Goal: Task Accomplishment & Management: Complete application form

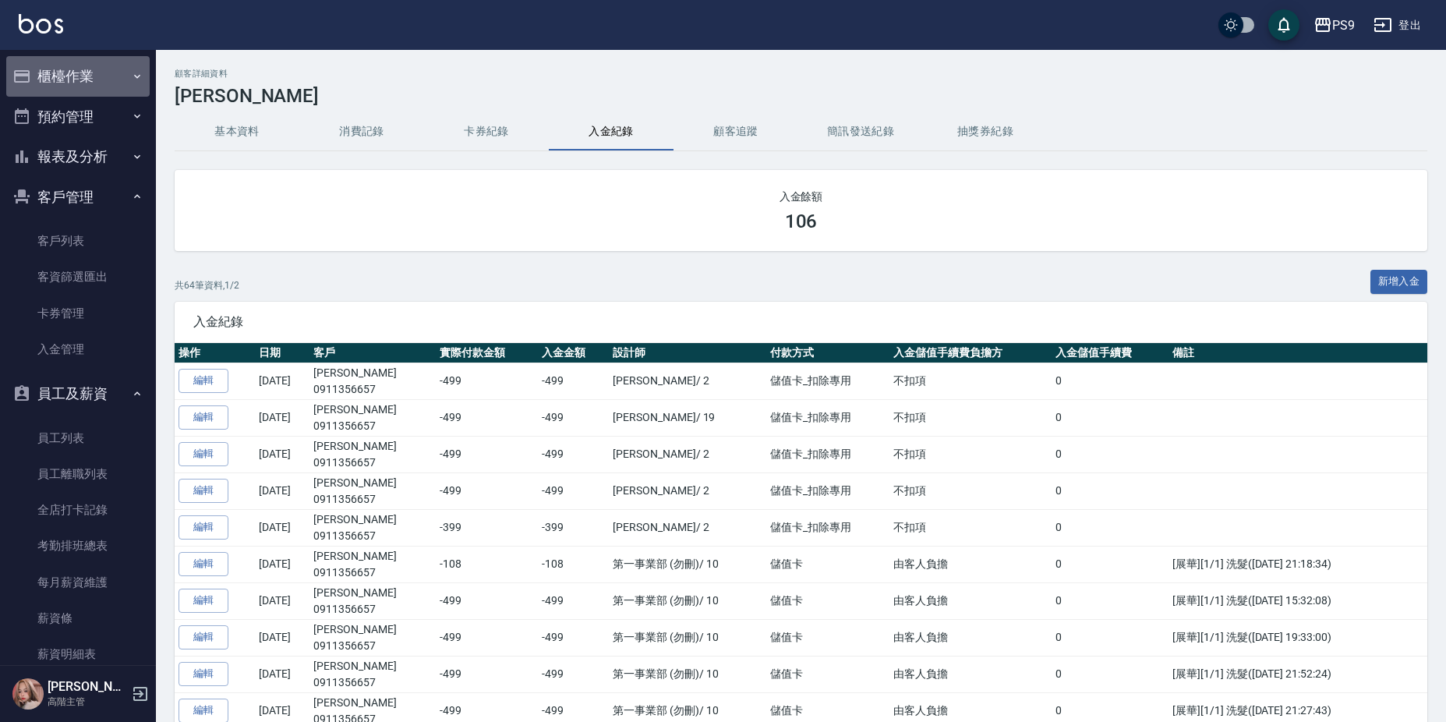
click at [104, 62] on button "櫃檯作業" at bounding box center [77, 76] width 143 height 41
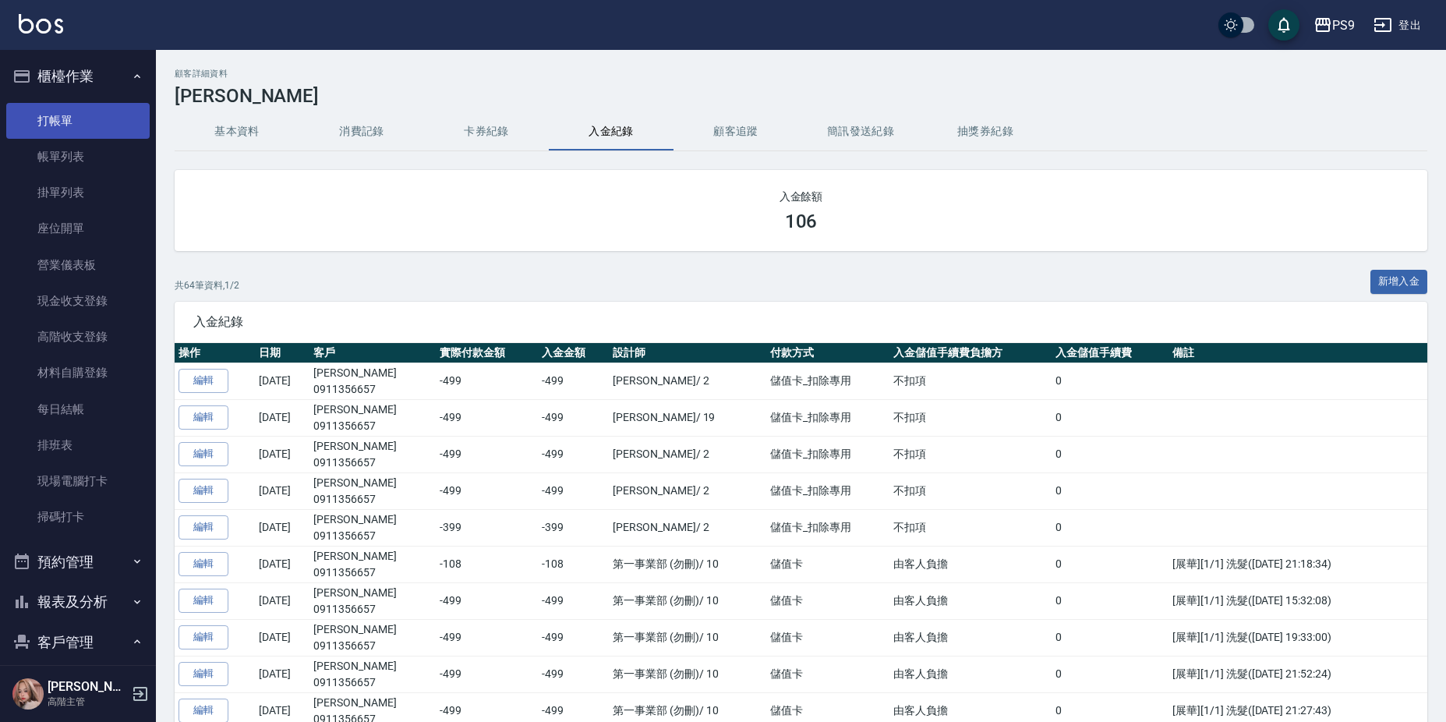
click at [97, 118] on link "打帳單" at bounding box center [77, 121] width 143 height 36
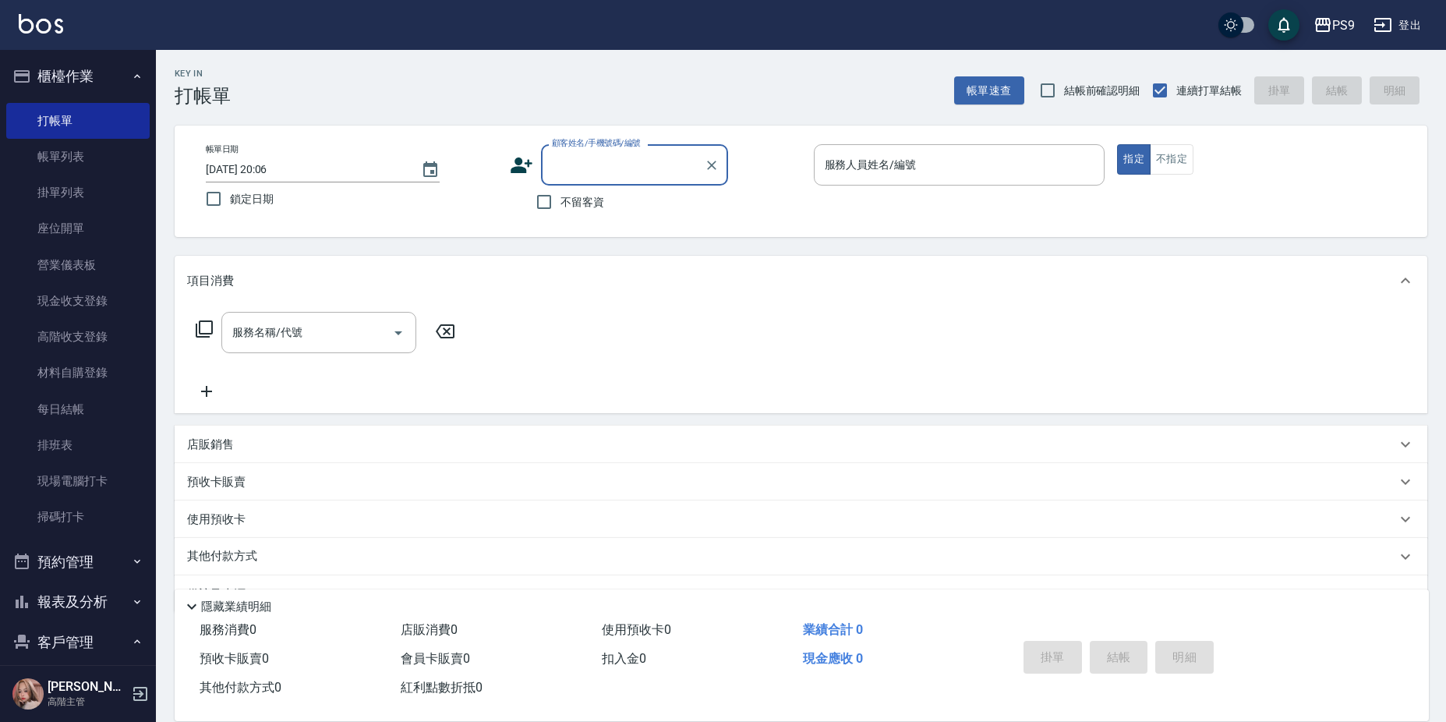
click at [586, 196] on span "不留客資" at bounding box center [582, 202] width 44 height 16
click at [560, 196] on input "不留客資" at bounding box center [544, 201] width 33 height 33
checkbox input "true"
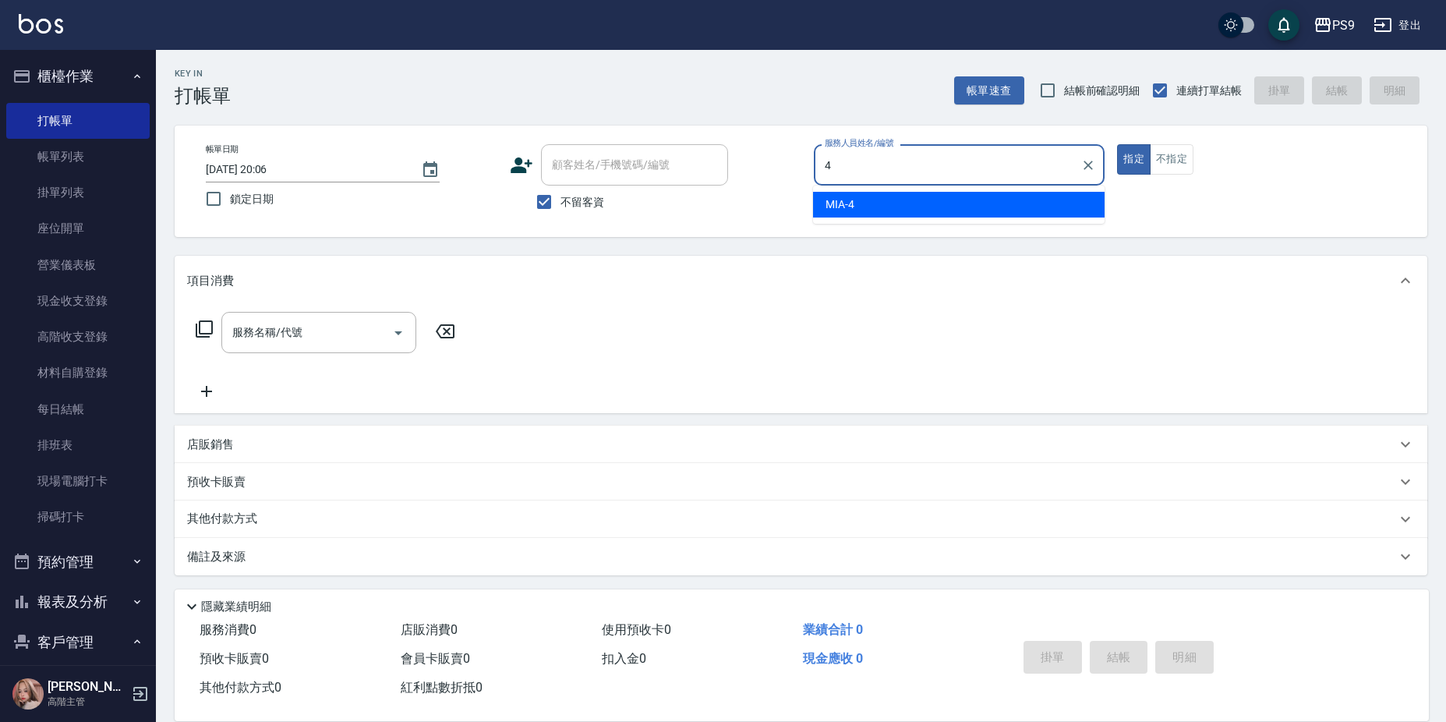
type input "MIA-4"
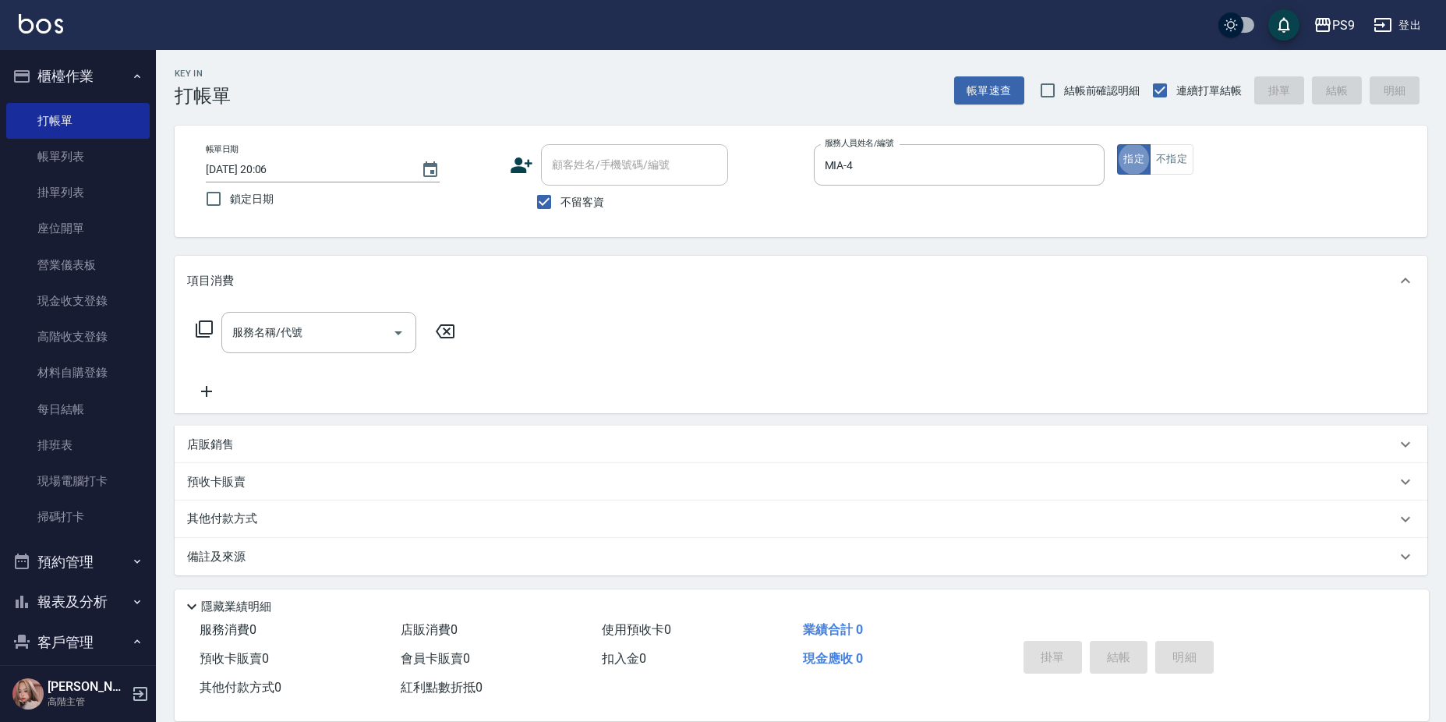
type button "true"
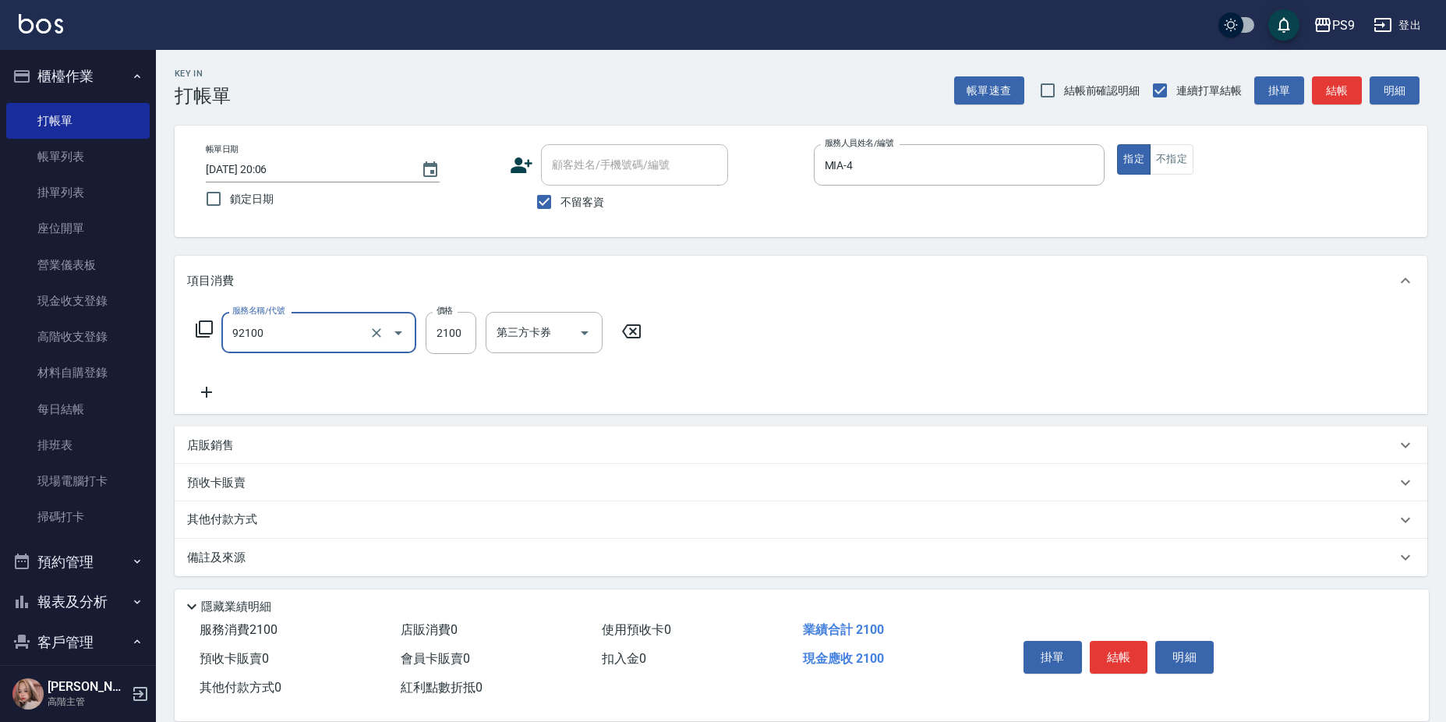
type input "過年-染B(92100)"
type input "2500"
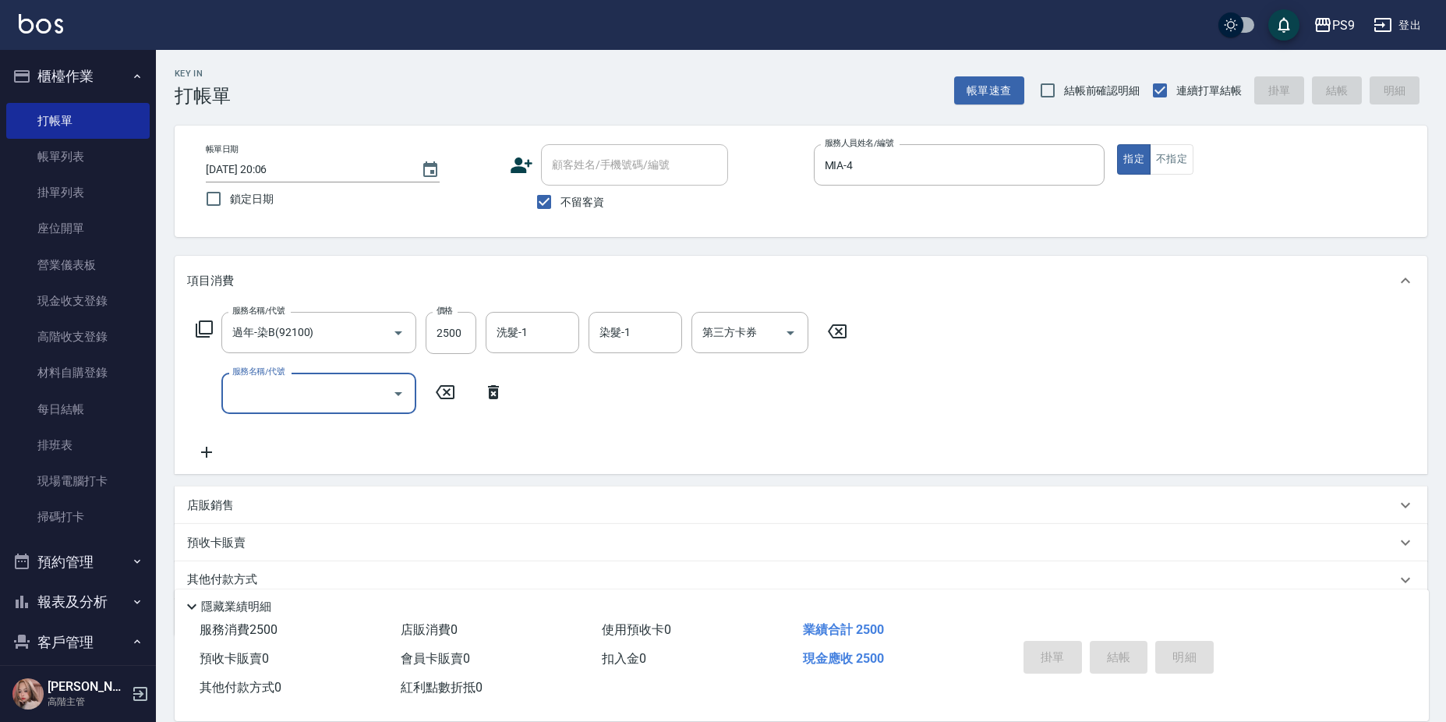
type input "[DATE] 20:07"
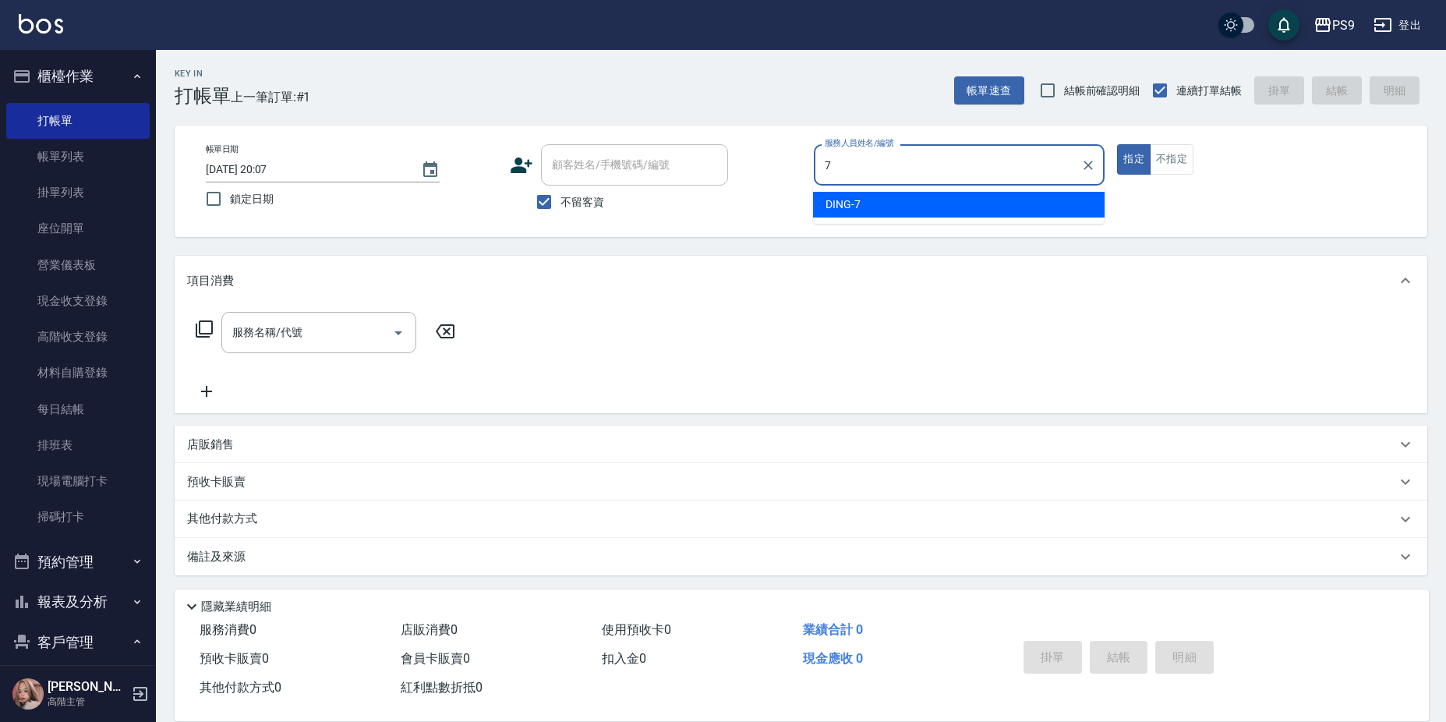
type input "DING-7"
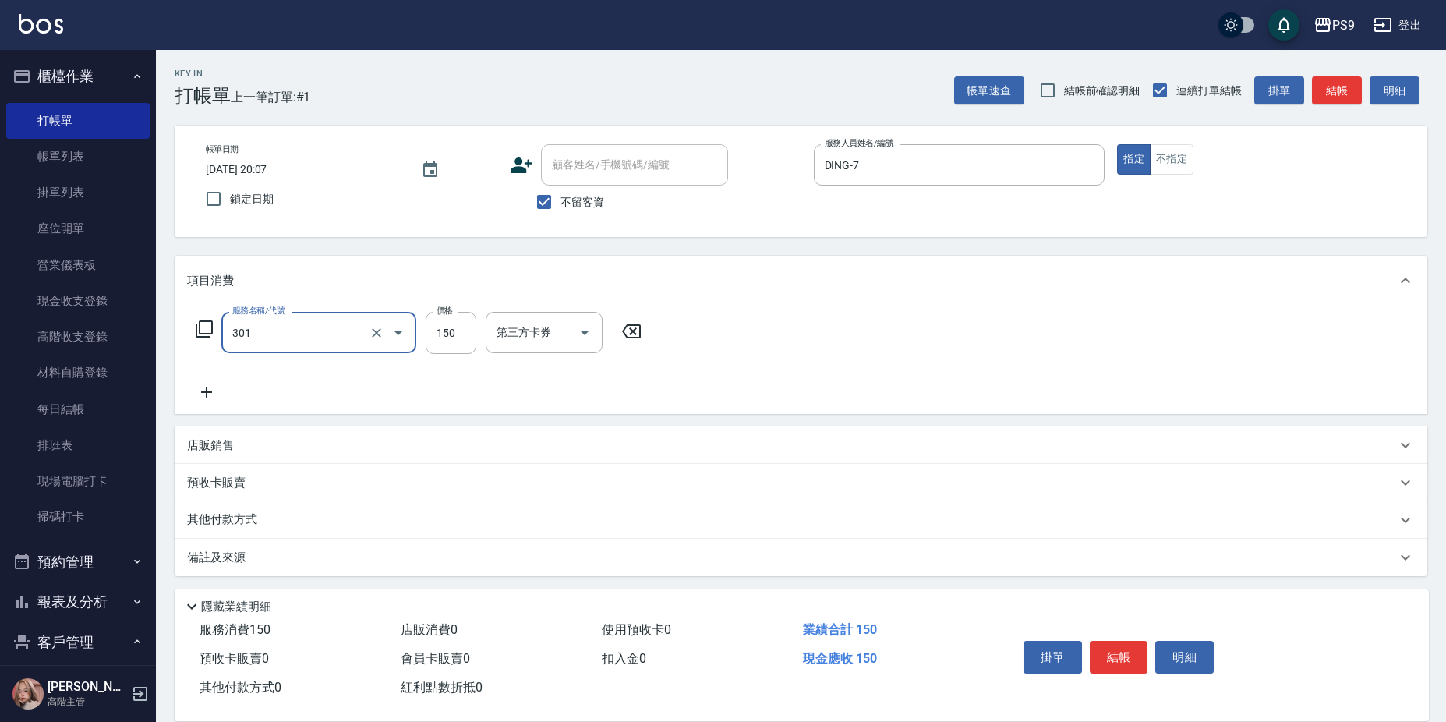
type input "剪-150(301)"
click at [377, 334] on icon "Clear" at bounding box center [376, 332] width 9 height 9
type input "0"
type input "洗髮(101)"
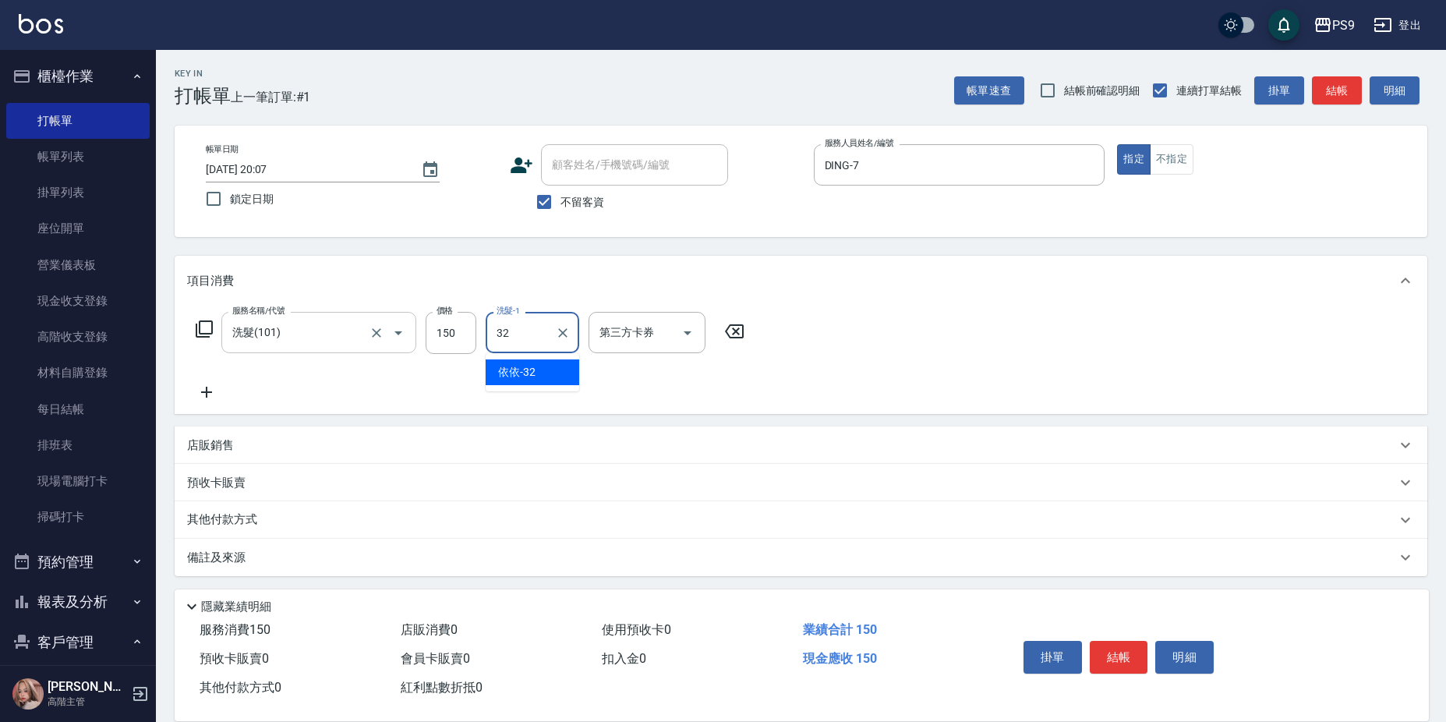
type input "3"
type input "[PERSON_NAME]-28"
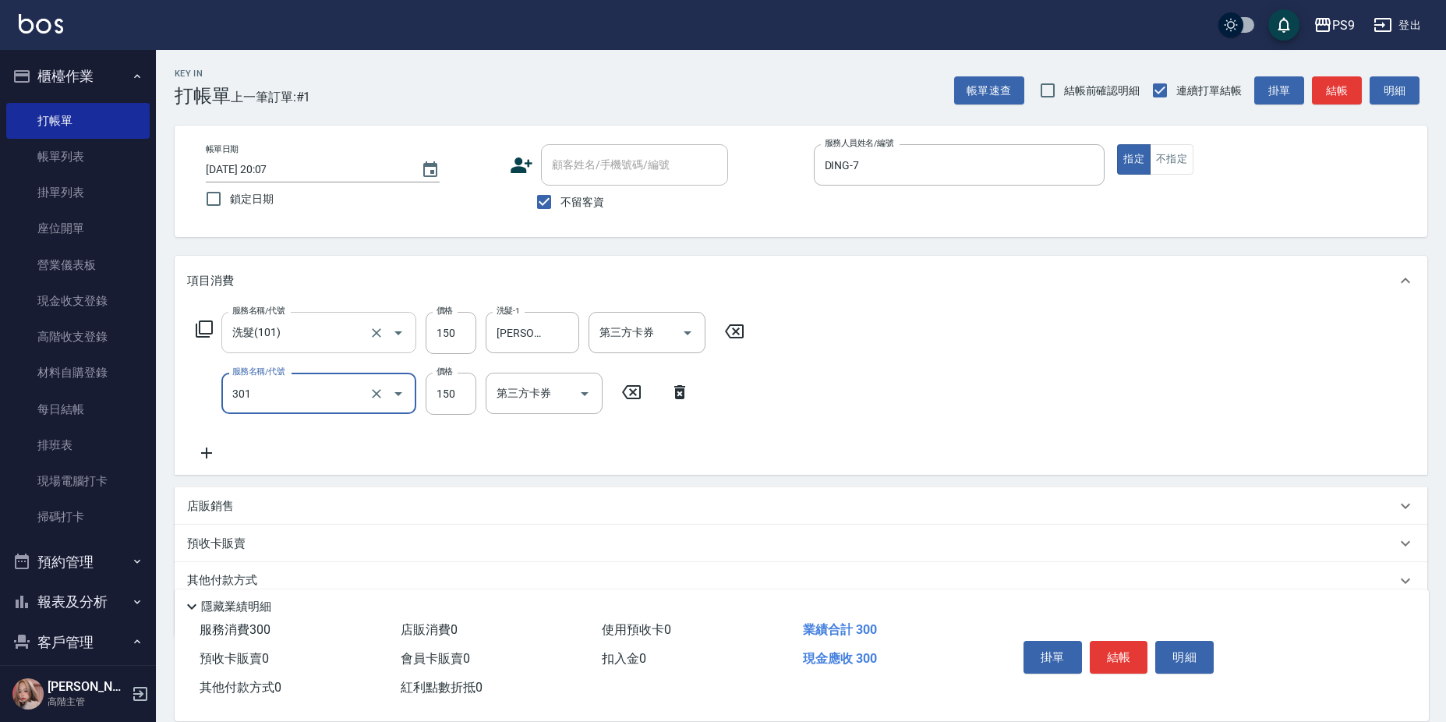
type input "剪-150(301)"
type input "200"
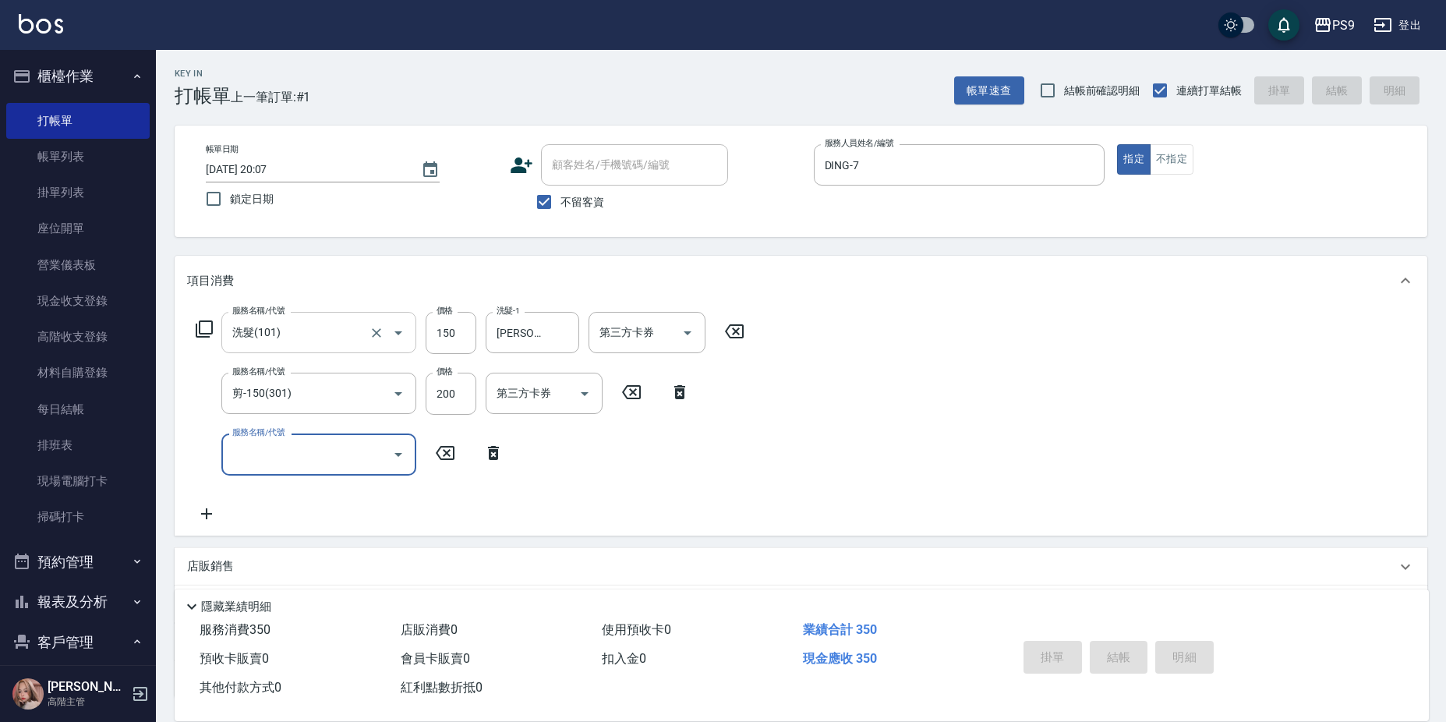
type input "[DATE] 20:11"
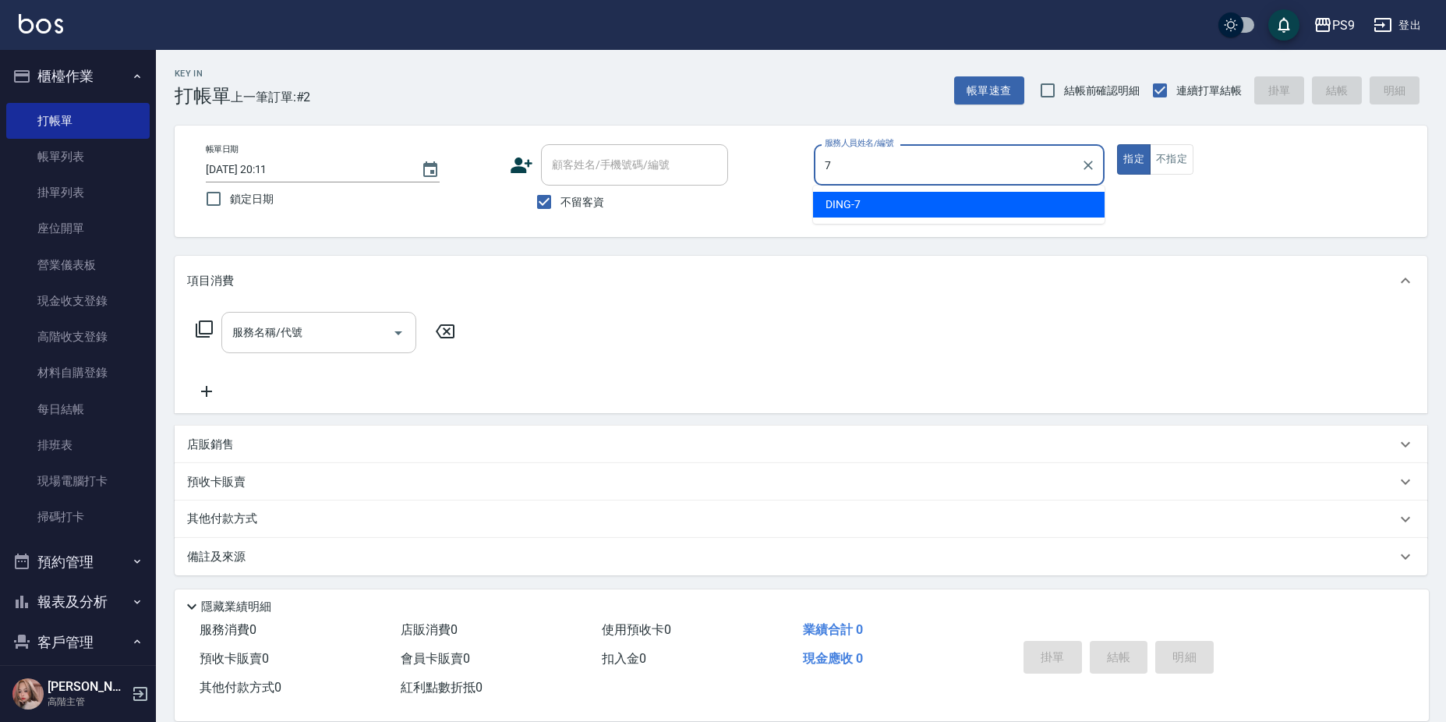
type input "DING-7"
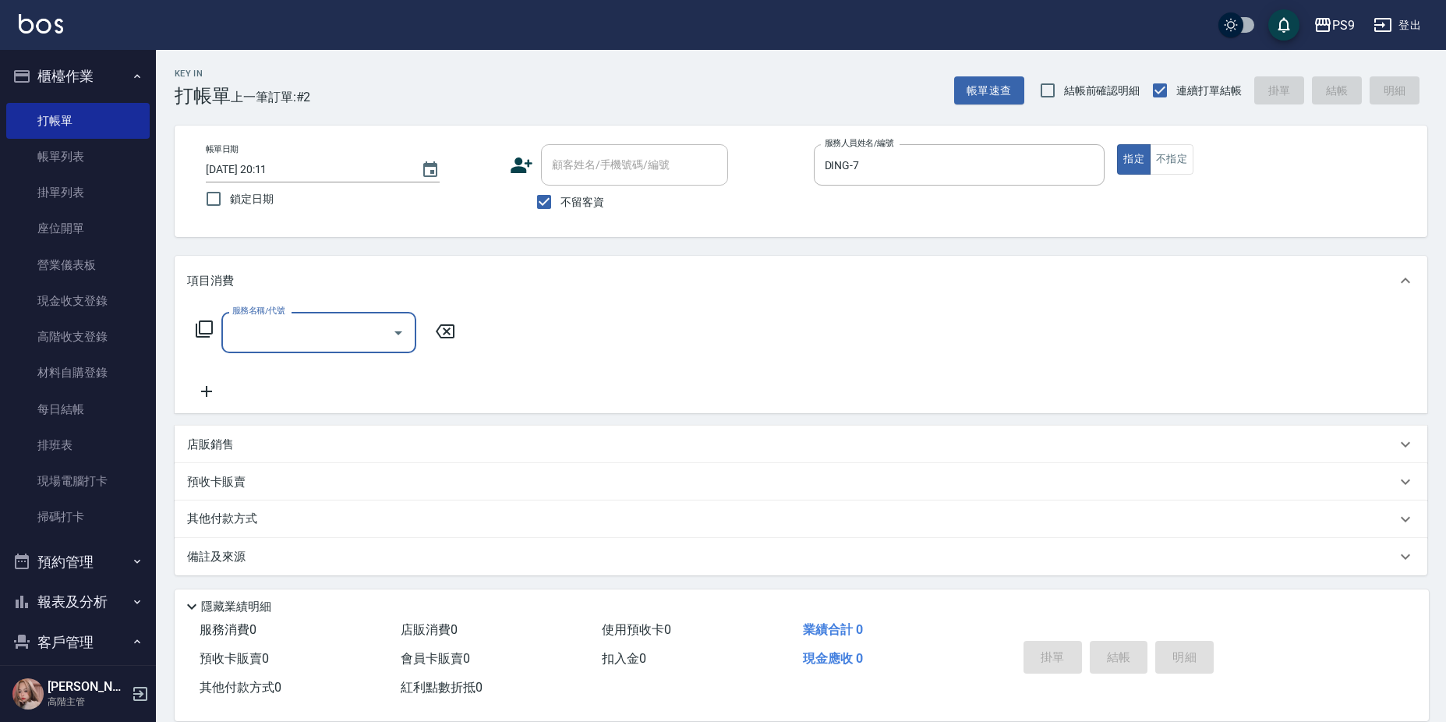
type input "."
type input "剪-150(301)"
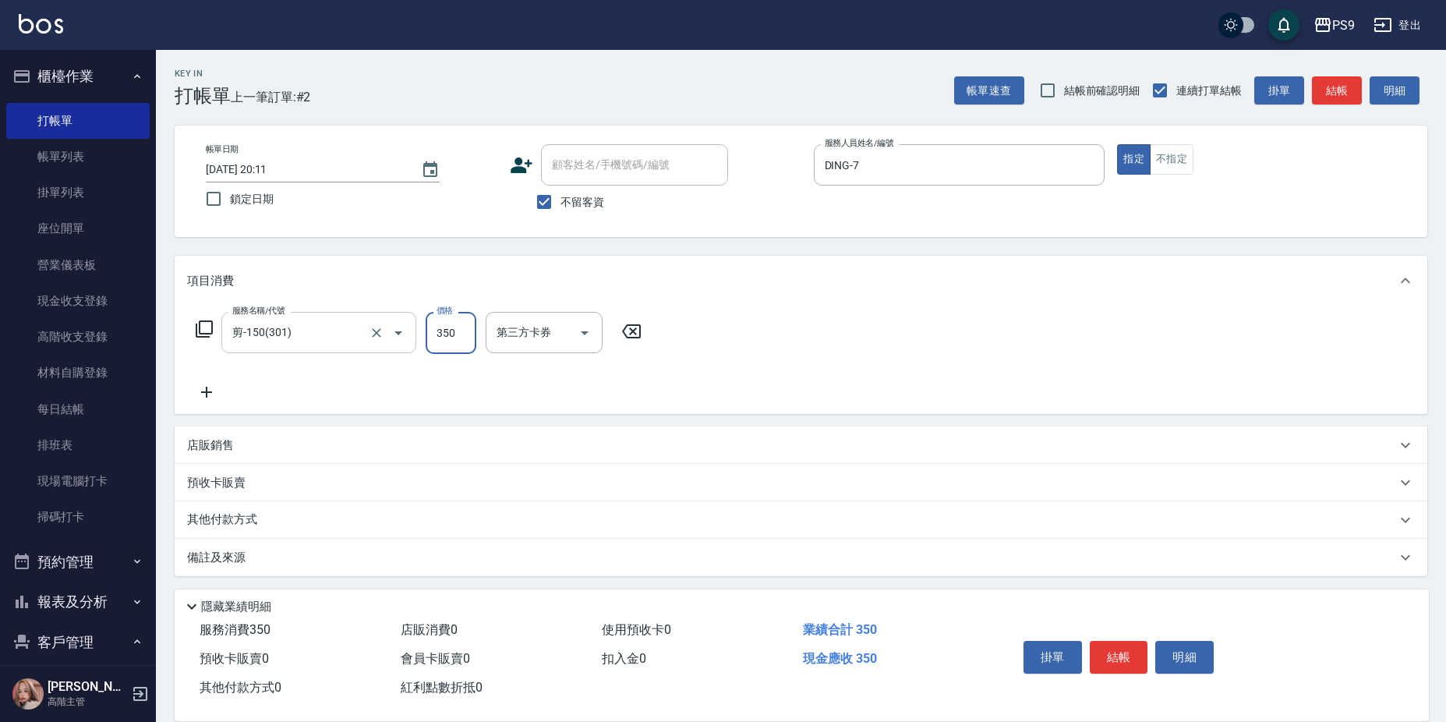
type input "350"
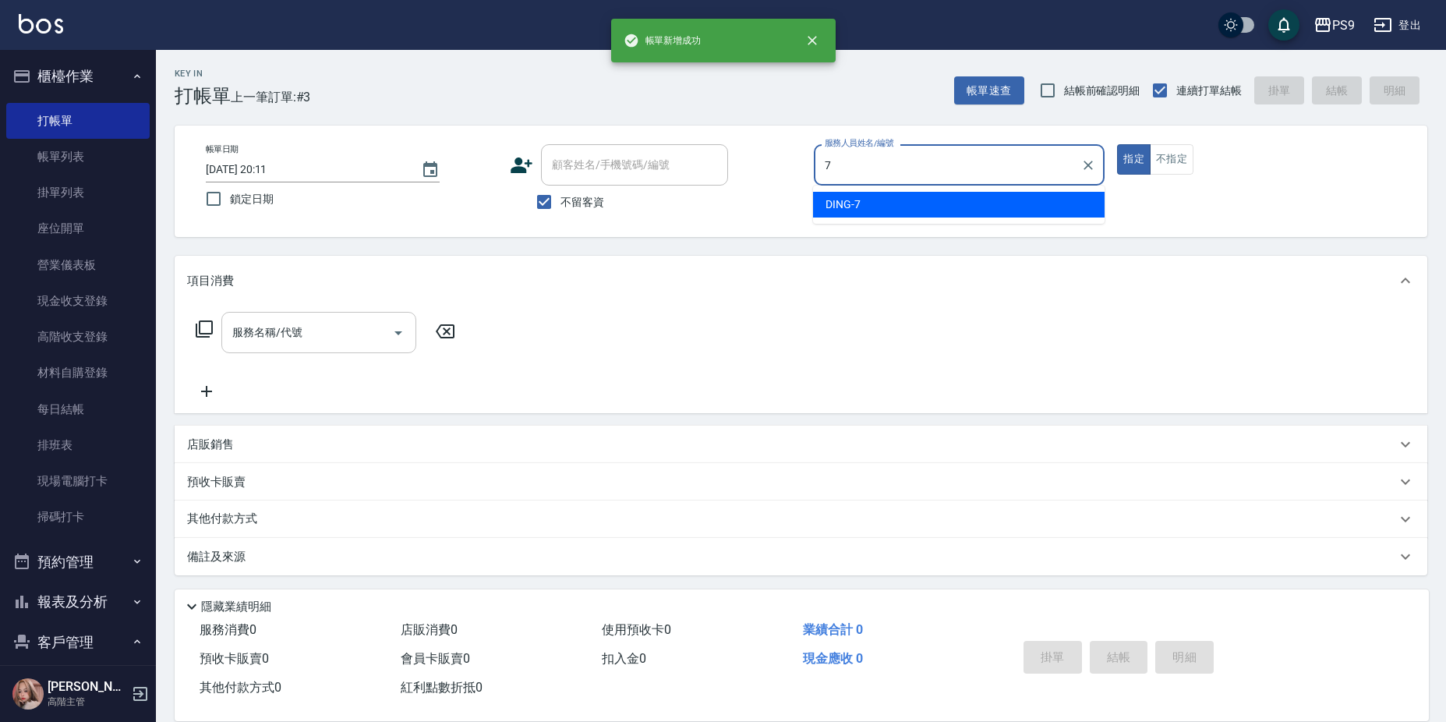
type input "DING-7"
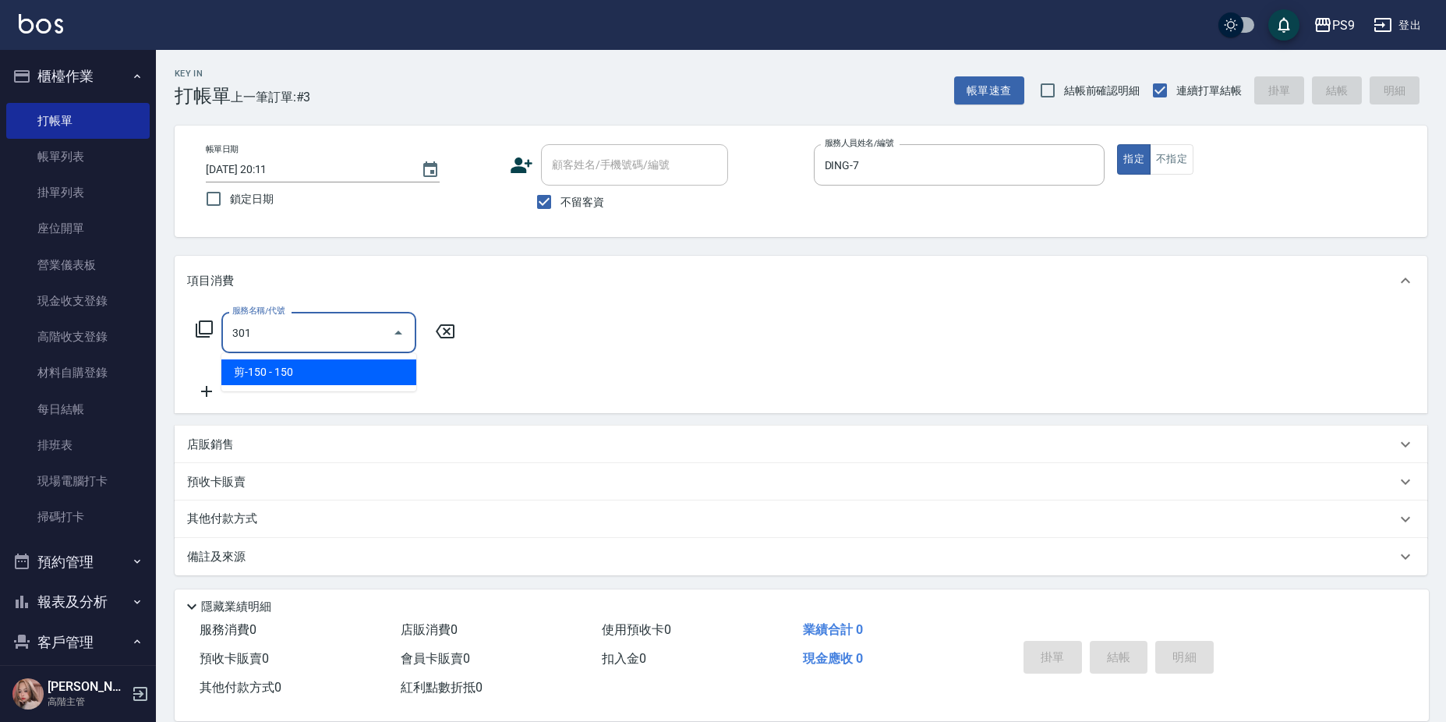
type input "剪-150(301)"
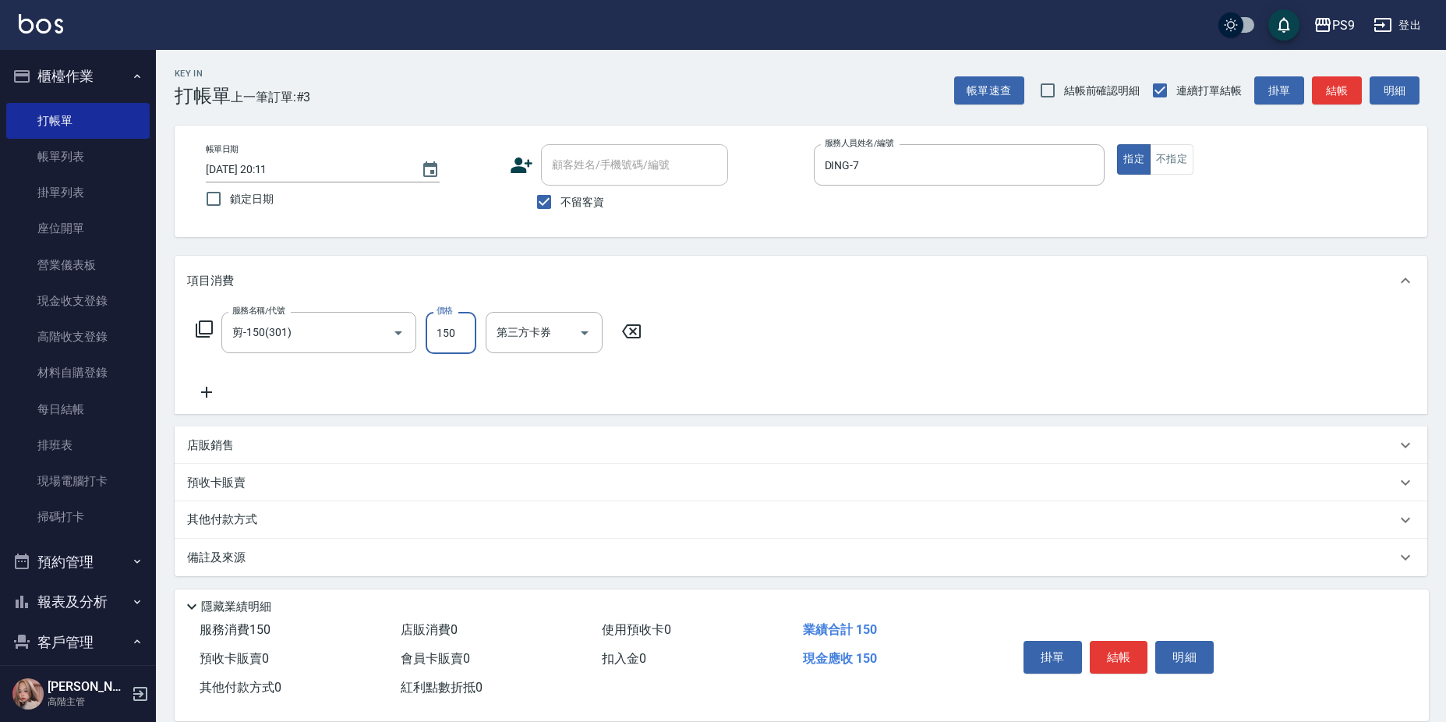
click at [437, 326] on input "150" at bounding box center [450, 333] width 51 height 42
type input "350"
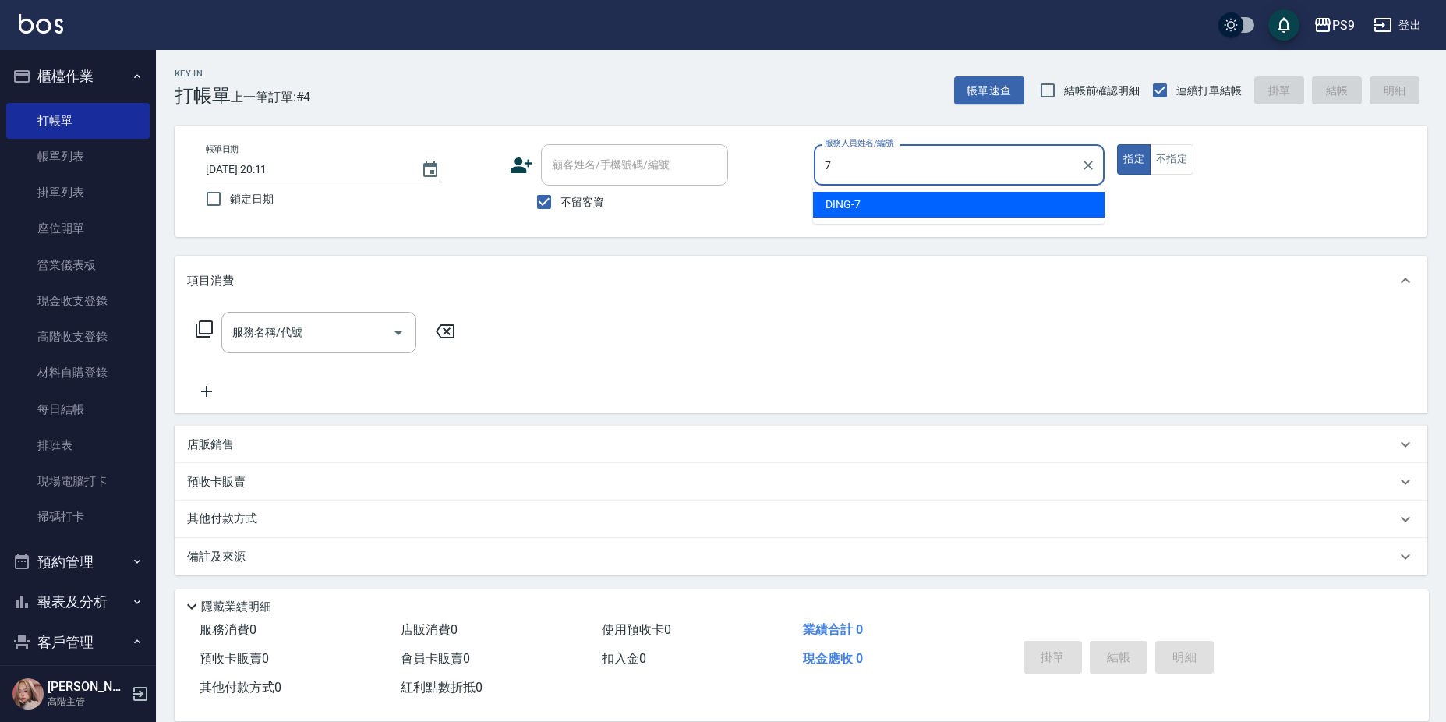
type input "DING-7"
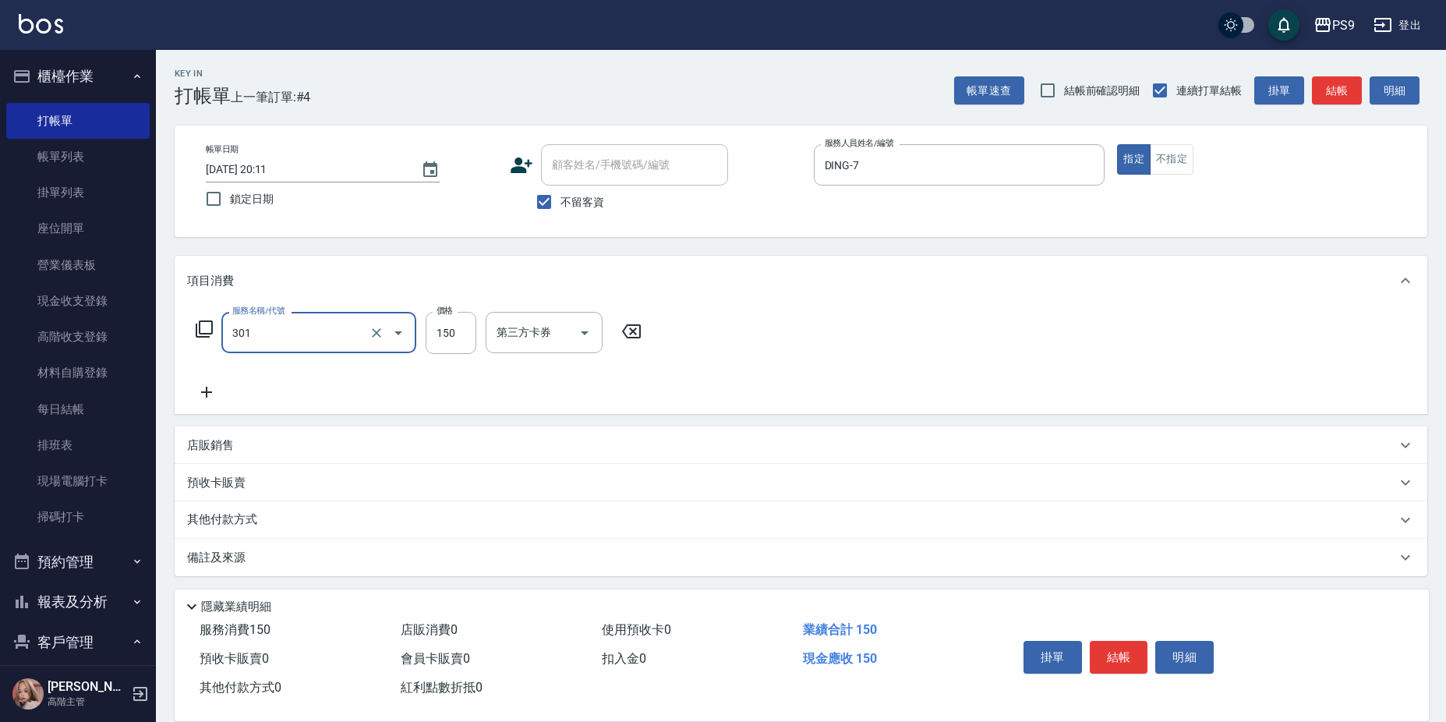
type input "剪-150(301)"
type input "350"
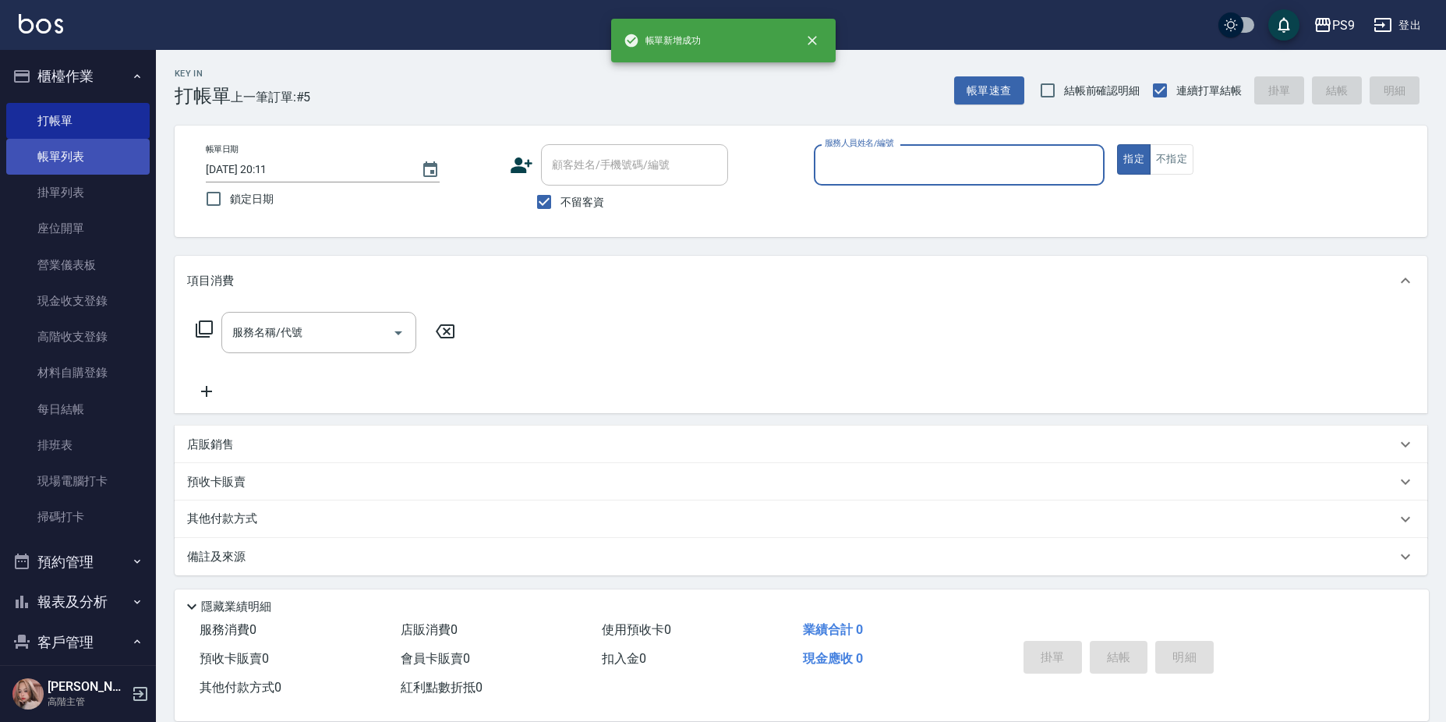
click at [83, 161] on link "帳單列表" at bounding box center [77, 157] width 143 height 36
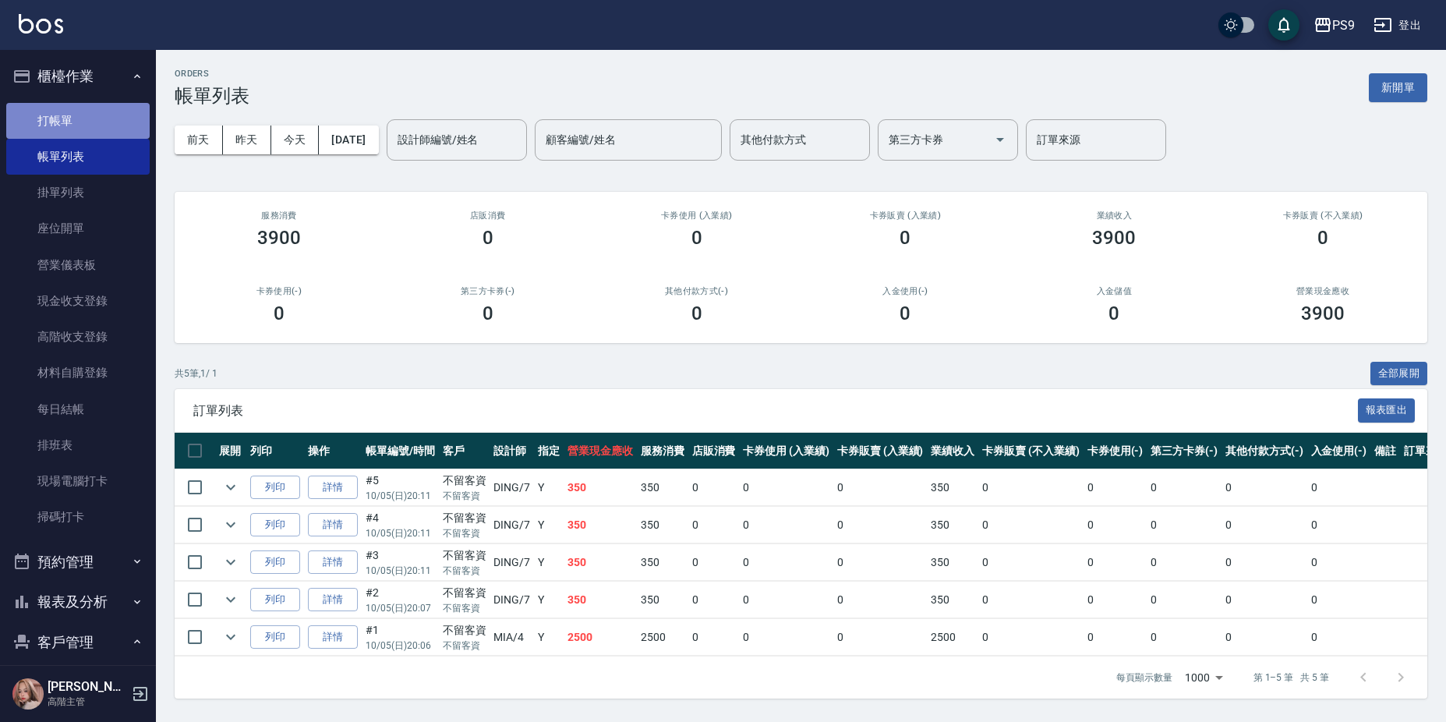
click at [113, 119] on link "打帳單" at bounding box center [77, 121] width 143 height 36
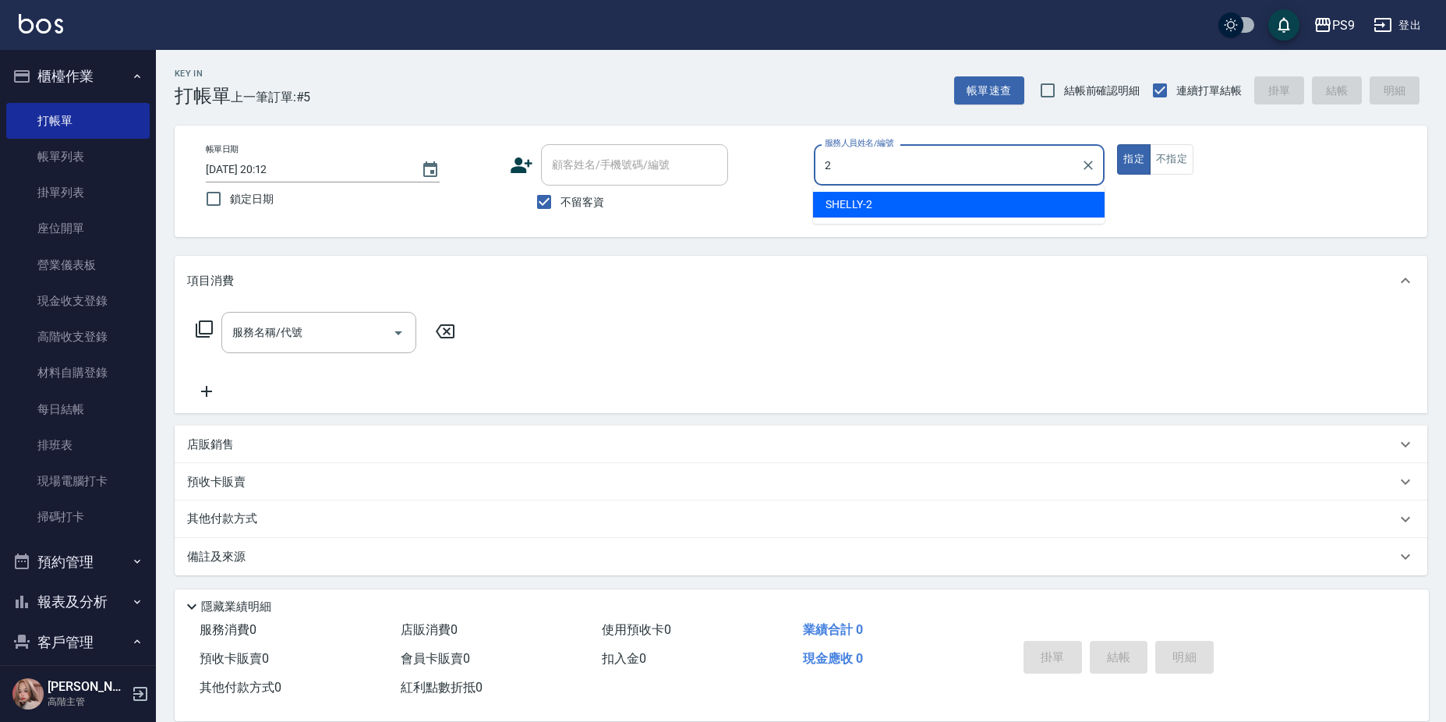
type input "SHELLY-2"
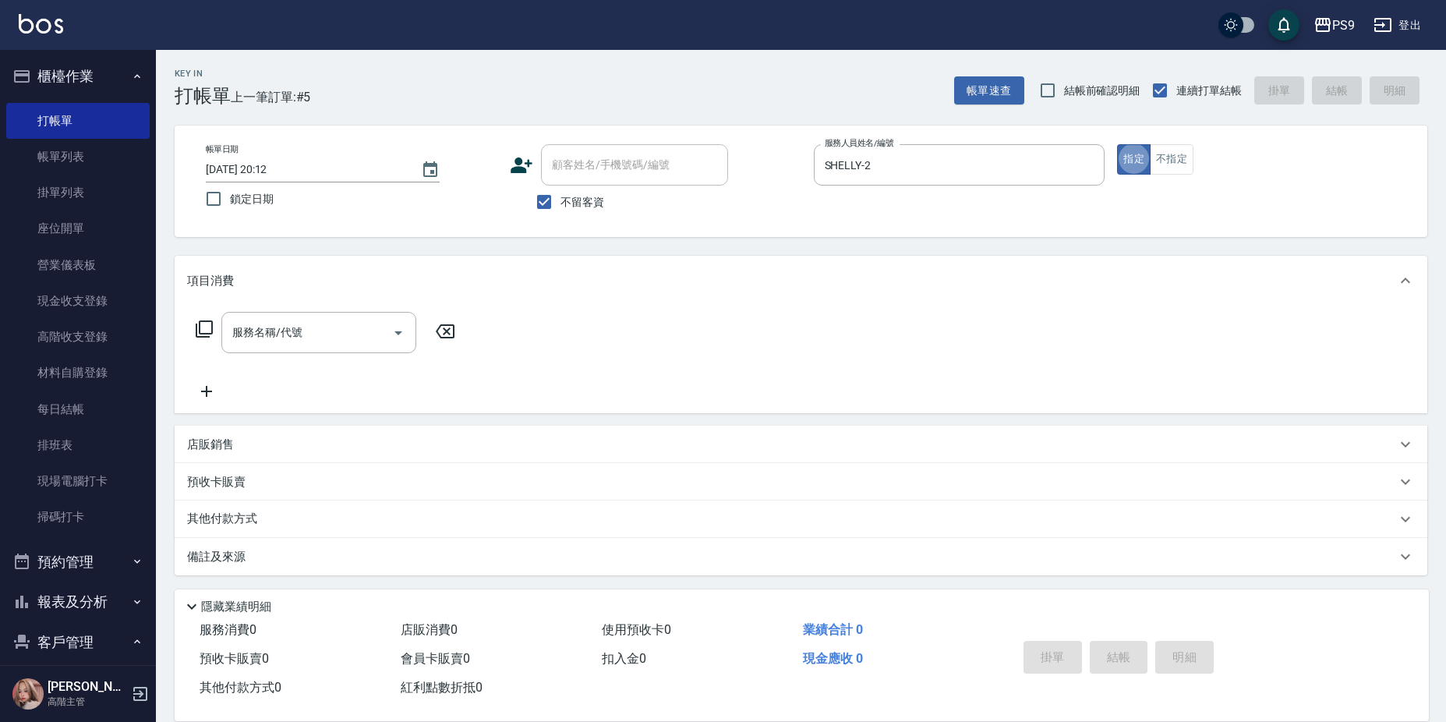
type button "true"
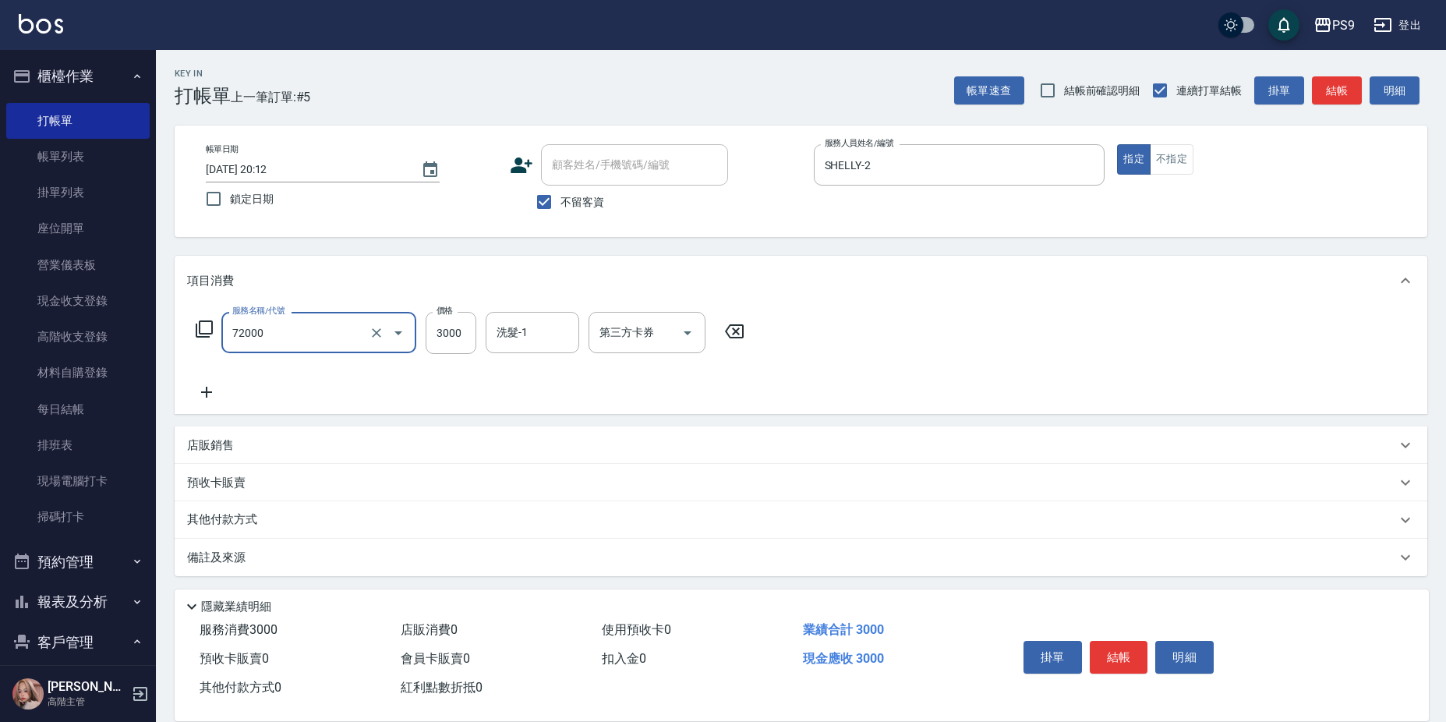
type input "接髮重整(72000)"
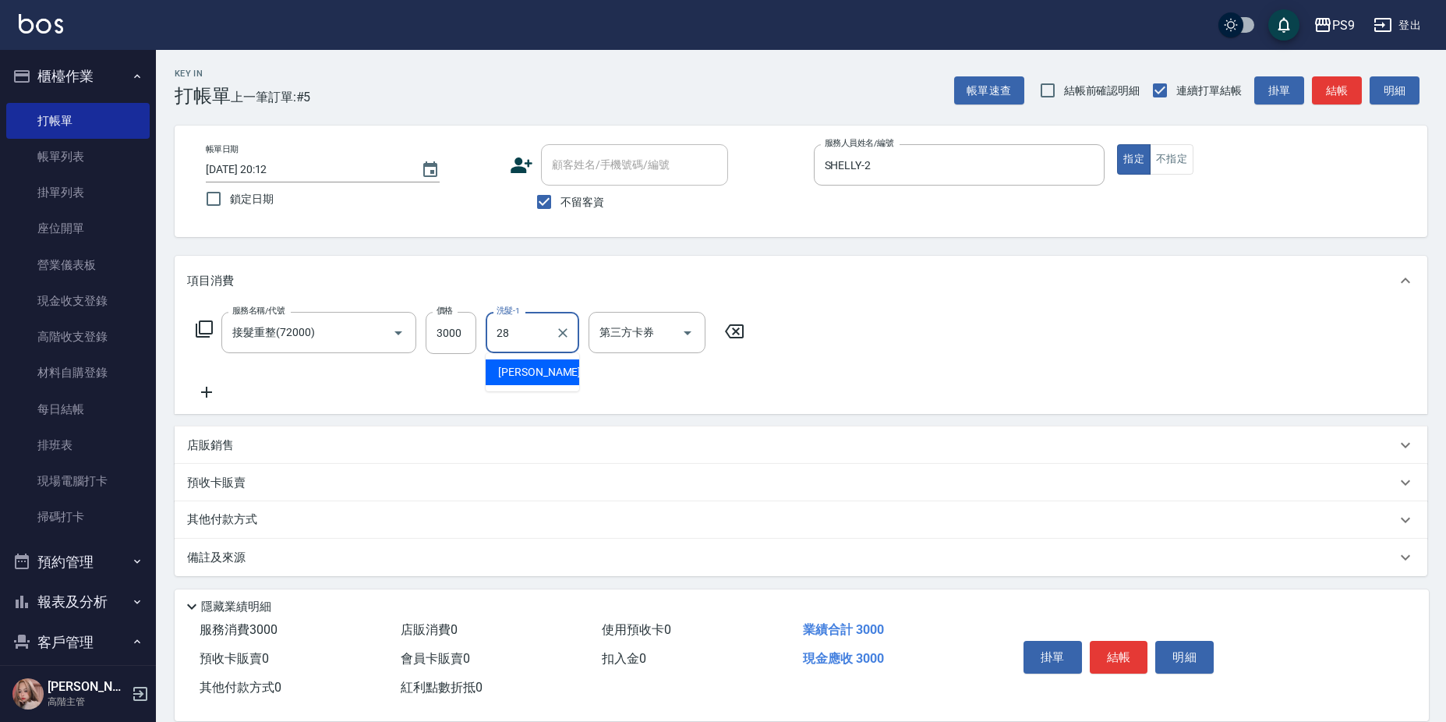
type input "[PERSON_NAME]-28"
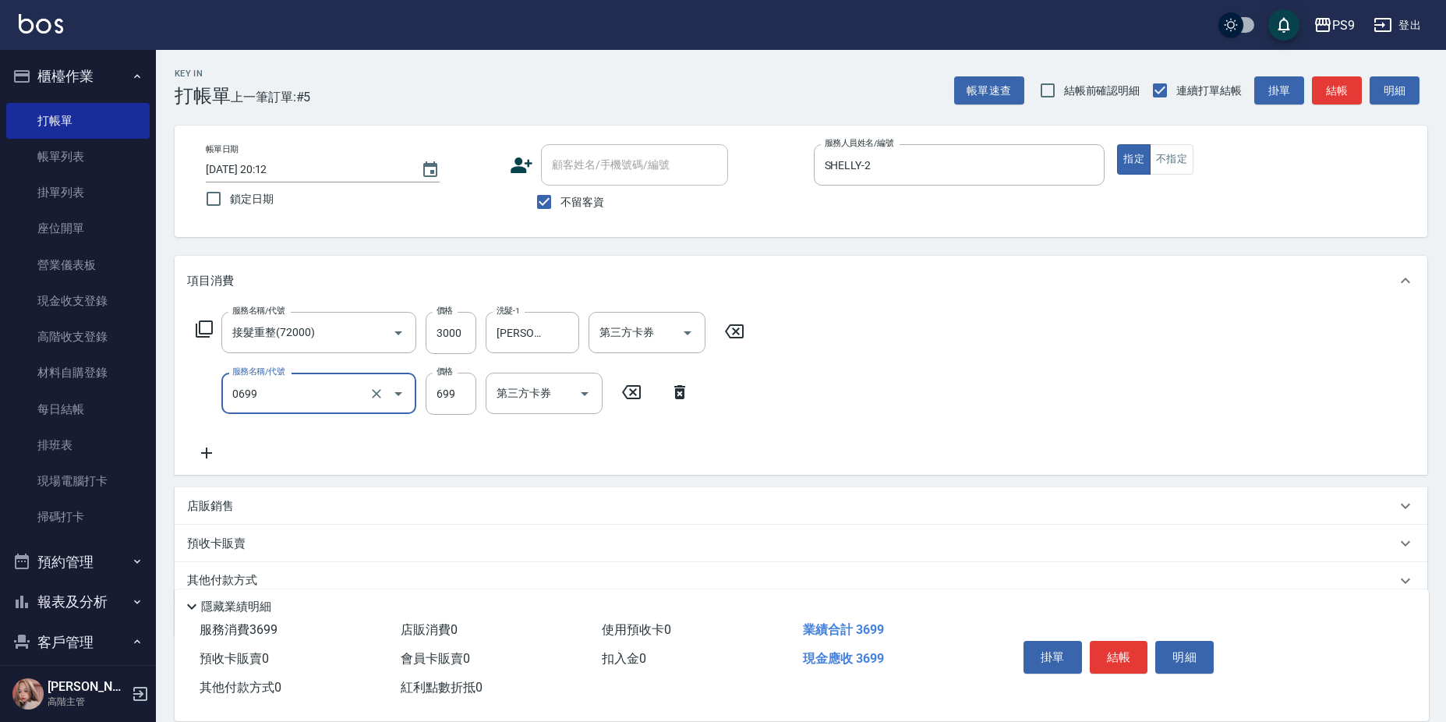
type input "699精油(0699)"
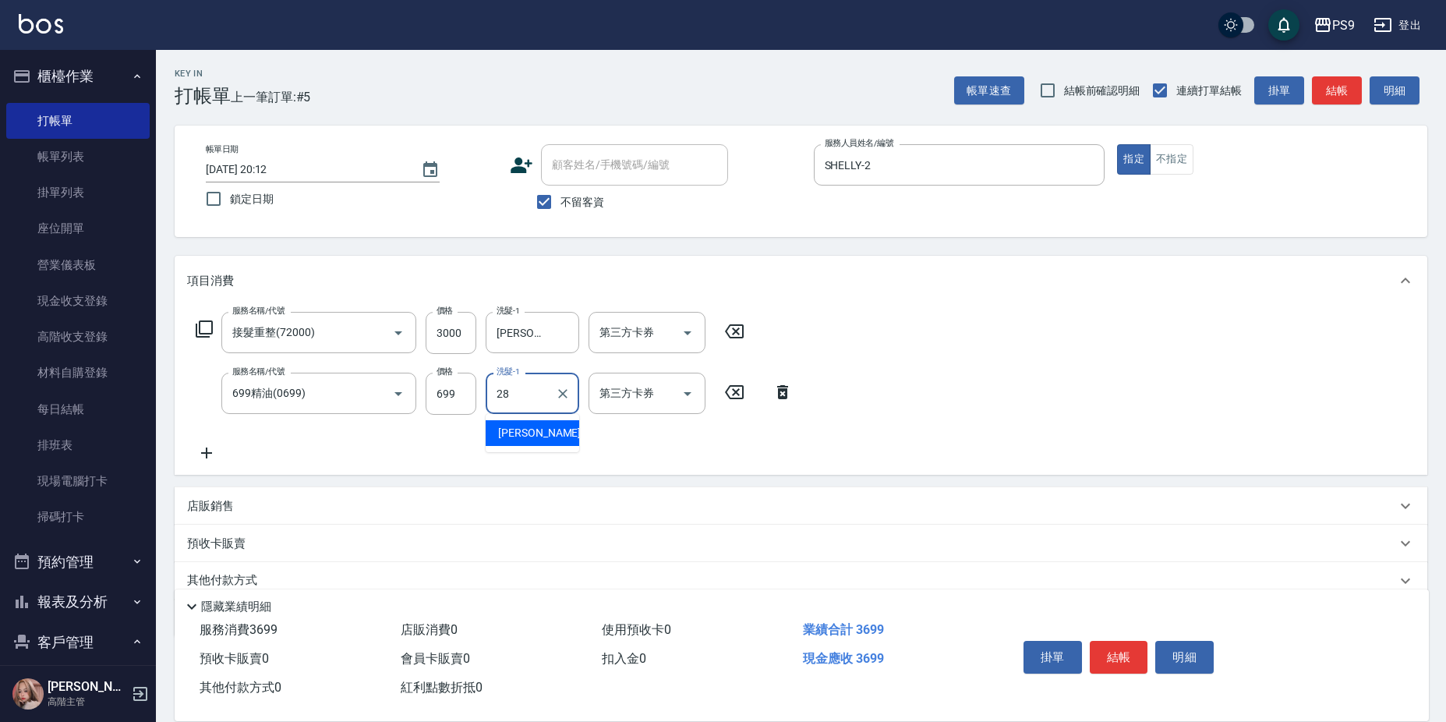
type input "[PERSON_NAME]-28"
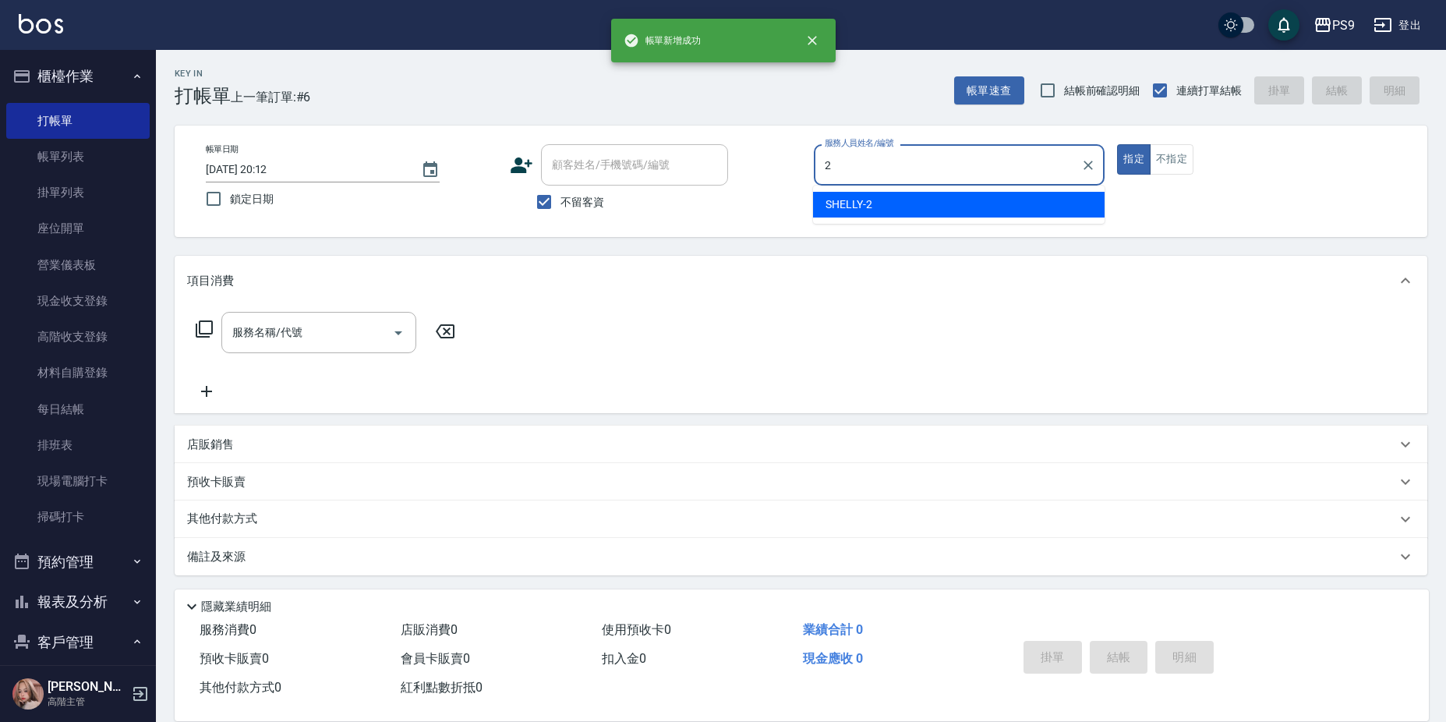
type input "SHELLY-2"
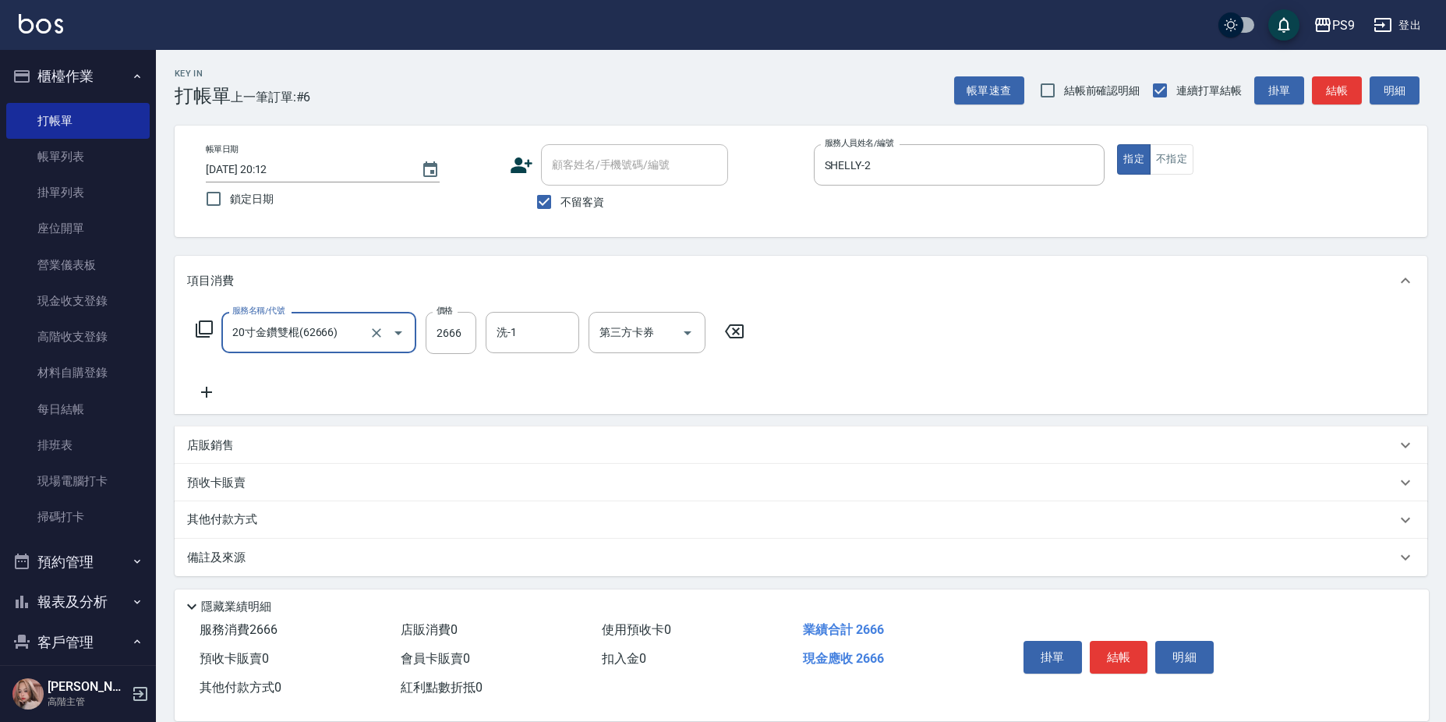
type input "20寸金鑽雙棍(62666)"
click at [537, 313] on div "洗-1" at bounding box center [533, 332] width 94 height 41
type input "[PERSON_NAME]-28"
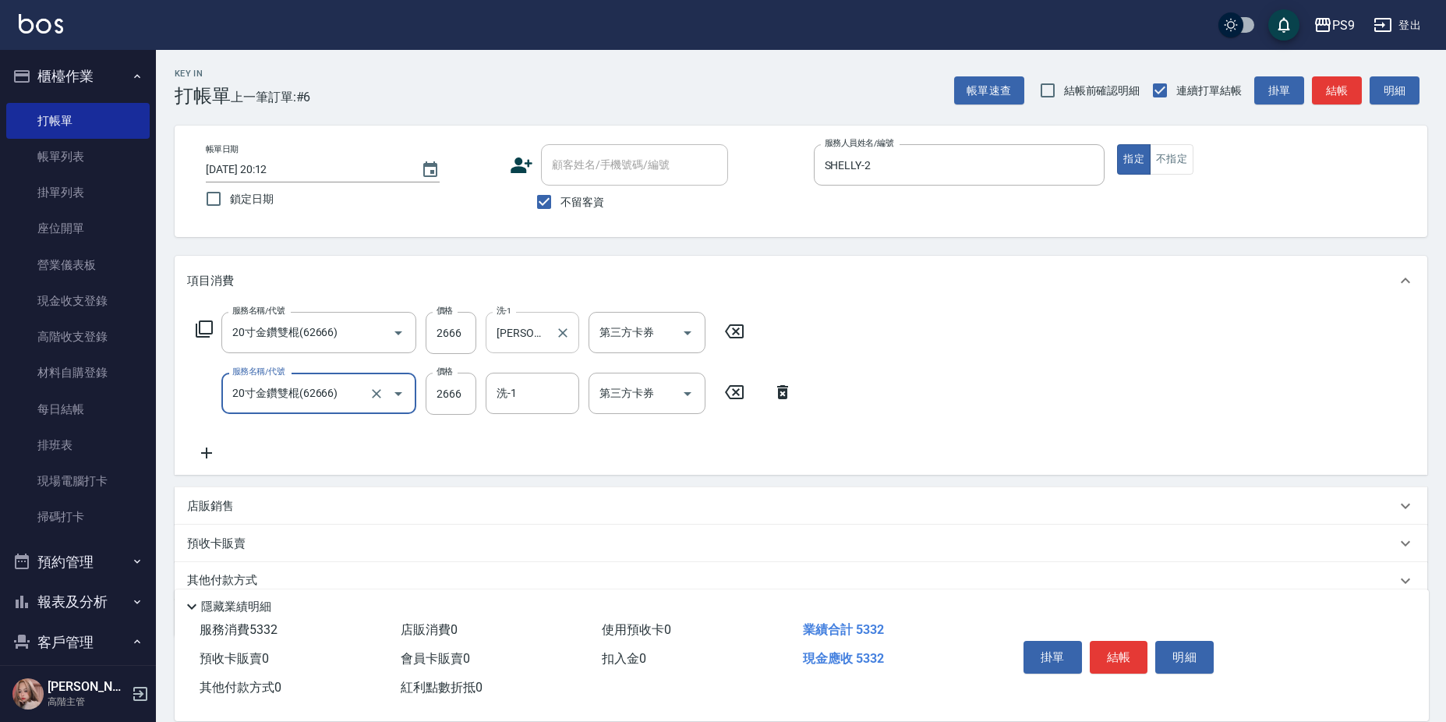
type input "20寸金鑽雙棍(62666)"
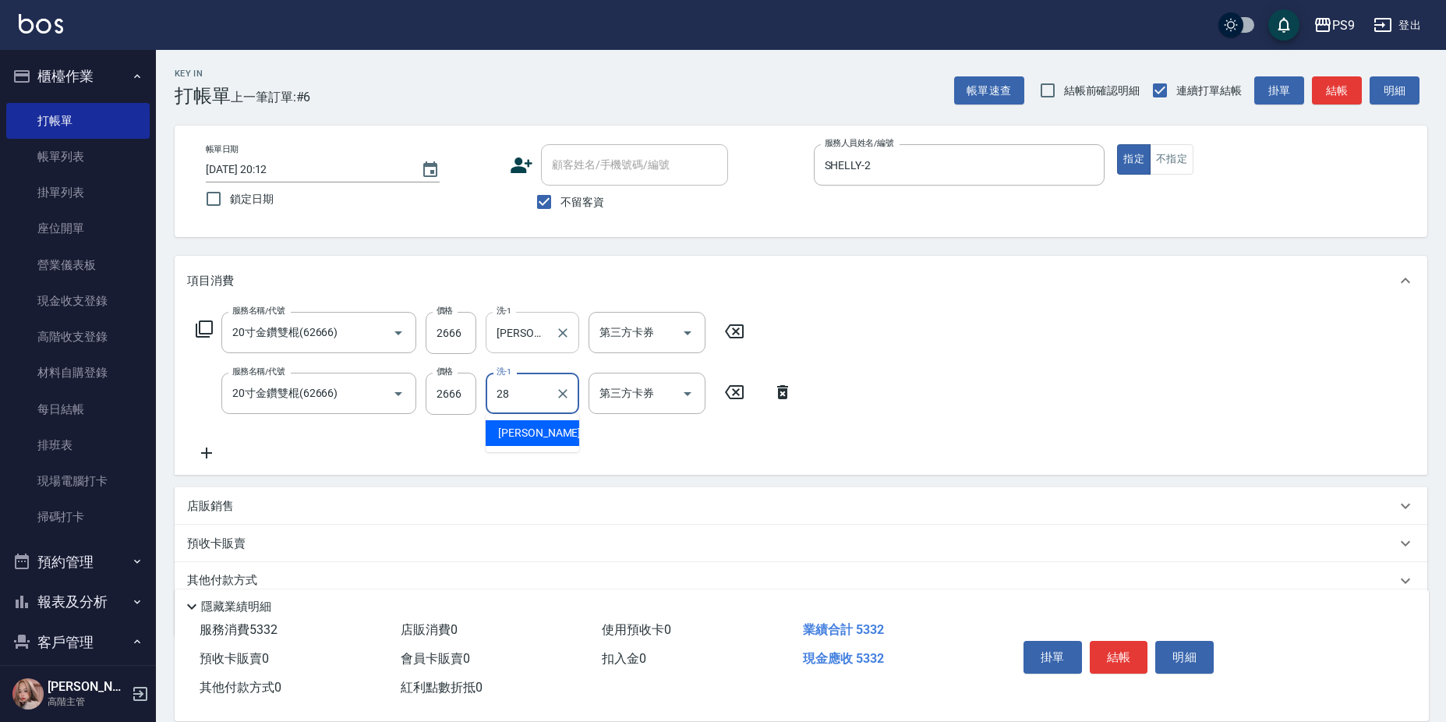
type input "[PERSON_NAME]-28"
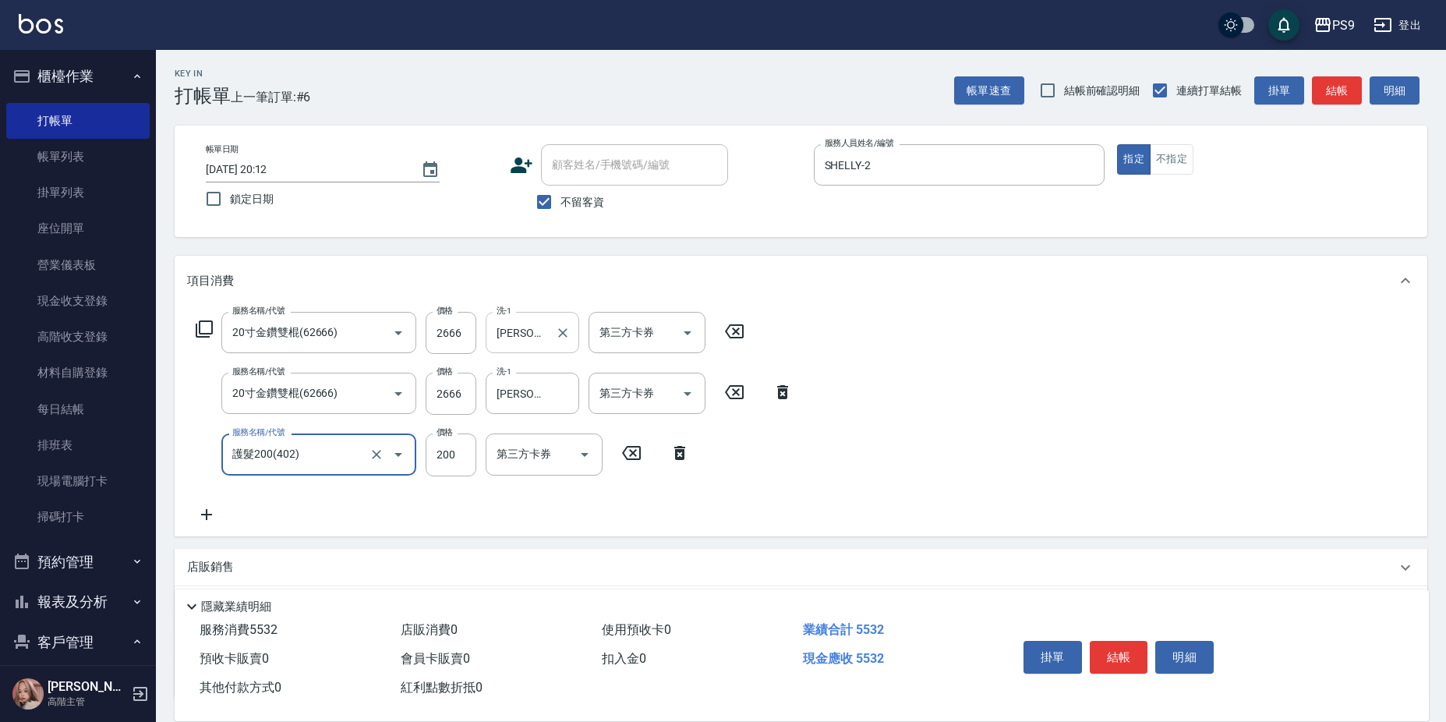
type input "護髮200(402)"
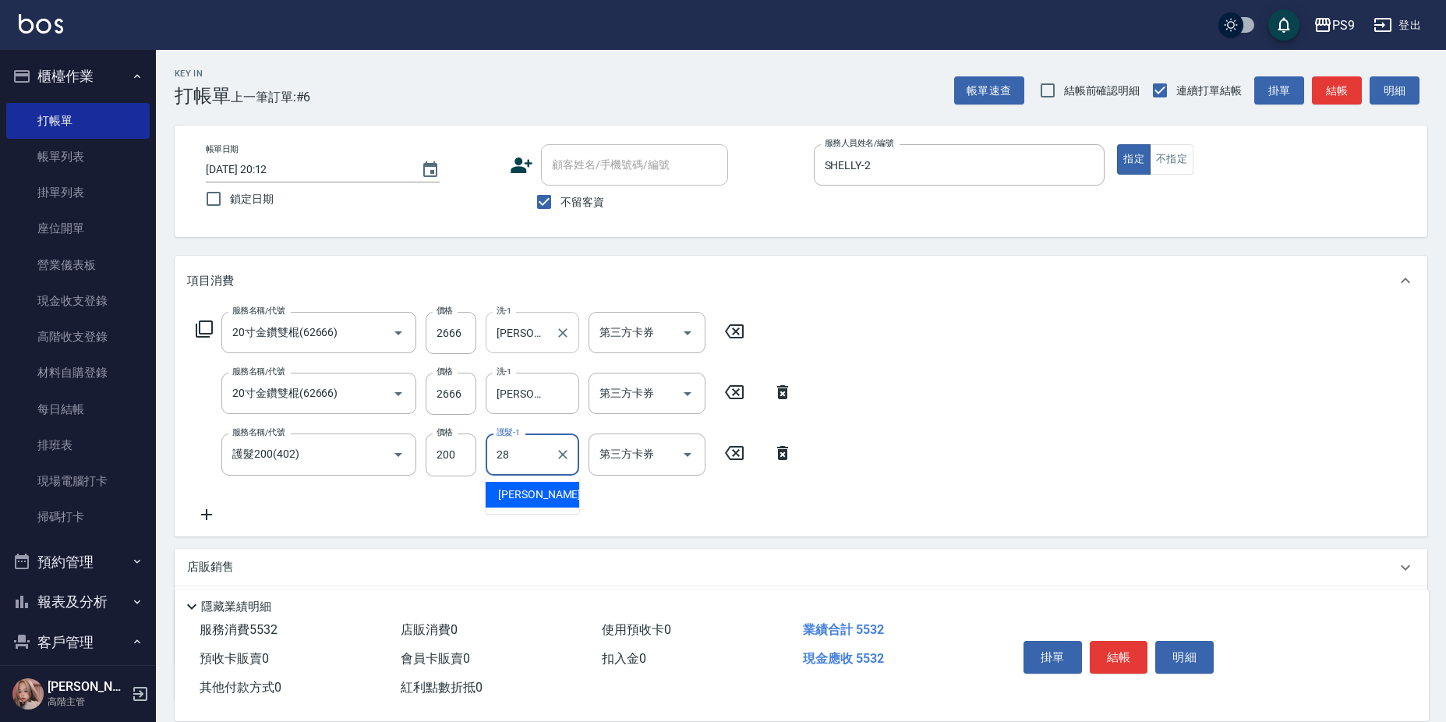
type input "[PERSON_NAME]-28"
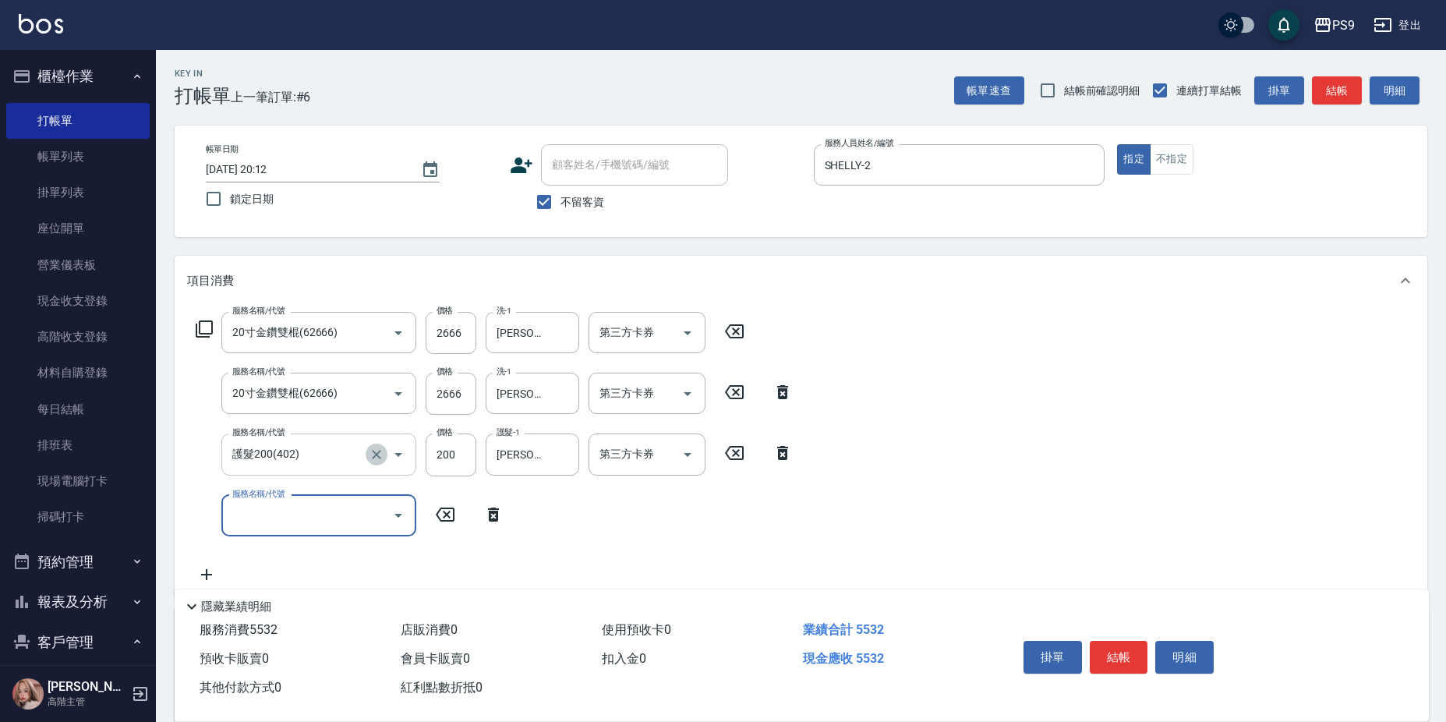
click at [383, 450] on icon "Clear" at bounding box center [377, 455] width 16 height 16
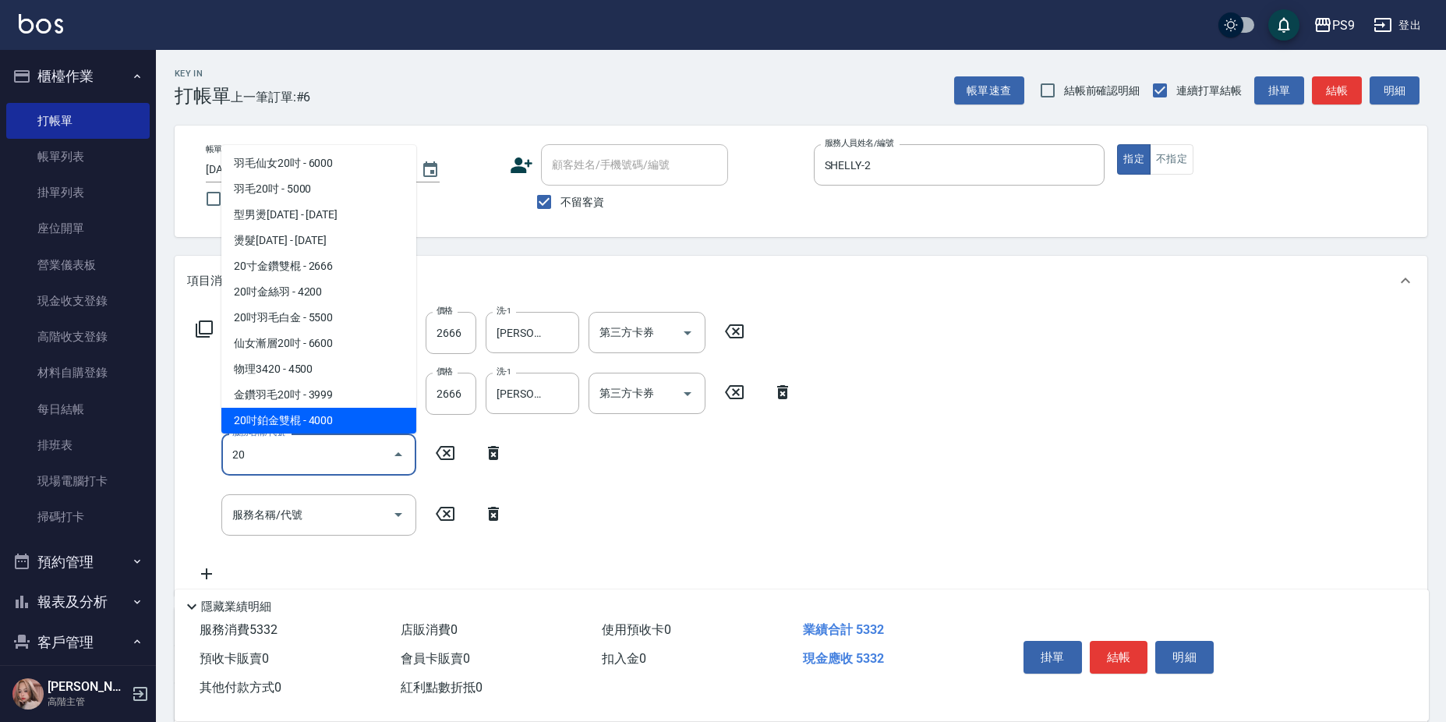
scroll to position [6, 0]
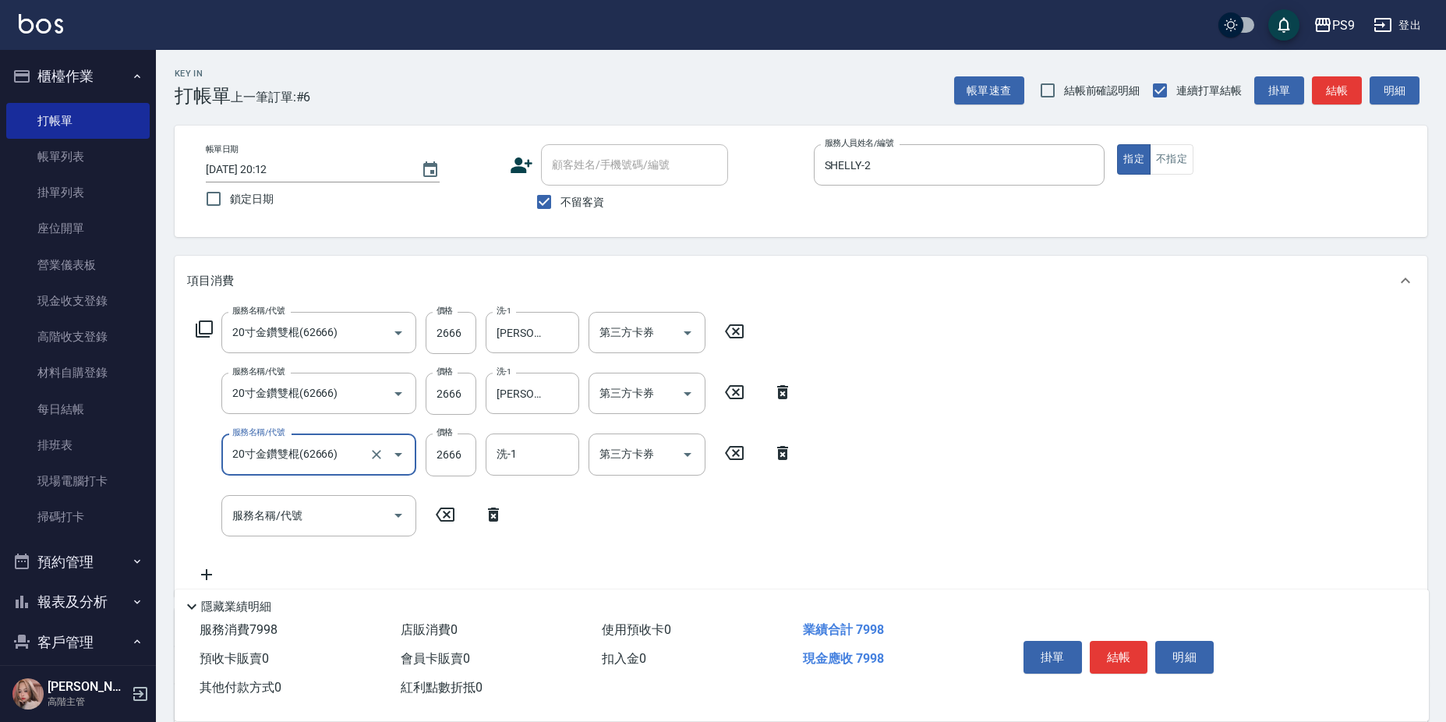
type input "20寸金鑽雙棍(62666)"
type input "[PERSON_NAME]-28"
click at [457, 332] on input "2666" at bounding box center [450, 333] width 51 height 42
type input "2667"
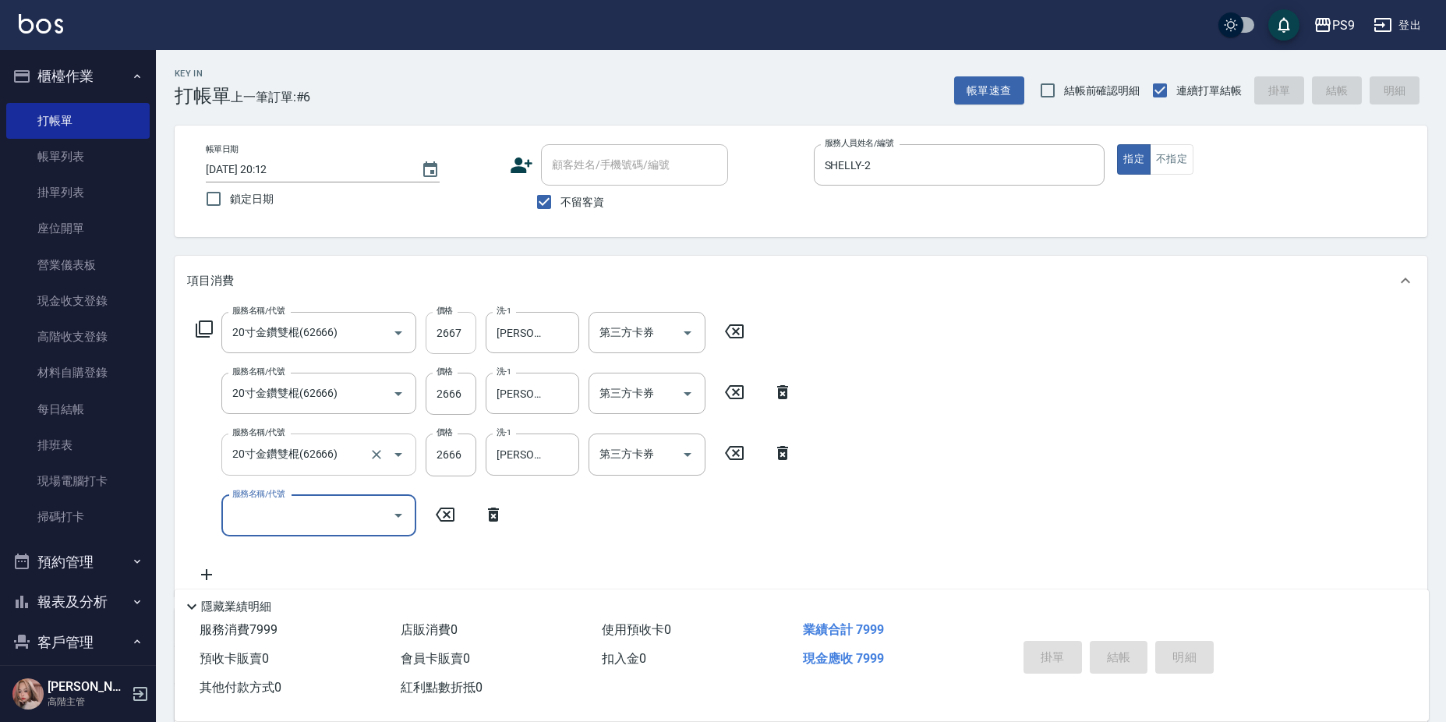
type input "[DATE] 20:13"
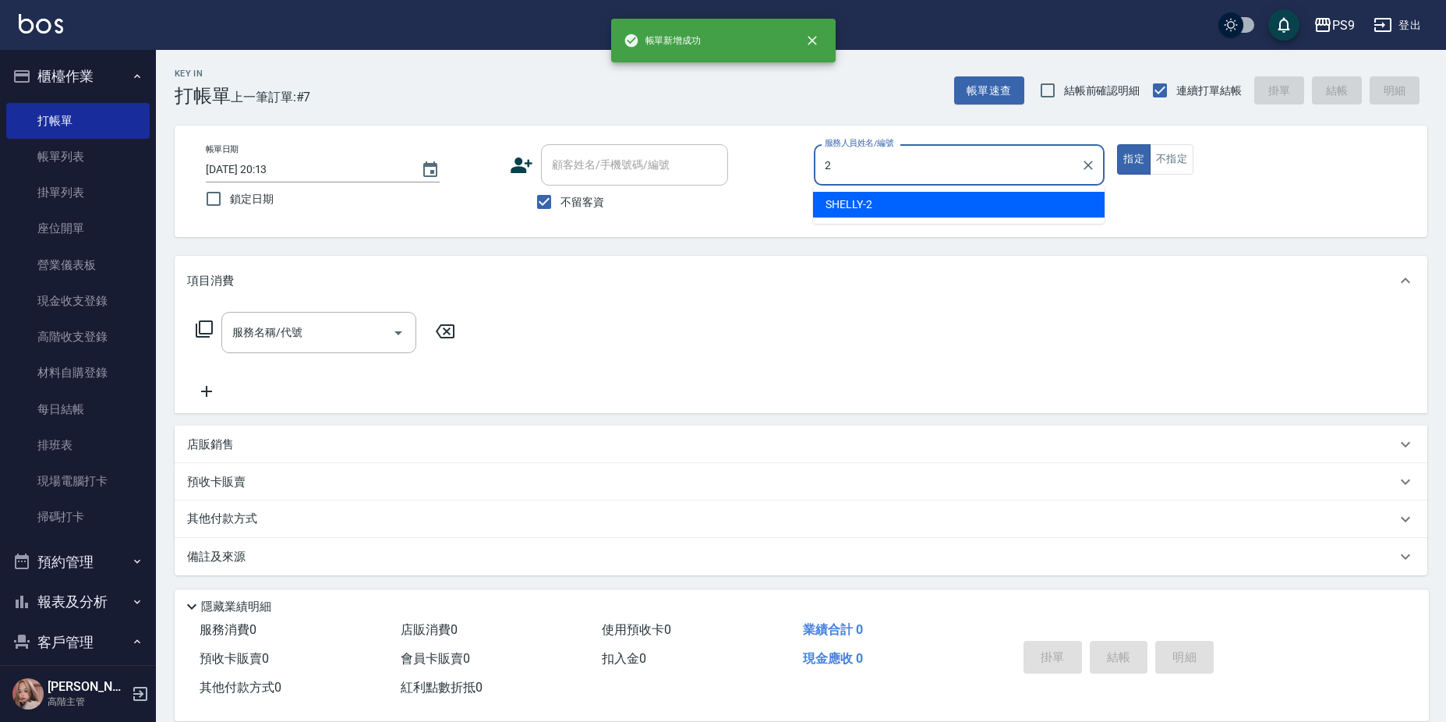
type input "SHELLY-2"
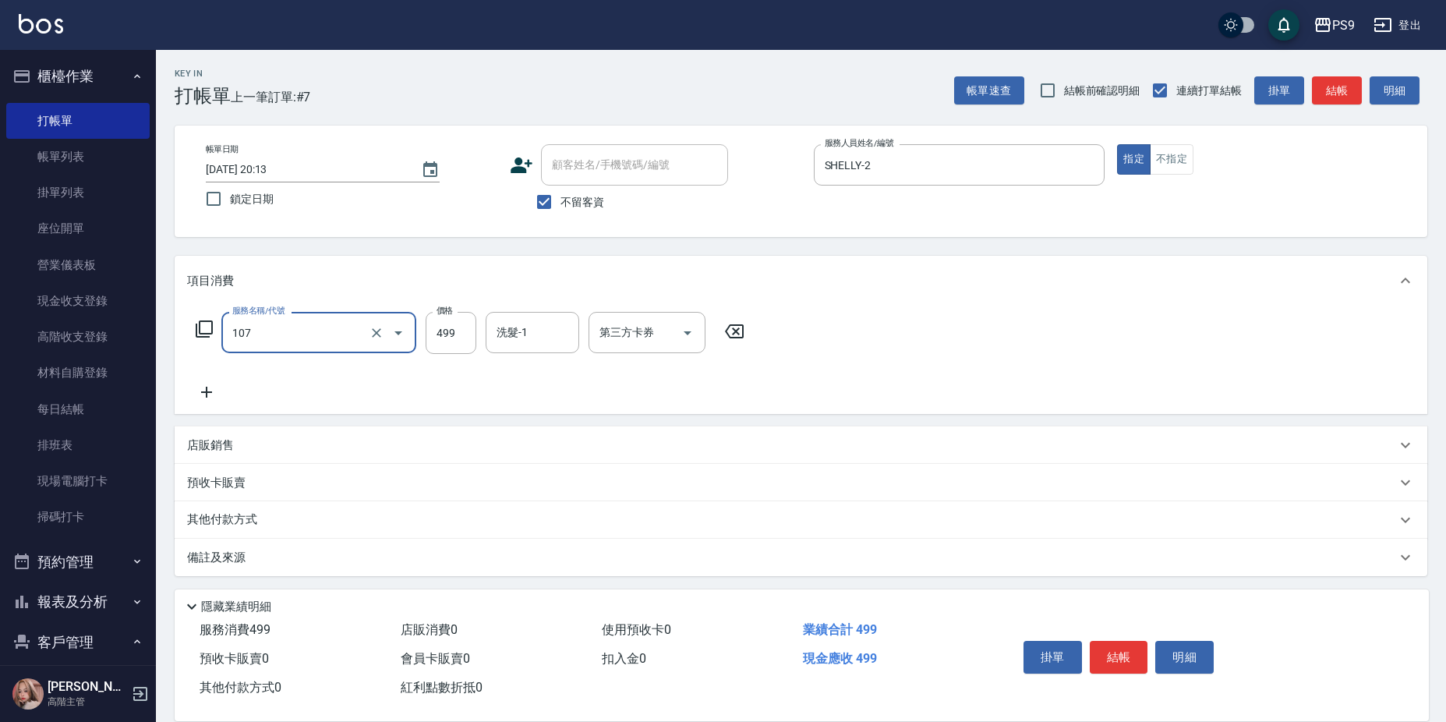
type input "[PERSON_NAME](107)"
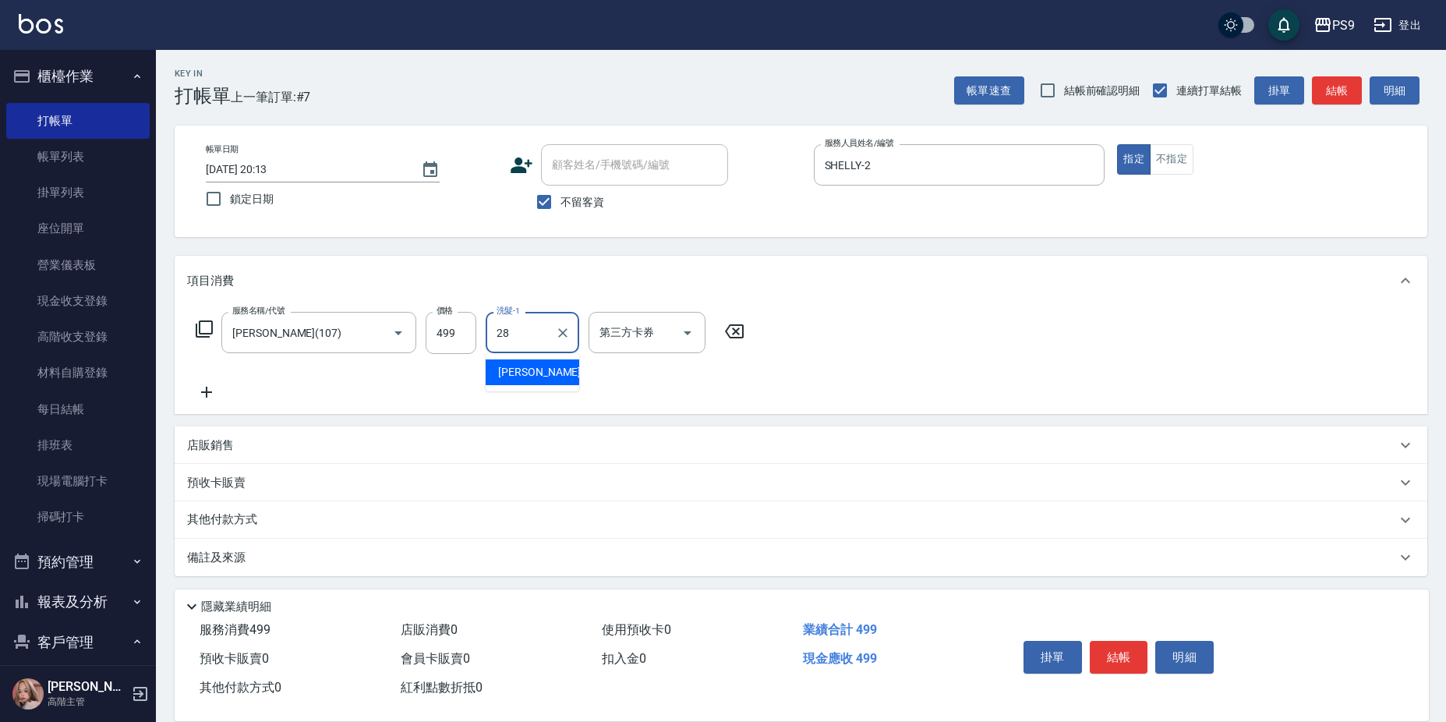
type input "[PERSON_NAME]-28"
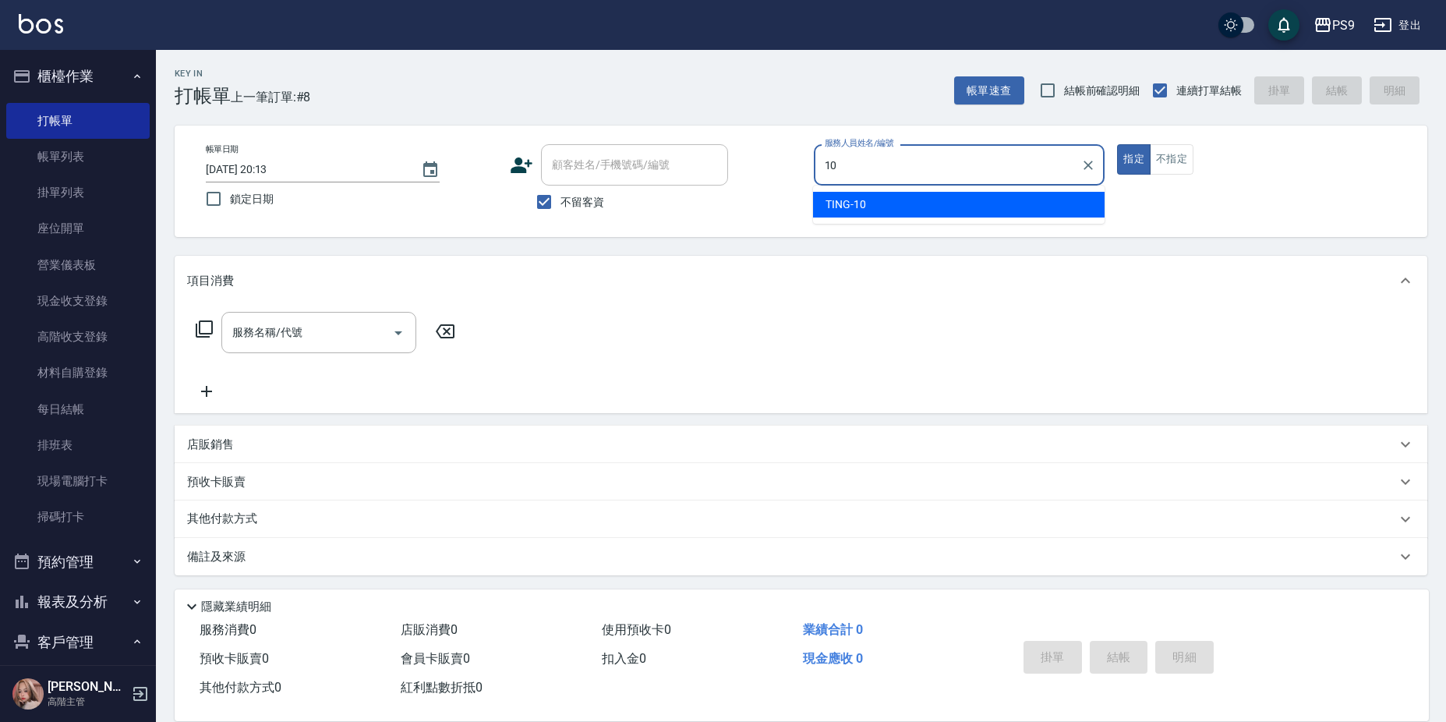
type input "TING-10"
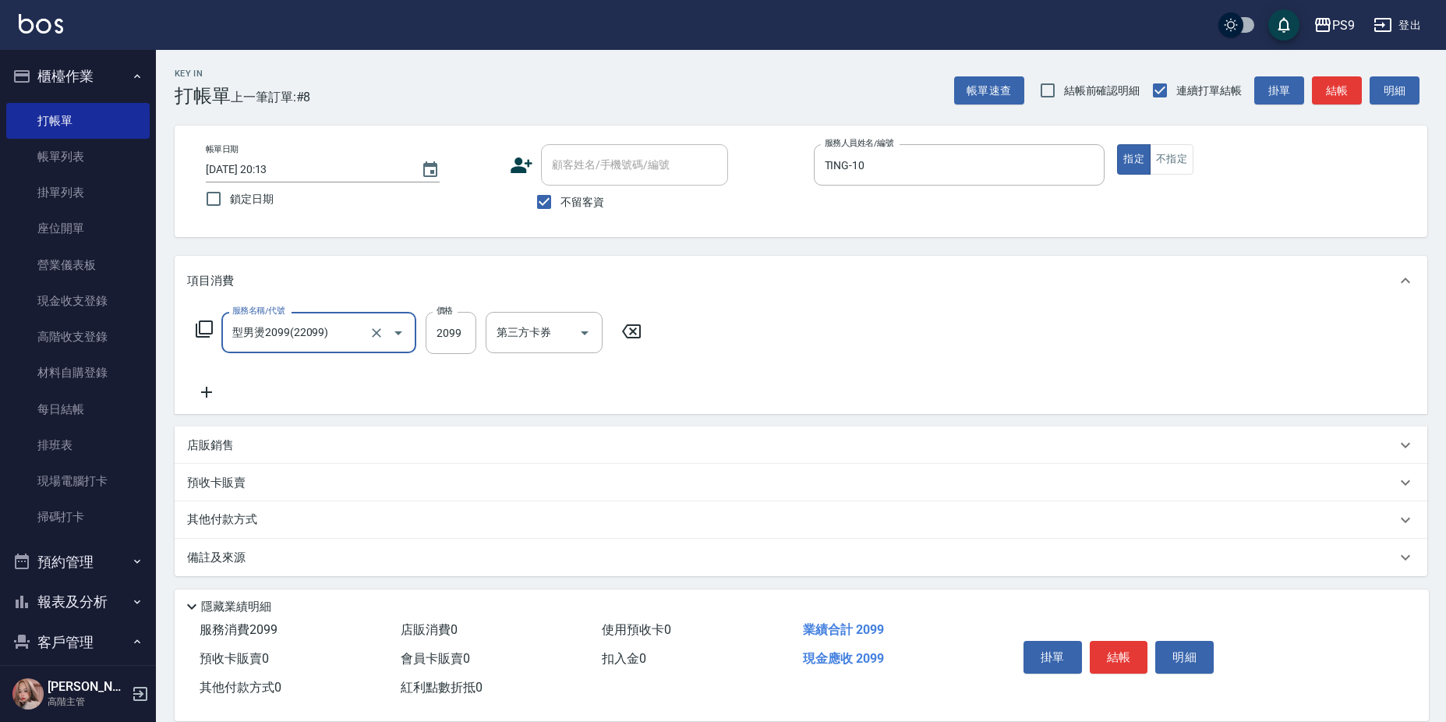
type input "型男燙2099(22099)"
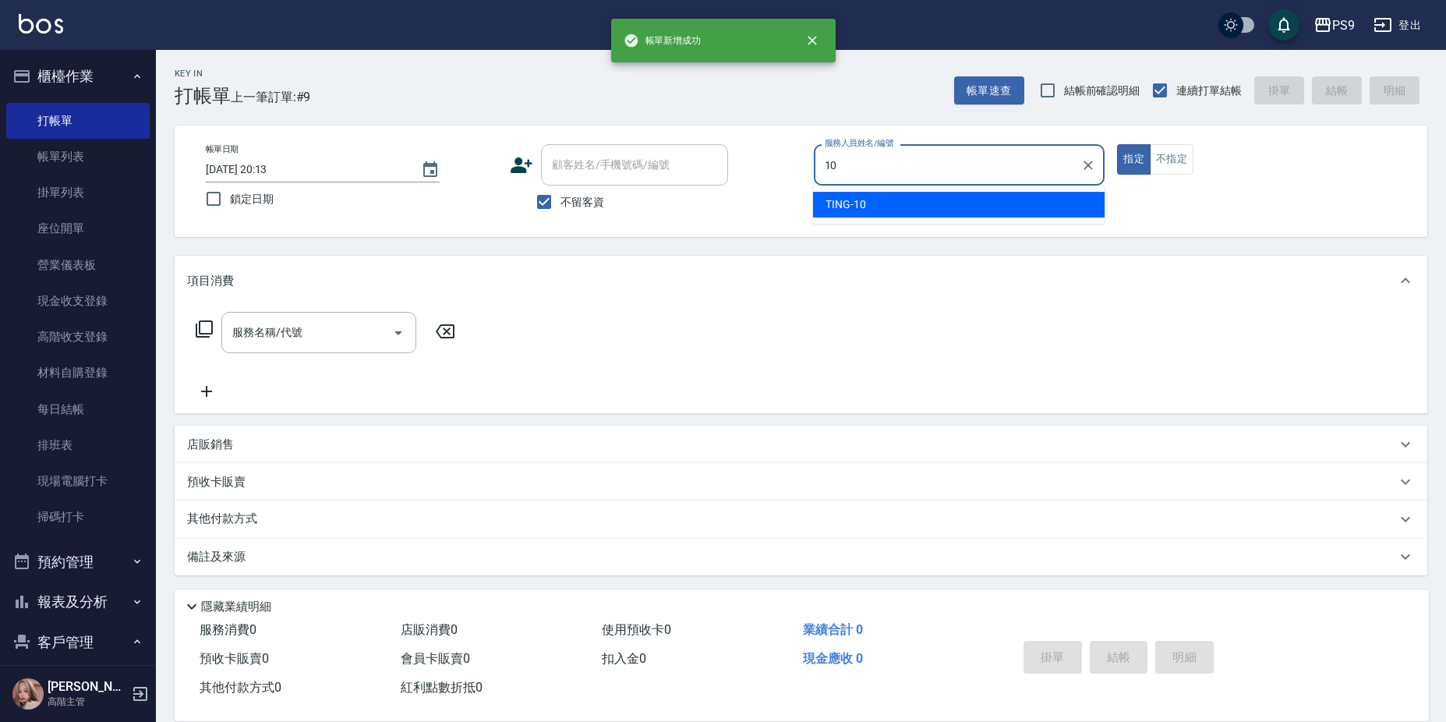
type input "TING-10"
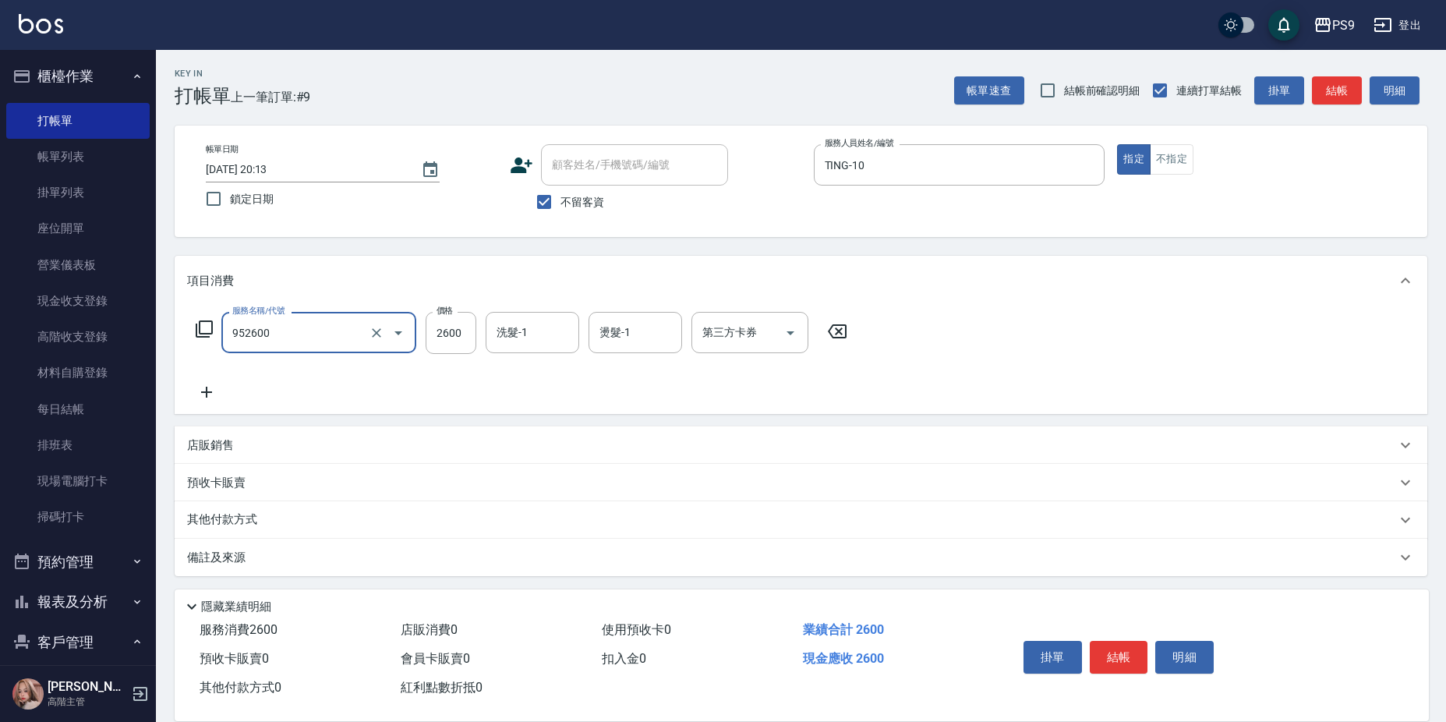
type input "過年-燙B(952600)"
type input "2699"
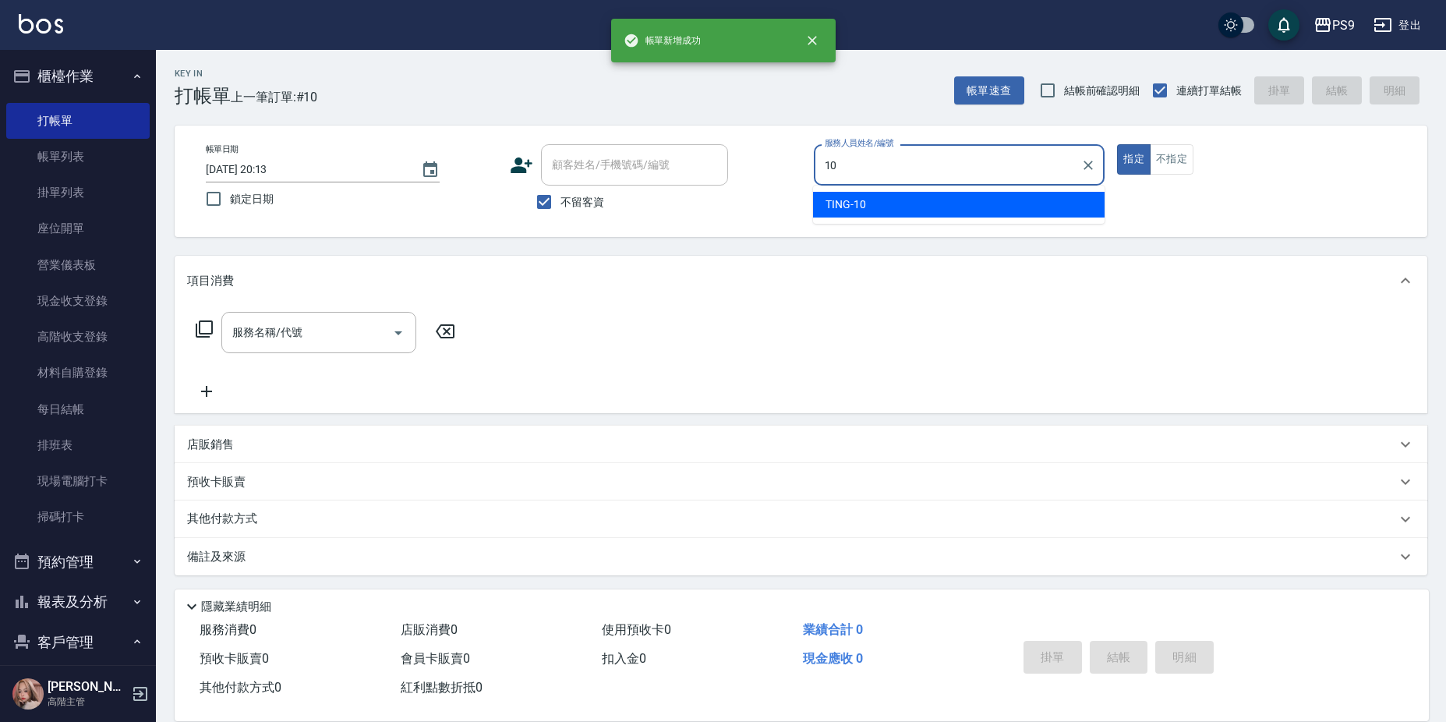
type input "TING-10"
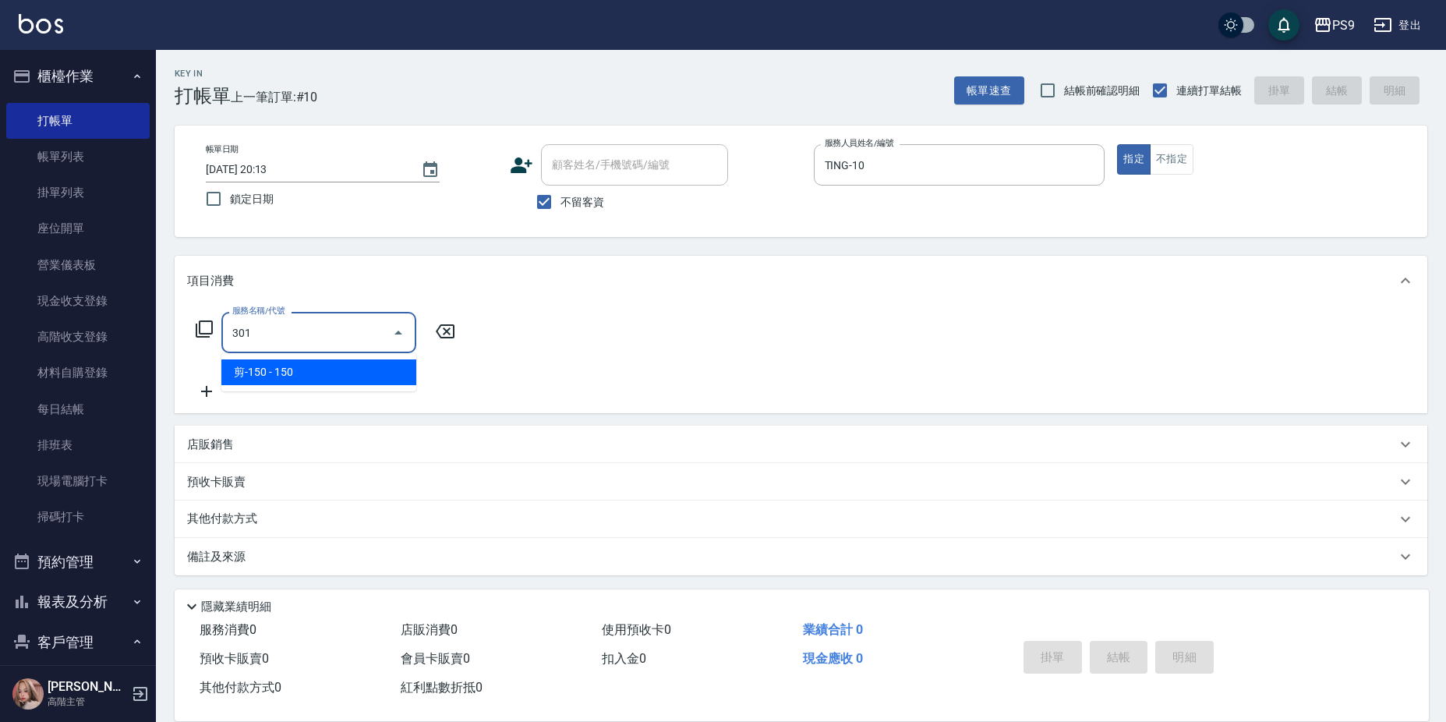
type input "剪-150(301)"
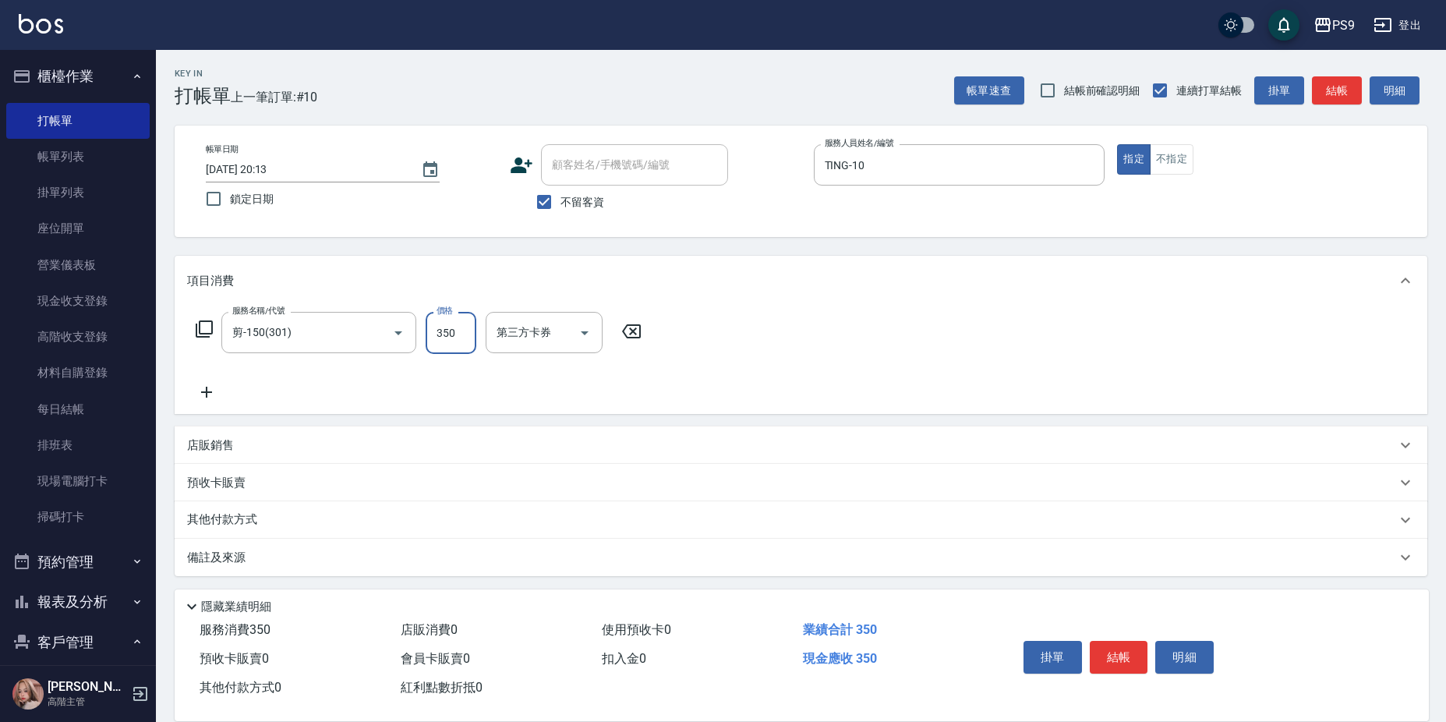
type input "350"
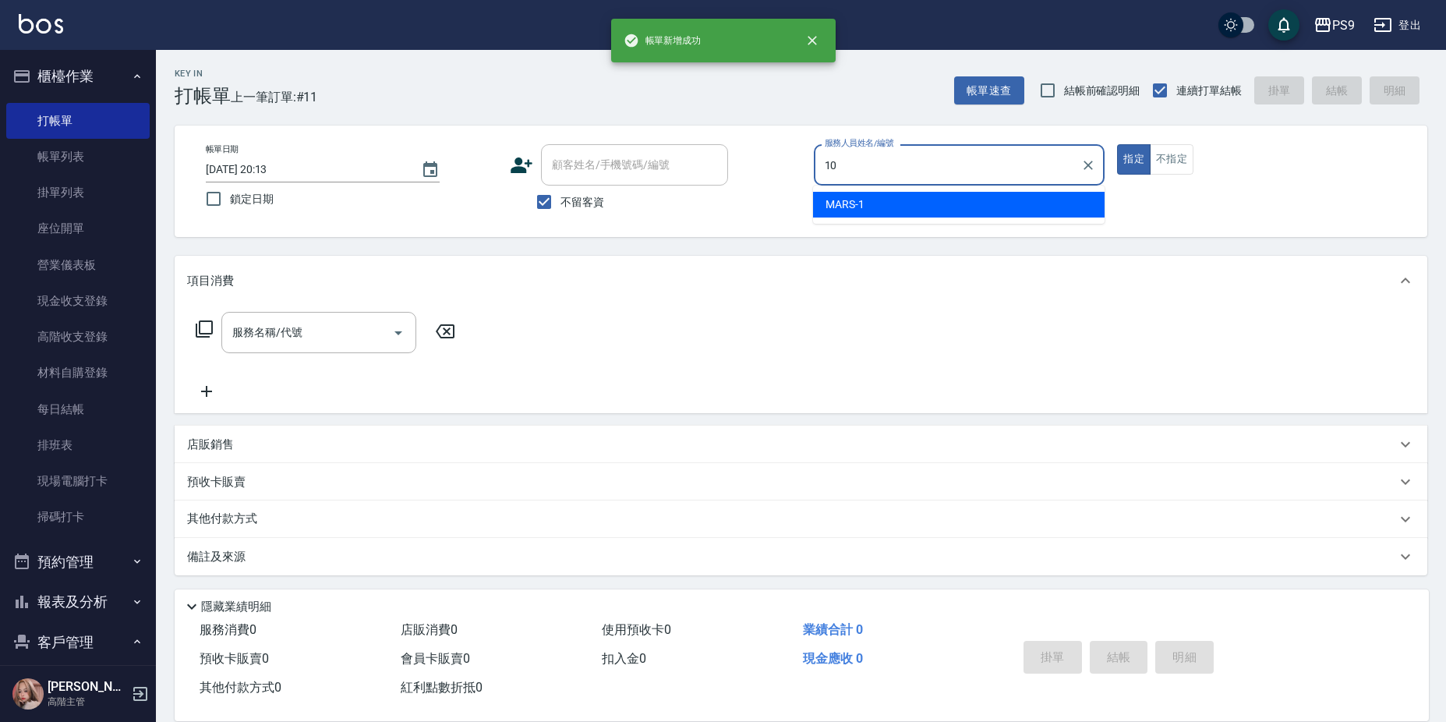
type input "TING-10"
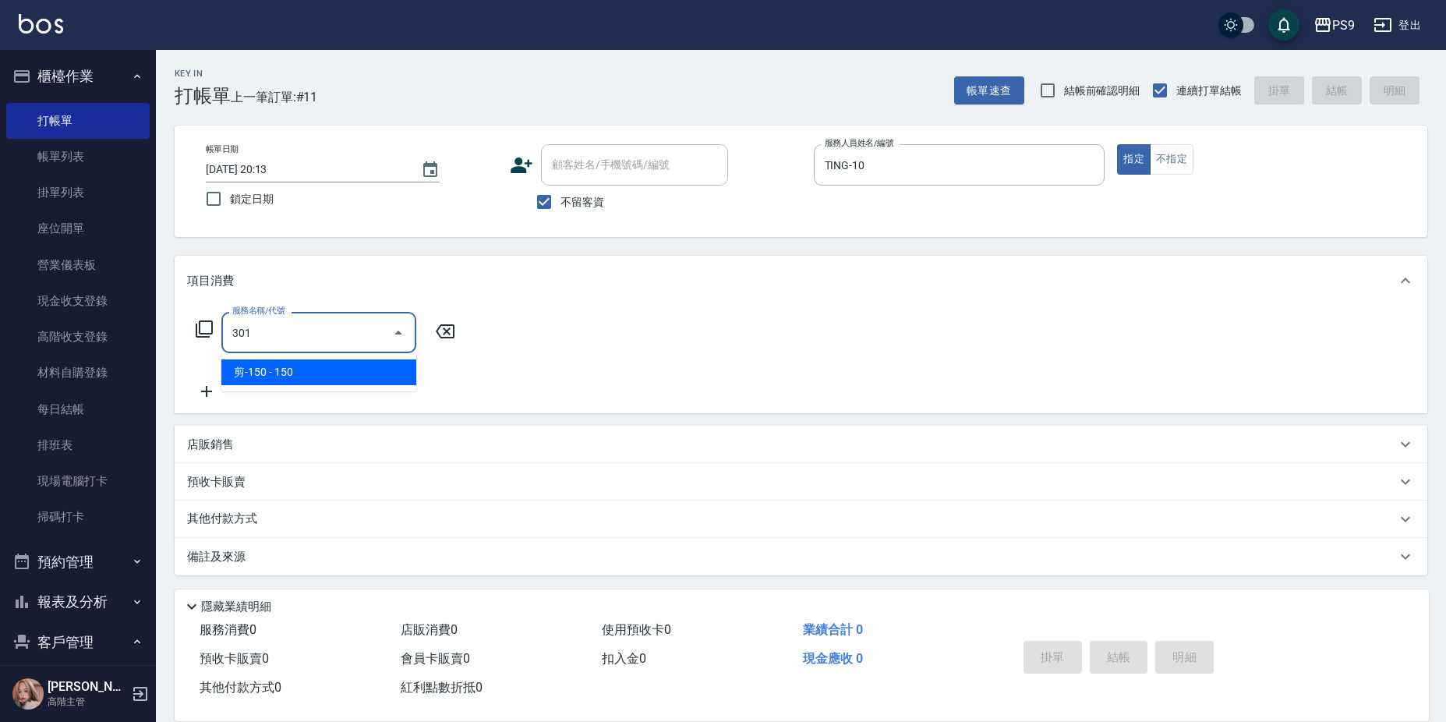
type input "剪-150(301)"
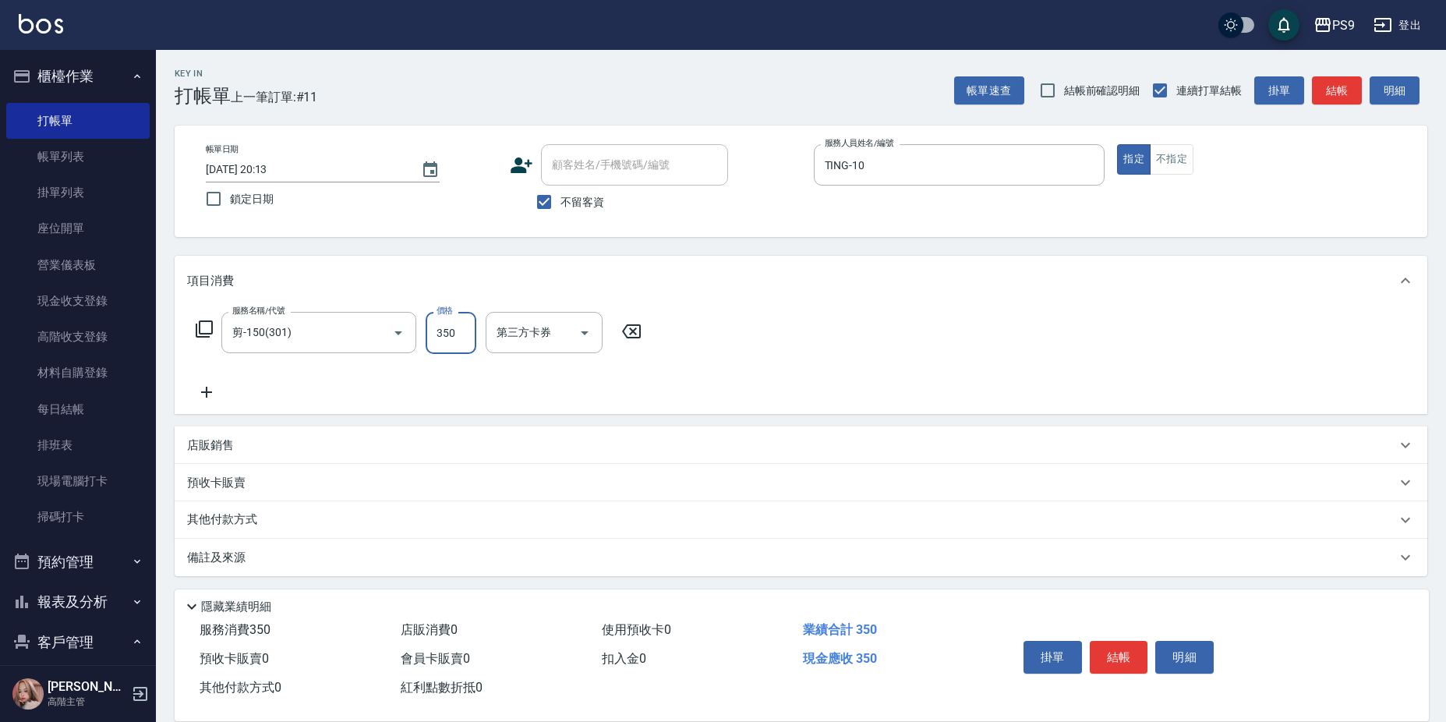
type input "350"
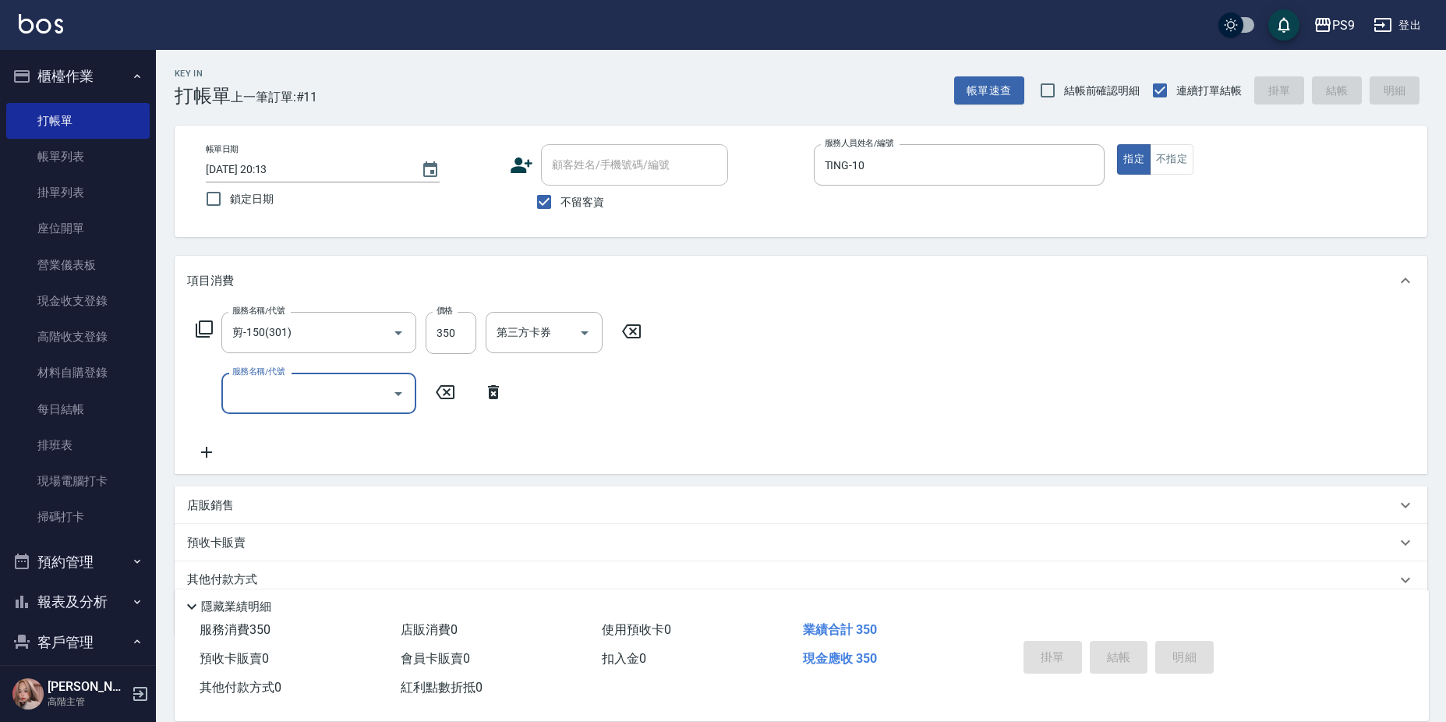
type input "[DATE] 20:14"
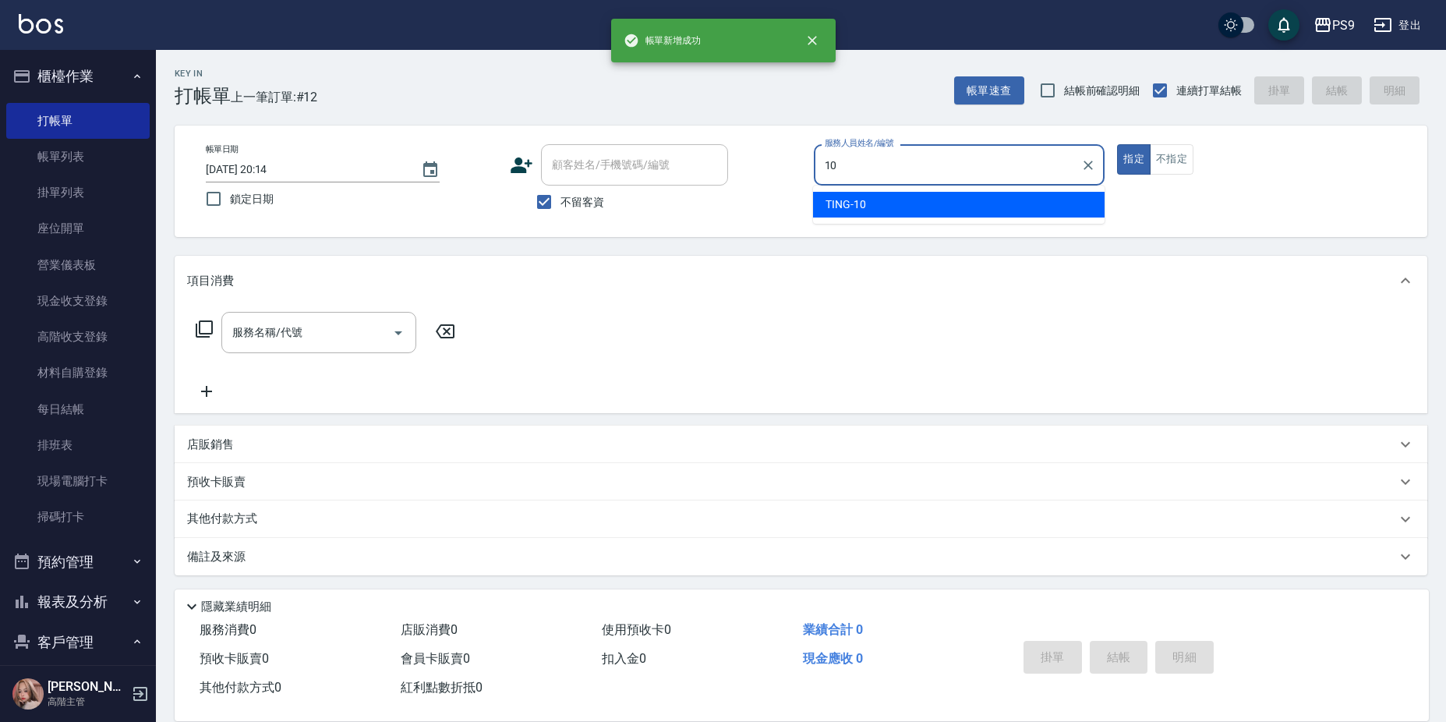
type input "TING-10"
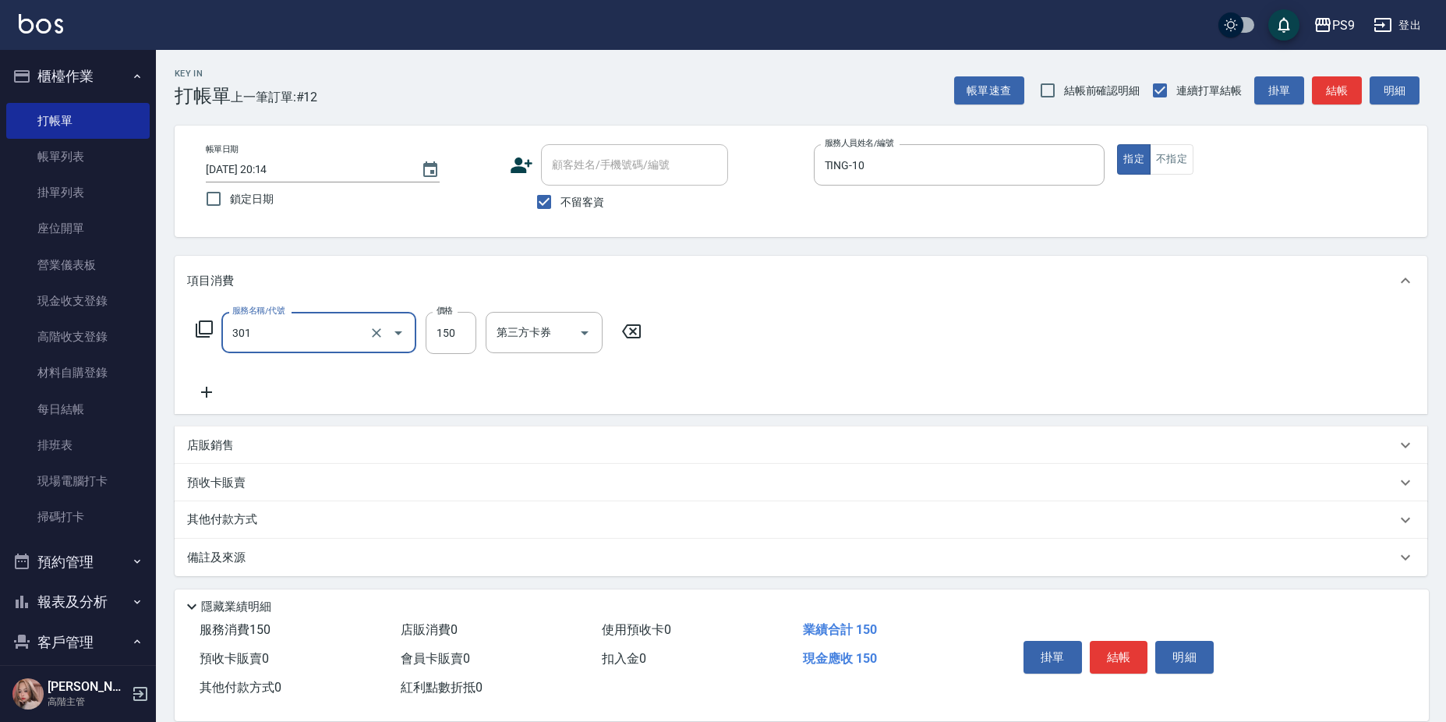
type input "剪-150(301)"
type input "350"
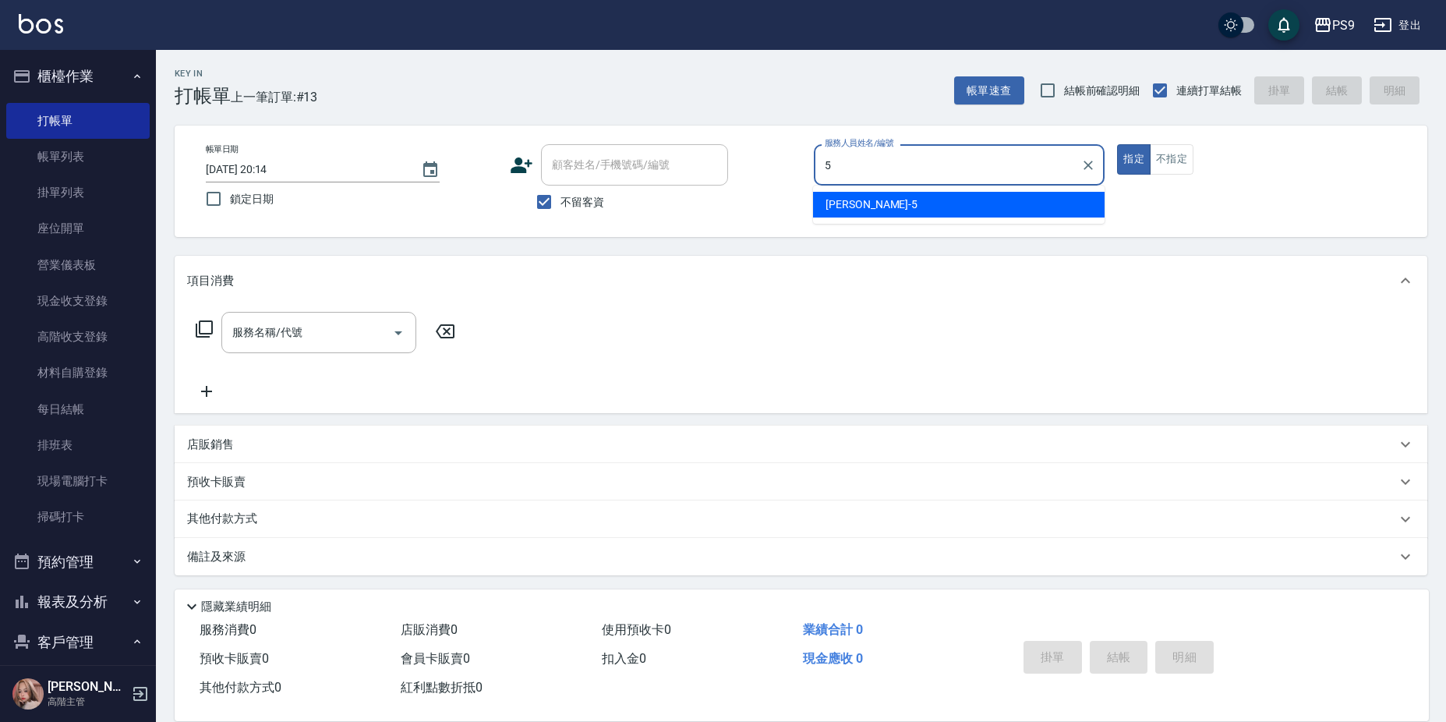
type input "[PERSON_NAME]-5"
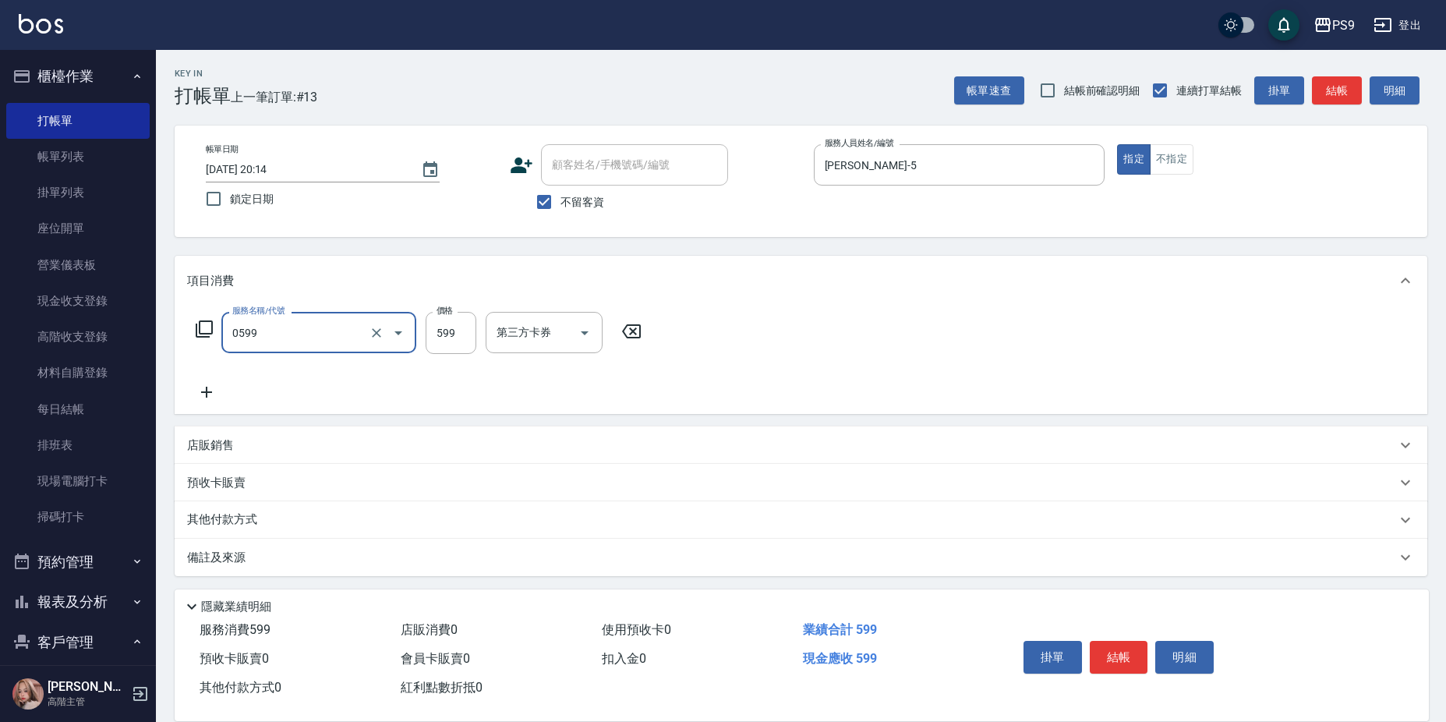
type input "[PERSON_NAME]599(0599)"
type input "600"
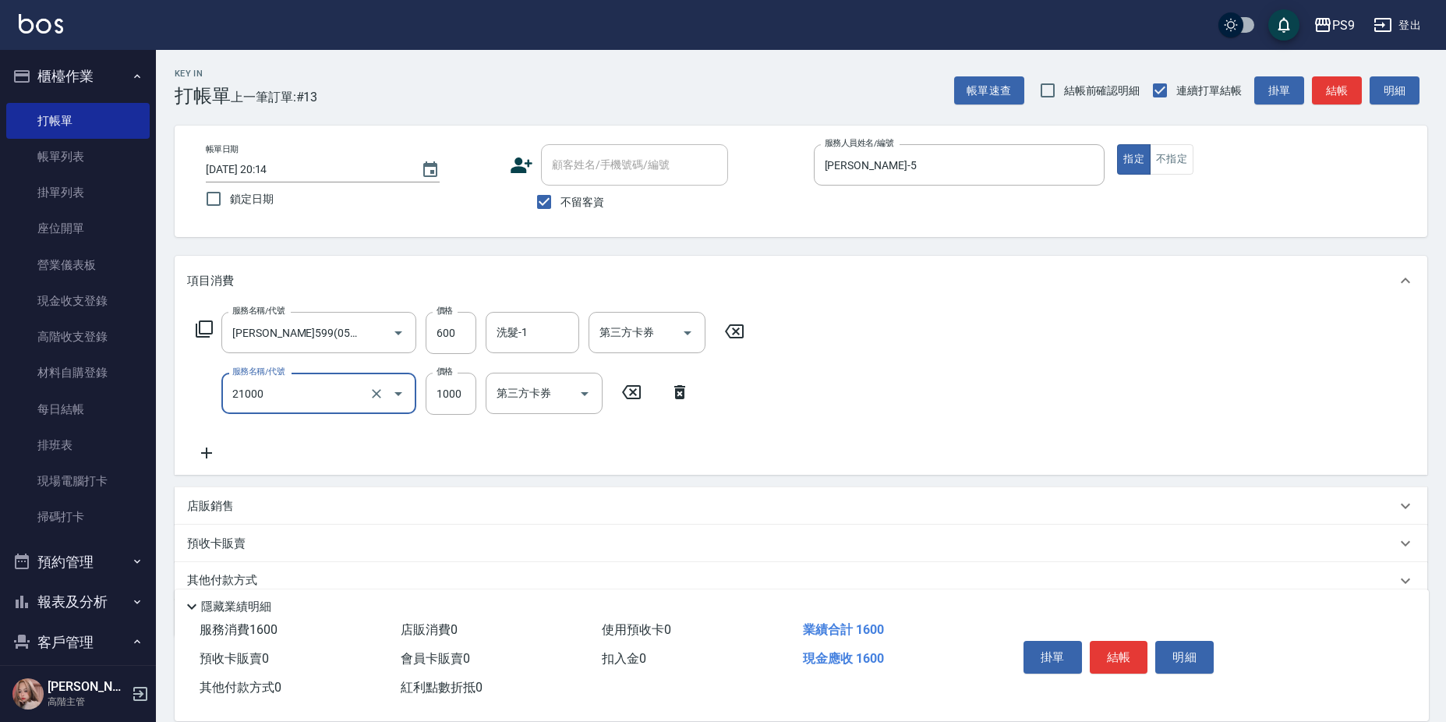
type input "染髮1000(21000)"
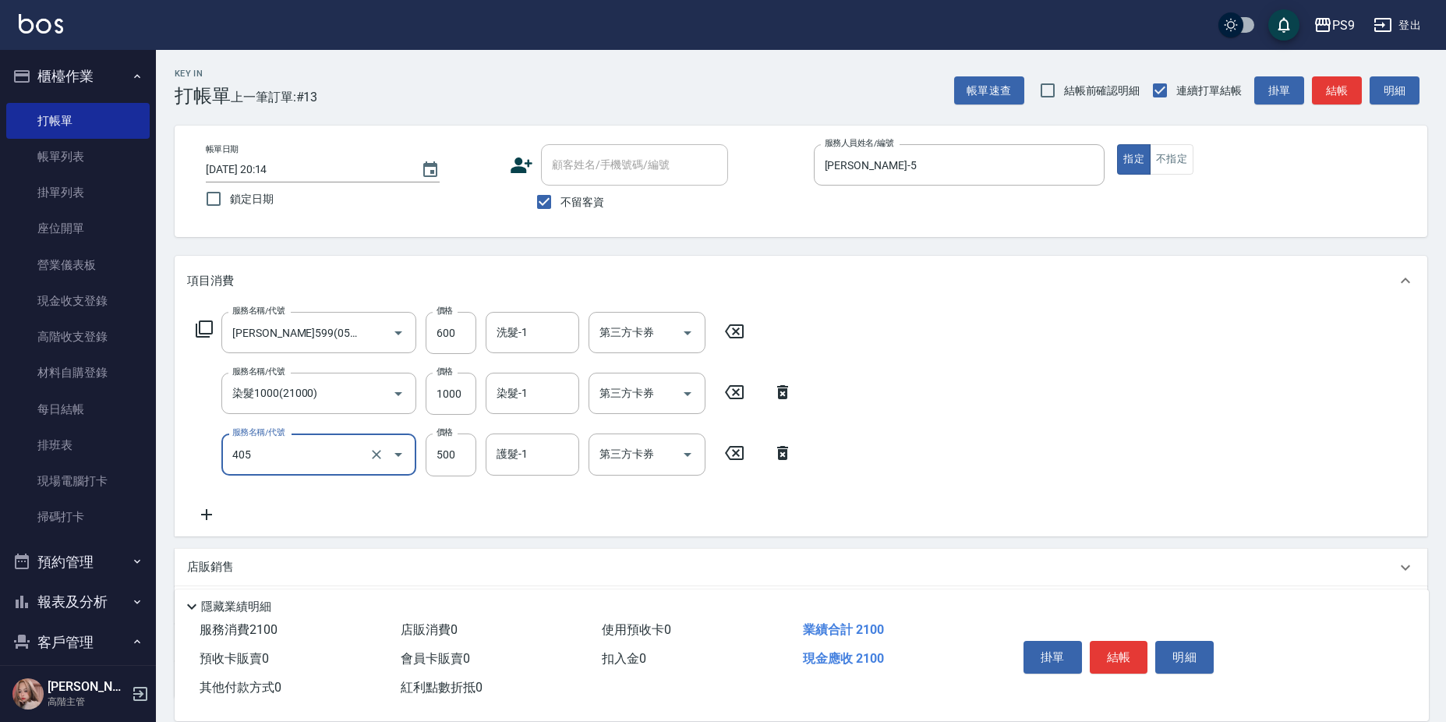
type input "護-500(405)"
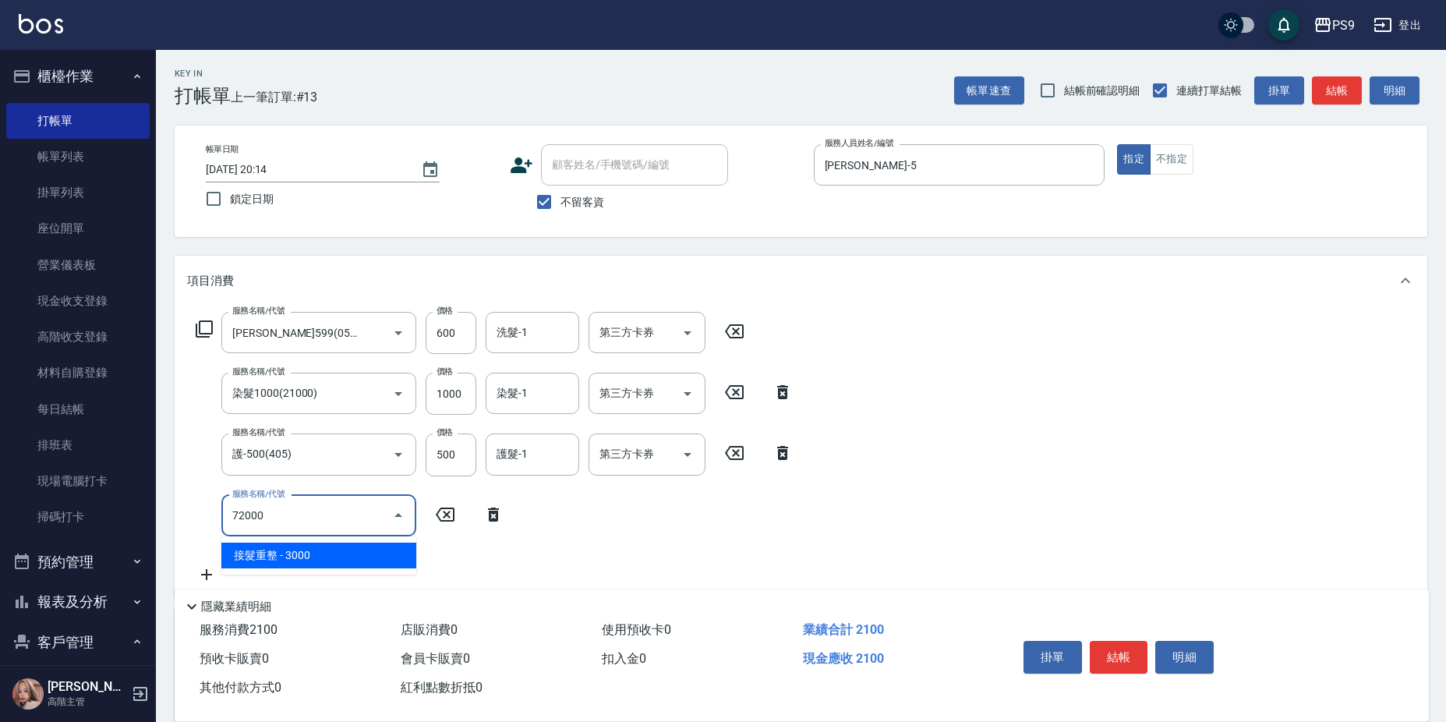
type input "接髮重整(72000)"
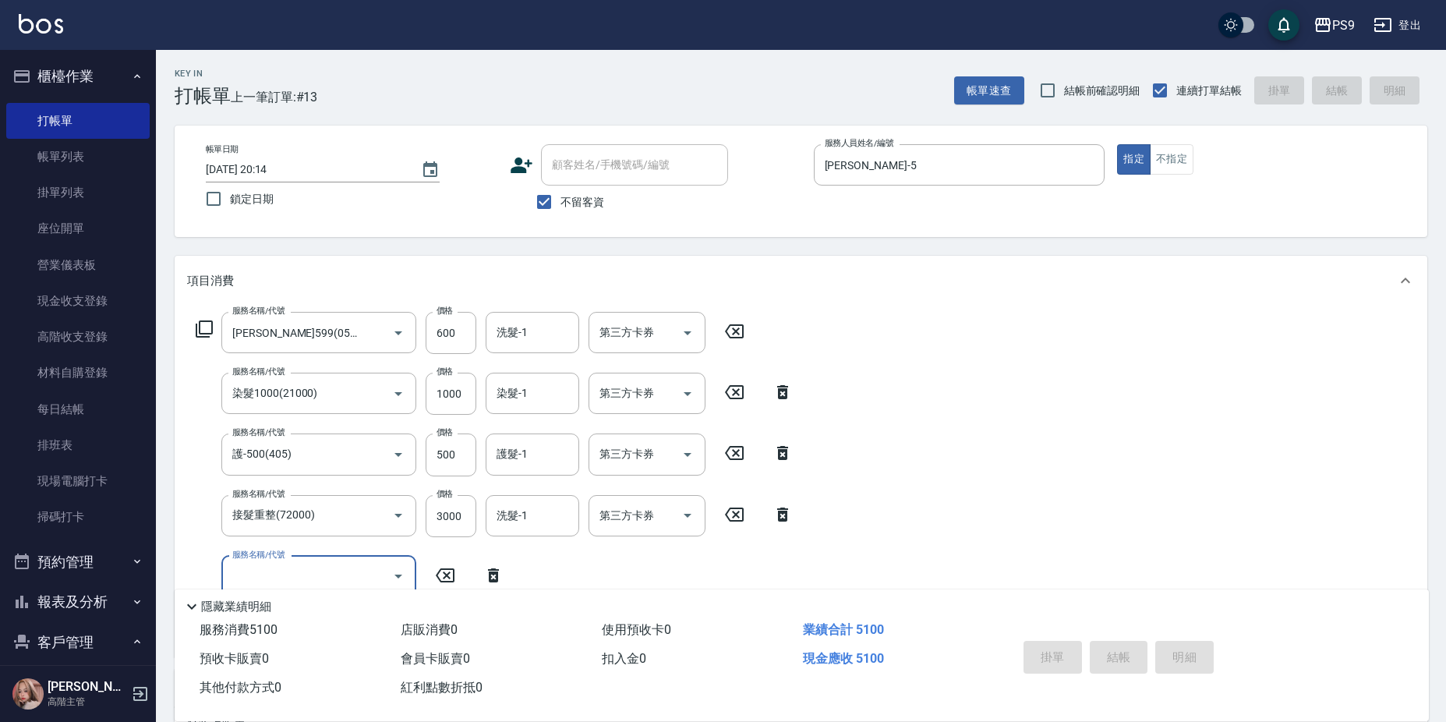
type input "[DATE] 20:15"
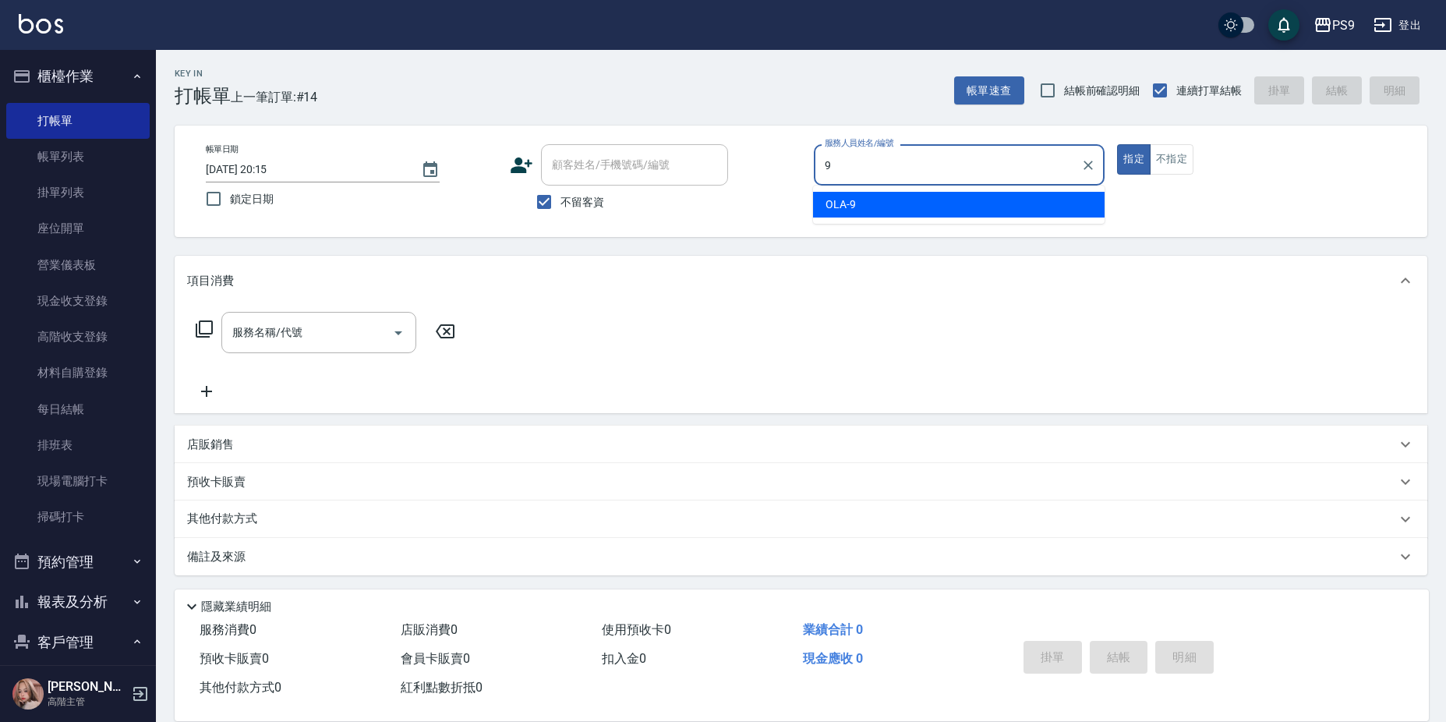
type input "OLA-9"
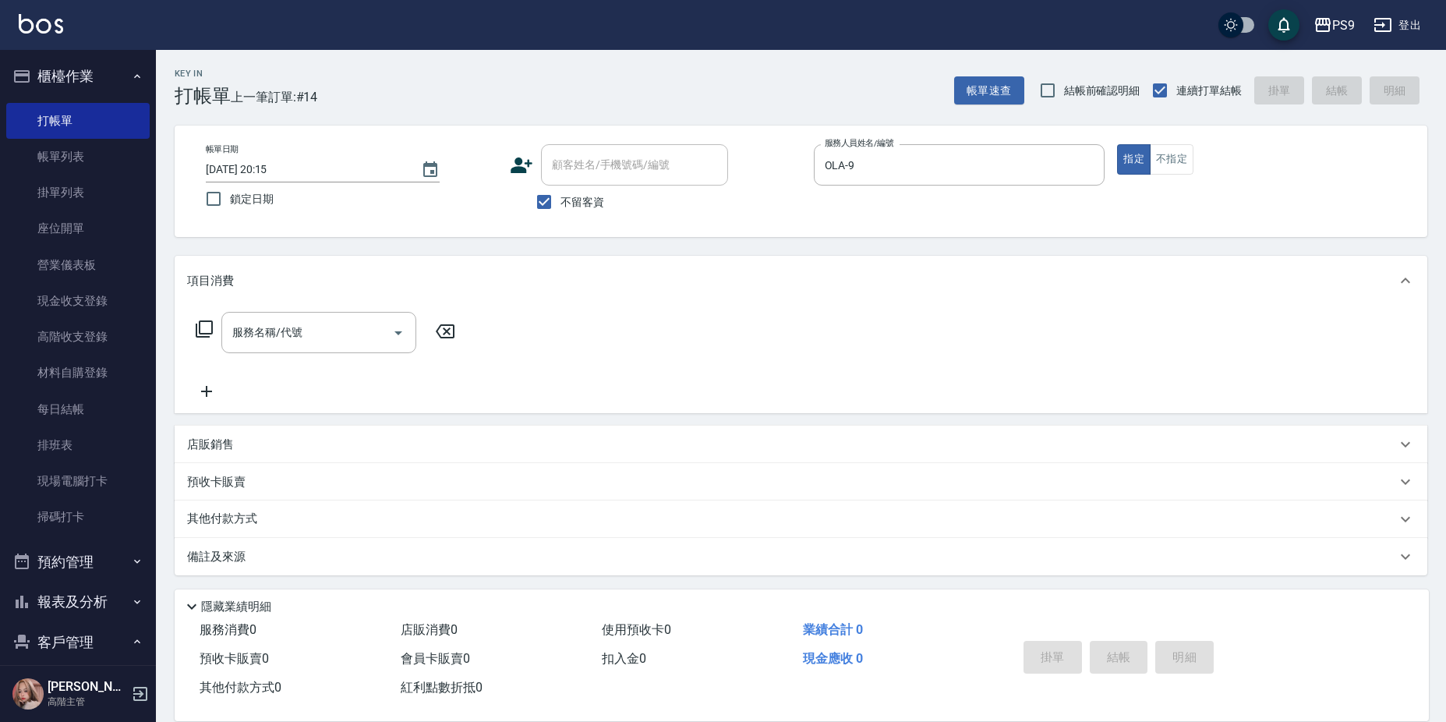
click at [585, 218] on label "不留客資" at bounding box center [566, 201] width 76 height 33
click at [560, 218] on input "不留客資" at bounding box center [544, 201] width 33 height 33
checkbox input "false"
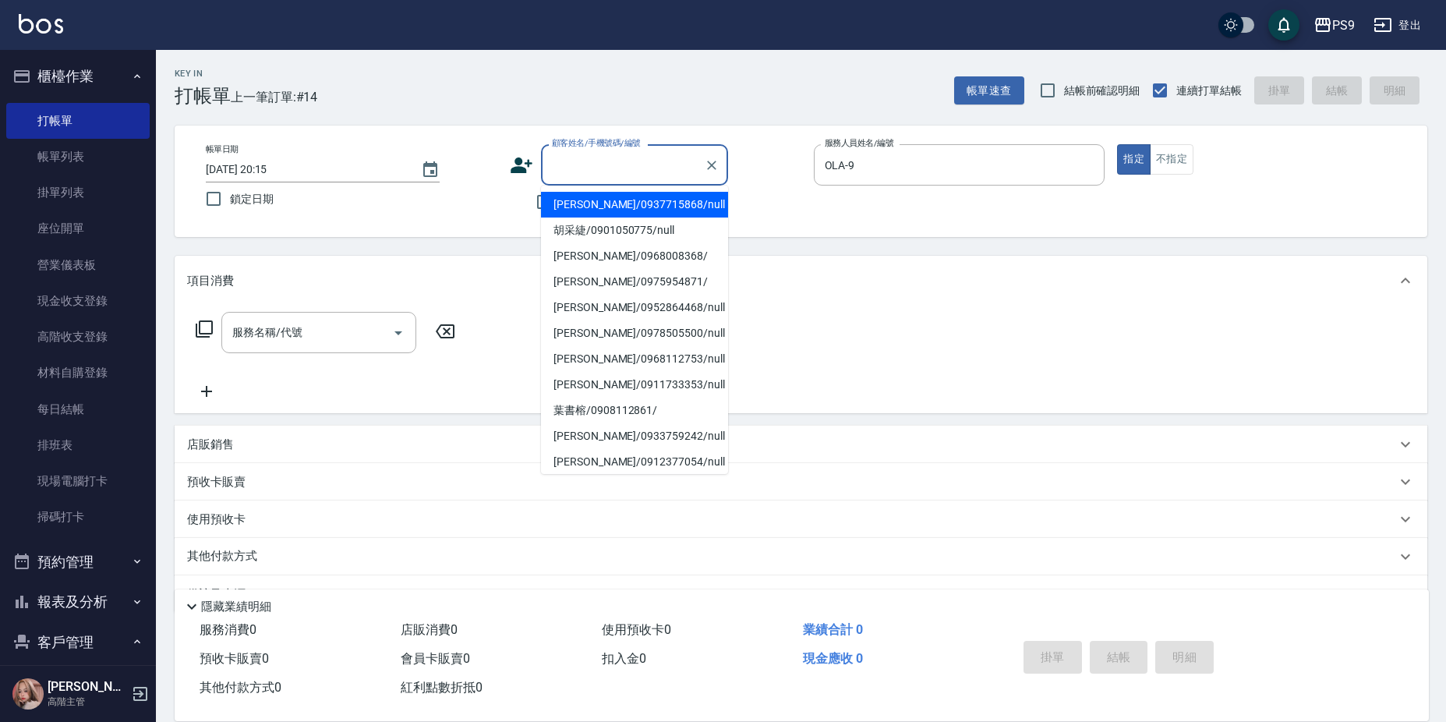
click at [597, 154] on input "顧客姓名/手機號碼/編號" at bounding box center [623, 164] width 150 height 27
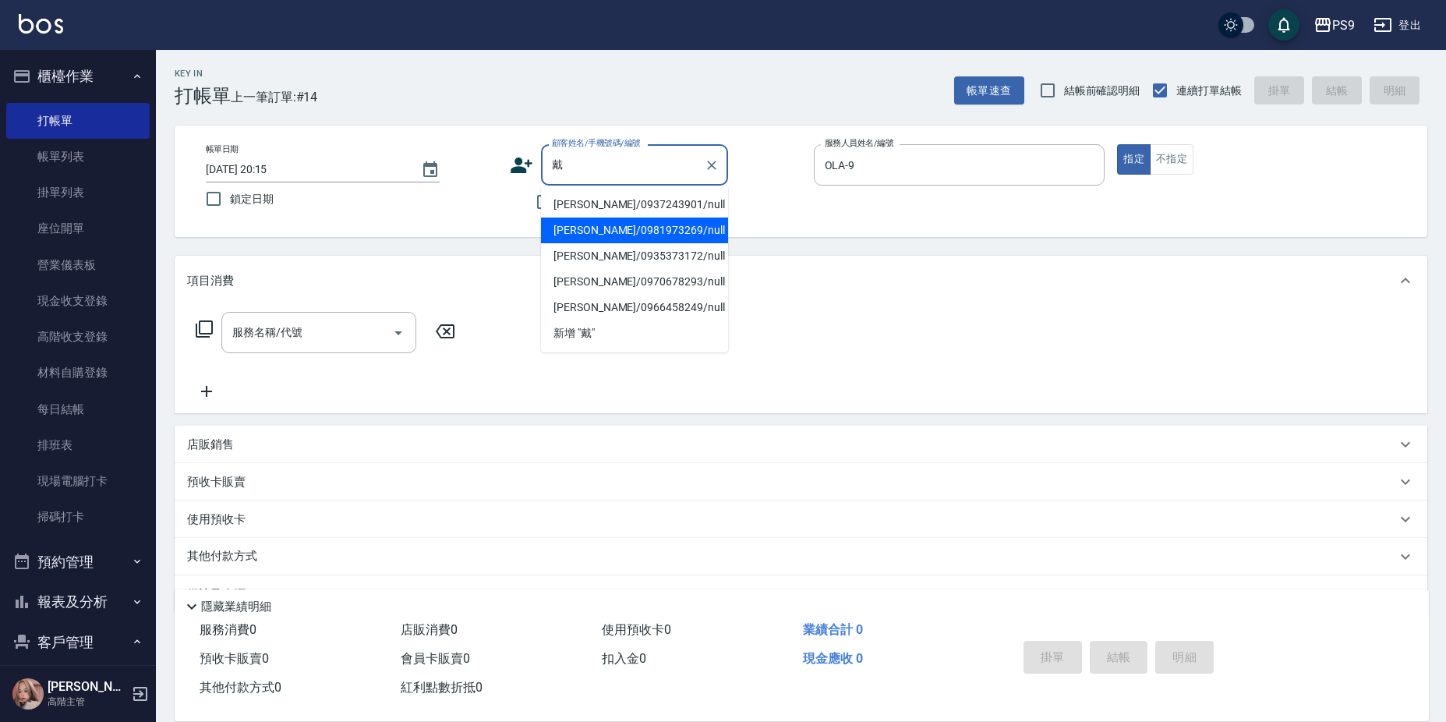
click at [606, 230] on li "[PERSON_NAME]/0981973269/null" at bounding box center [634, 230] width 187 height 26
type input "[PERSON_NAME]/0981973269/null"
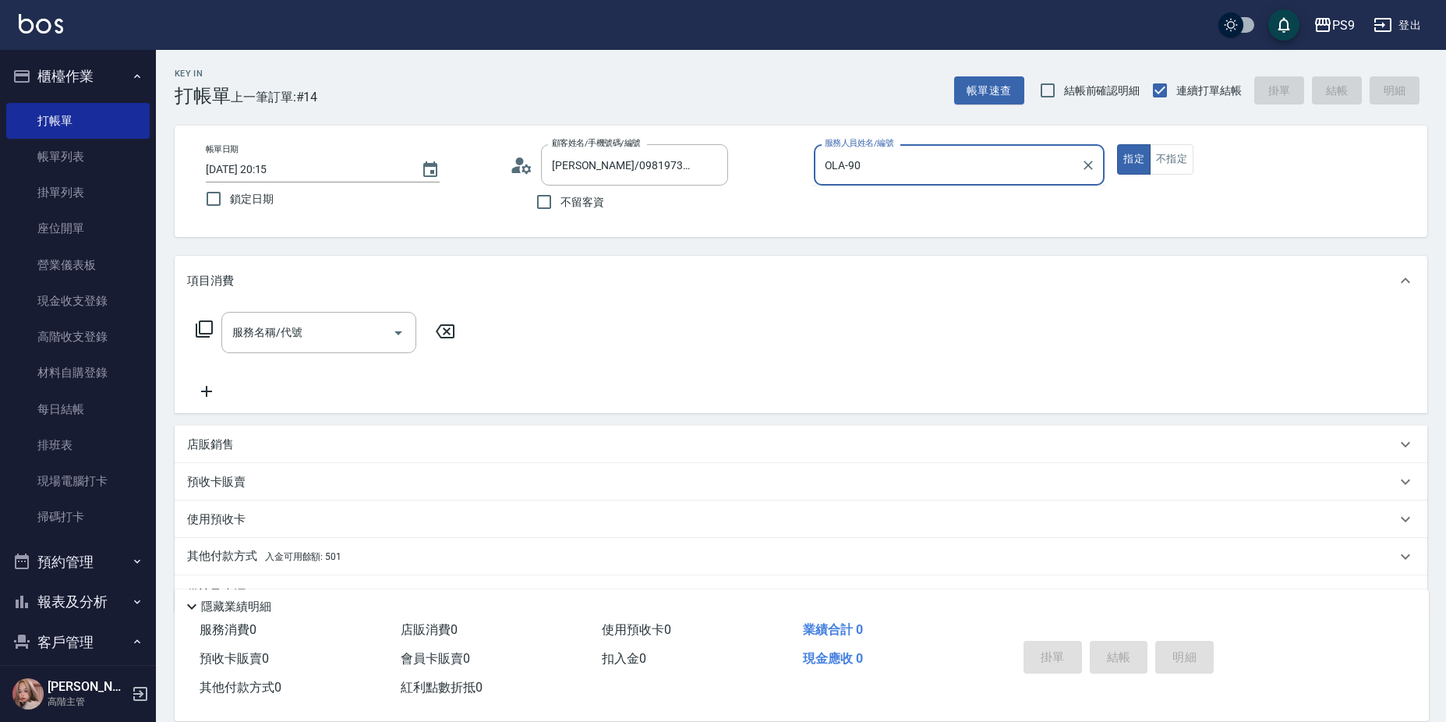
type input "OLA-9"
click at [293, 359] on div "服務名稱/代號 服務名稱/代號" at bounding box center [325, 356] width 277 height 89
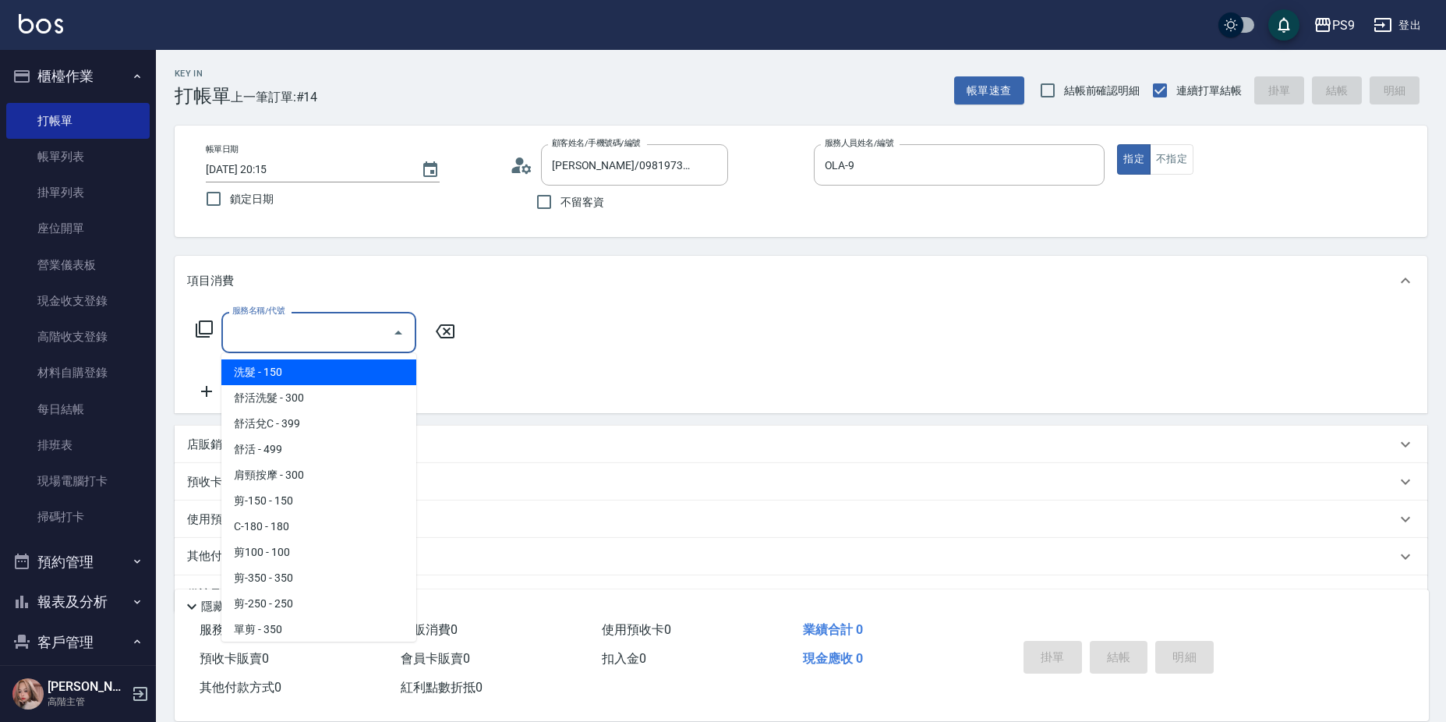
click at [294, 344] on input "服務名稱/代號" at bounding box center [306, 332] width 157 height 27
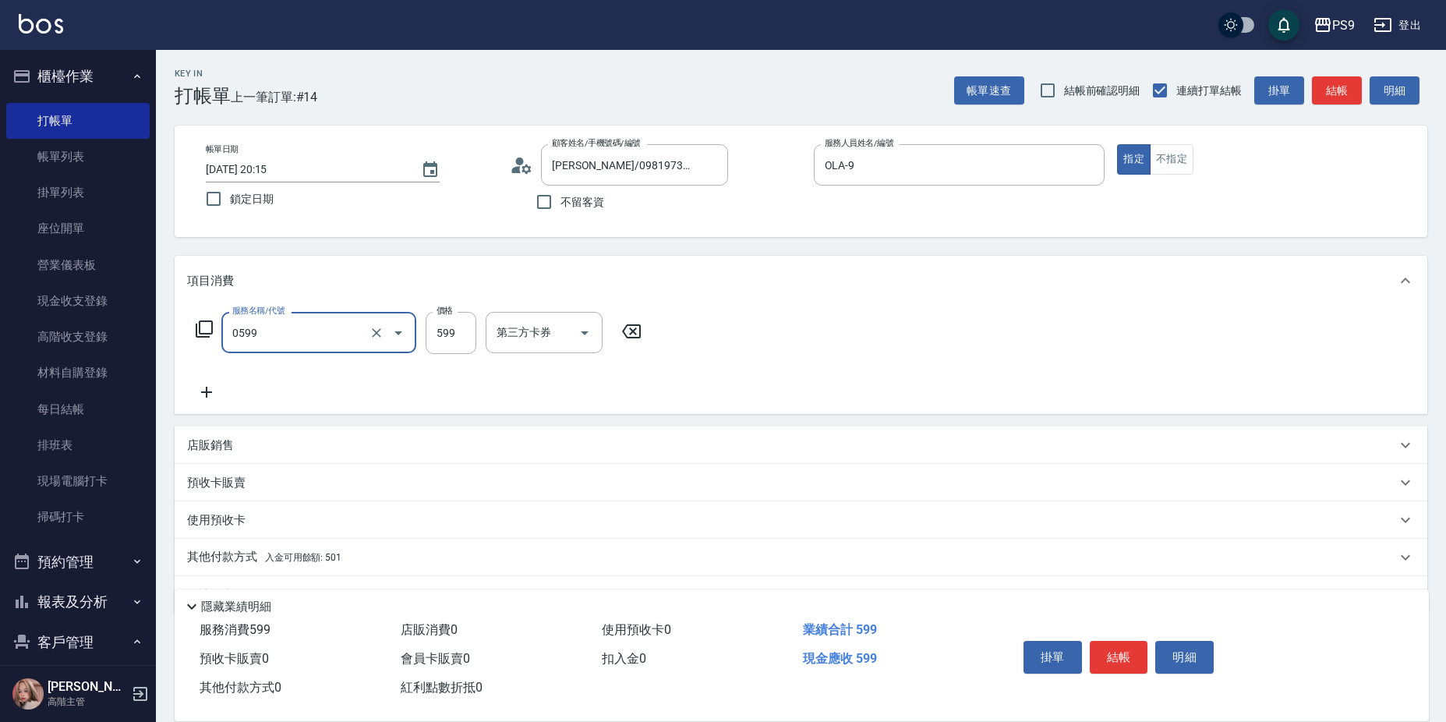
type input "[PERSON_NAME]599(0599)"
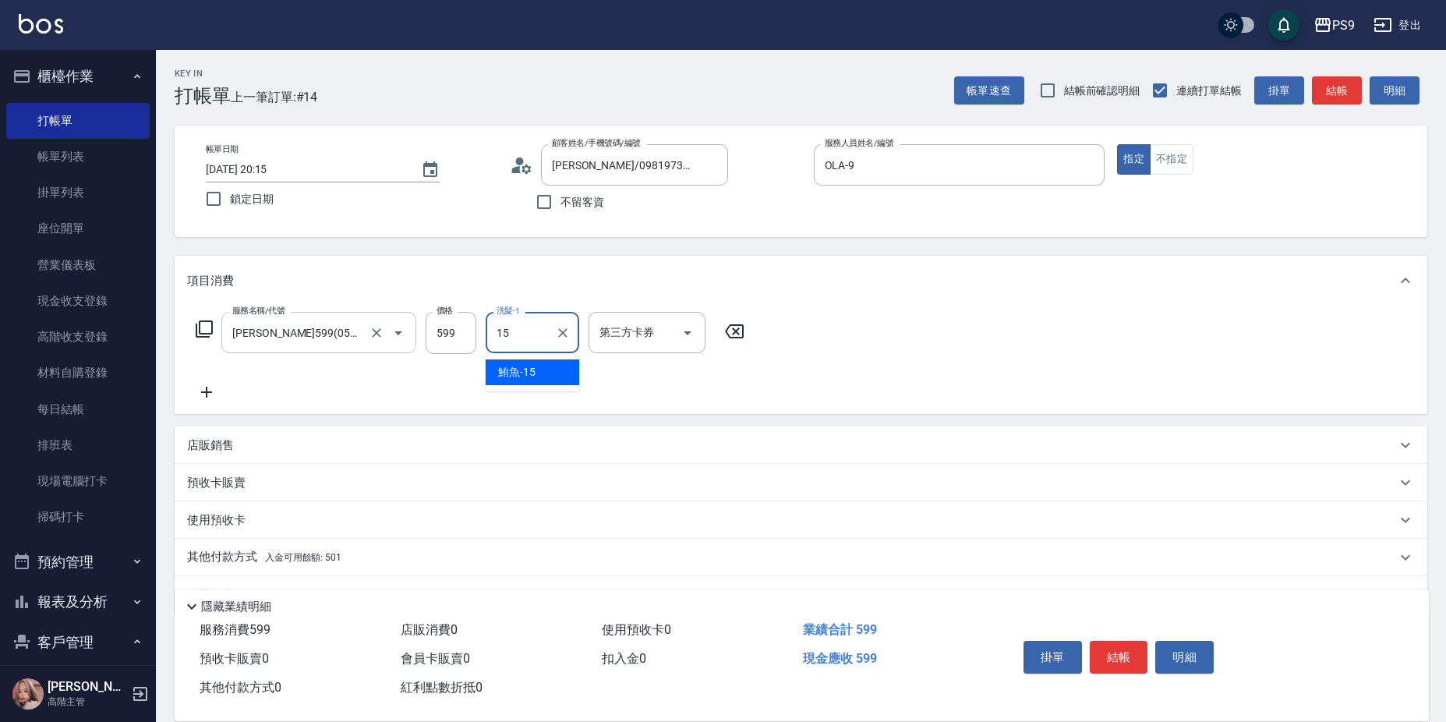
type input "鮪魚-15"
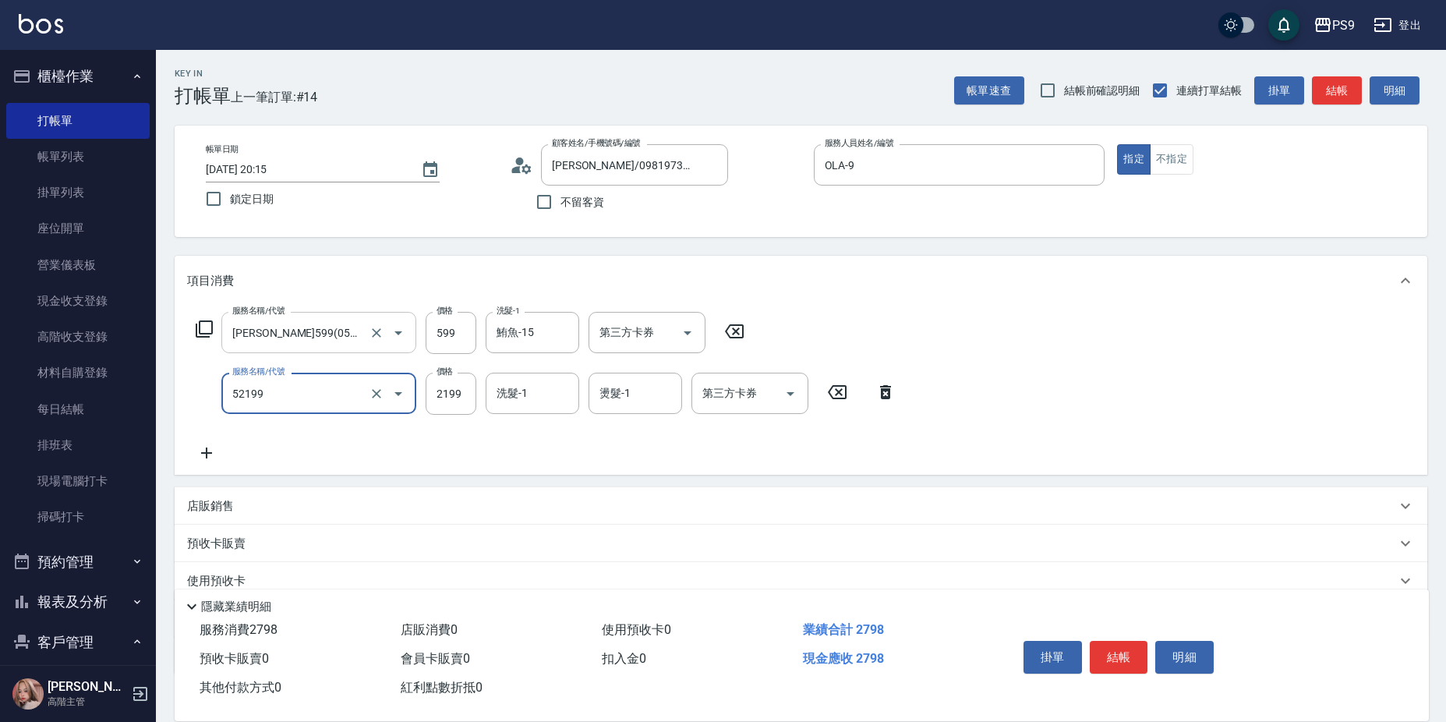
type input "燙髮(52199)"
type input "2400"
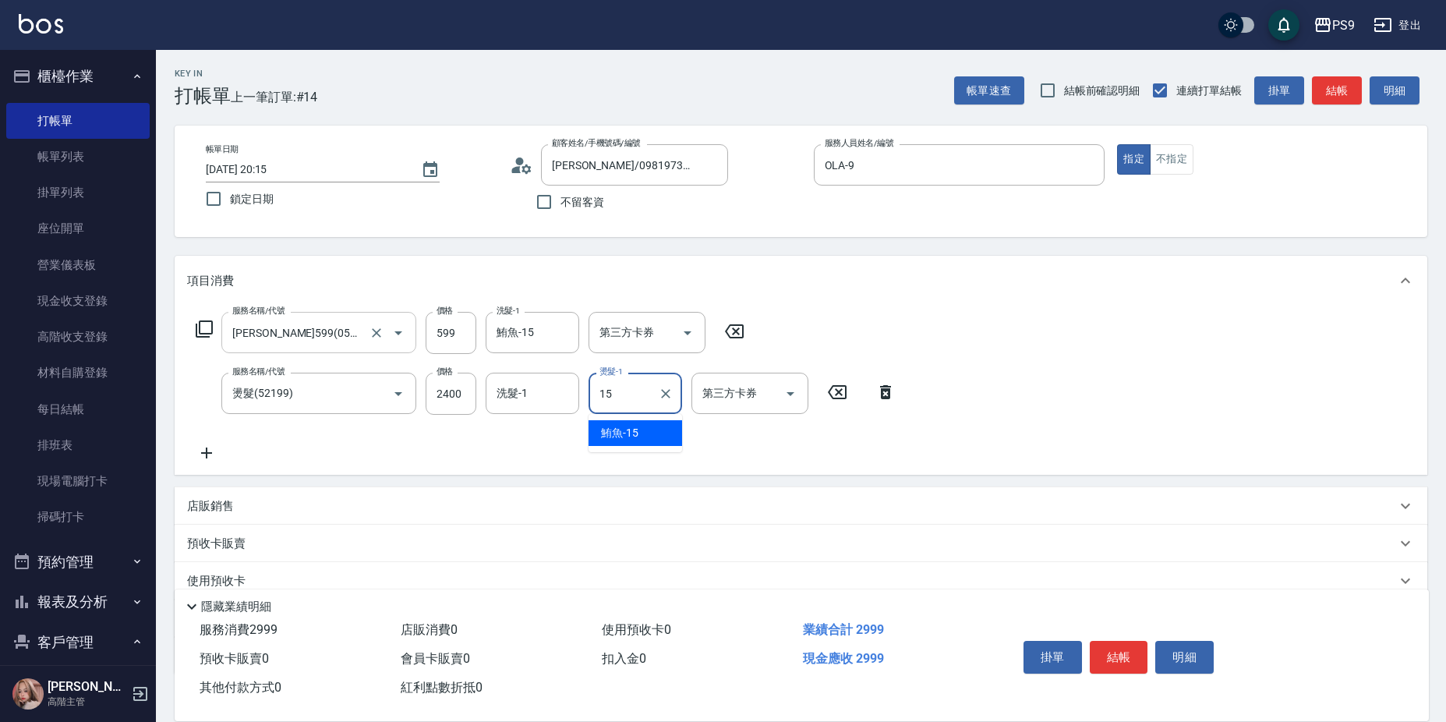
type input "鮪魚-15"
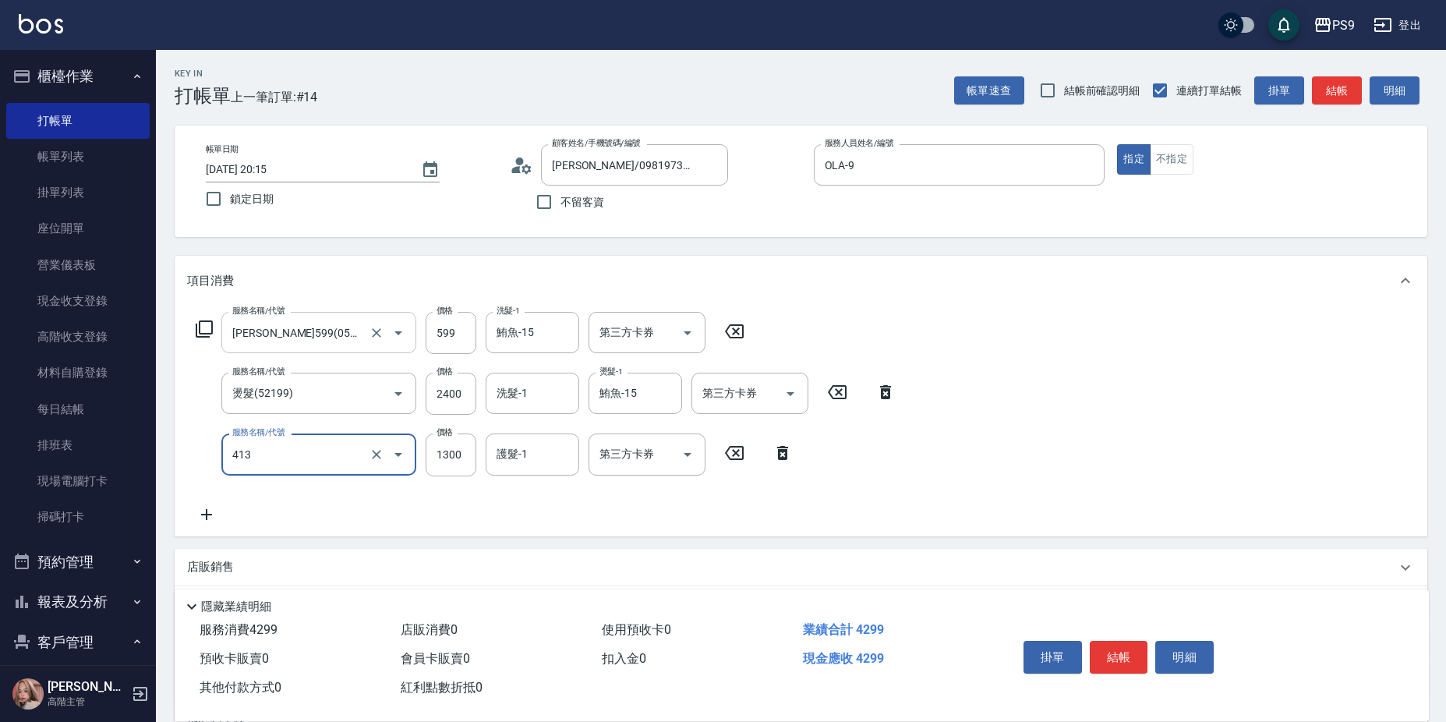
type input "鏡面護髮(413)"
type input "2500"
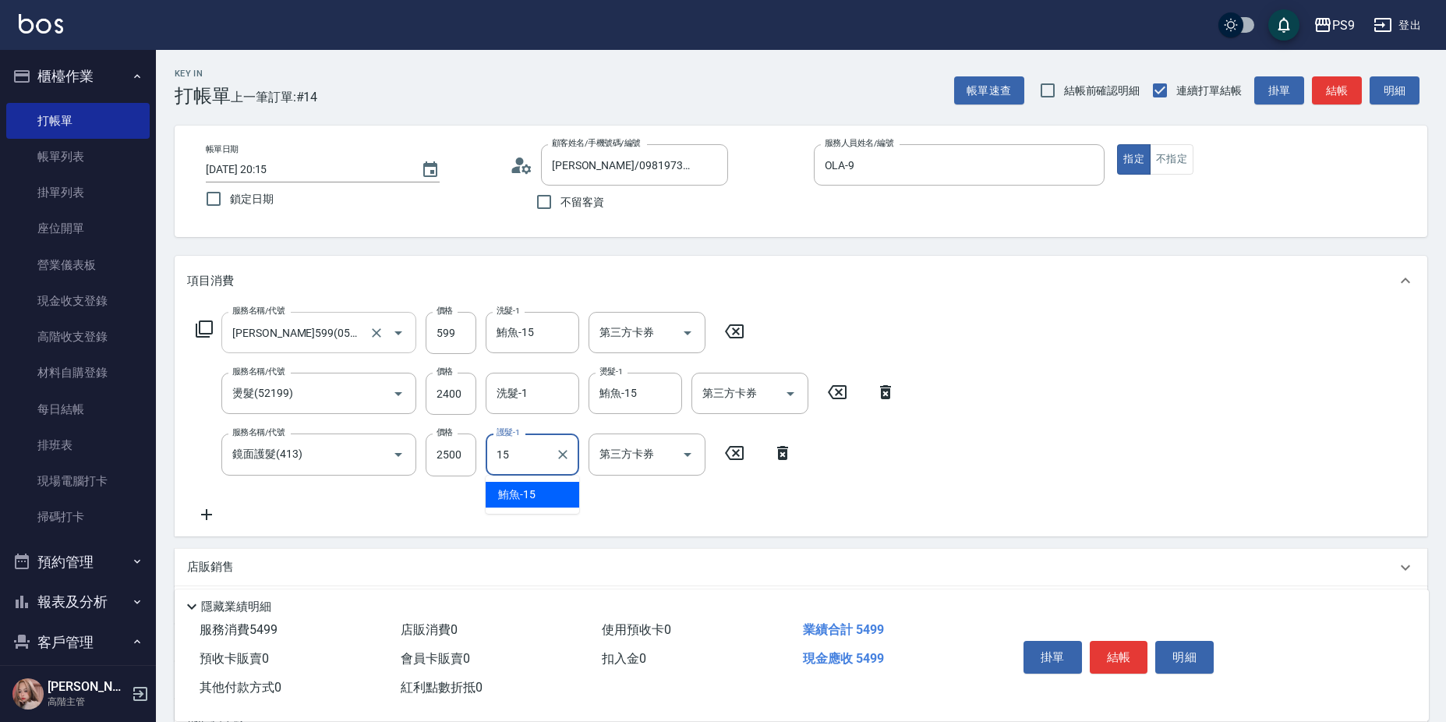
type input "鮪魚-15"
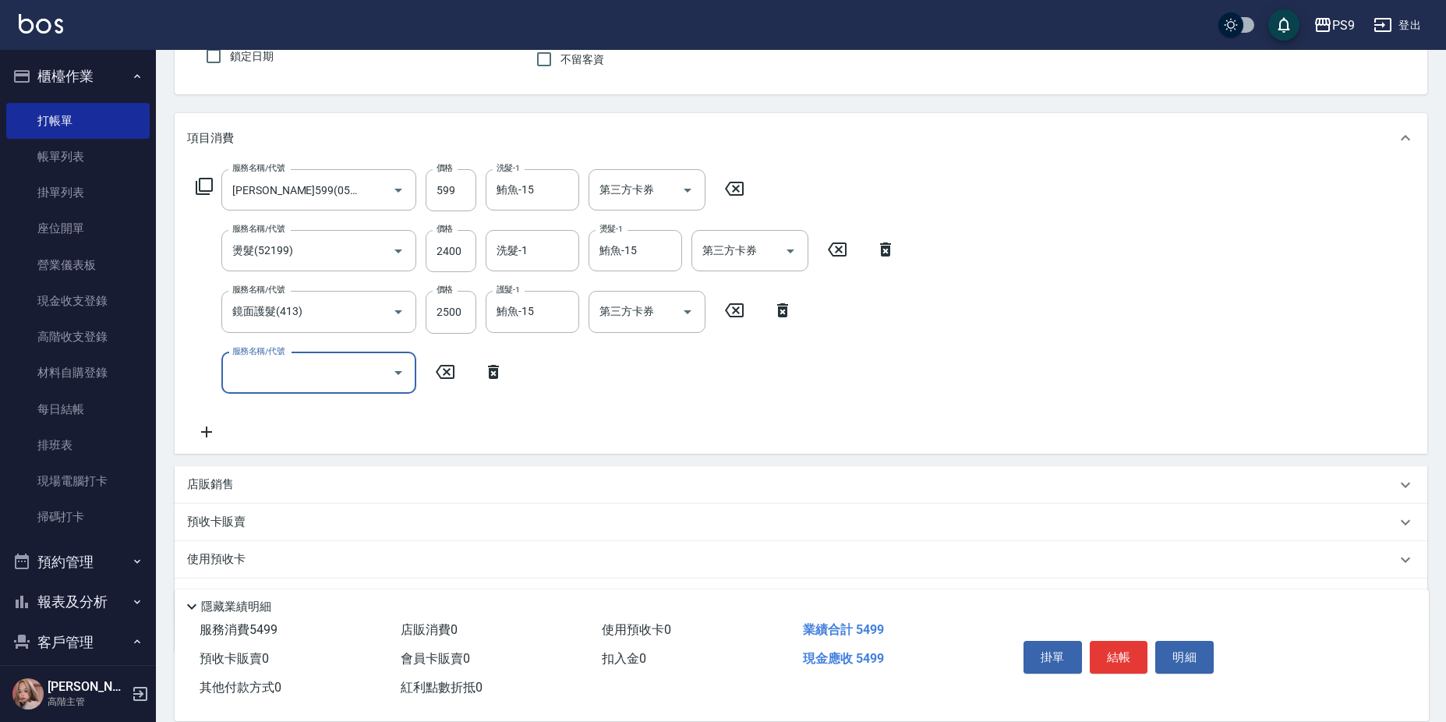
scroll to position [224, 0]
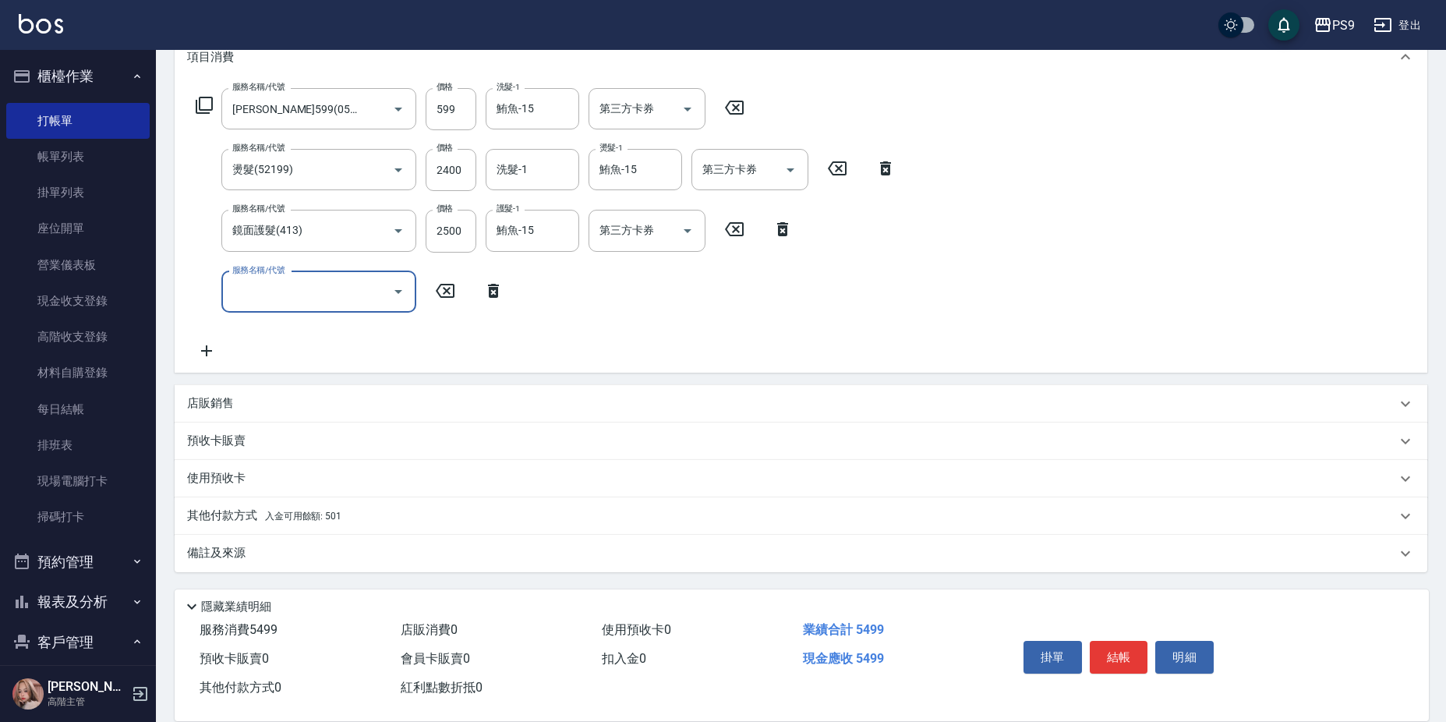
click at [361, 510] on div "其他付款方式 入金可用餘額: 501" at bounding box center [791, 515] width 1209 height 17
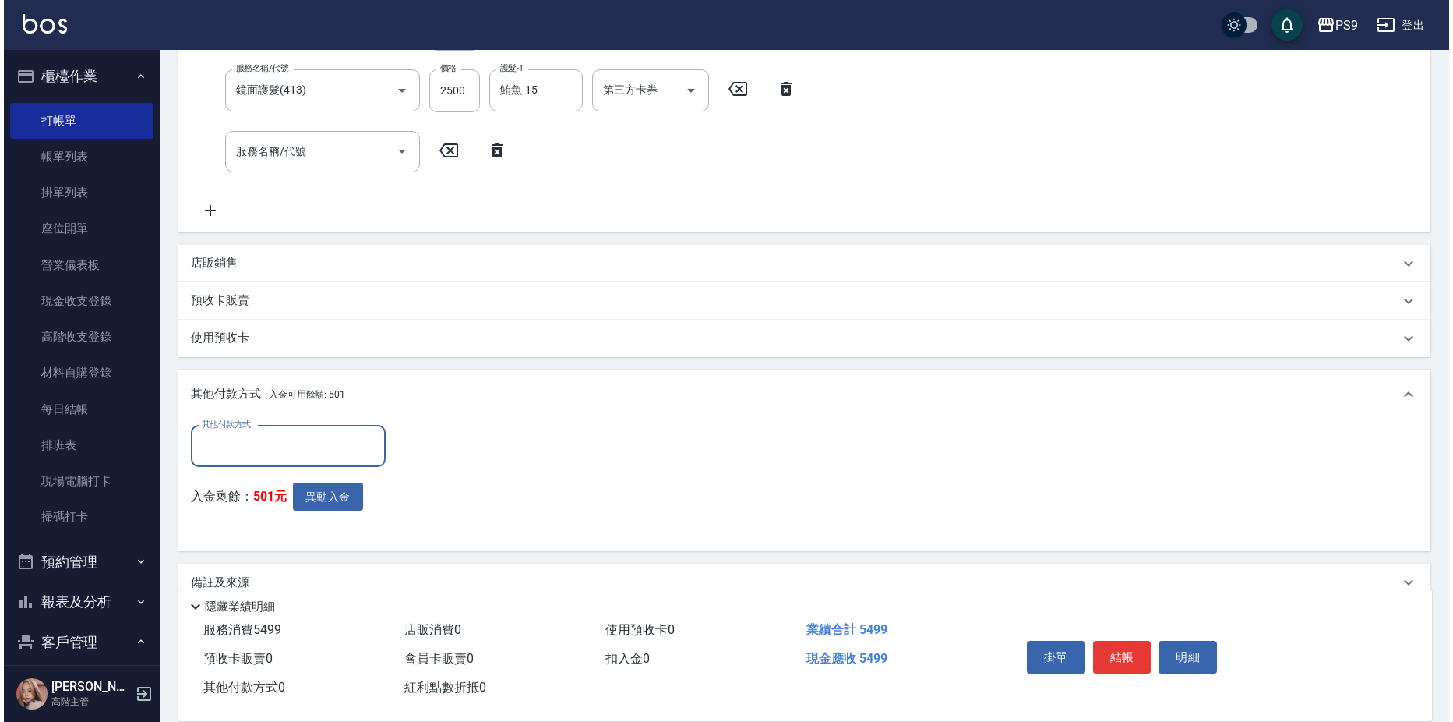
scroll to position [390, 0]
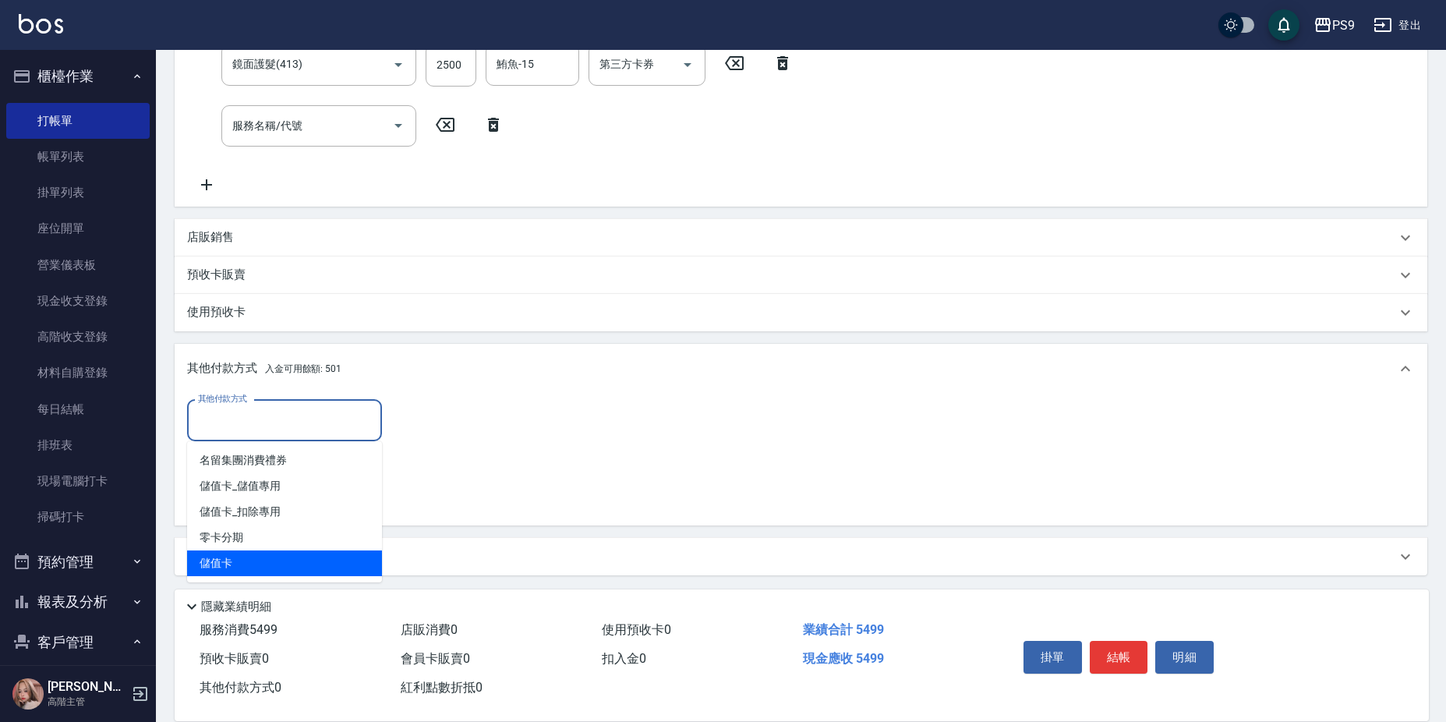
type input "儲值卡"
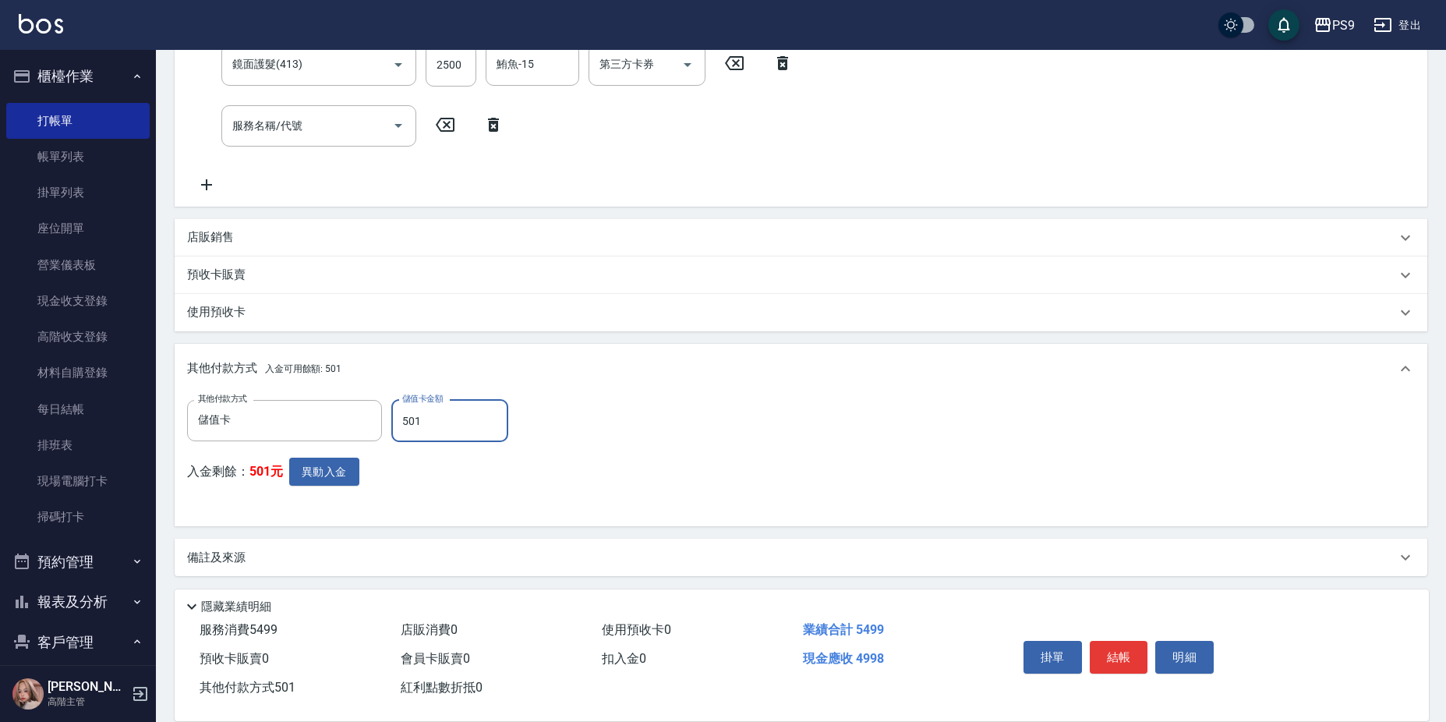
type input "501"
click at [323, 485] on button "異動入金" at bounding box center [324, 471] width 70 height 29
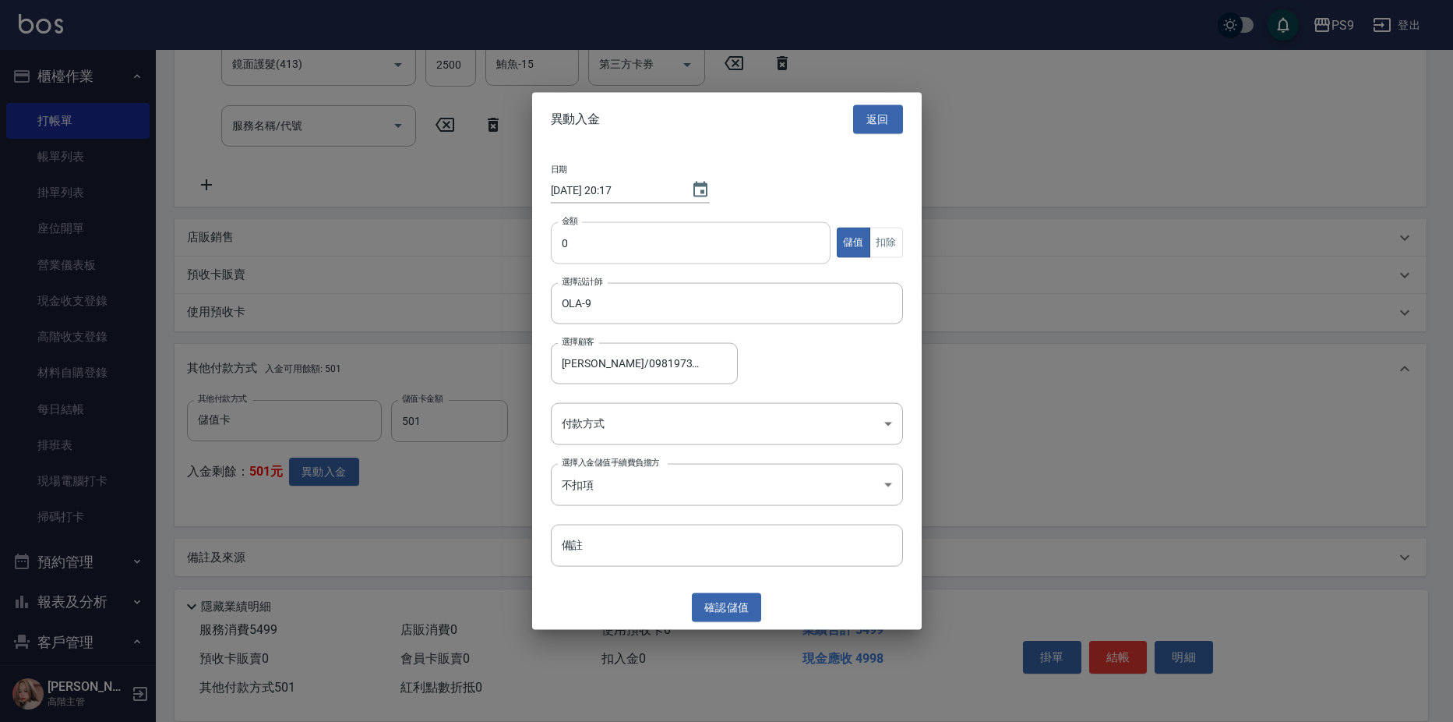
click at [622, 233] on input "0" at bounding box center [691, 242] width 281 height 42
click at [624, 228] on input "05" at bounding box center [691, 242] width 281 height 42
click at [628, 228] on input "05" at bounding box center [691, 242] width 281 height 42
drag, startPoint x: 620, startPoint y: 264, endPoint x: 615, endPoint y: 242, distance: 23.1
click at [617, 247] on div "金額 05 金額 儲值 扣除" at bounding box center [727, 251] width 352 height 61
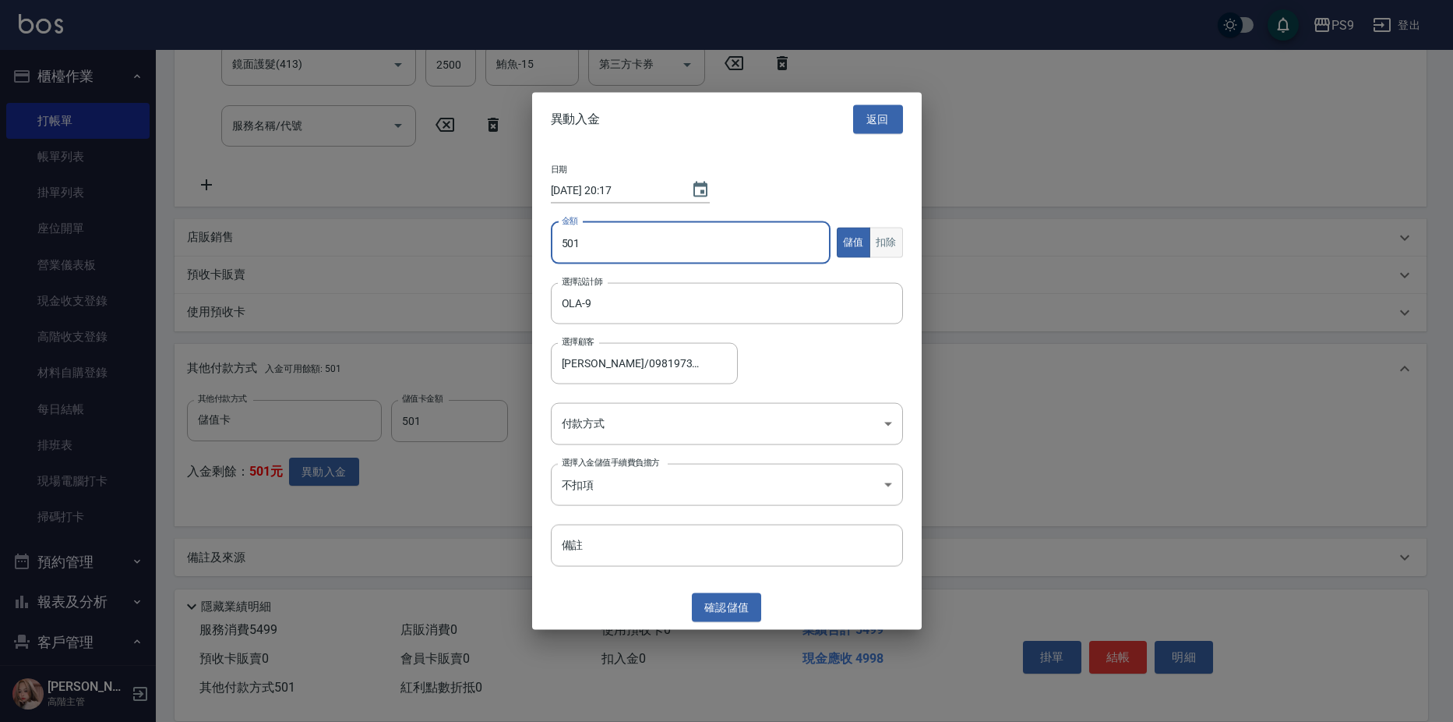
type input "501"
click at [892, 241] on button "扣除" at bounding box center [887, 243] width 34 height 30
click at [594, 420] on body "PS9 登出 櫃檯作業 打帳單 帳單列表 掛單列表 座位開單 營業儀表板 現金收支登錄 高階收支登錄 材料自購登錄 每日結帳 排班表 現場電腦打卡 掃碼打卡 …" at bounding box center [726, 167] width 1453 height 1115
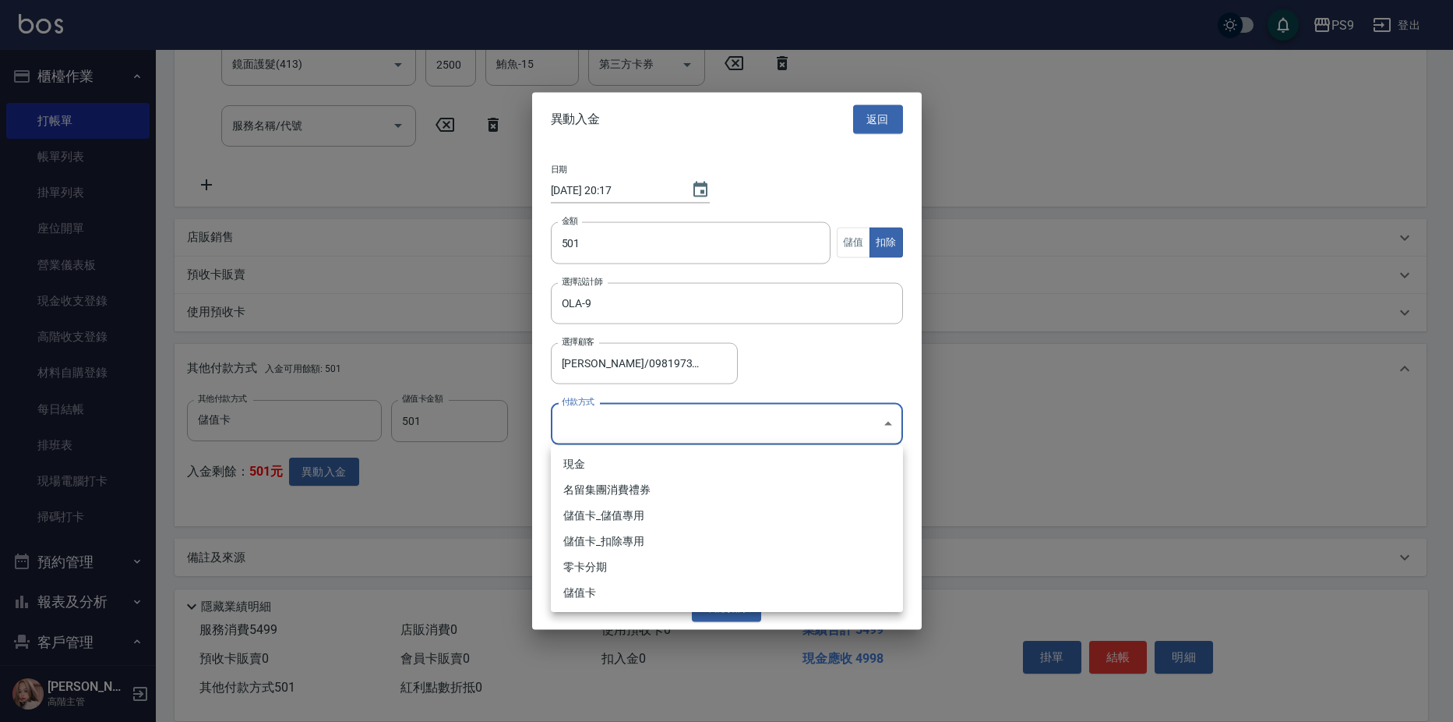
click at [598, 543] on li "儲值卡_扣除專用" at bounding box center [727, 541] width 352 height 26
type input "儲值卡_扣除專用"
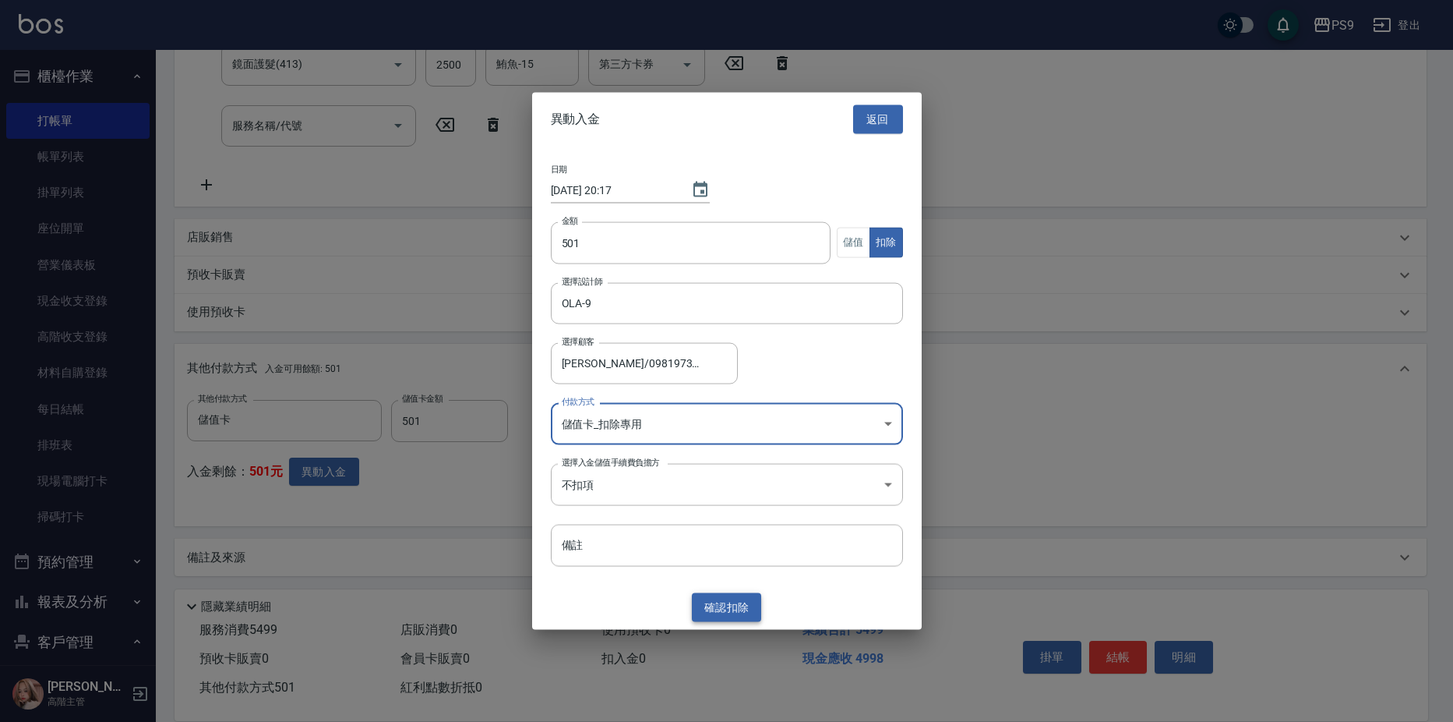
click at [745, 607] on button "確認 扣除" at bounding box center [727, 607] width 70 height 29
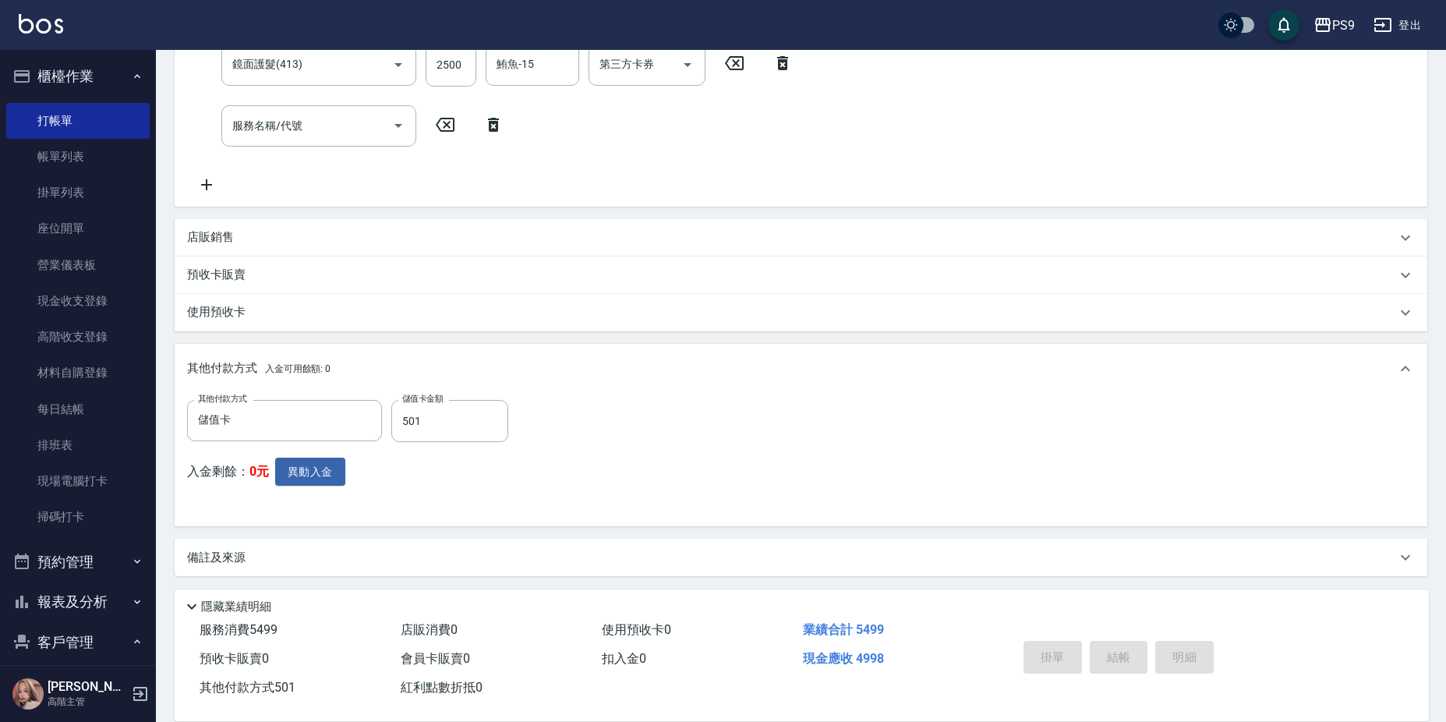
type input "[DATE] 20:17"
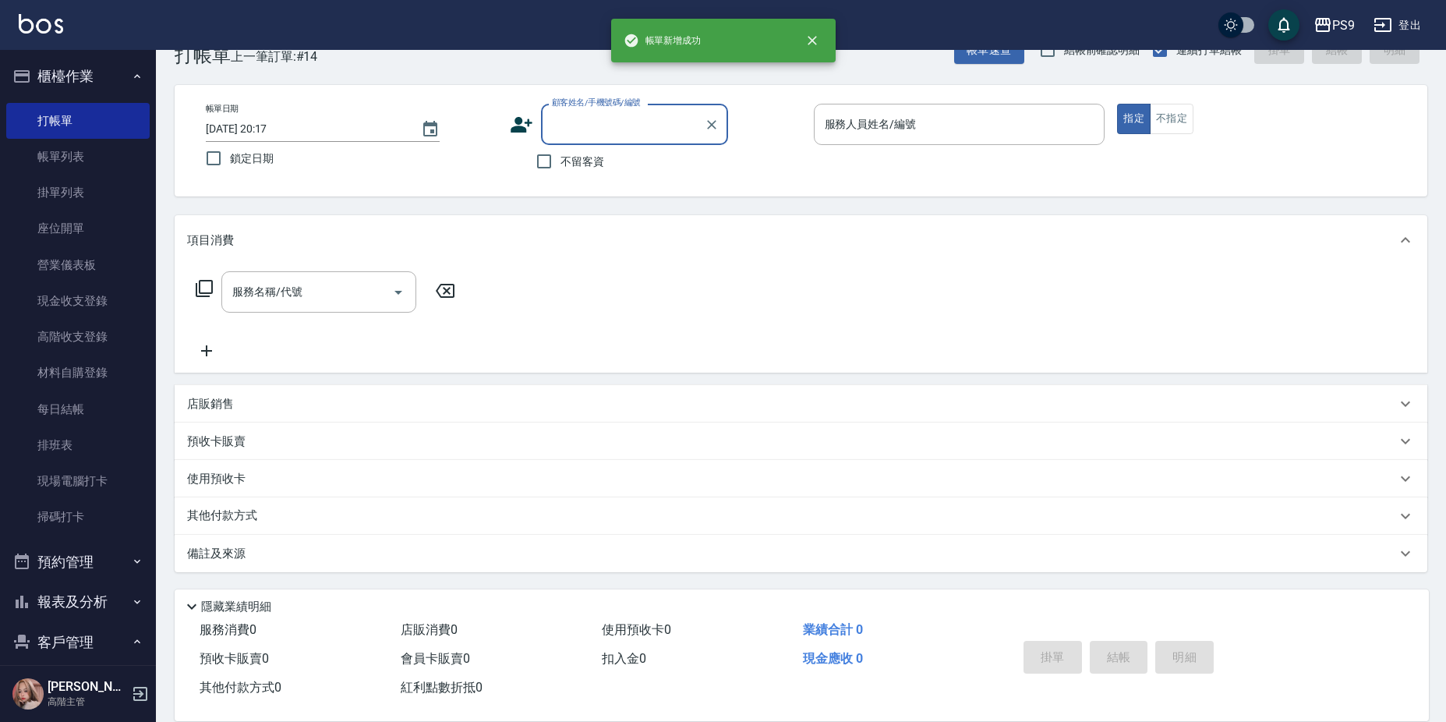
scroll to position [0, 0]
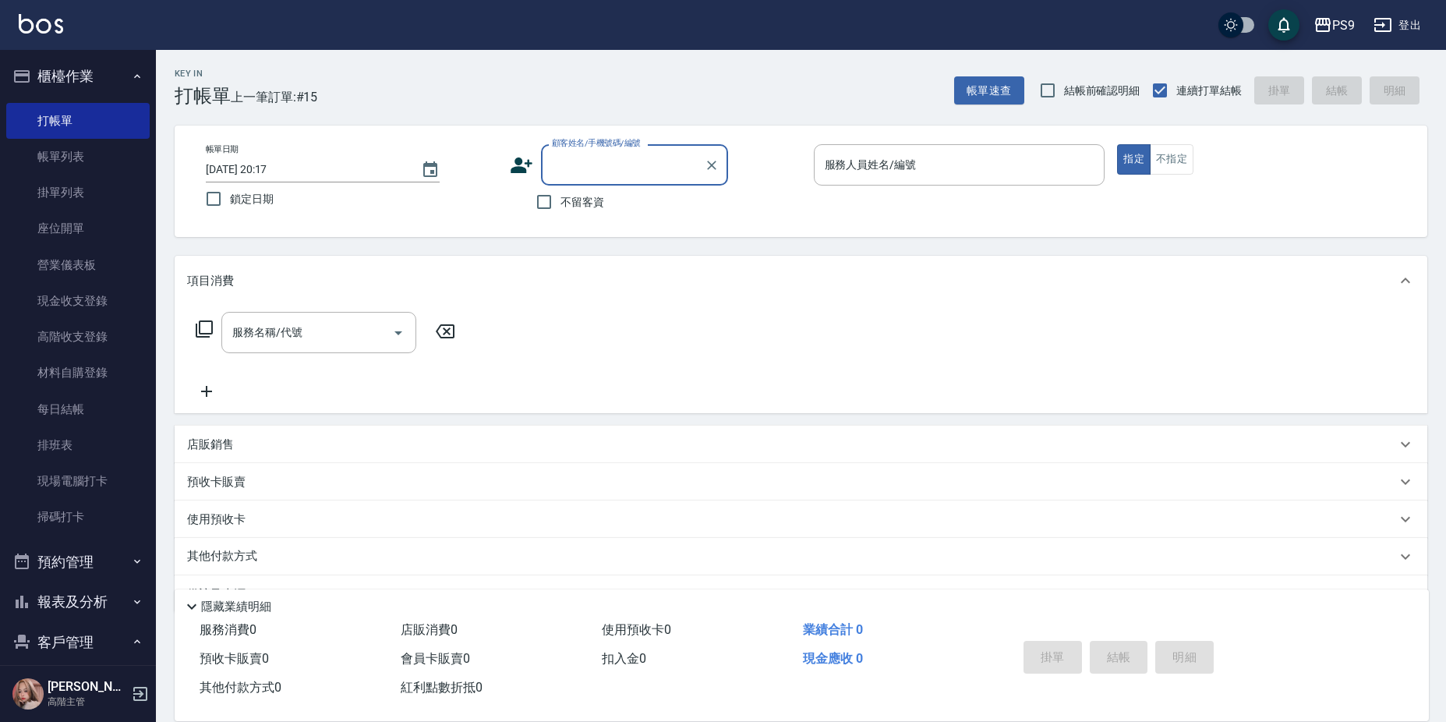
click at [590, 207] on span "不留客資" at bounding box center [582, 202] width 44 height 16
click at [560, 207] on input "不留客資" at bounding box center [544, 201] width 33 height 33
checkbox input "true"
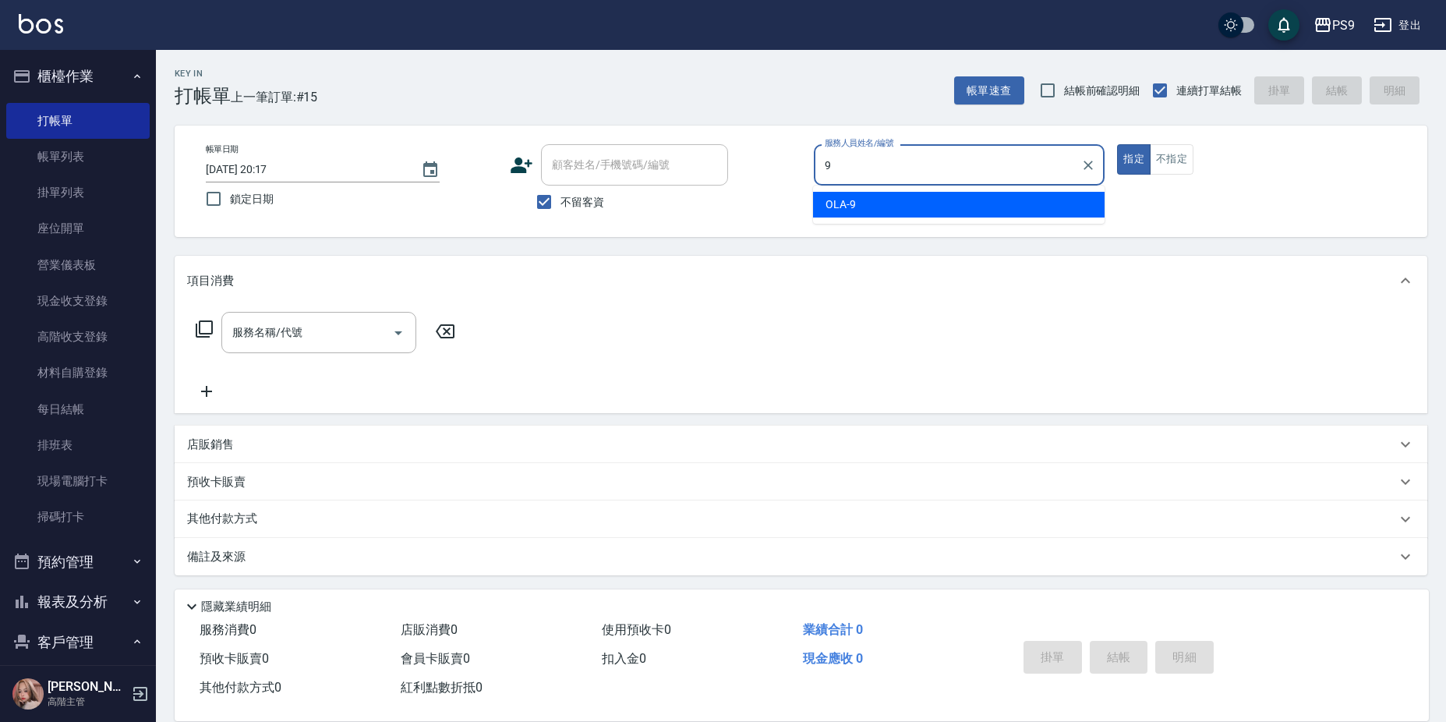
type input "OLA-9"
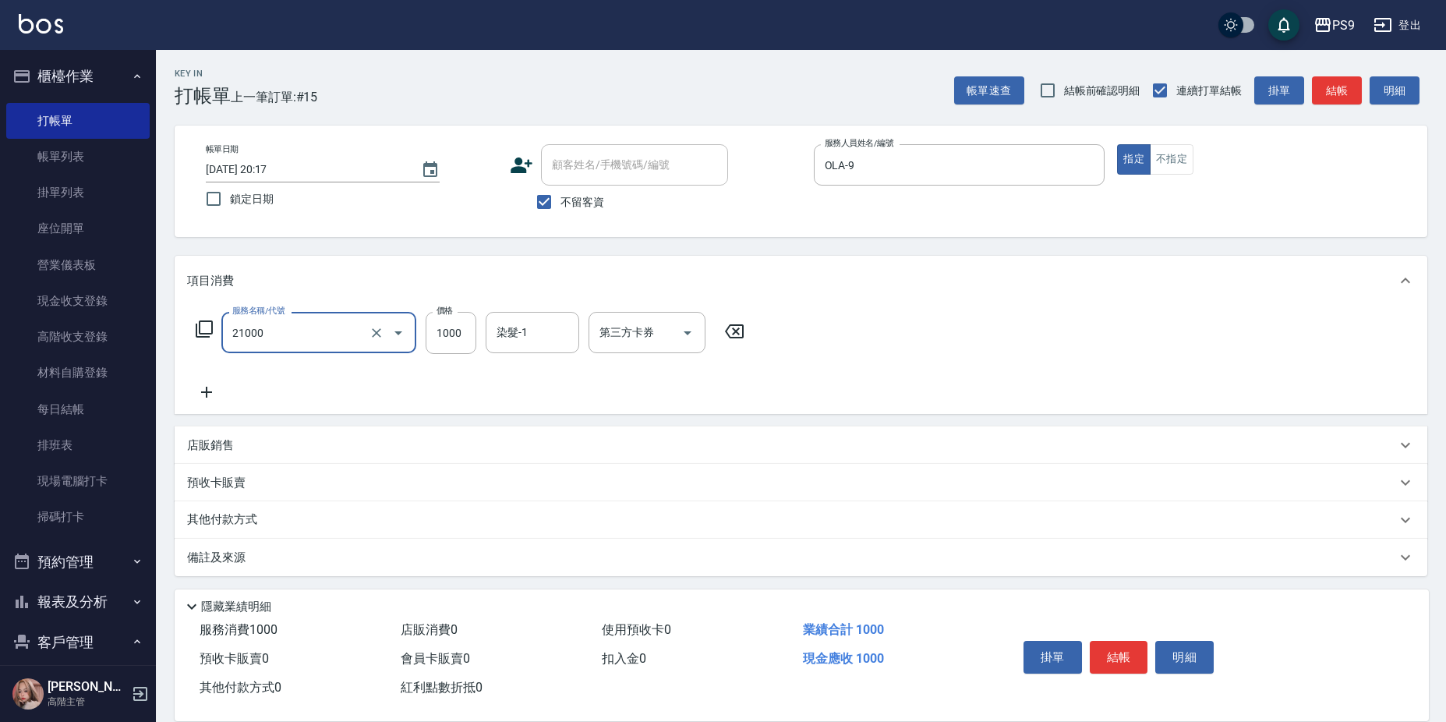
type input "染髮1000(21000)"
type input "0"
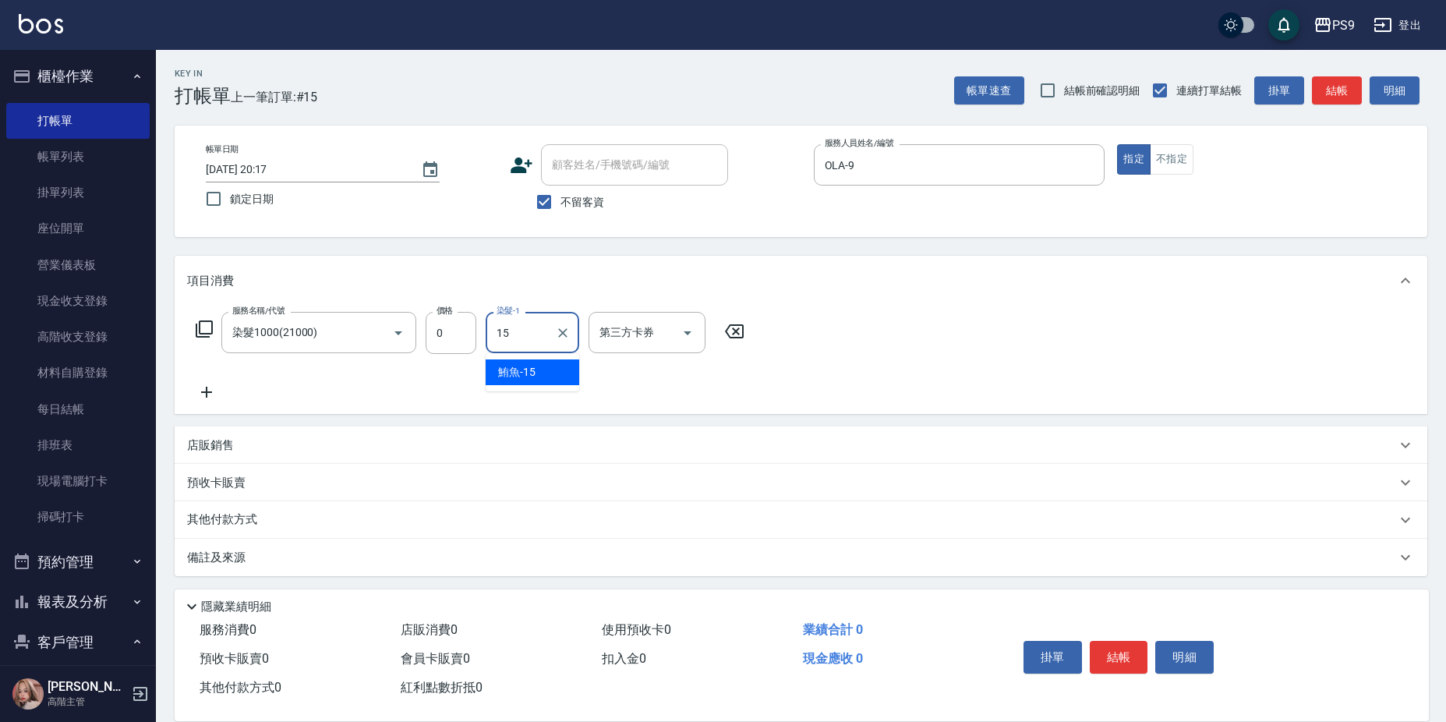
type input "鮪魚-15"
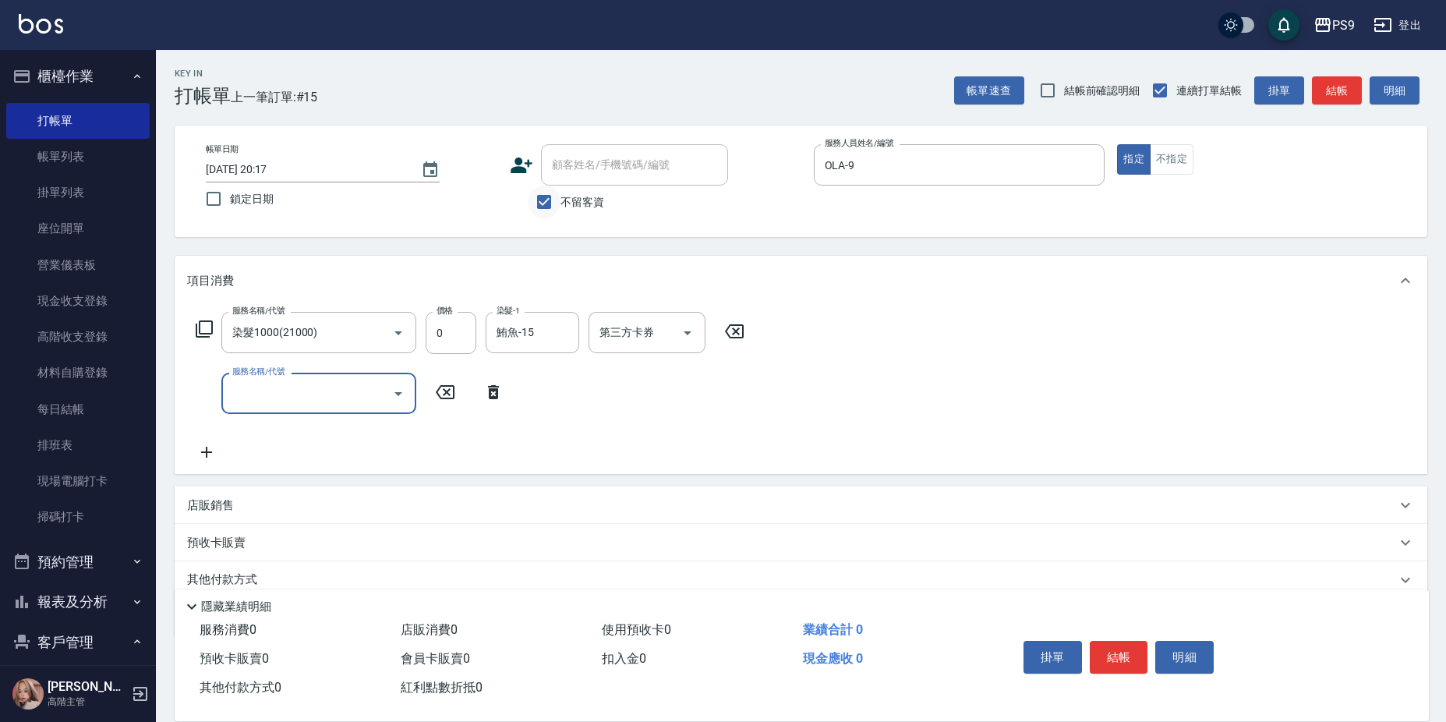
click at [530, 195] on input "不留客資" at bounding box center [544, 201] width 33 height 33
checkbox input "false"
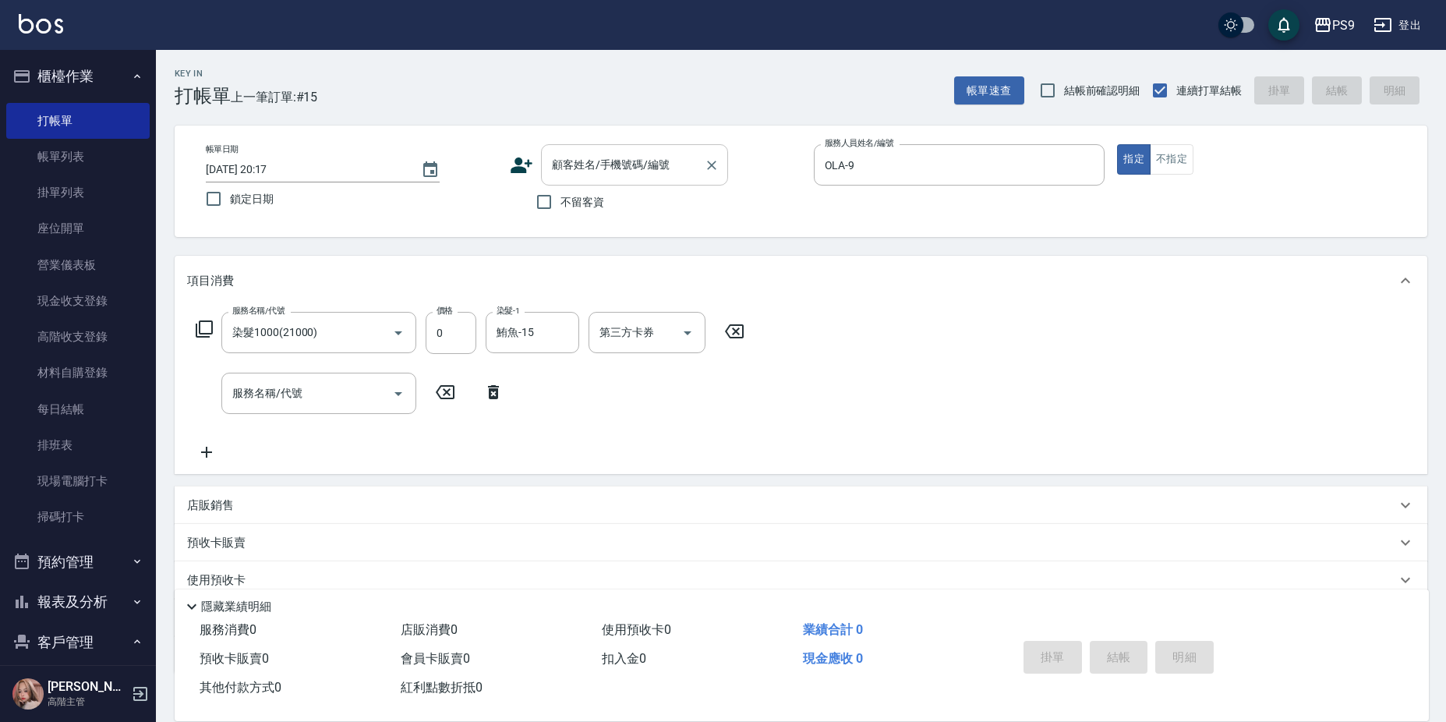
click at [577, 165] on input "顧客姓名/手機號碼/編號" at bounding box center [623, 164] width 150 height 27
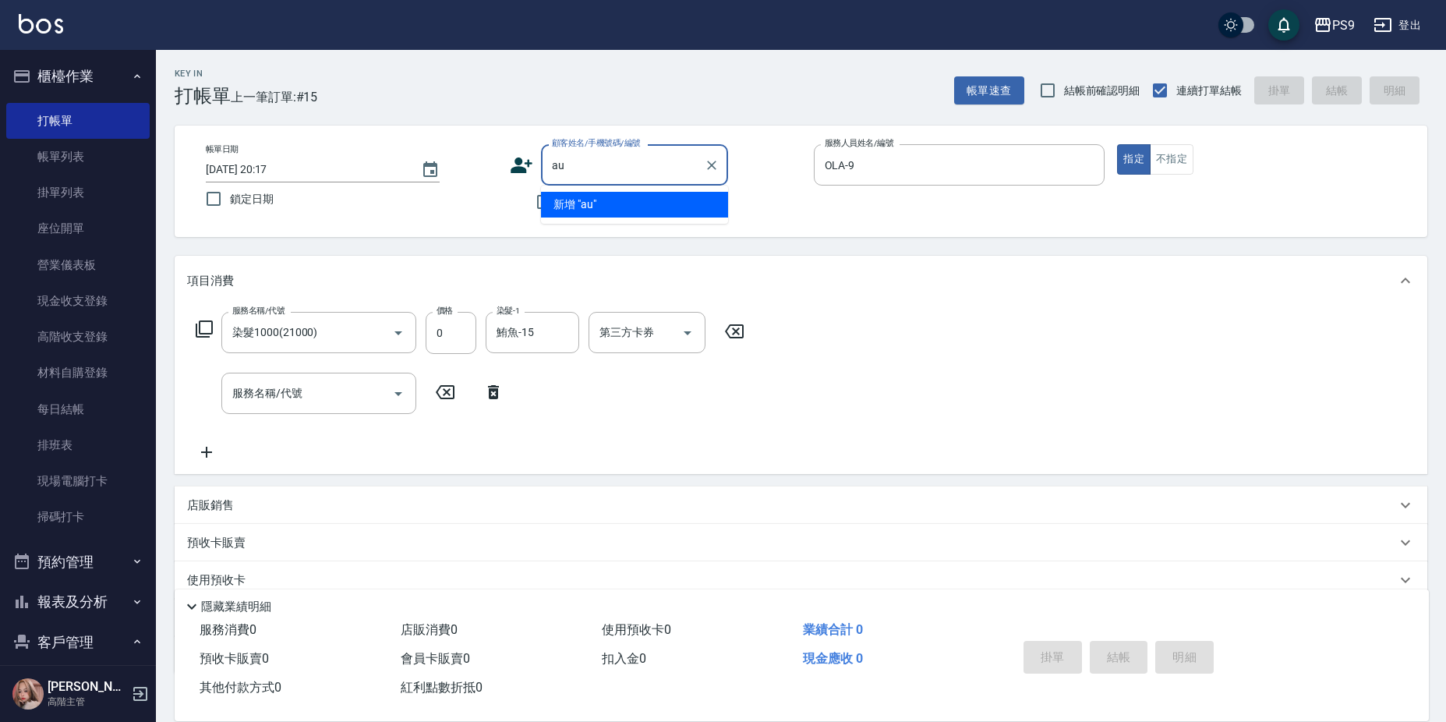
type input "a"
type input "名"
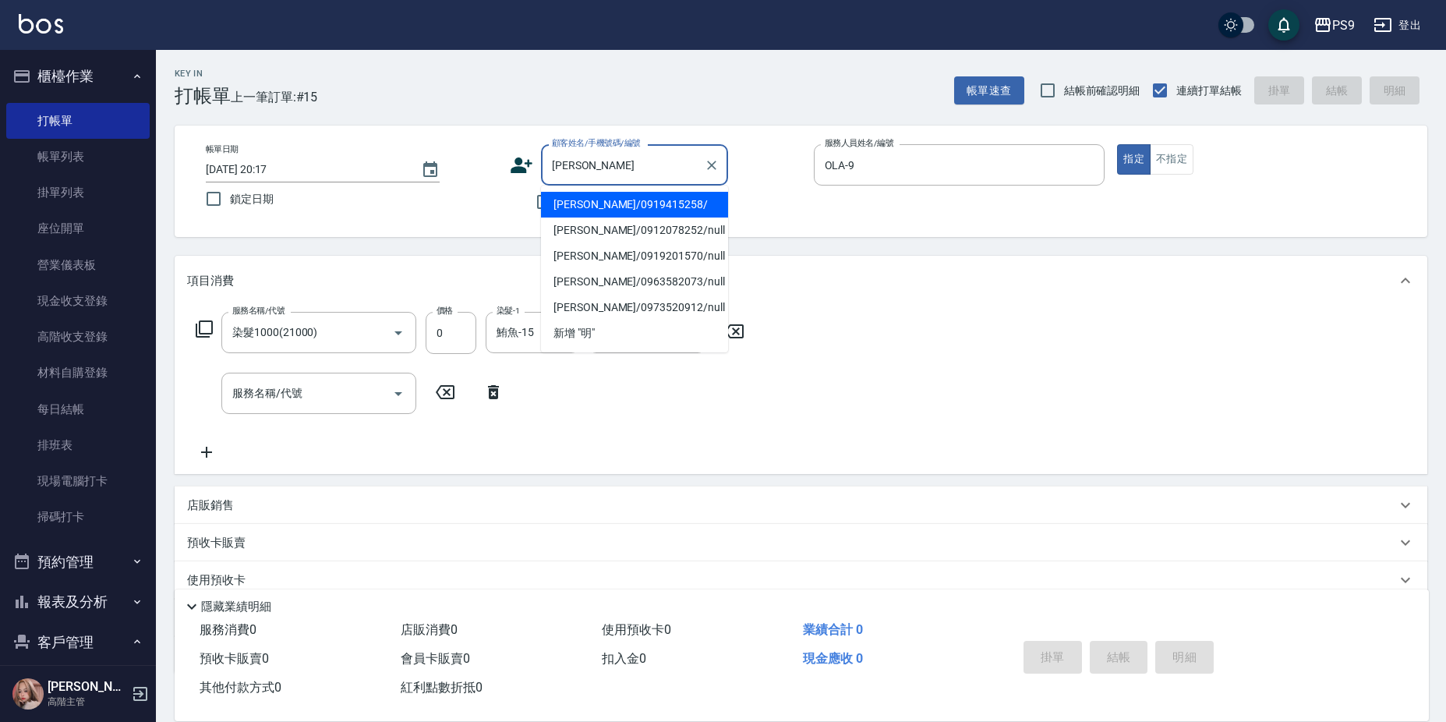
click at [577, 199] on li "[PERSON_NAME]/0919415258/" at bounding box center [634, 205] width 187 height 26
type input "[PERSON_NAME]/0919415258/"
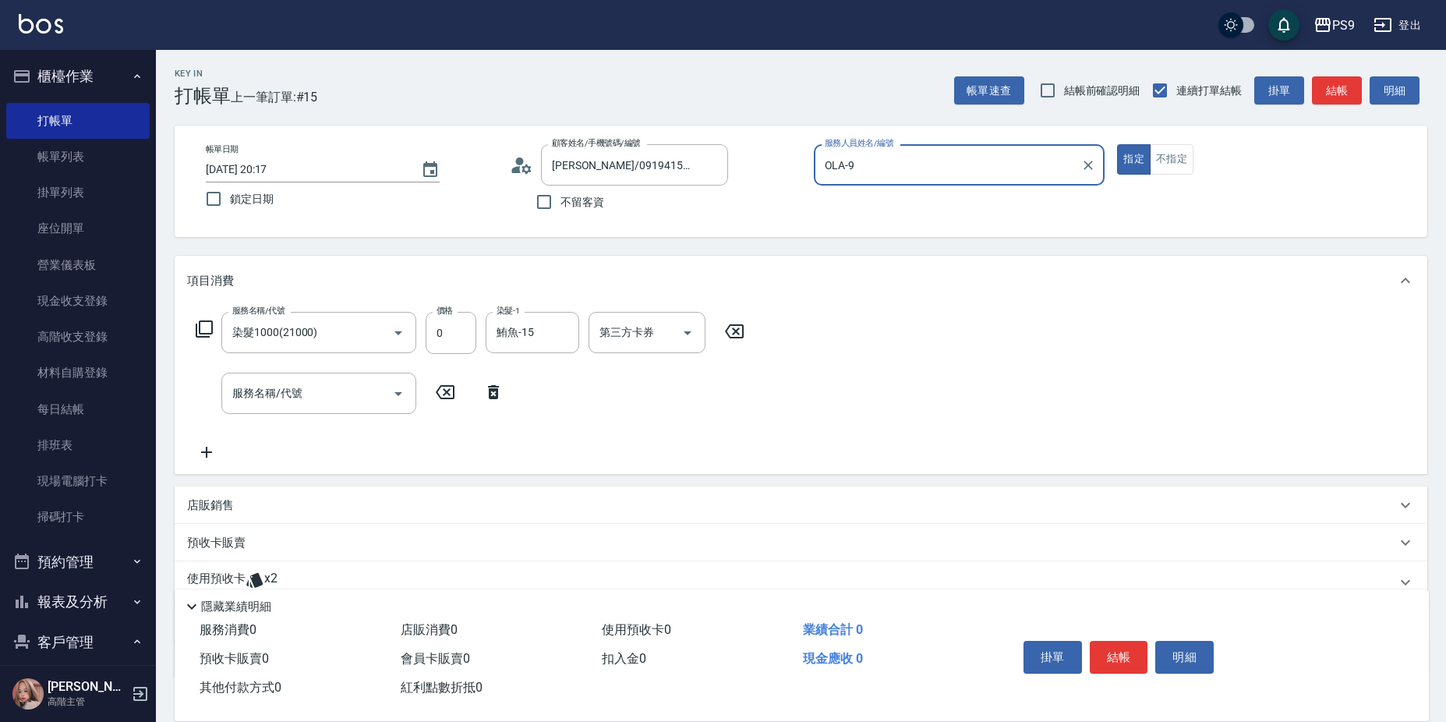
click at [1117, 144] on button "指定" at bounding box center [1134, 159] width 34 height 30
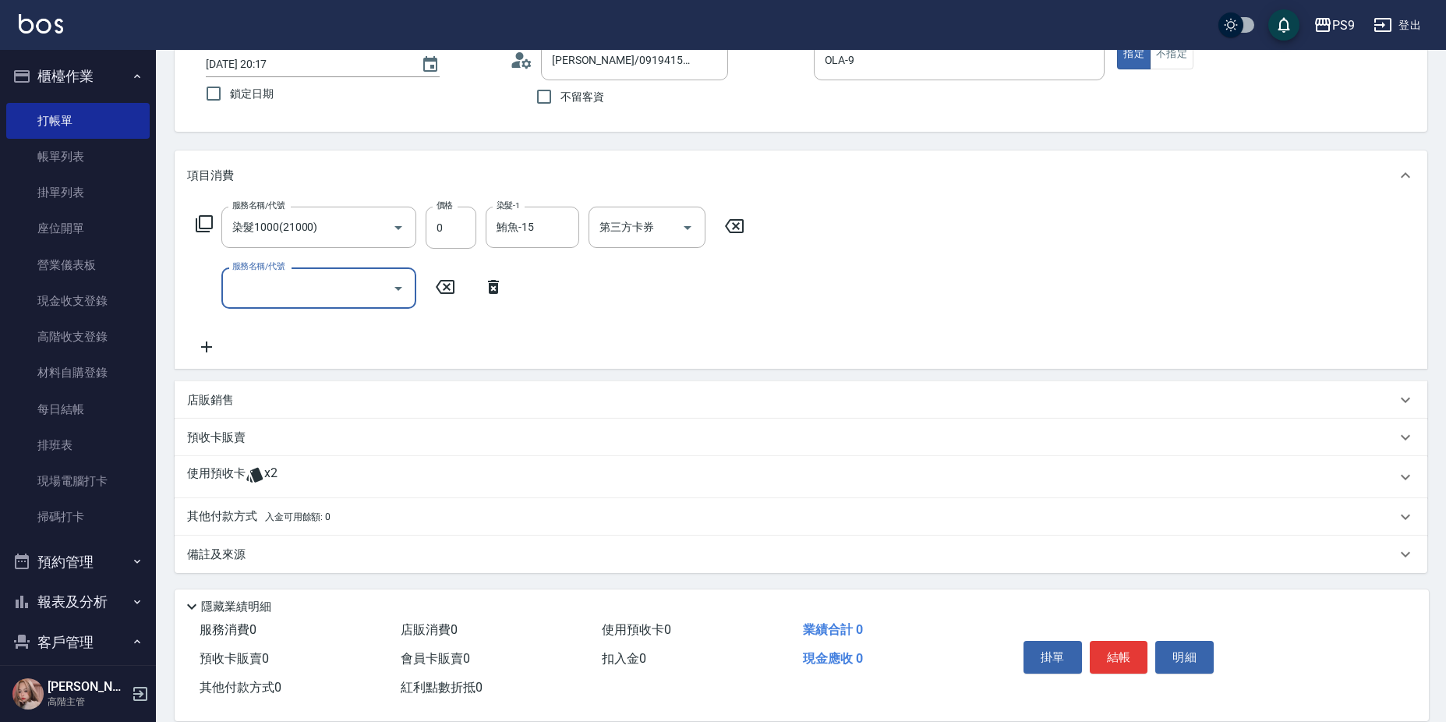
scroll to position [106, 0]
click at [326, 489] on div "使用預收卡 x2" at bounding box center [801, 476] width 1252 height 42
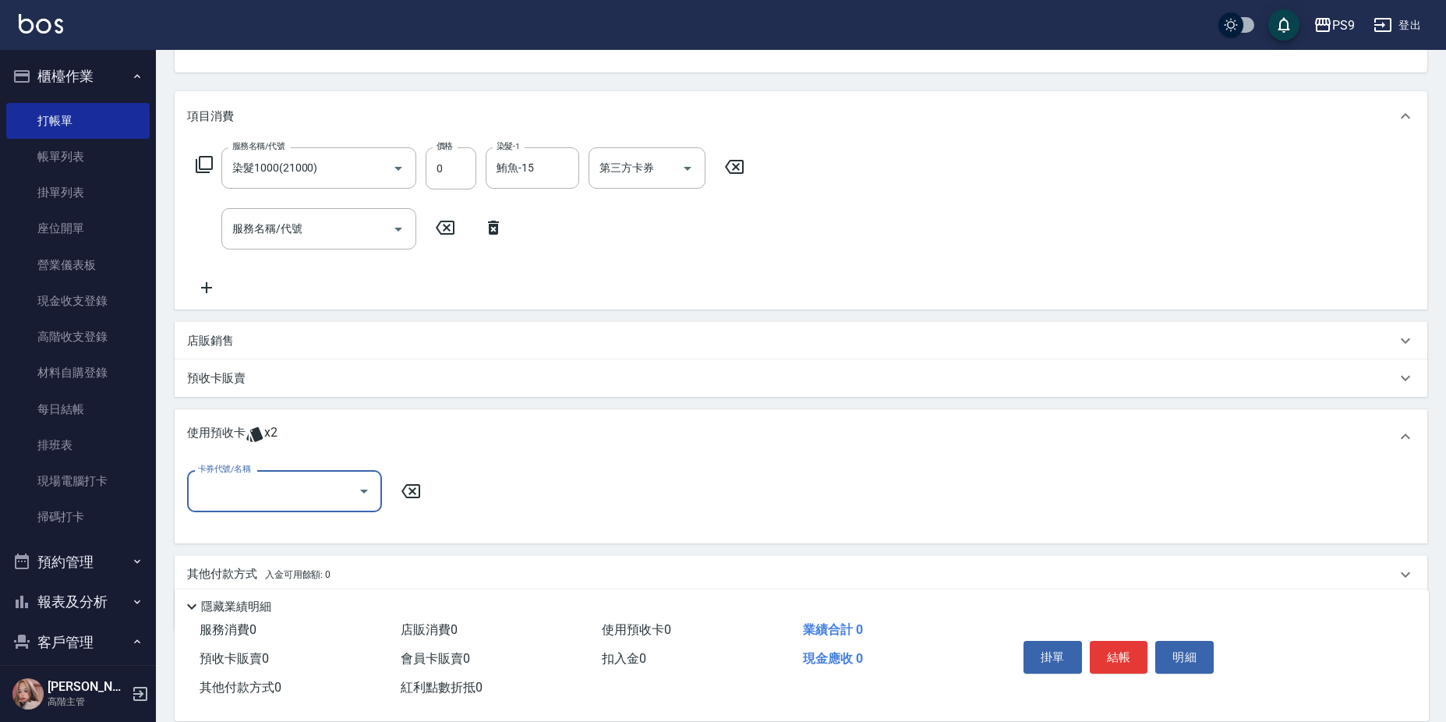
scroll to position [223, 0]
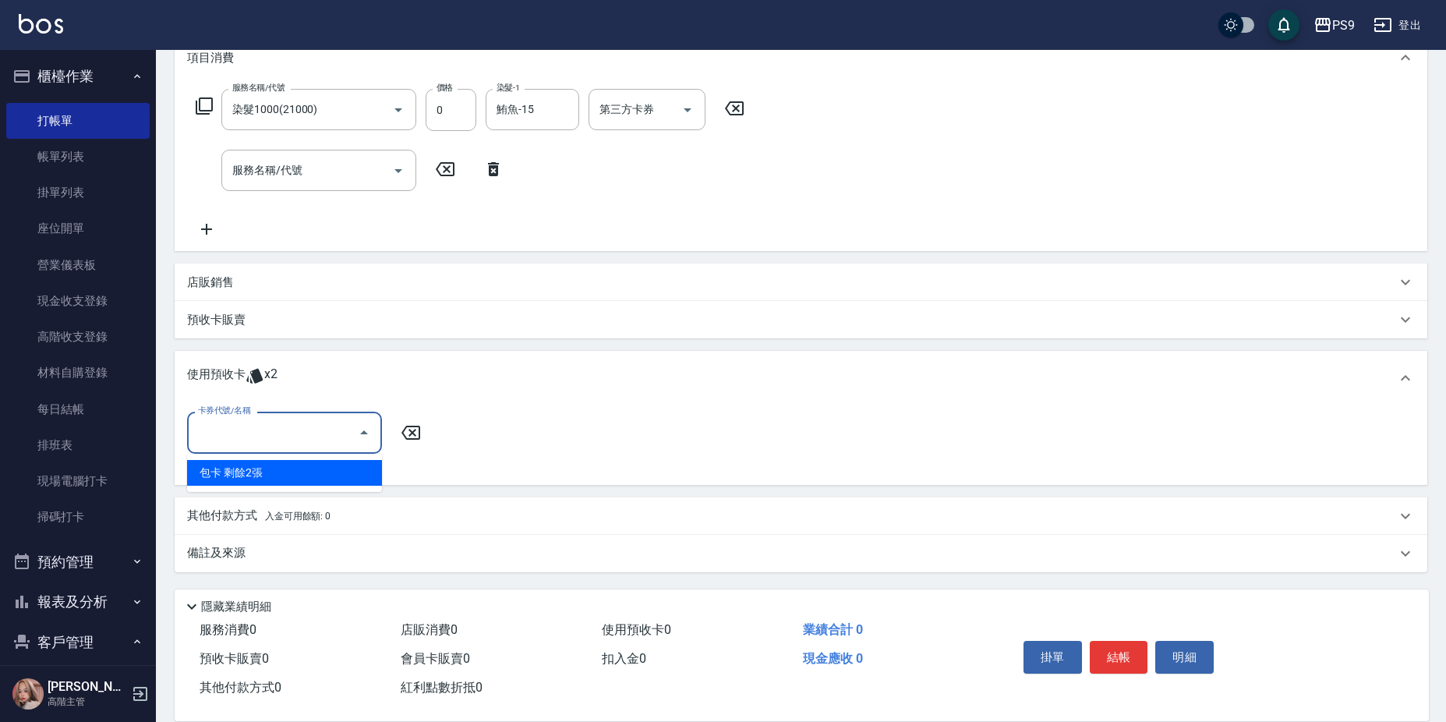
type input "包卡"
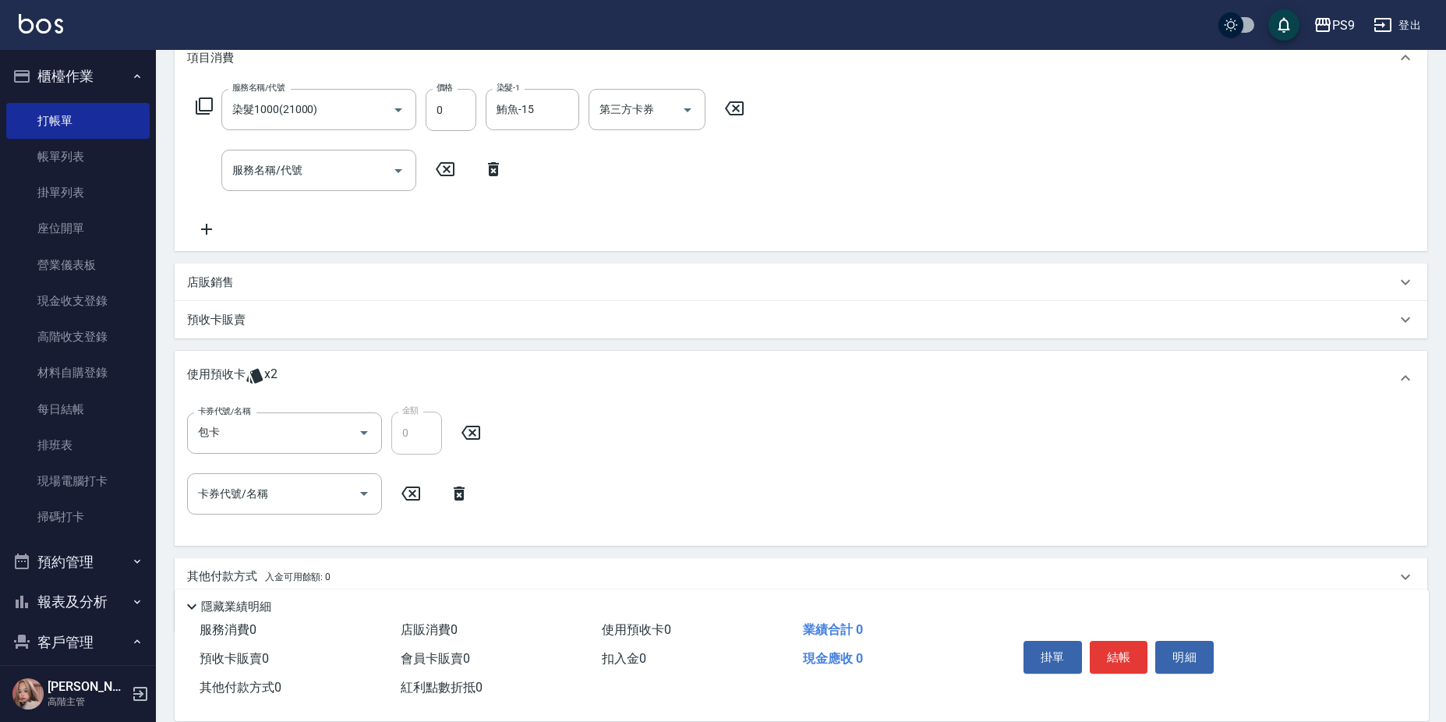
click at [461, 486] on icon at bounding box center [459, 493] width 39 height 19
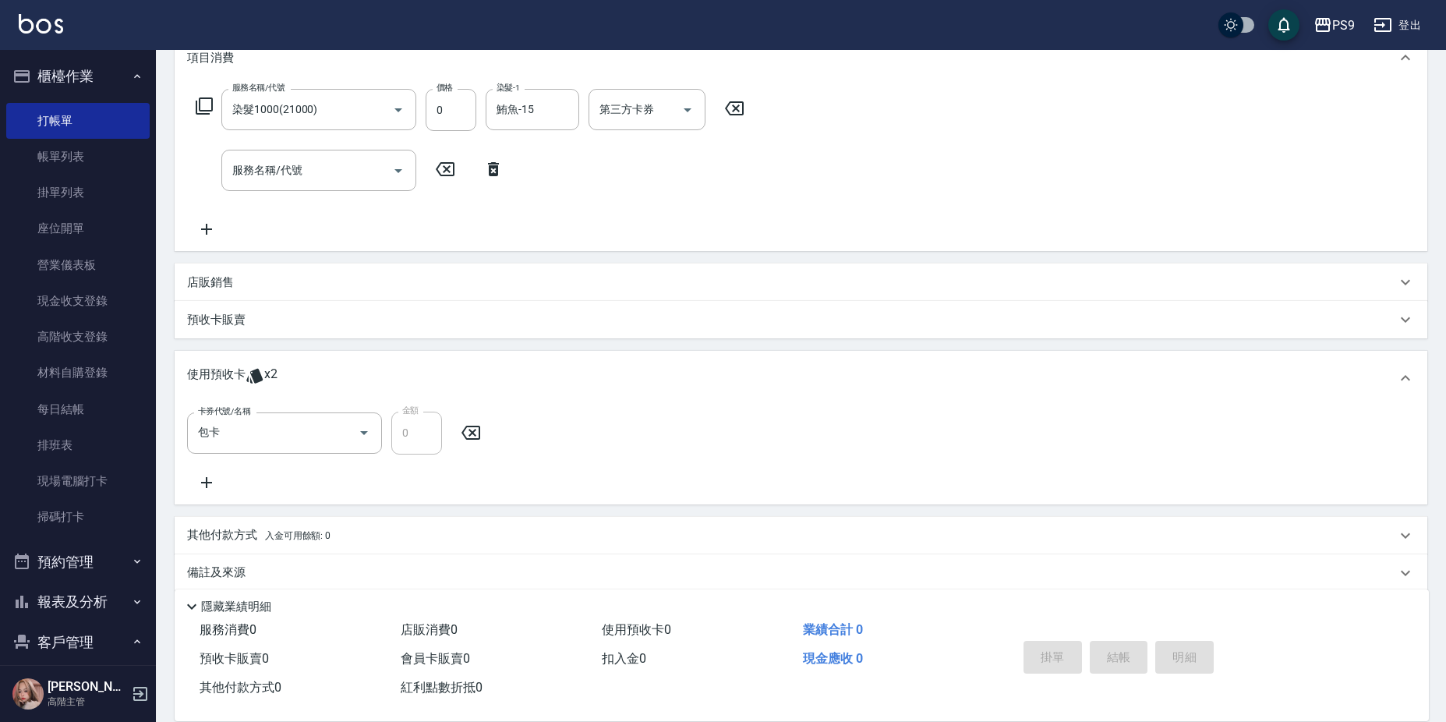
type input "[DATE] 20:18"
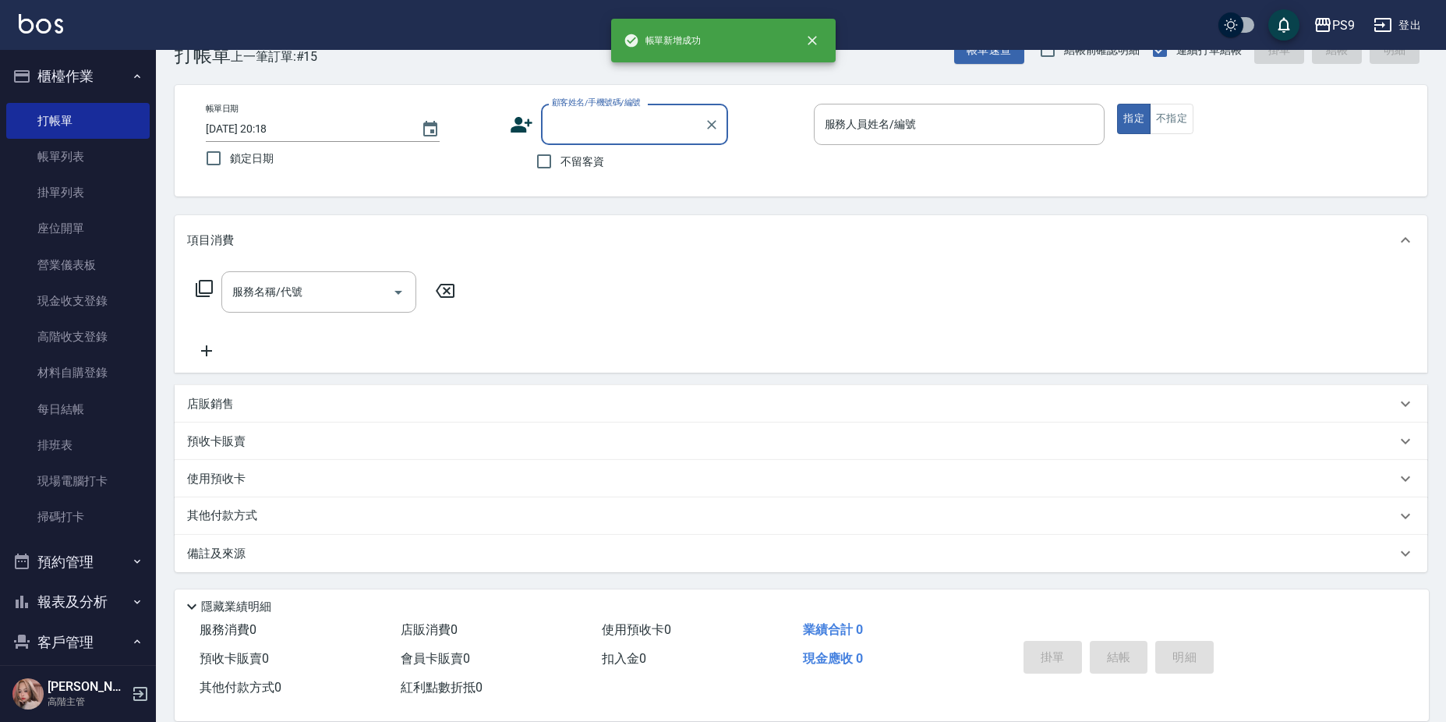
scroll to position [0, 0]
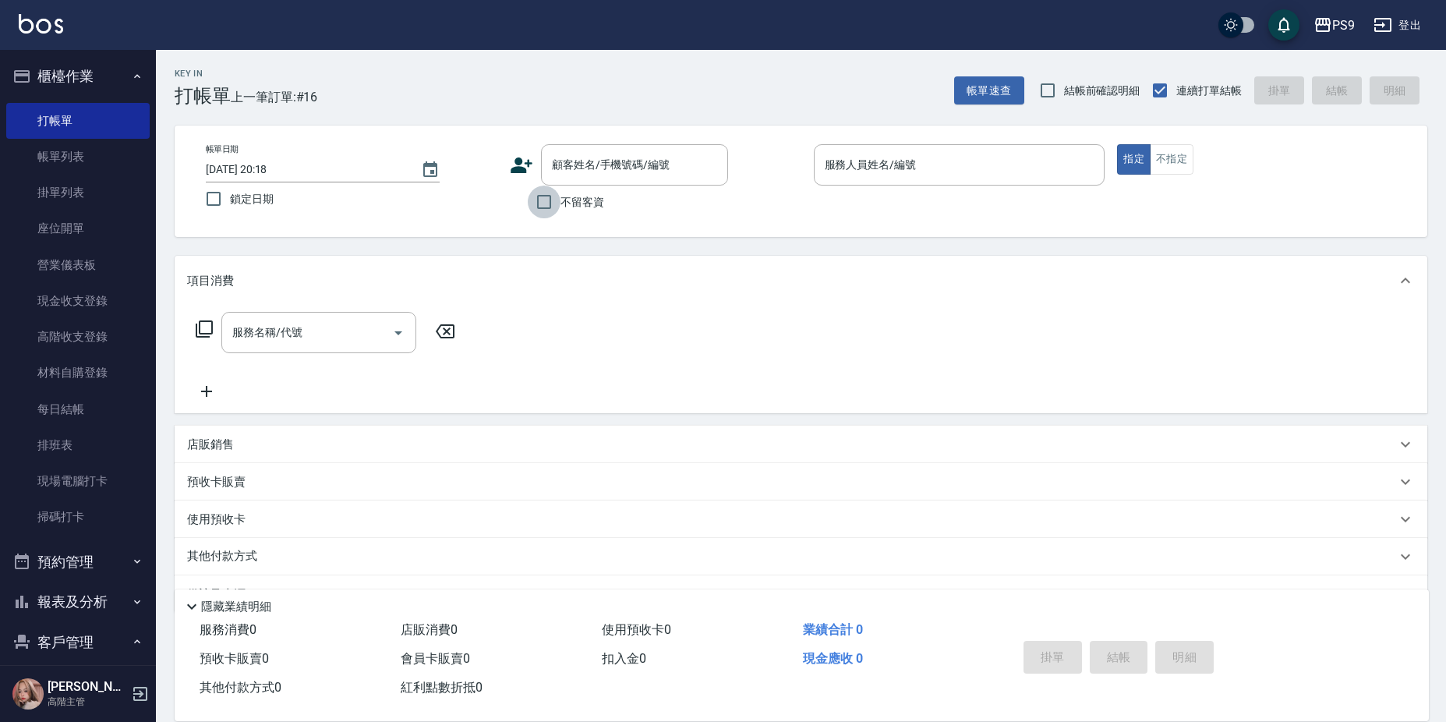
click at [550, 214] on input "不留客資" at bounding box center [544, 201] width 33 height 33
checkbox input "true"
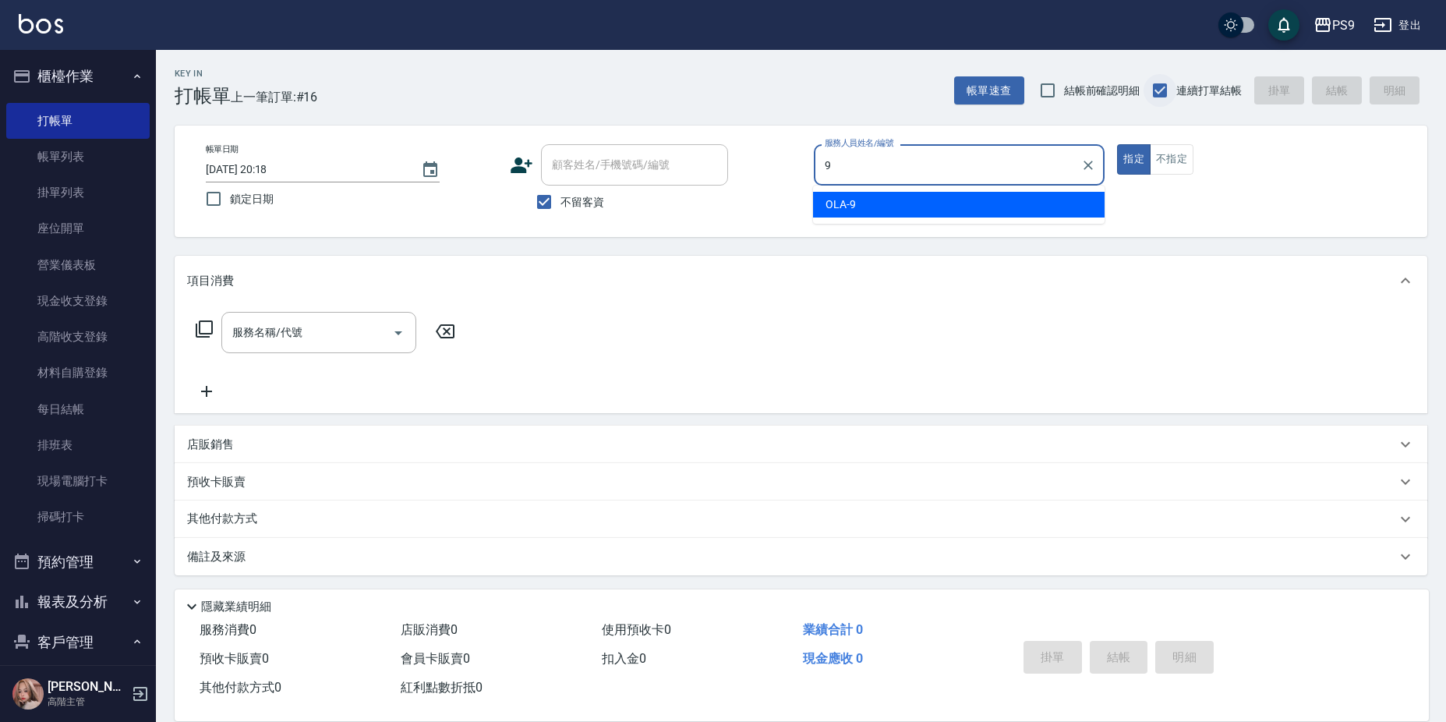
type input "OLA-9"
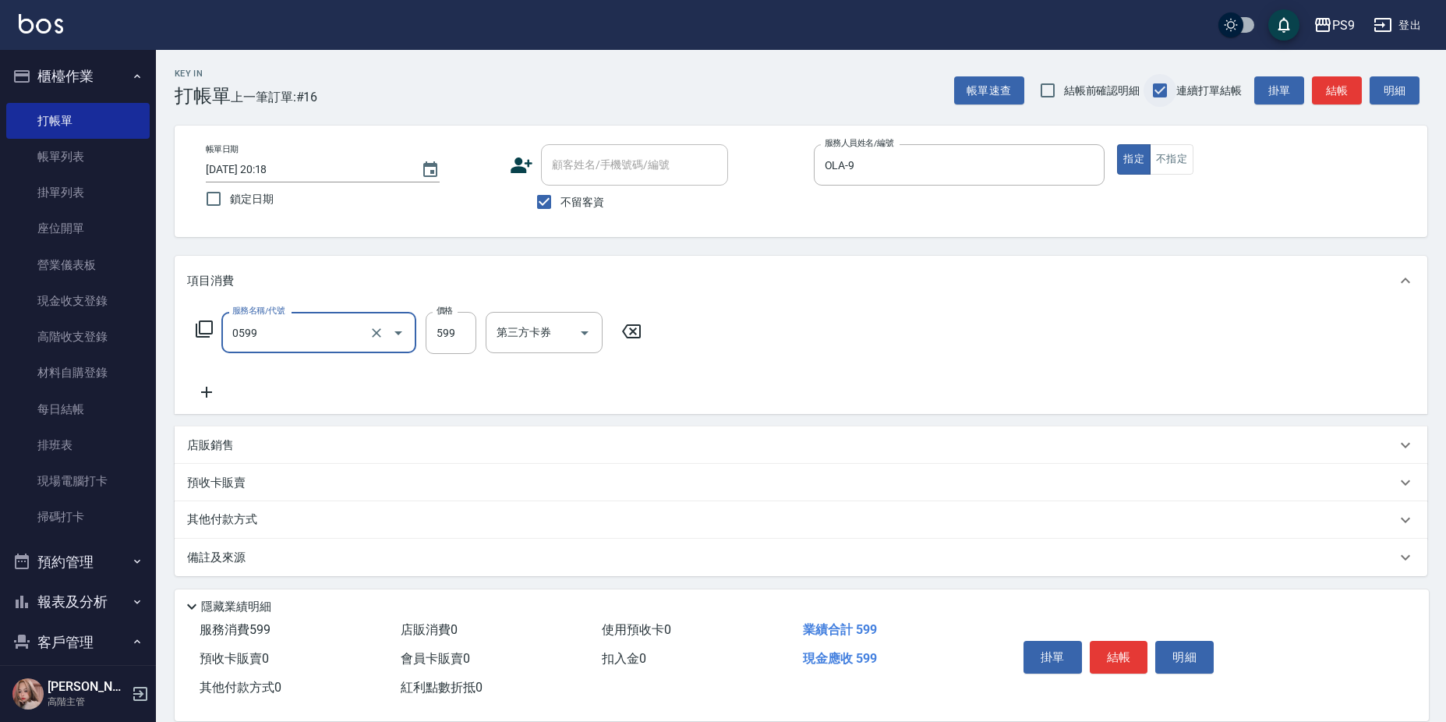
type input "[PERSON_NAME]599(0599)"
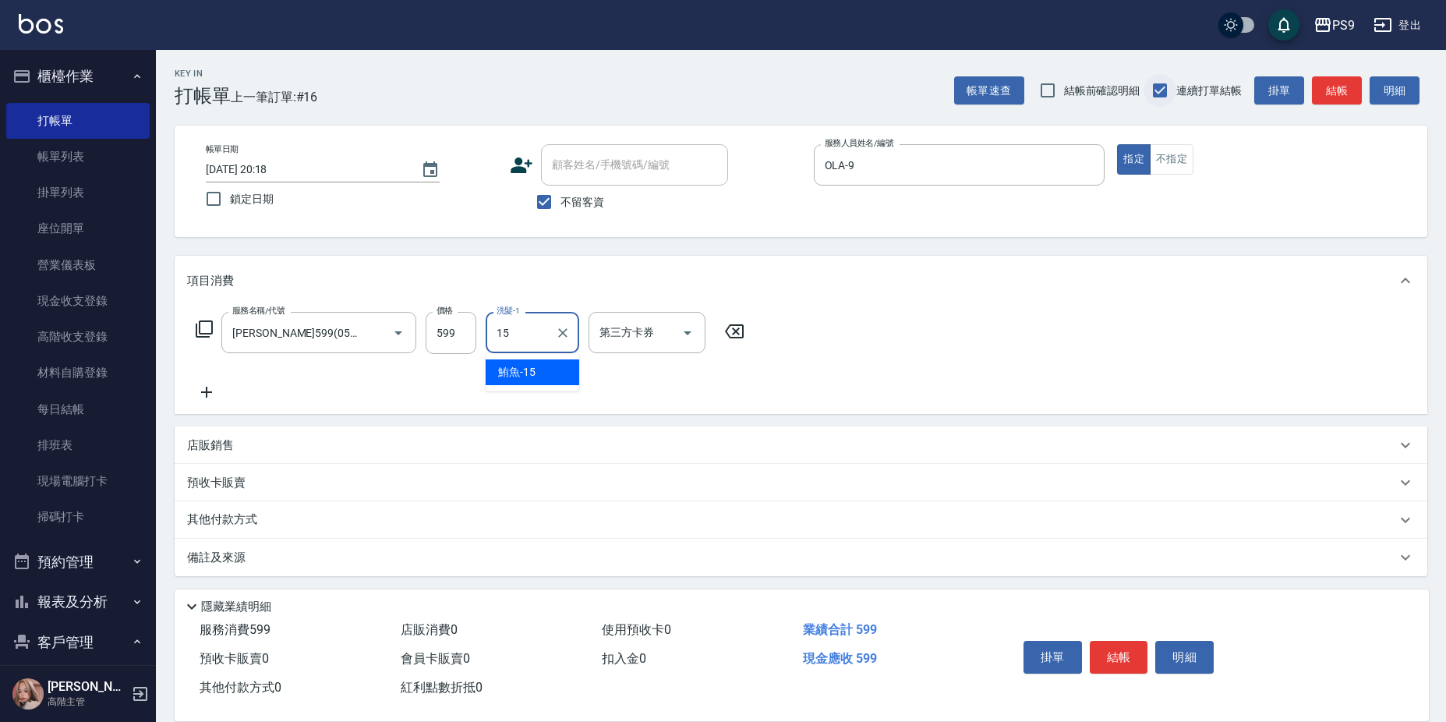
type input "鮪魚-15"
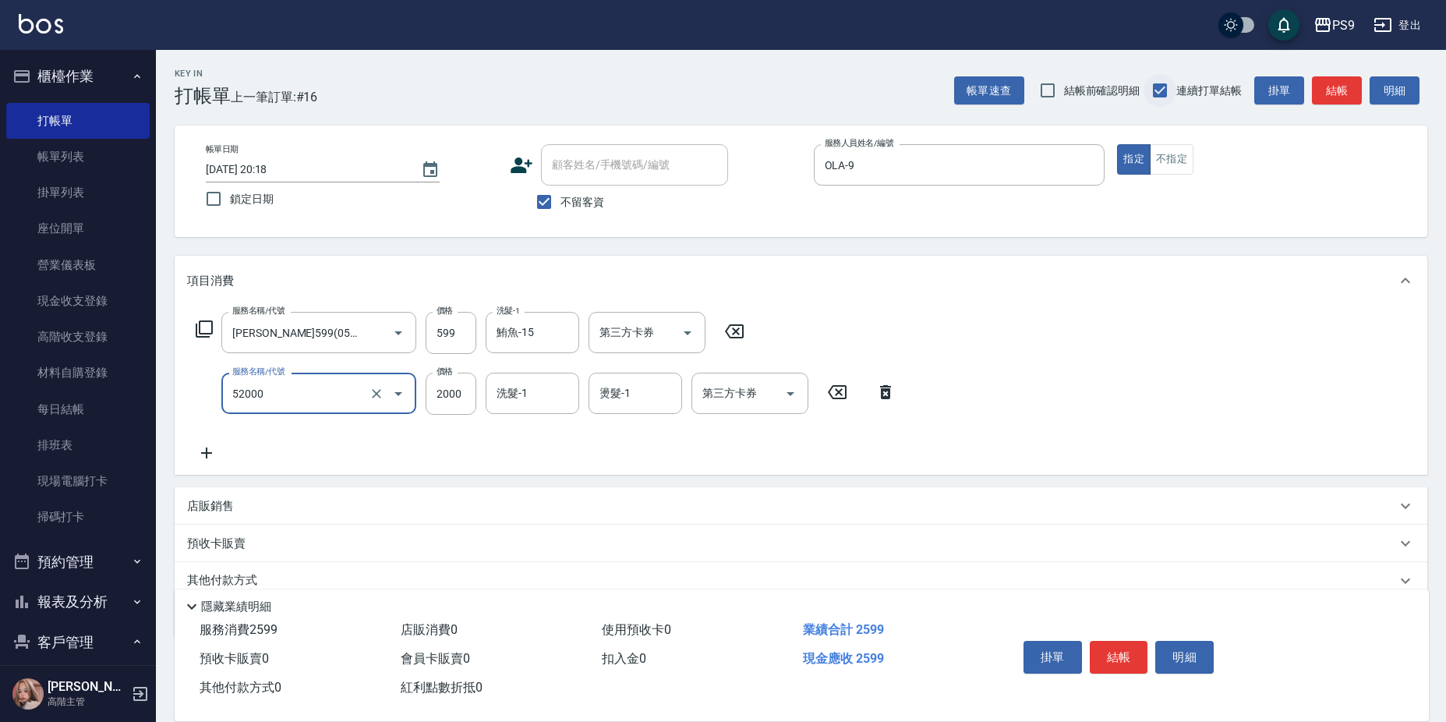
type input "1"
type input "燙髮2000(52000)"
type input "1900"
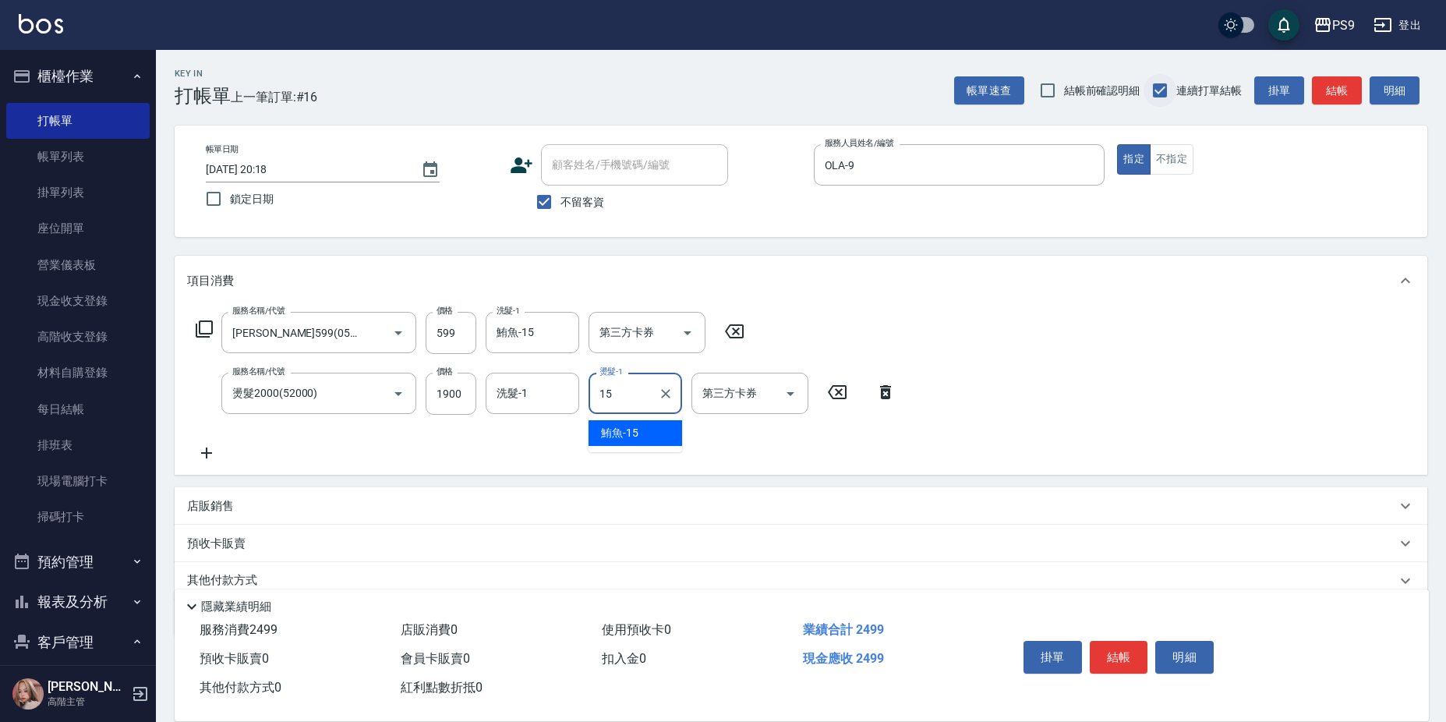
type input "鮪魚-15"
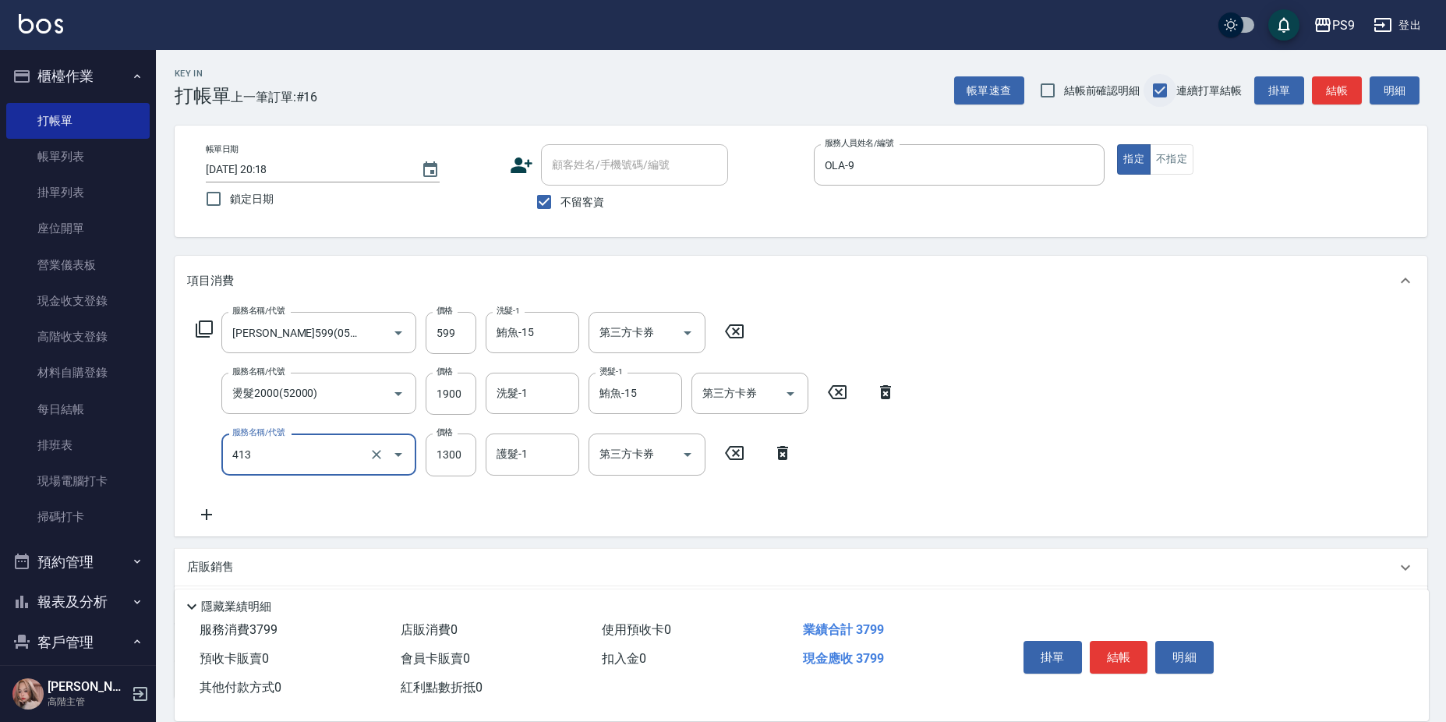
type input "鏡面護髮(413)"
type input "2000"
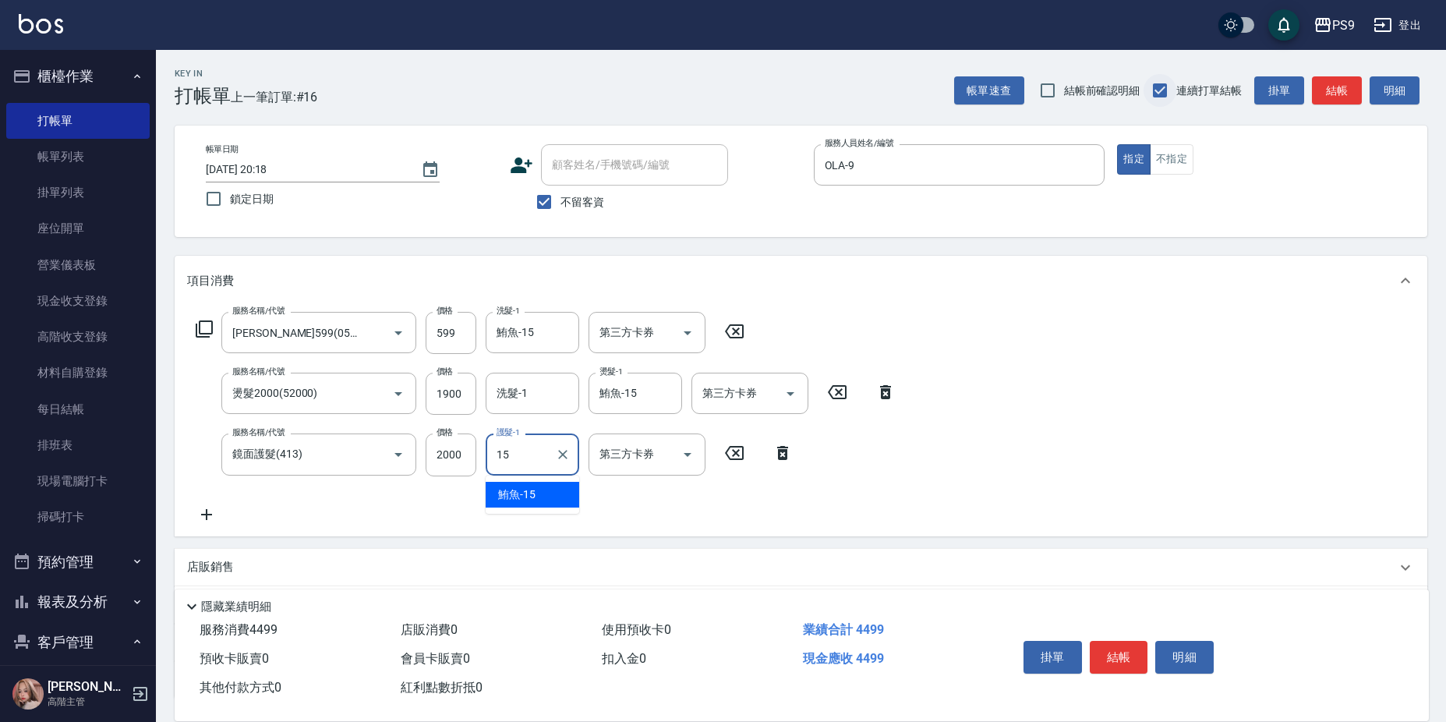
type input "鮪魚-15"
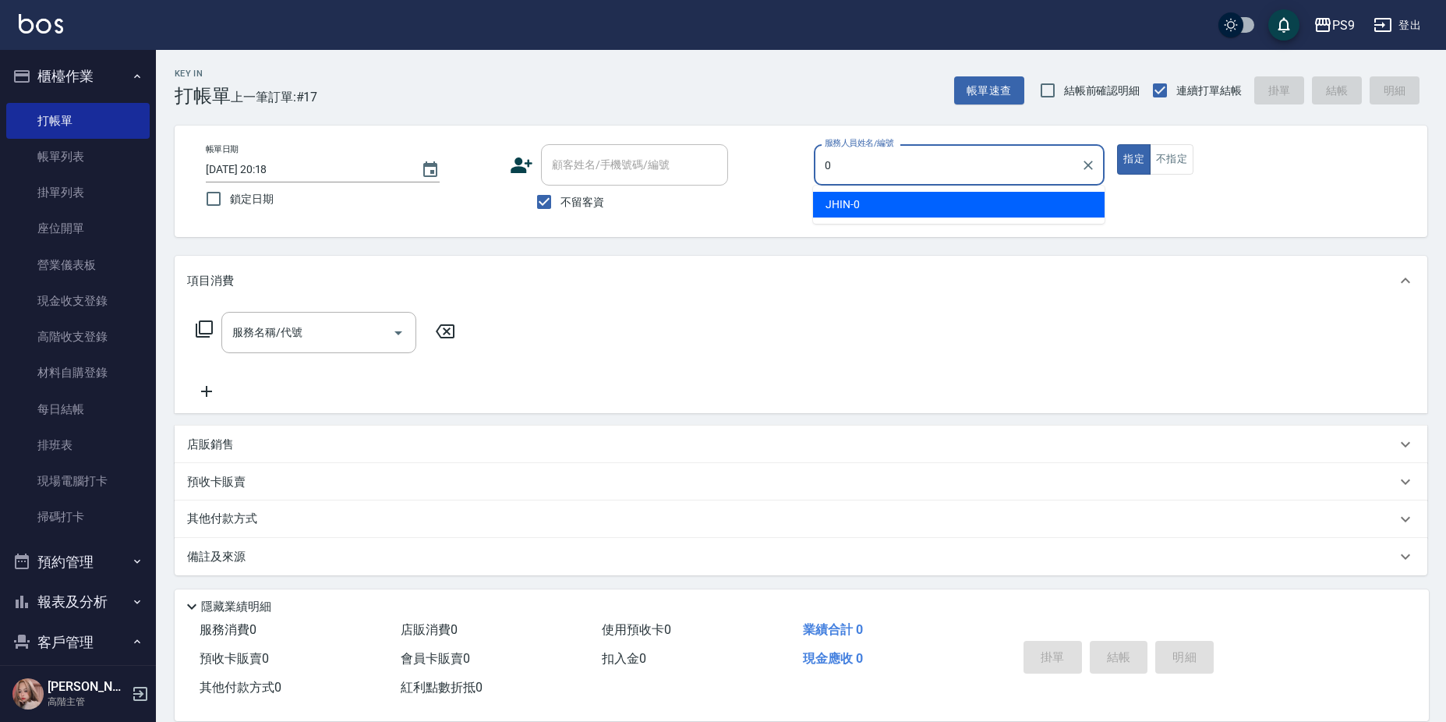
type input "JHIN-0"
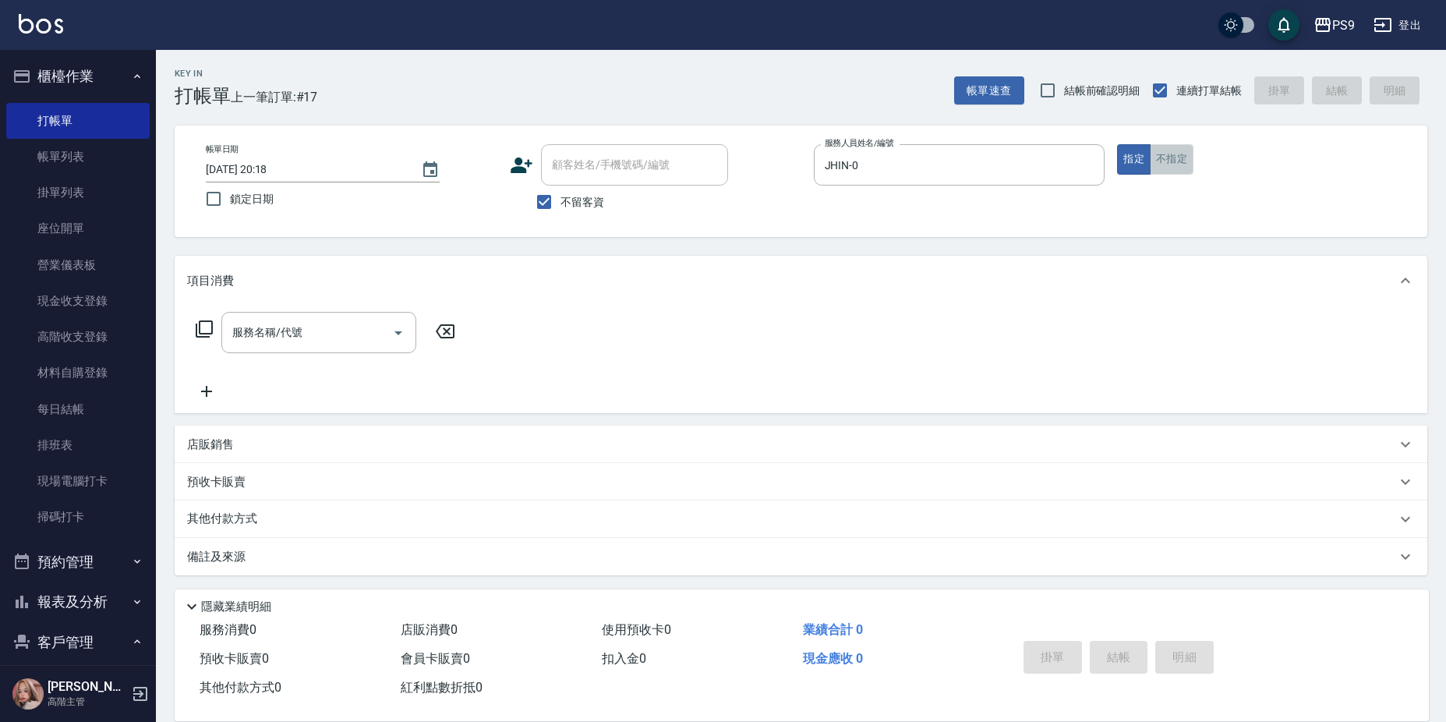
click at [1183, 156] on button "不指定" at bounding box center [1171, 159] width 44 height 30
type button "false"
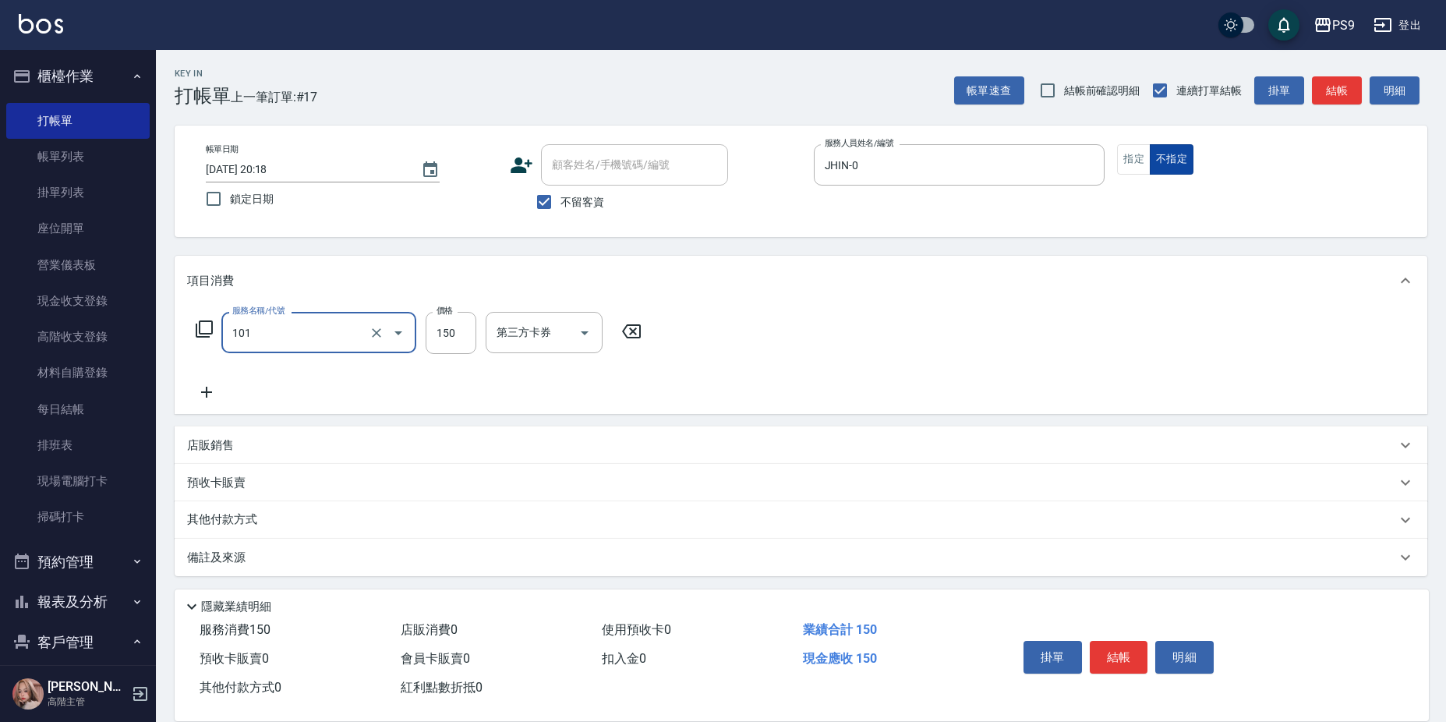
type input "洗髮(101)"
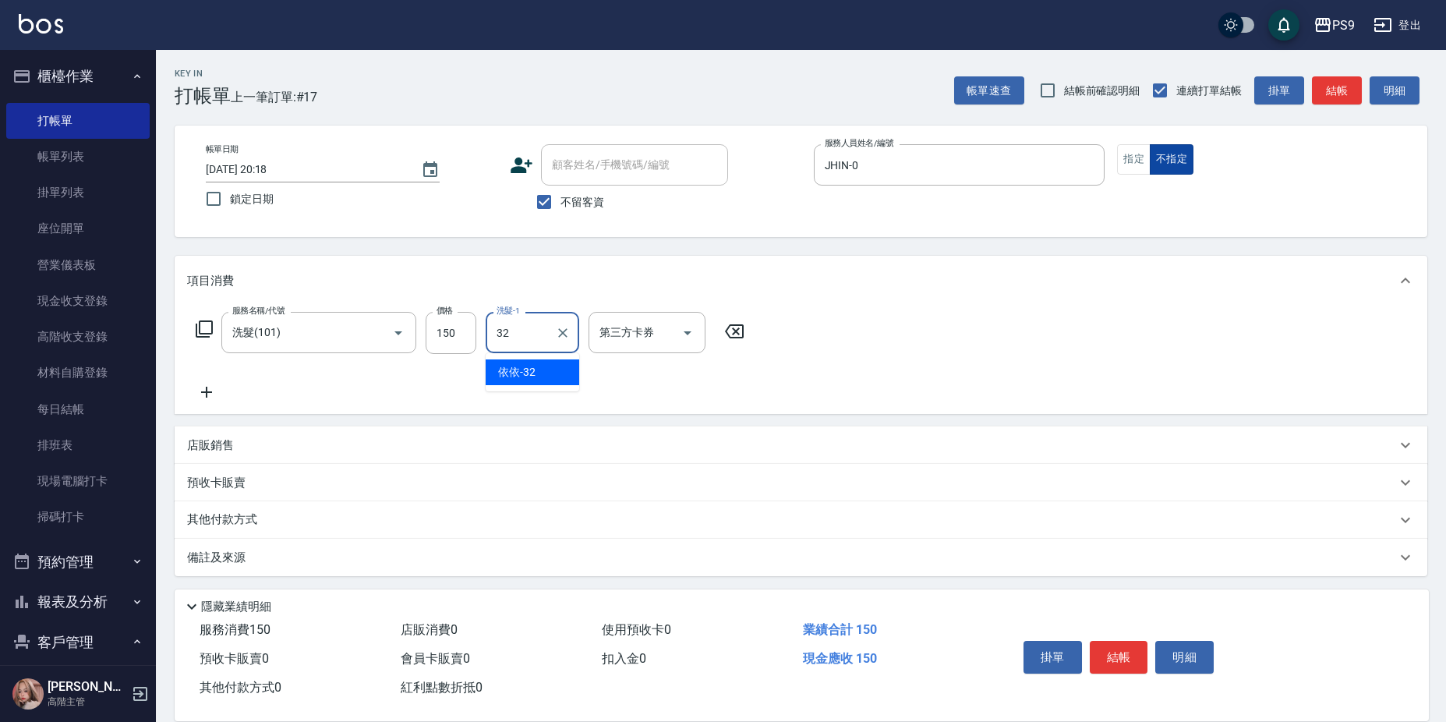
type input "依依-32"
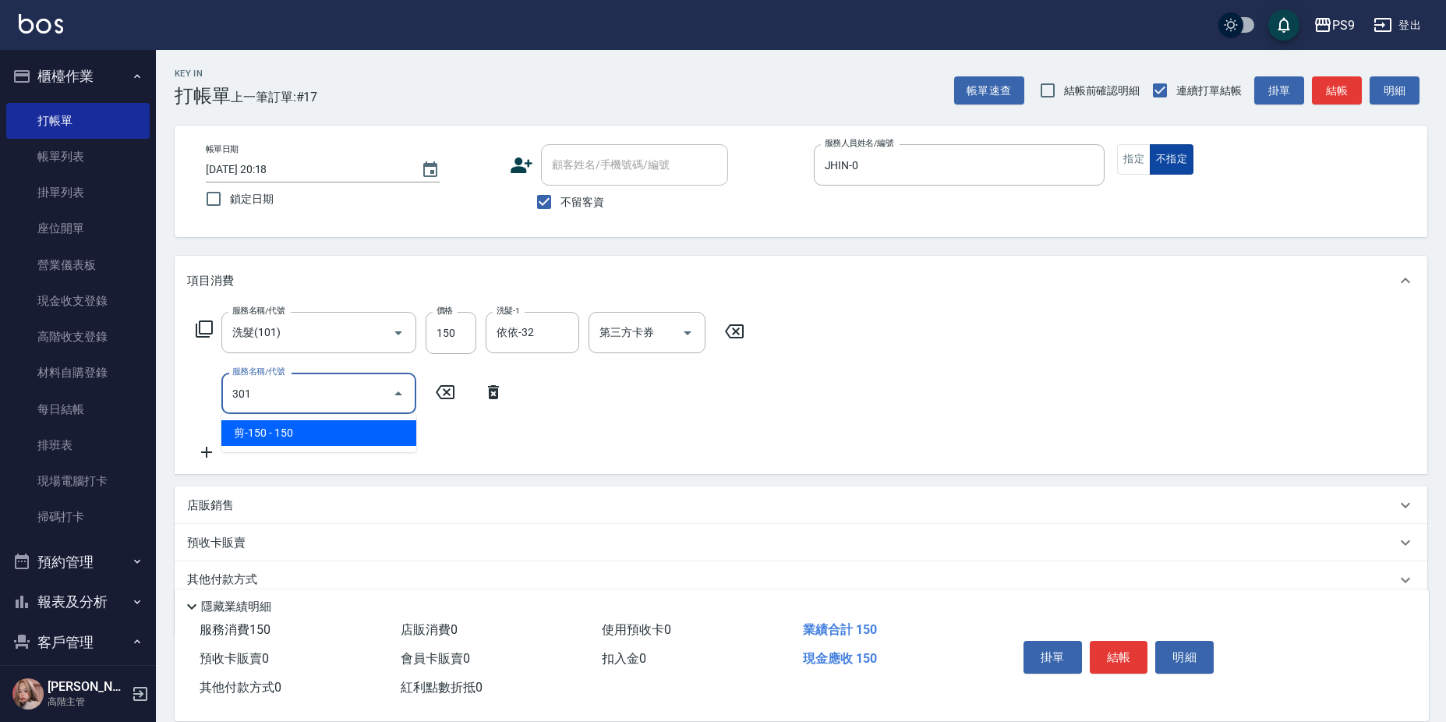
type input "剪-150(301)"
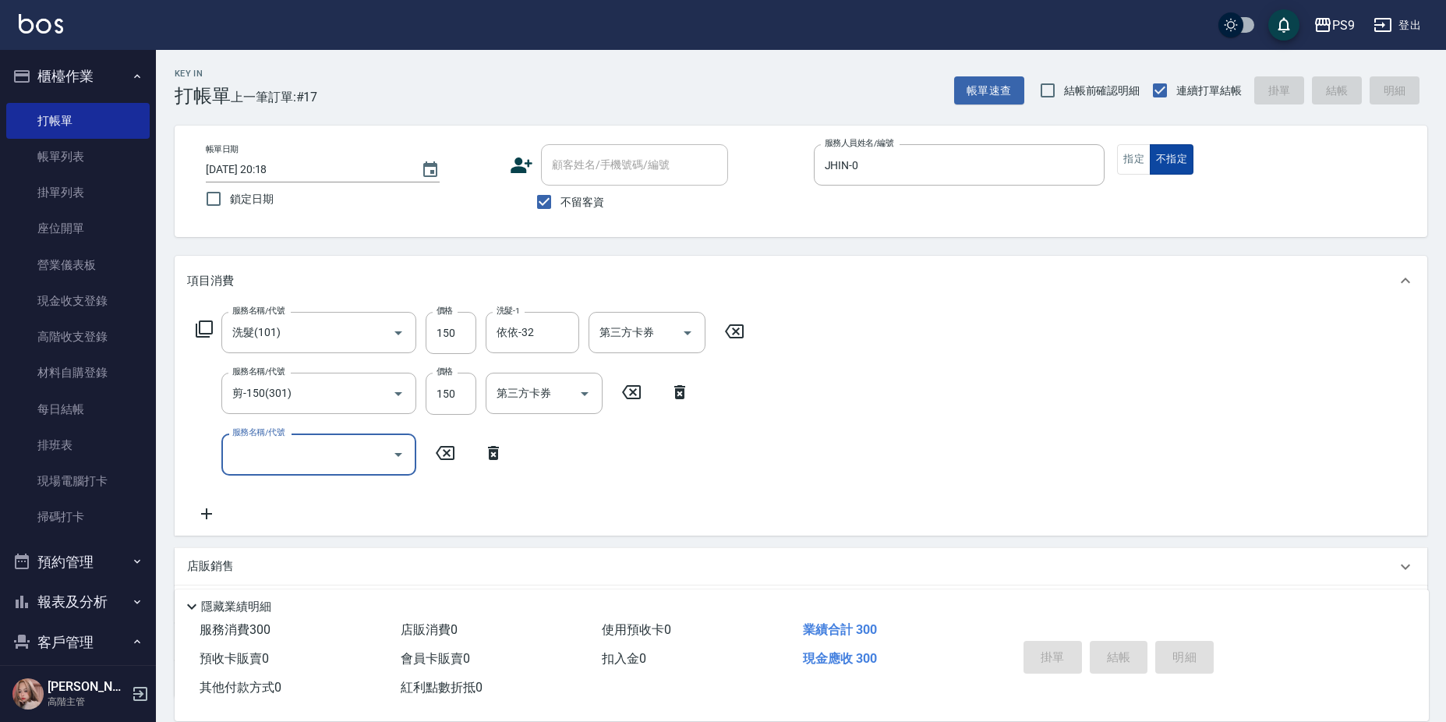
type input "[DATE] 20:19"
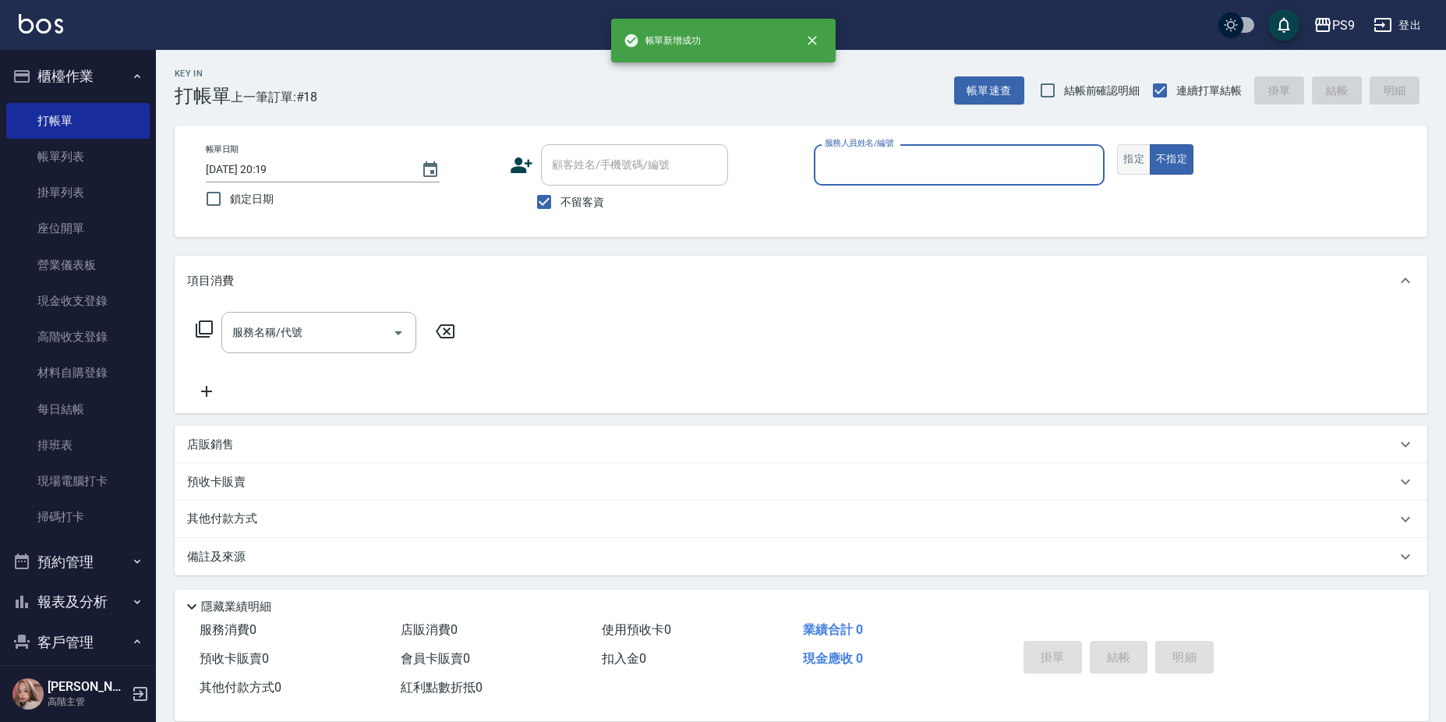
click at [1128, 147] on button "指定" at bounding box center [1134, 159] width 34 height 30
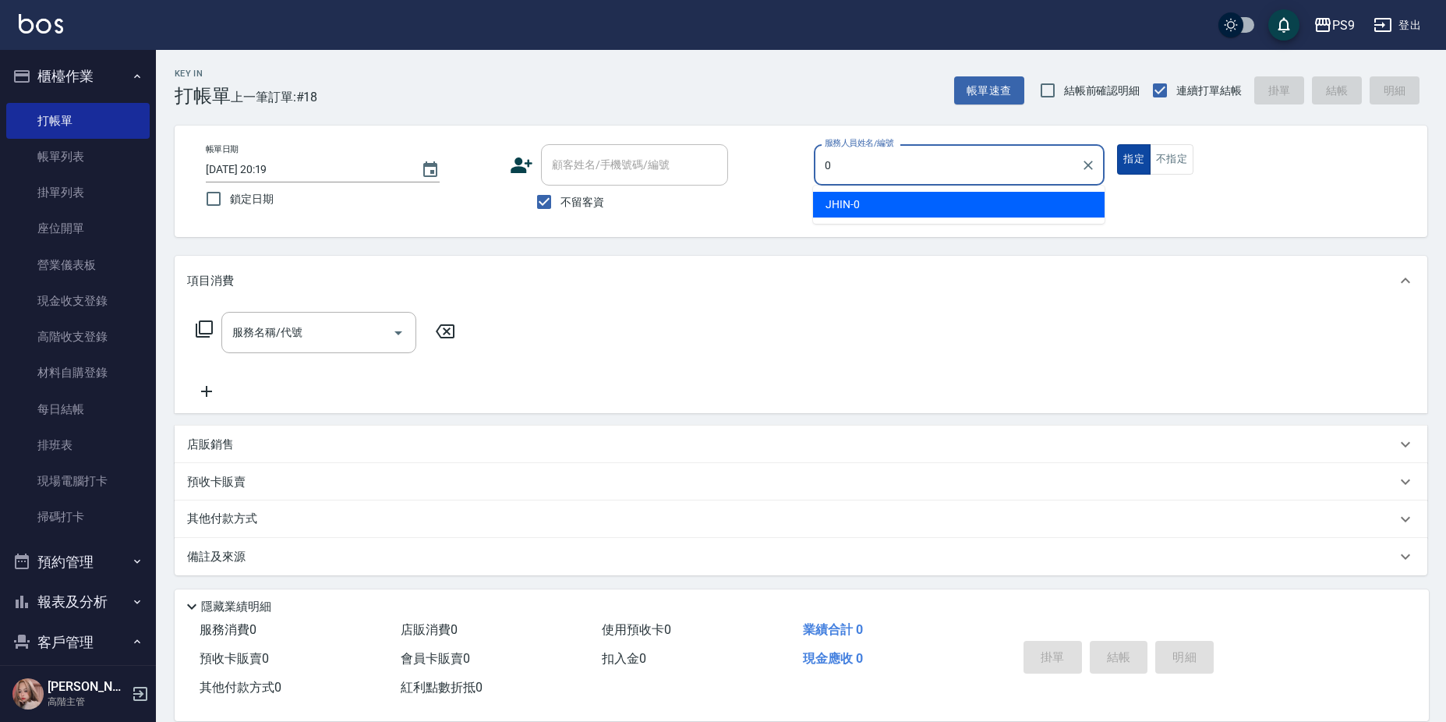
type input "JHIN-0"
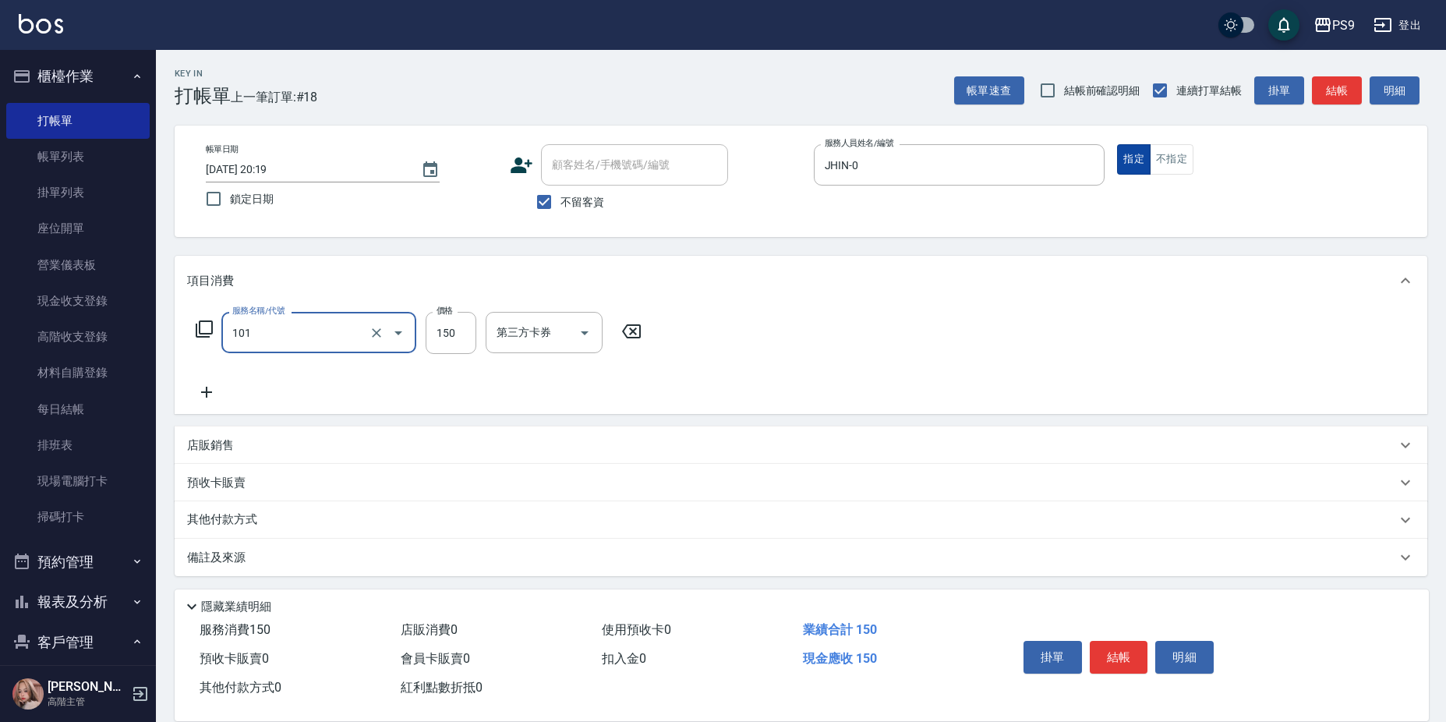
type input "洗髮(101)"
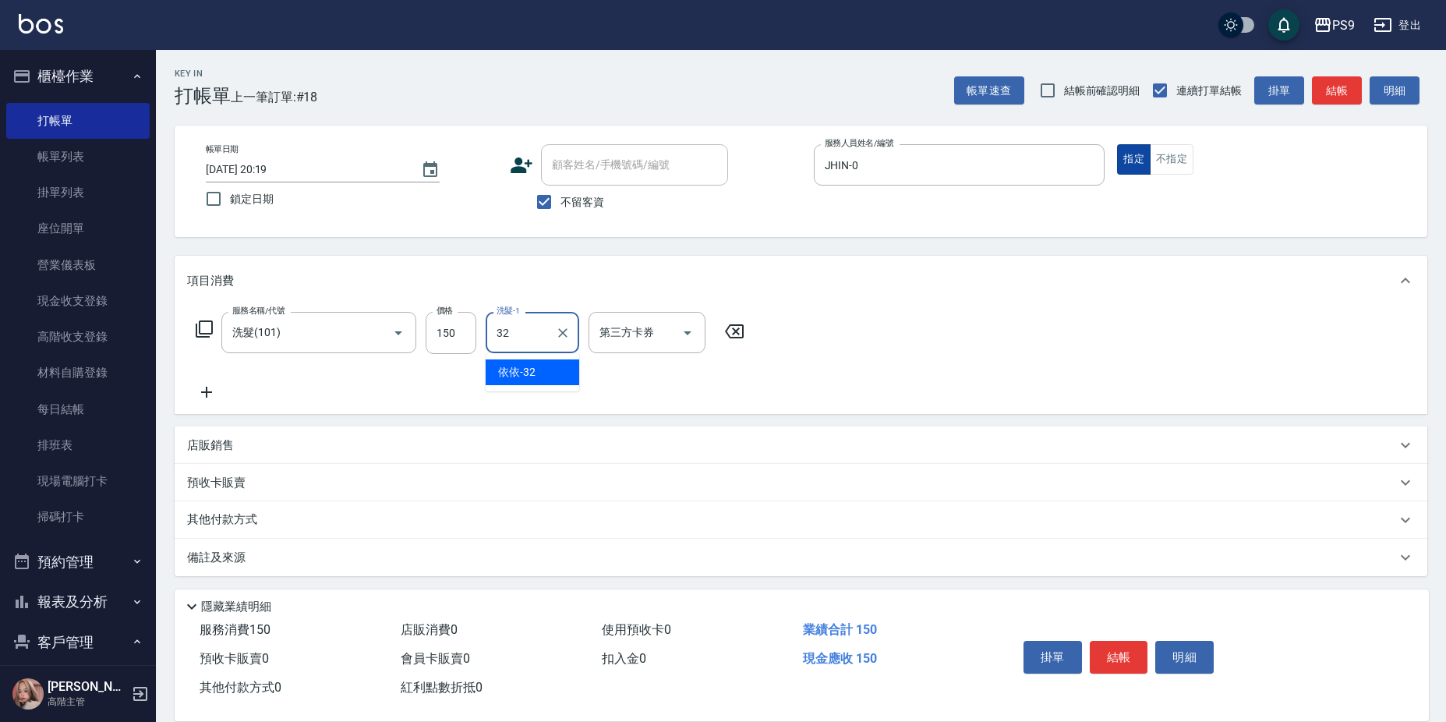
type input "依依-32"
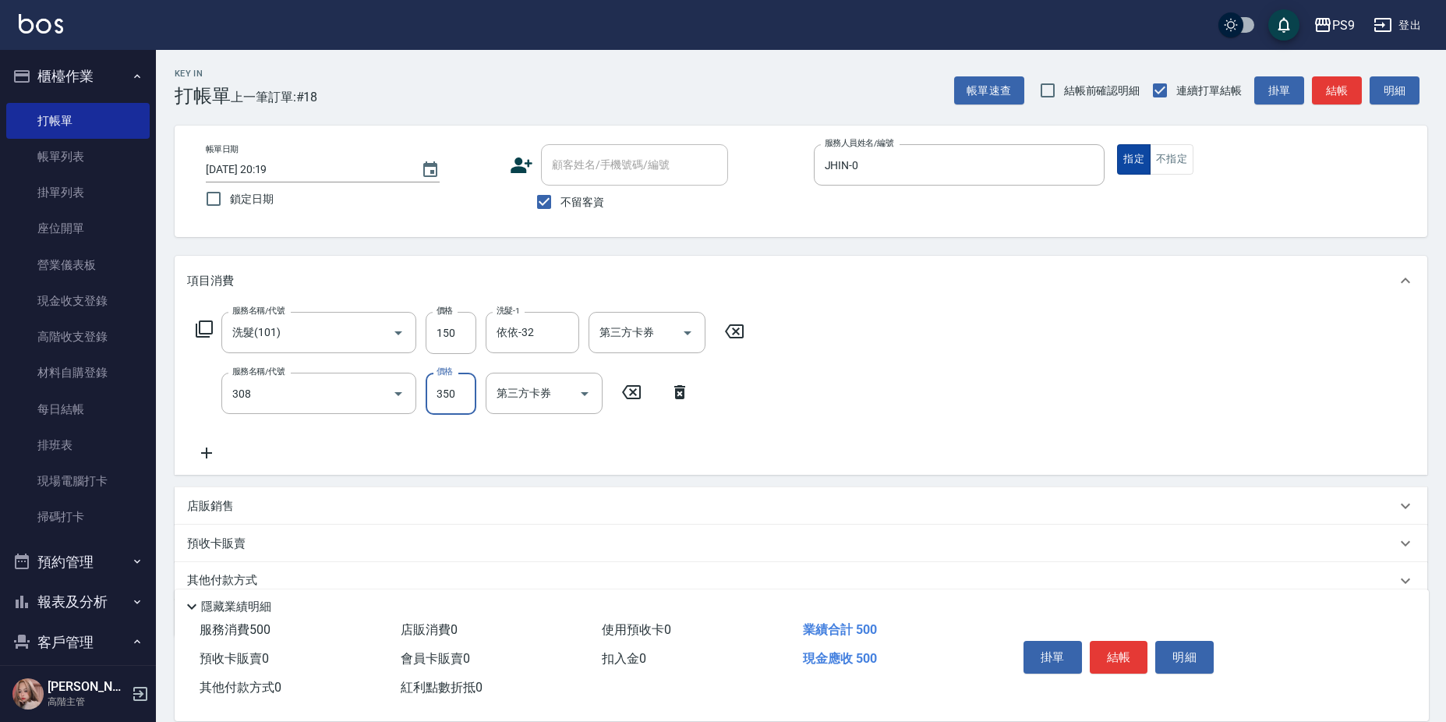
type input "剪-350(308)"
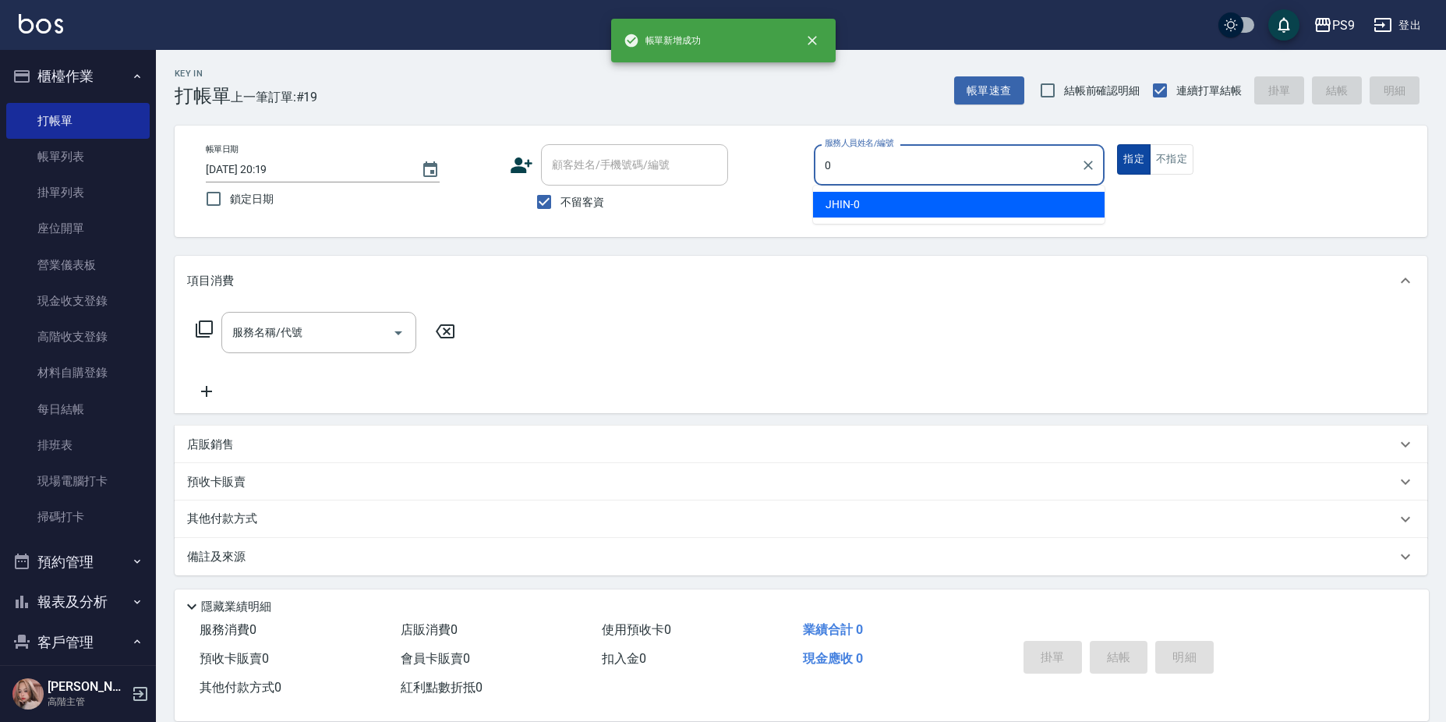
type input "JHIN-0"
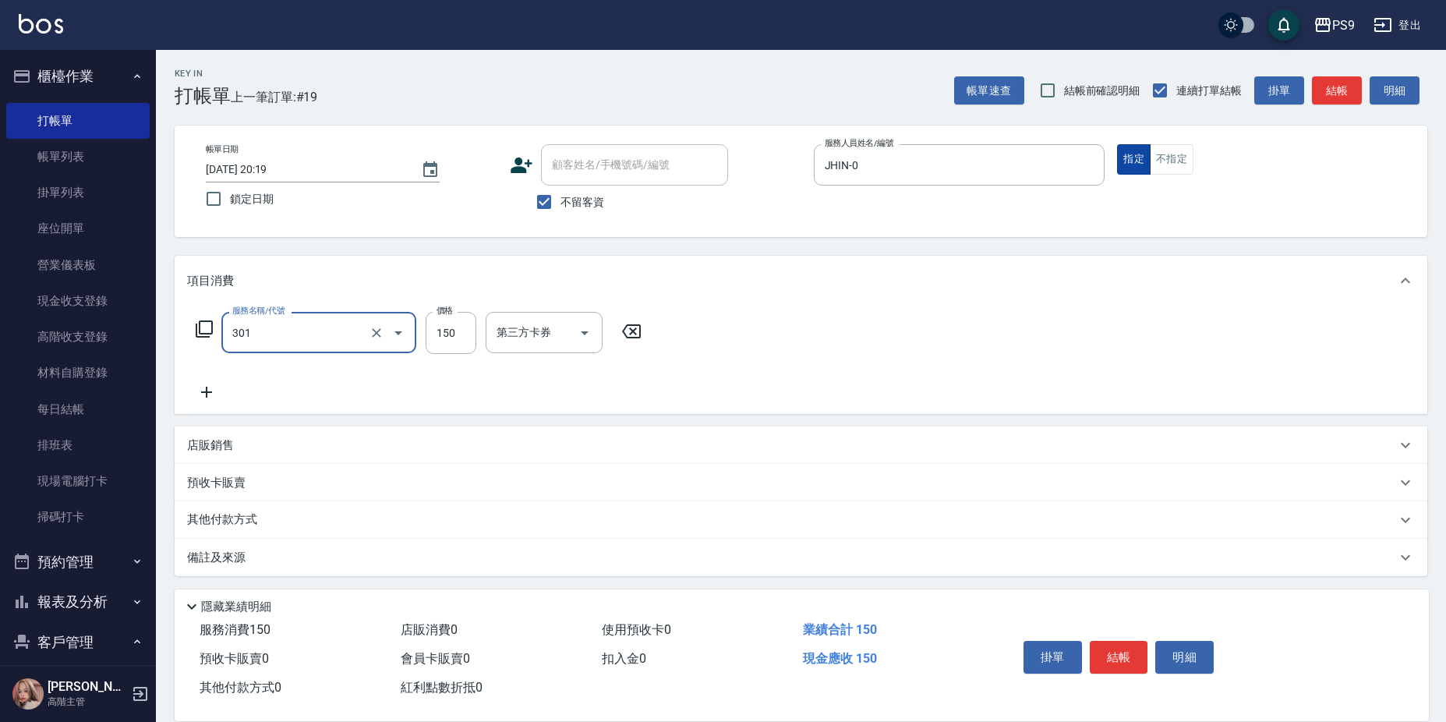
type input "剪-150(301)"
type input "400"
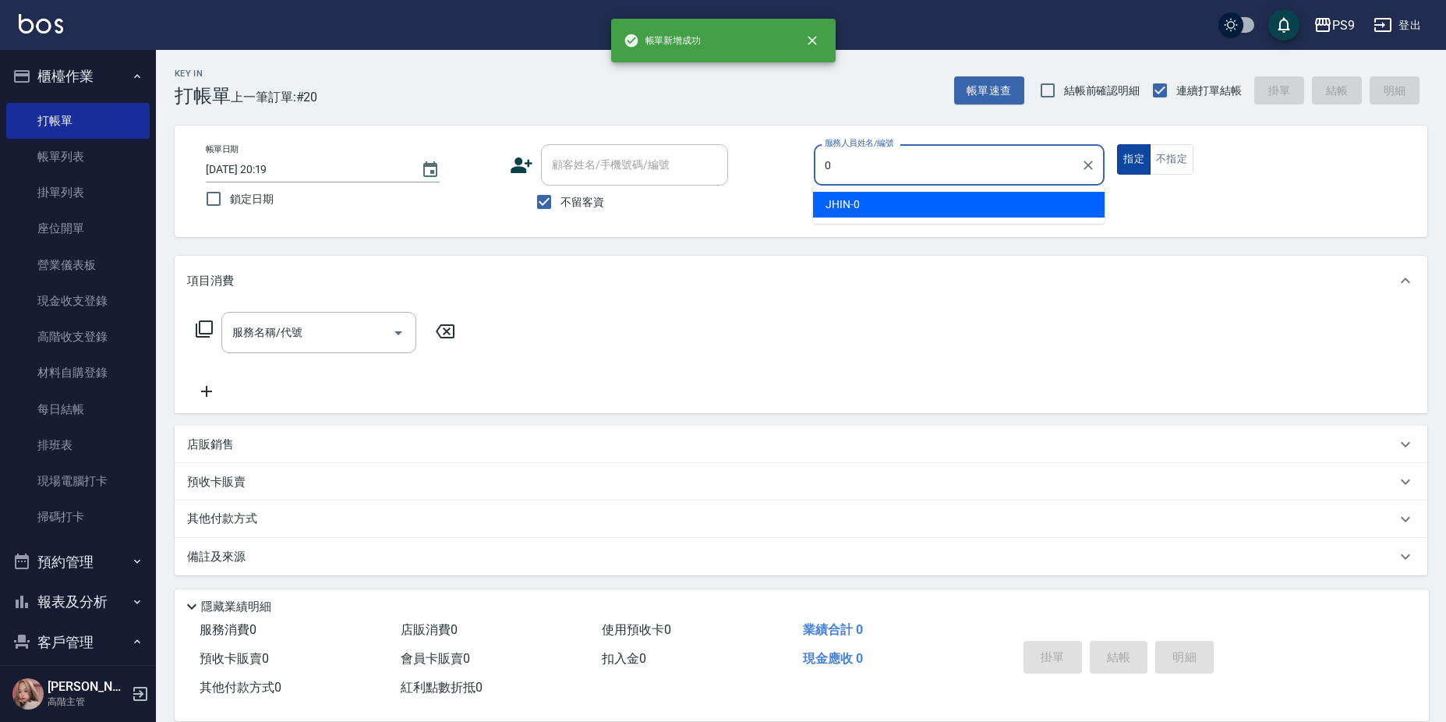
type input "JHIN-0"
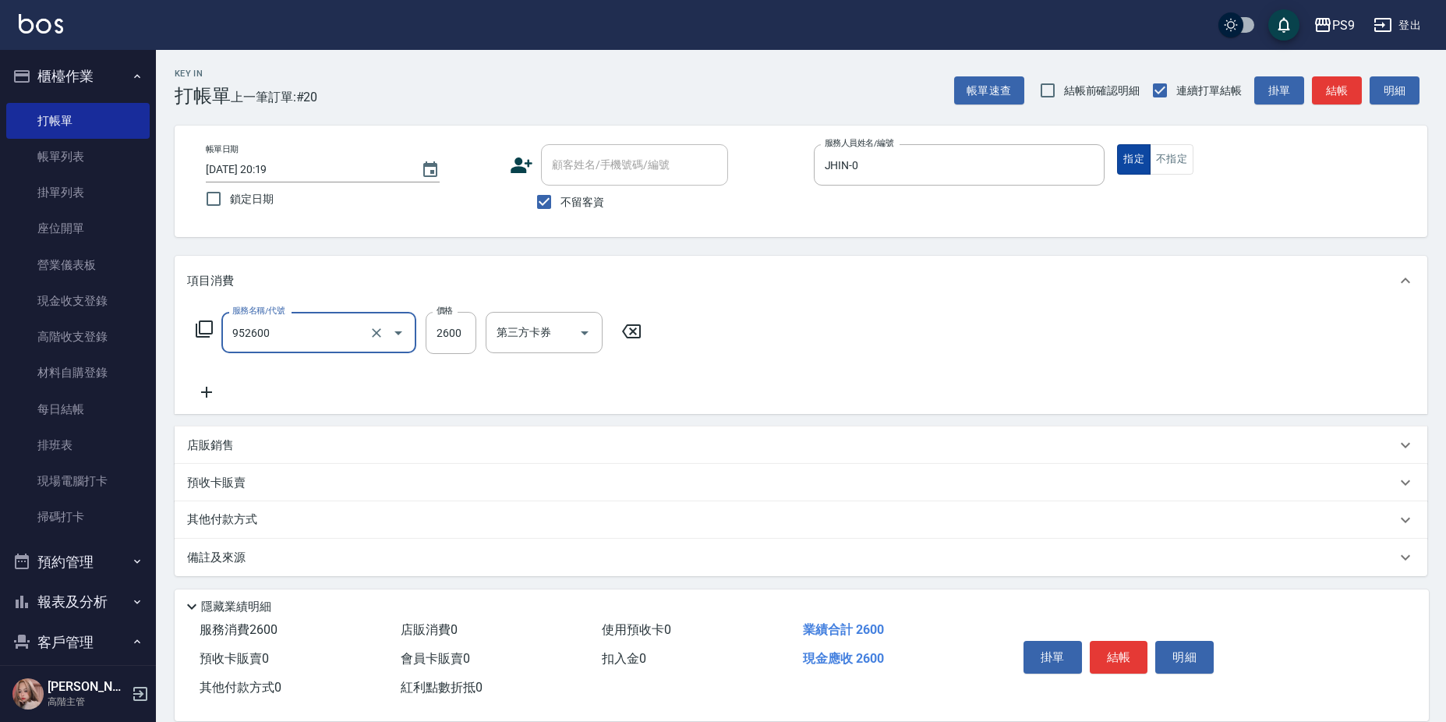
type input "過年-燙B(952600)"
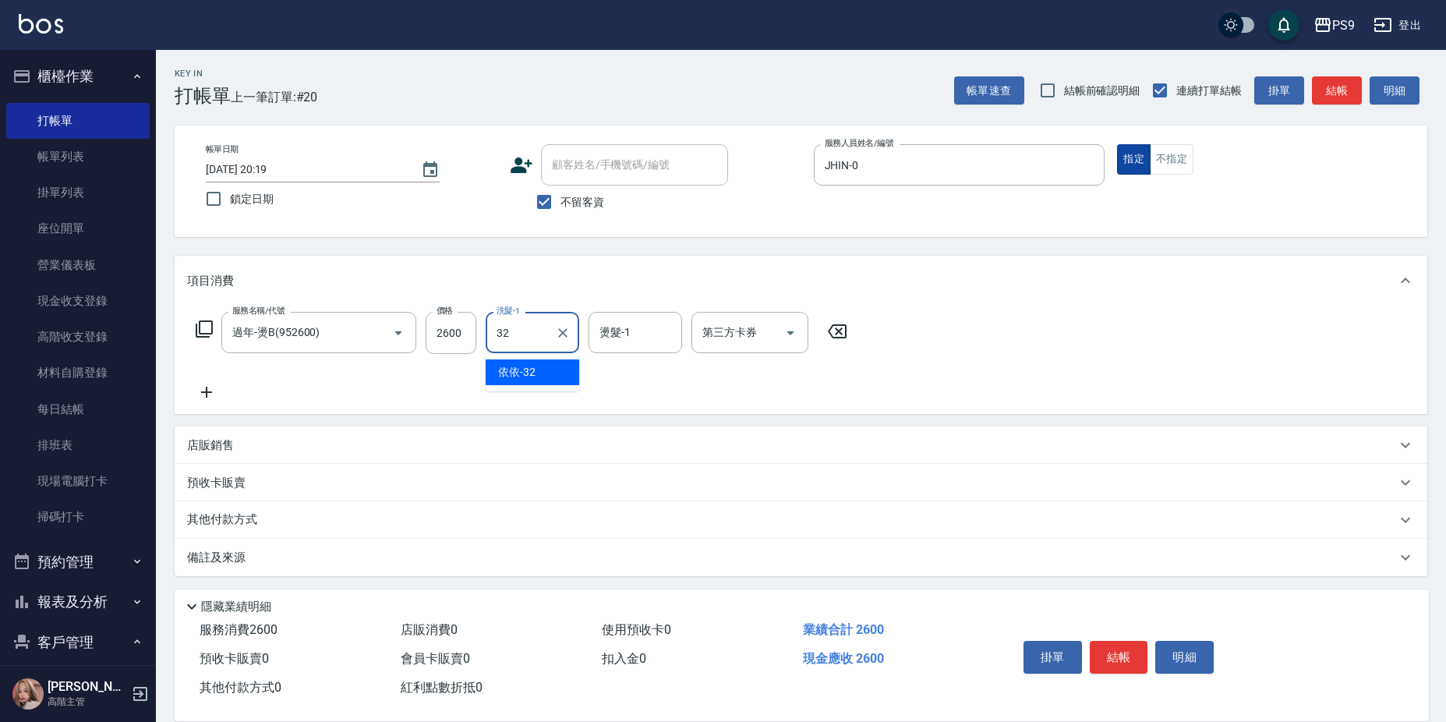
type input "依依-32"
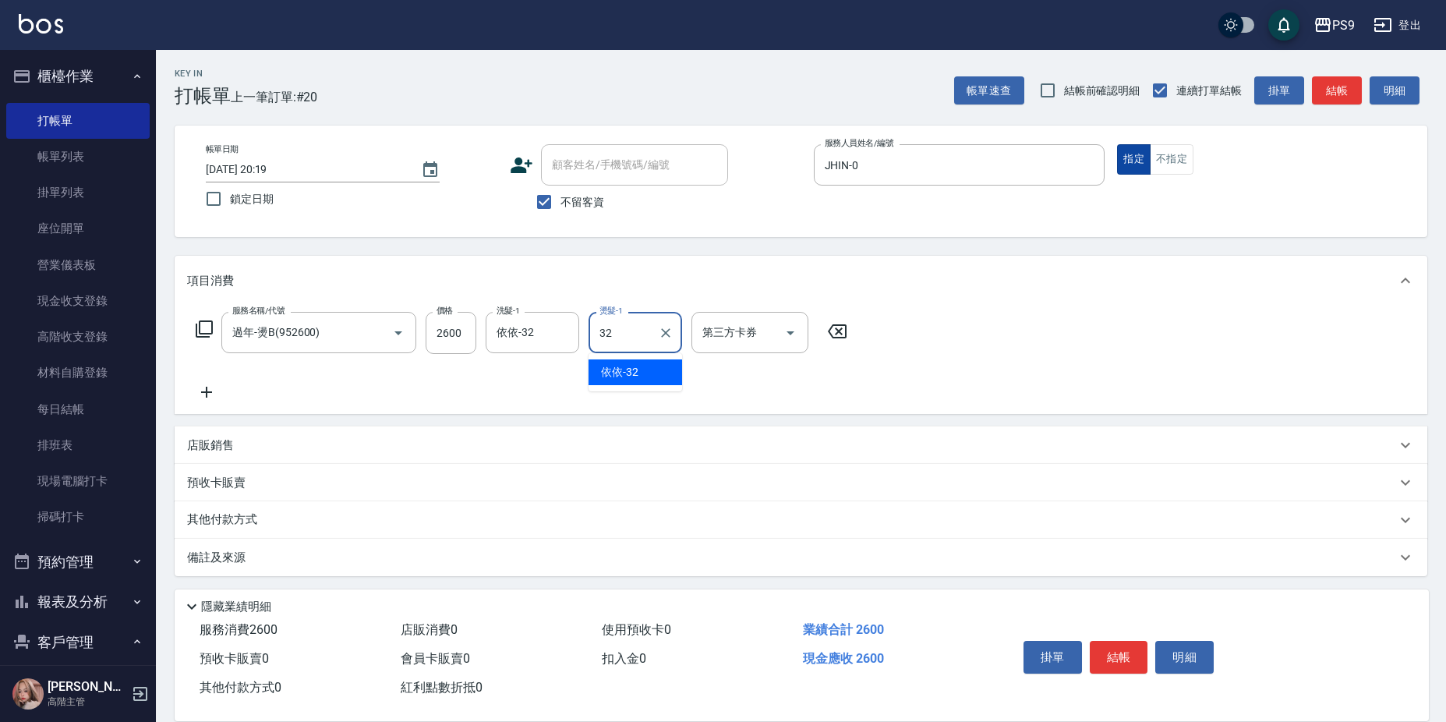
type input "依依-32"
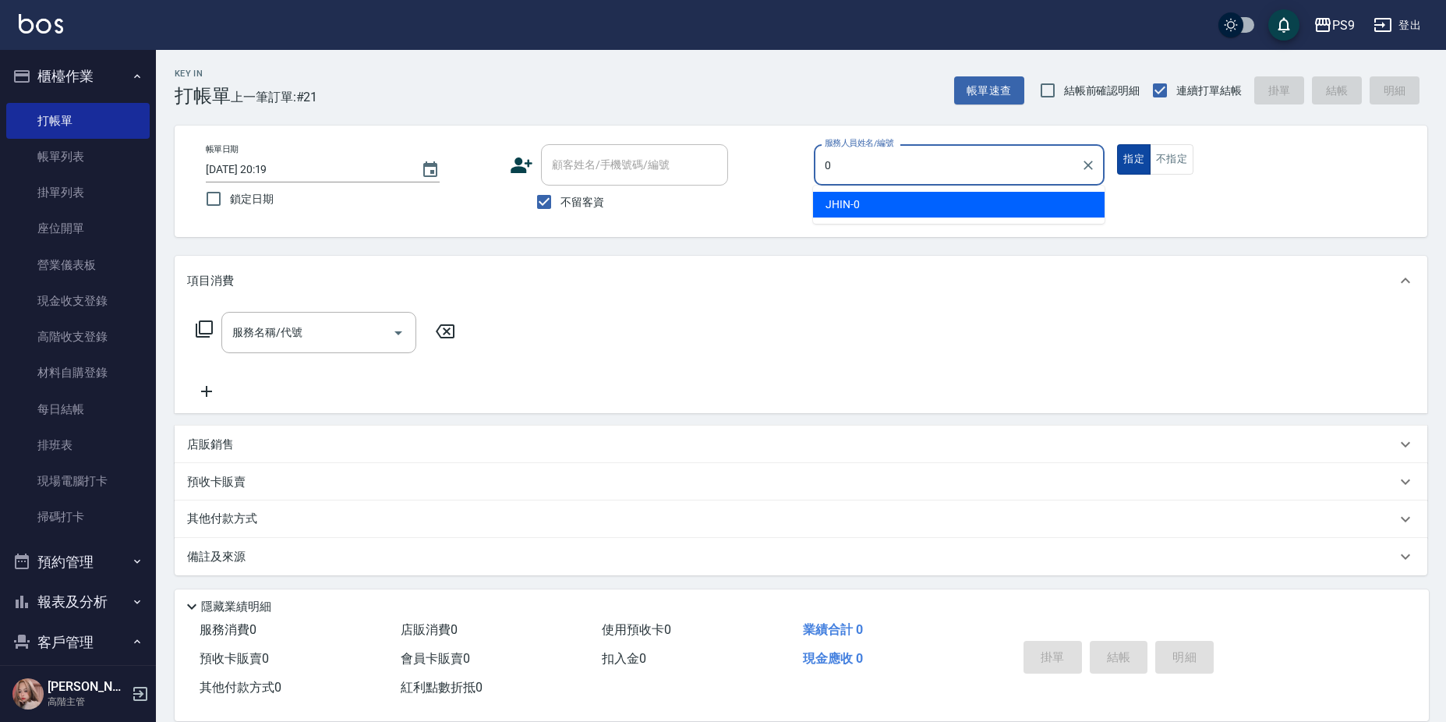
type input "JHIN-0"
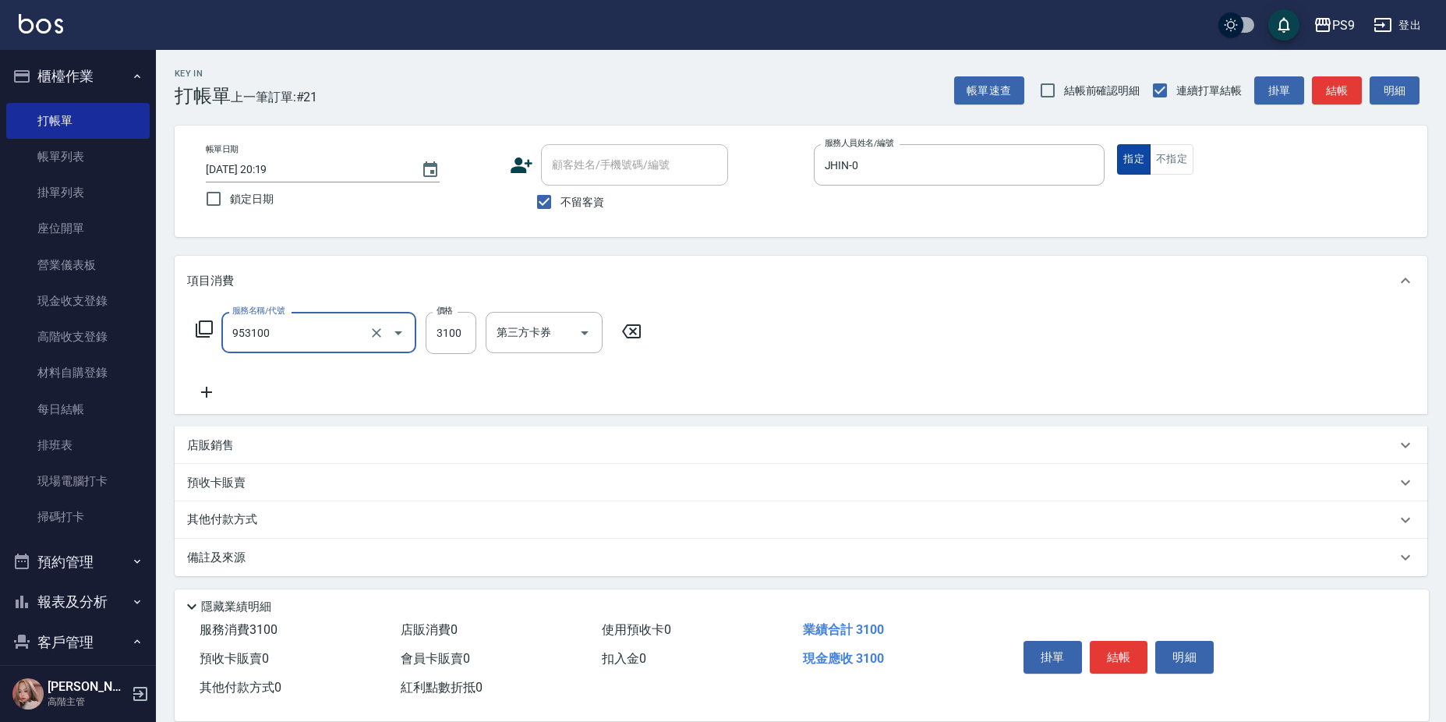
type input "過年-燙A(953100)"
type input "3500"
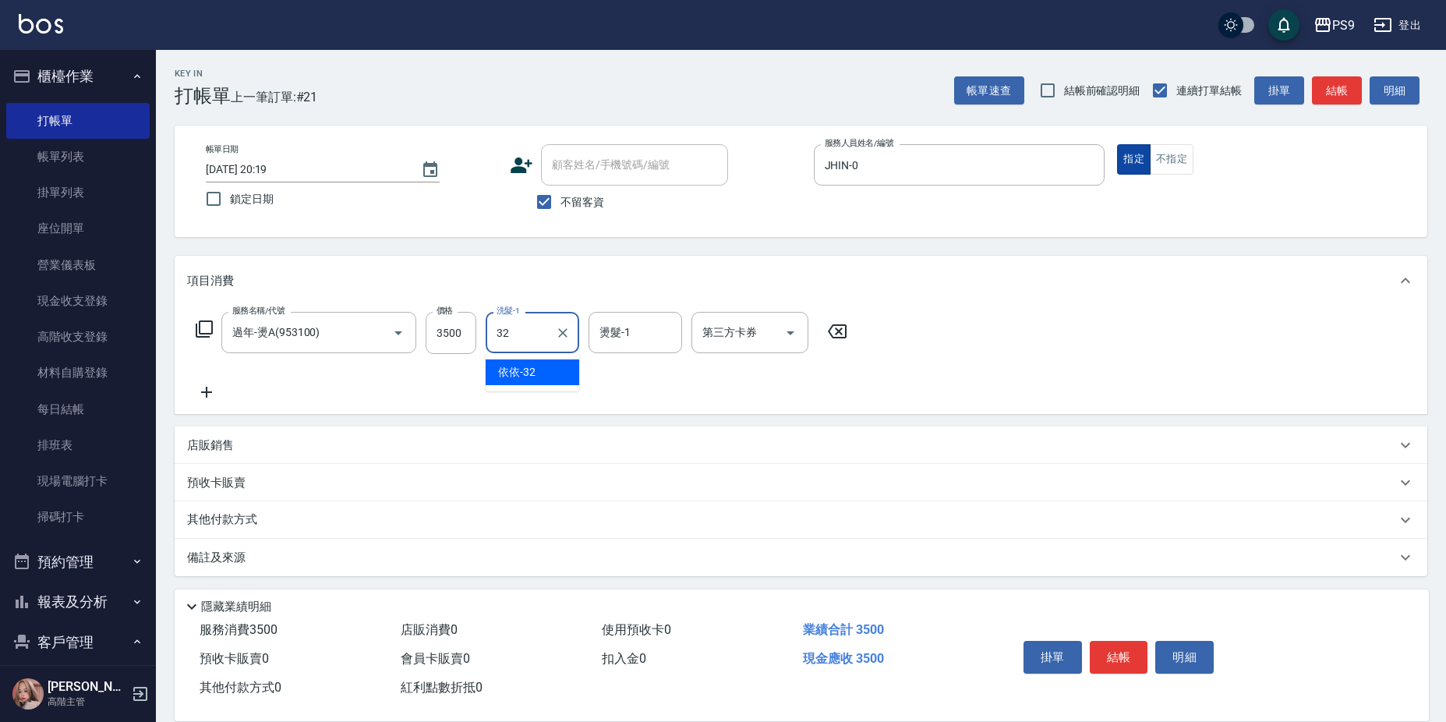
type input "依依-32"
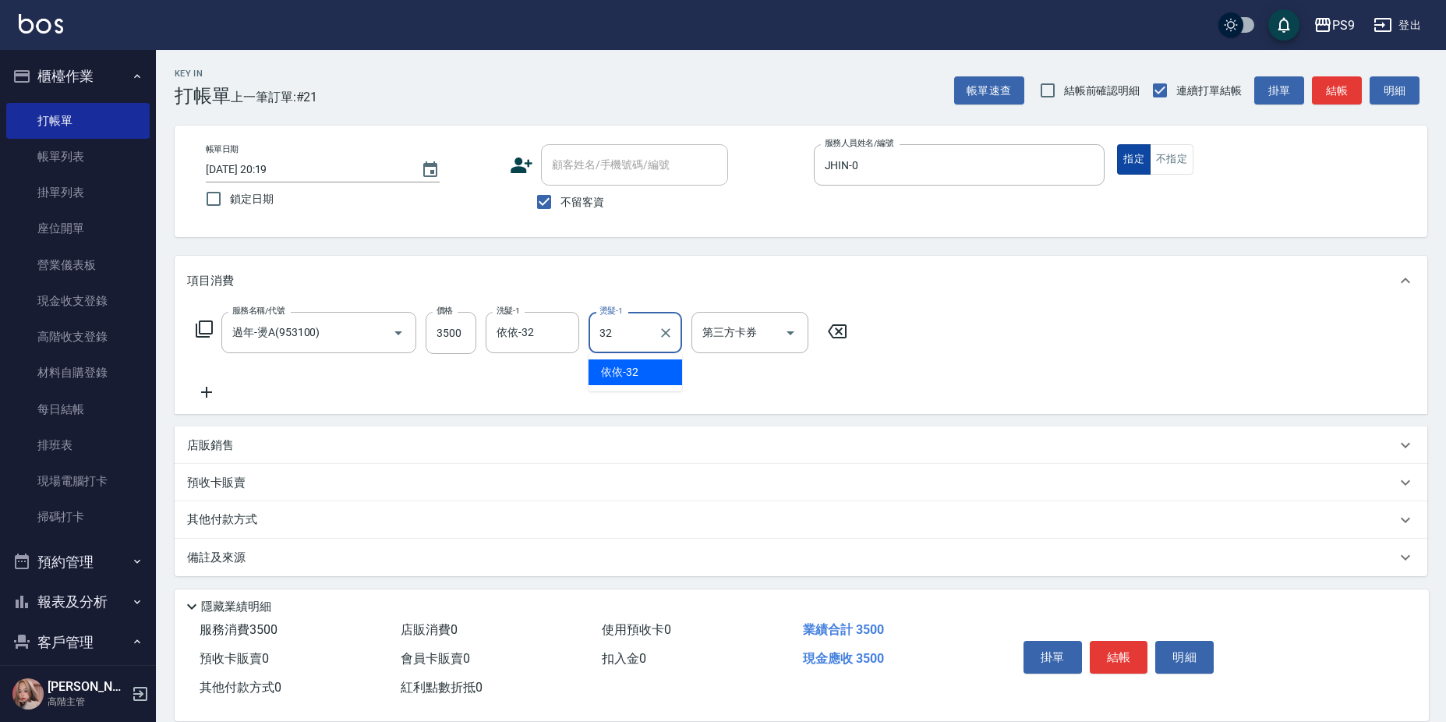
type input "依依-32"
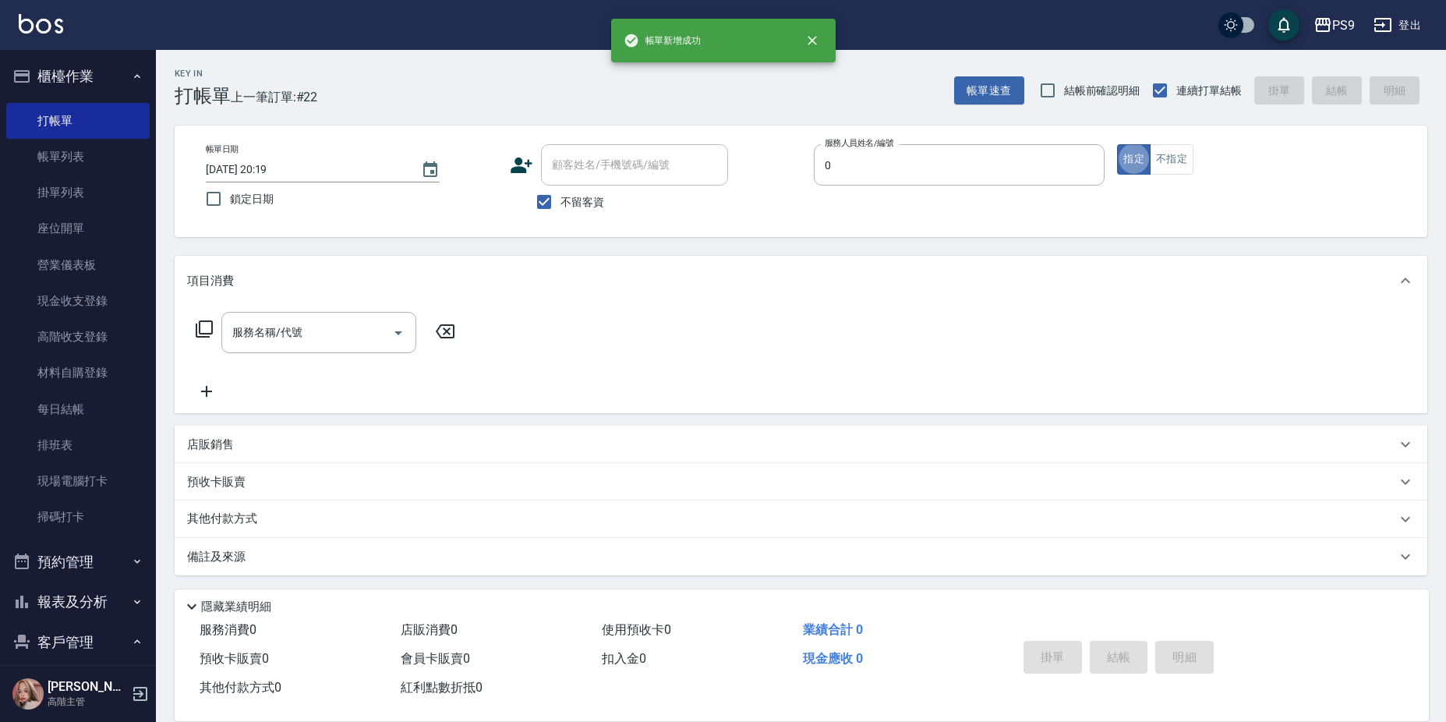
type input "JHIN-0"
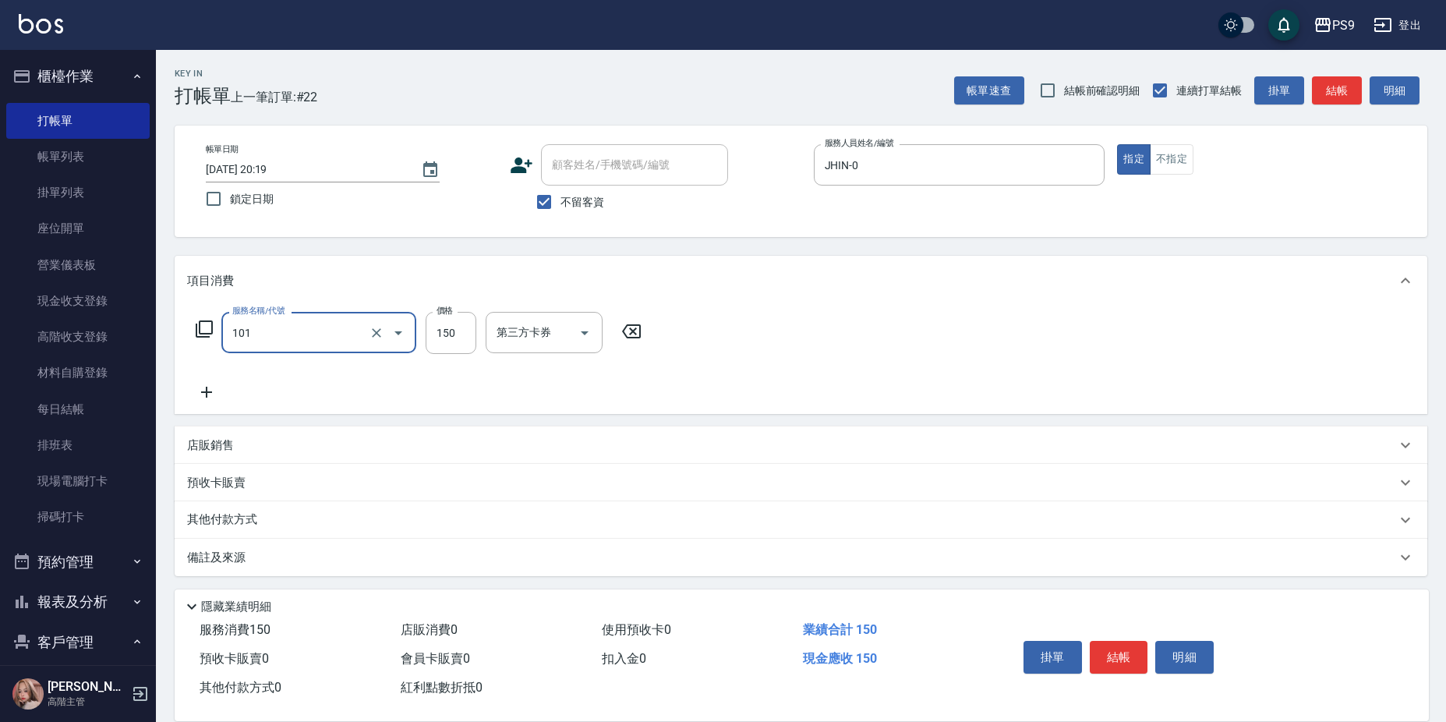
type input "洗髮(101)"
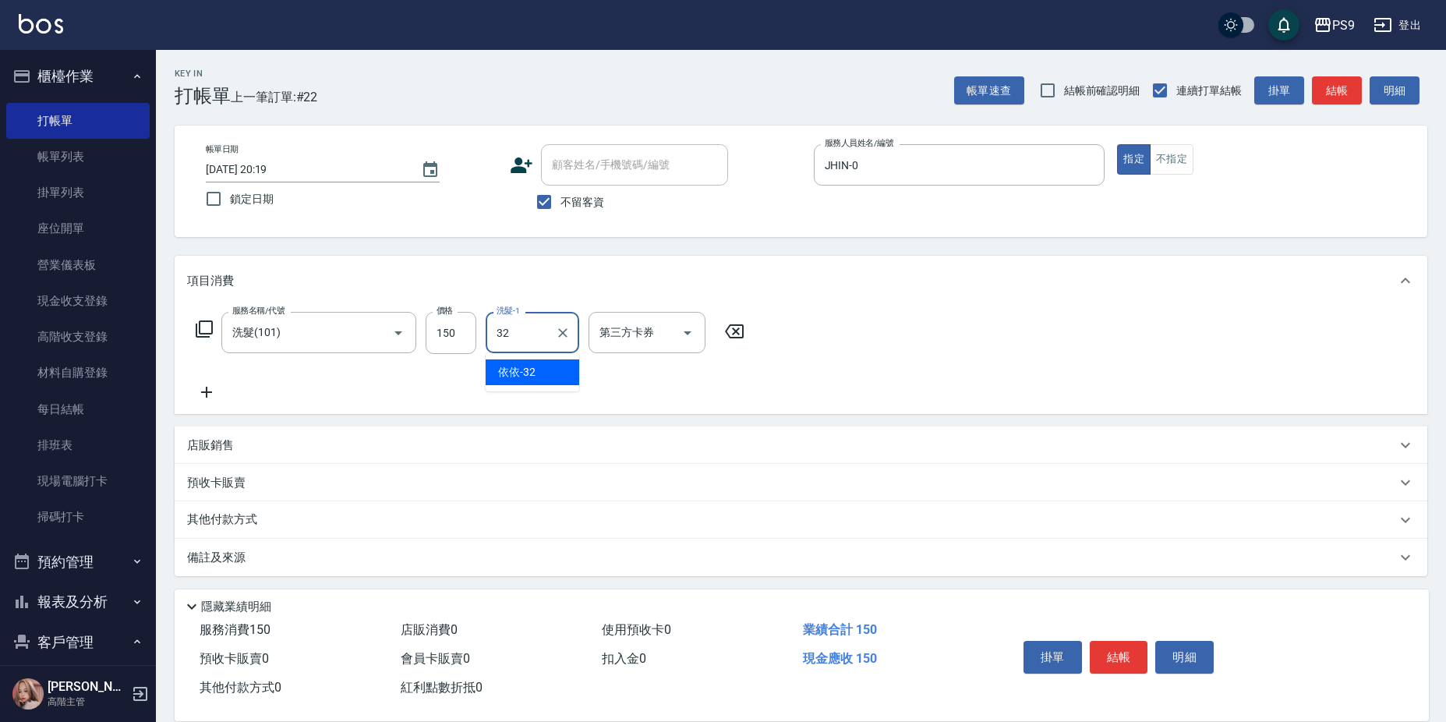
type input "依依-32"
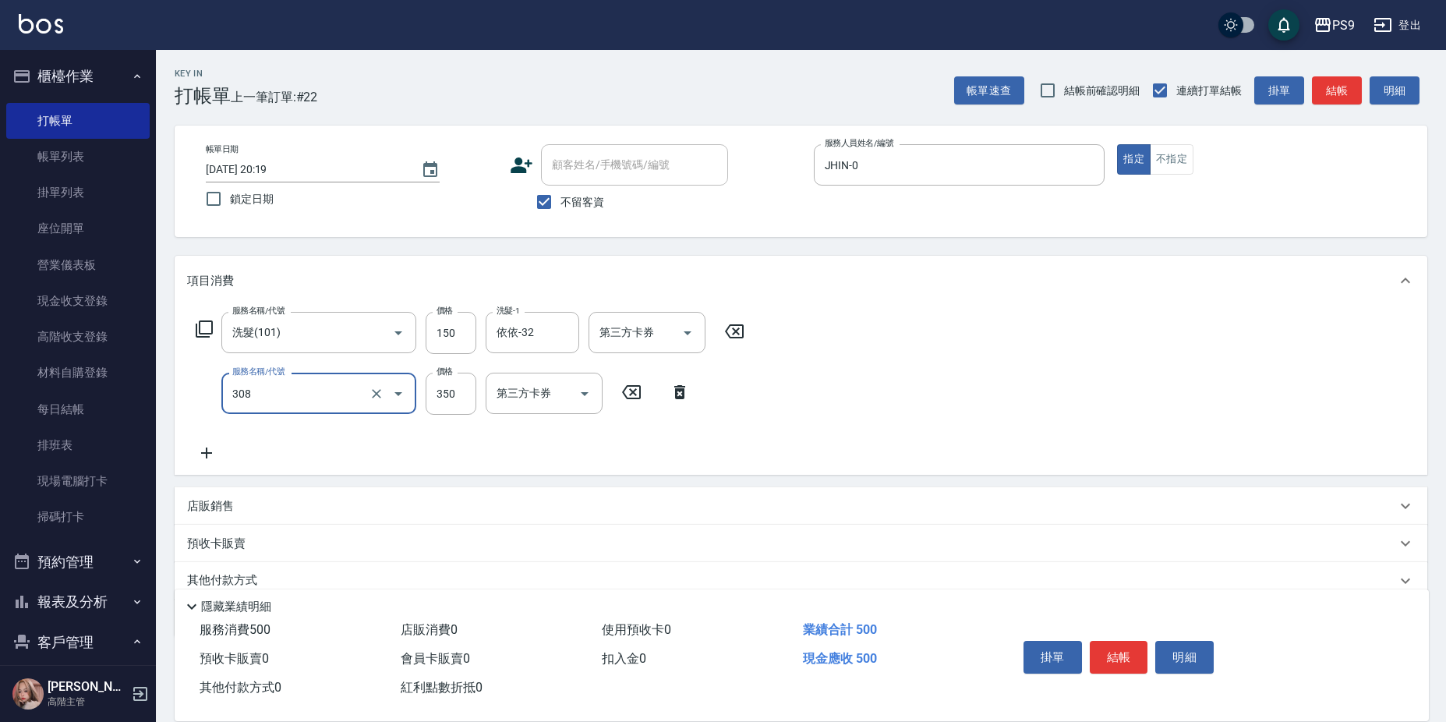
type input "剪-350(308)"
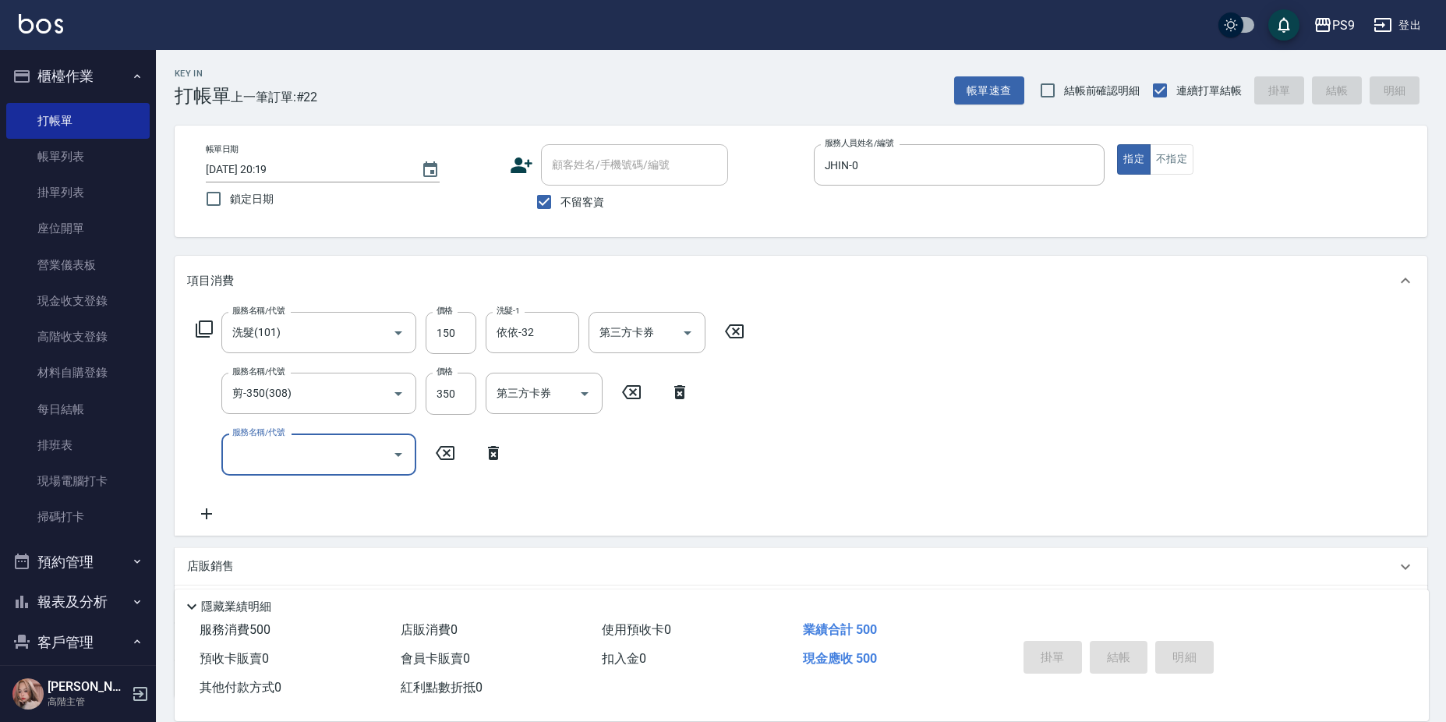
type input "[DATE] 20:20"
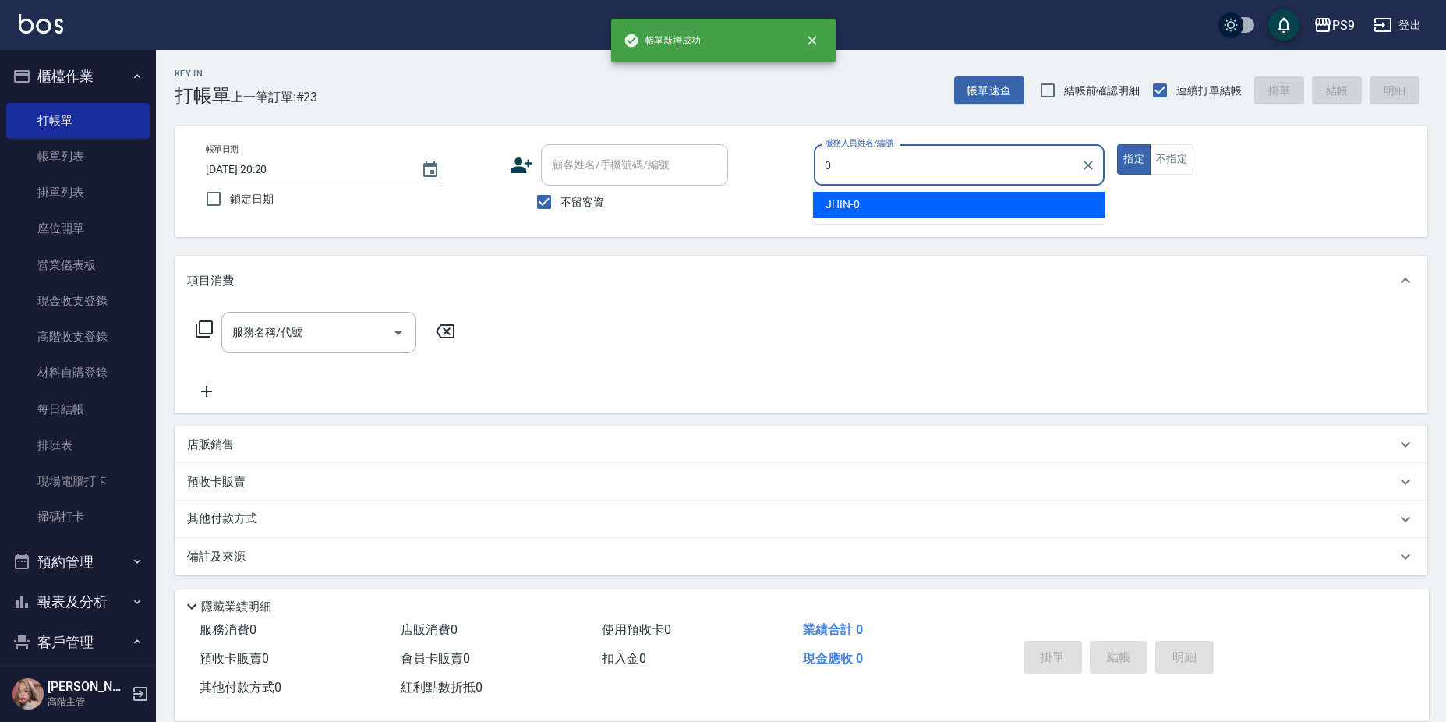
type input "JHIN-0"
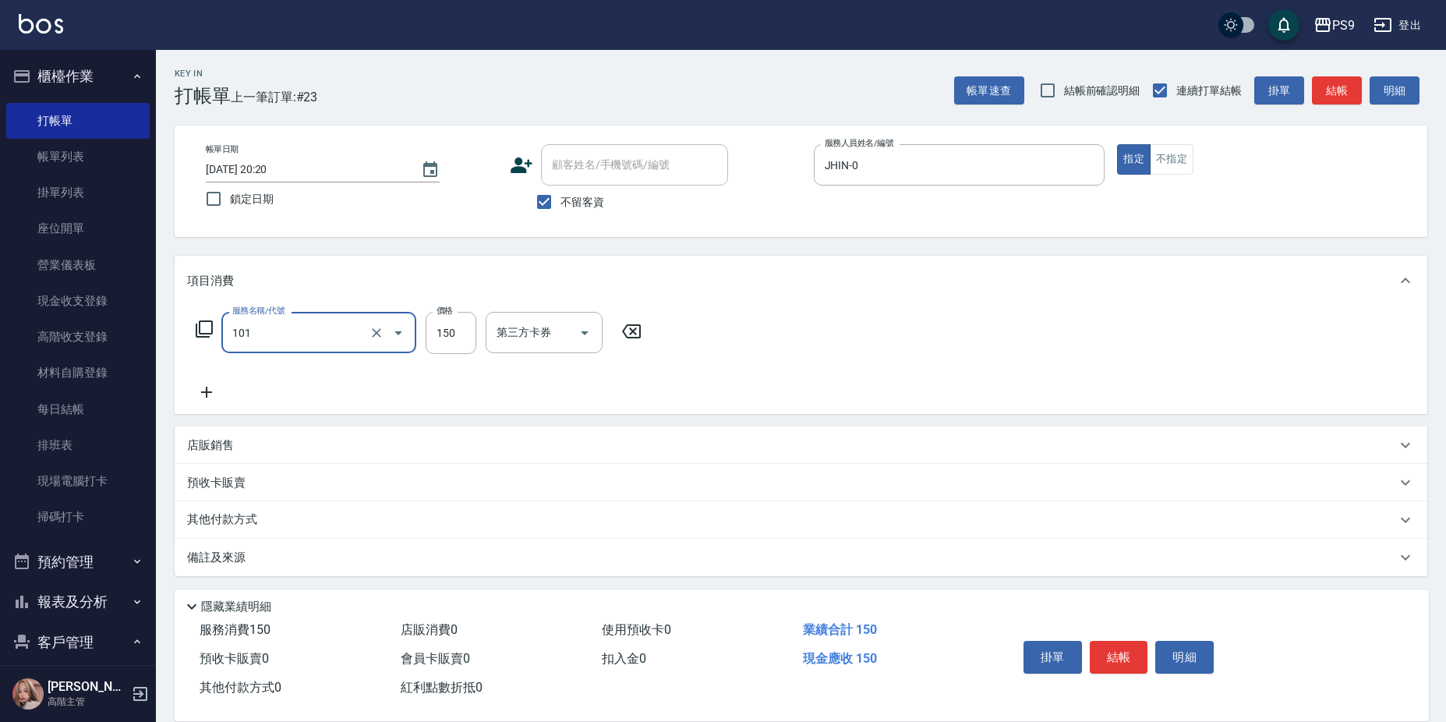
type input "洗髮(101)"
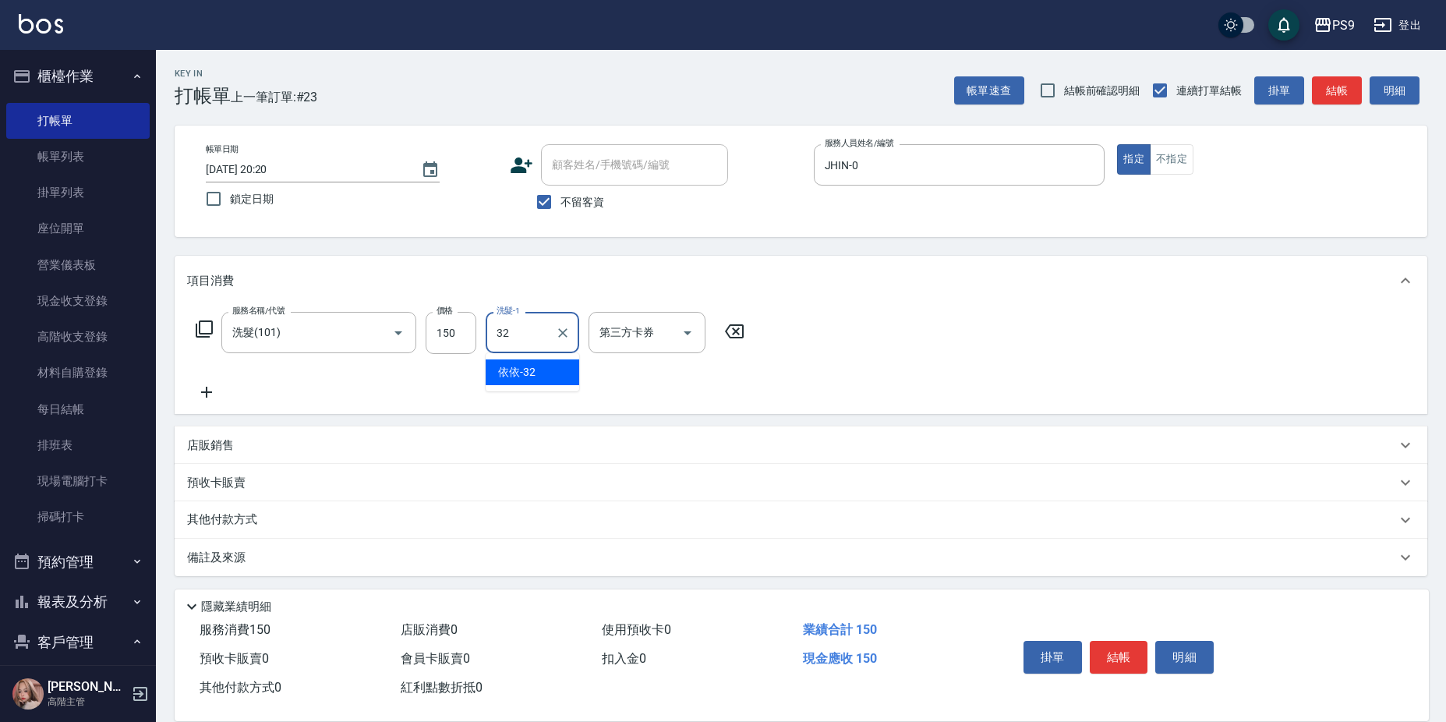
type input "依依-32"
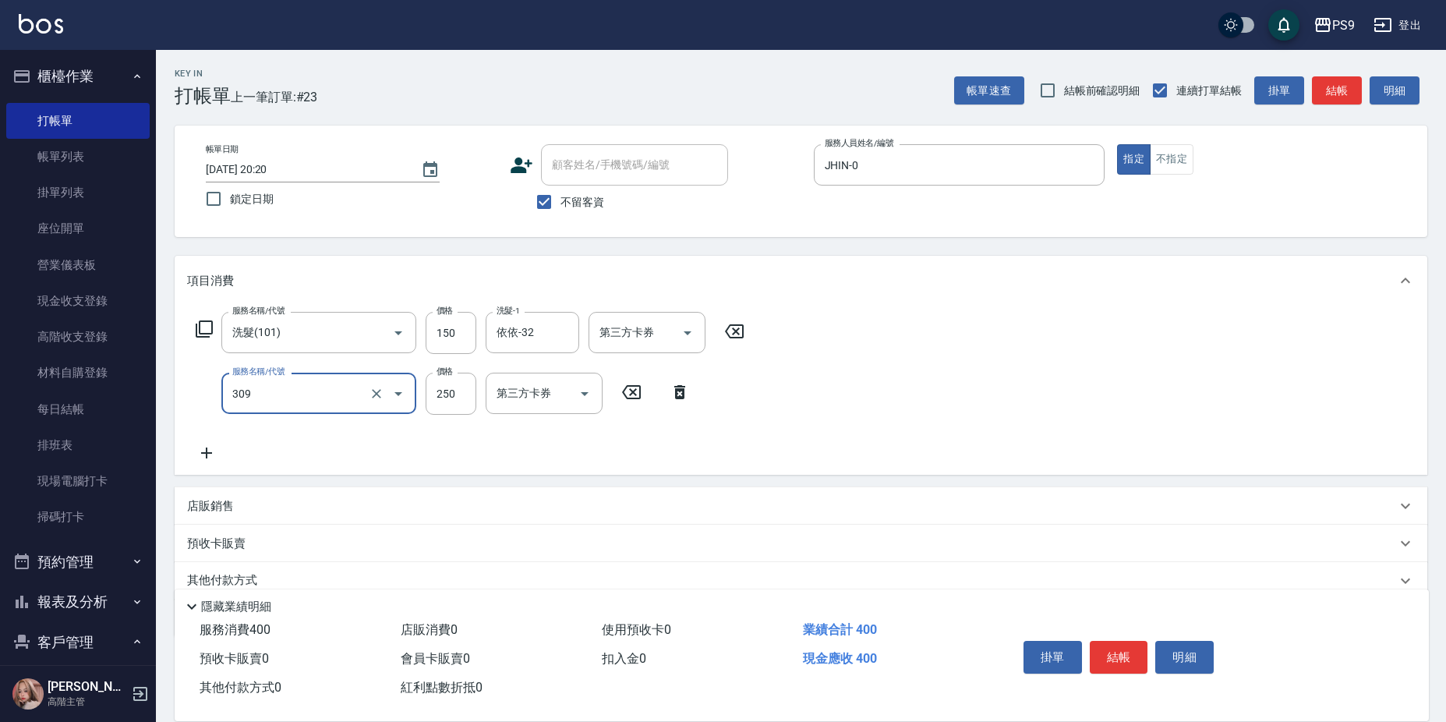
type input "剪-250(309)"
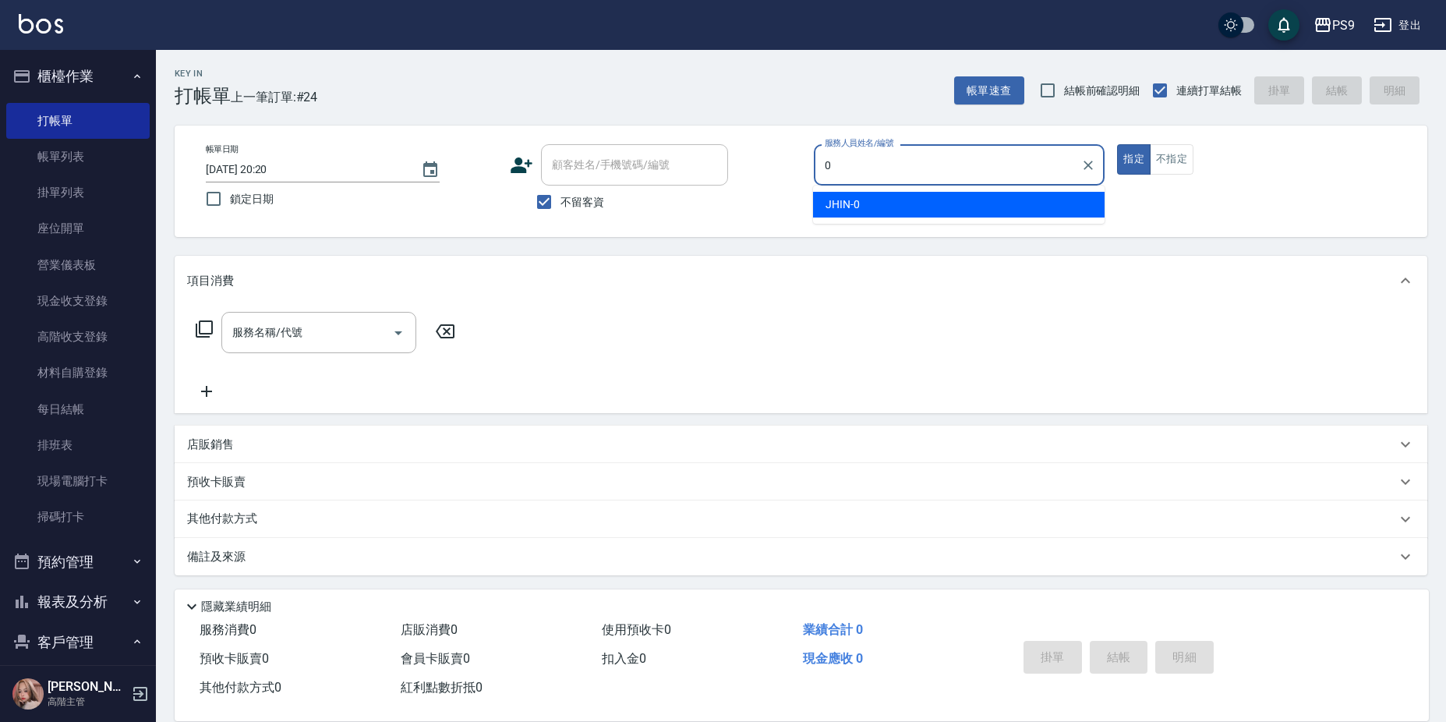
type input "JHIN-0"
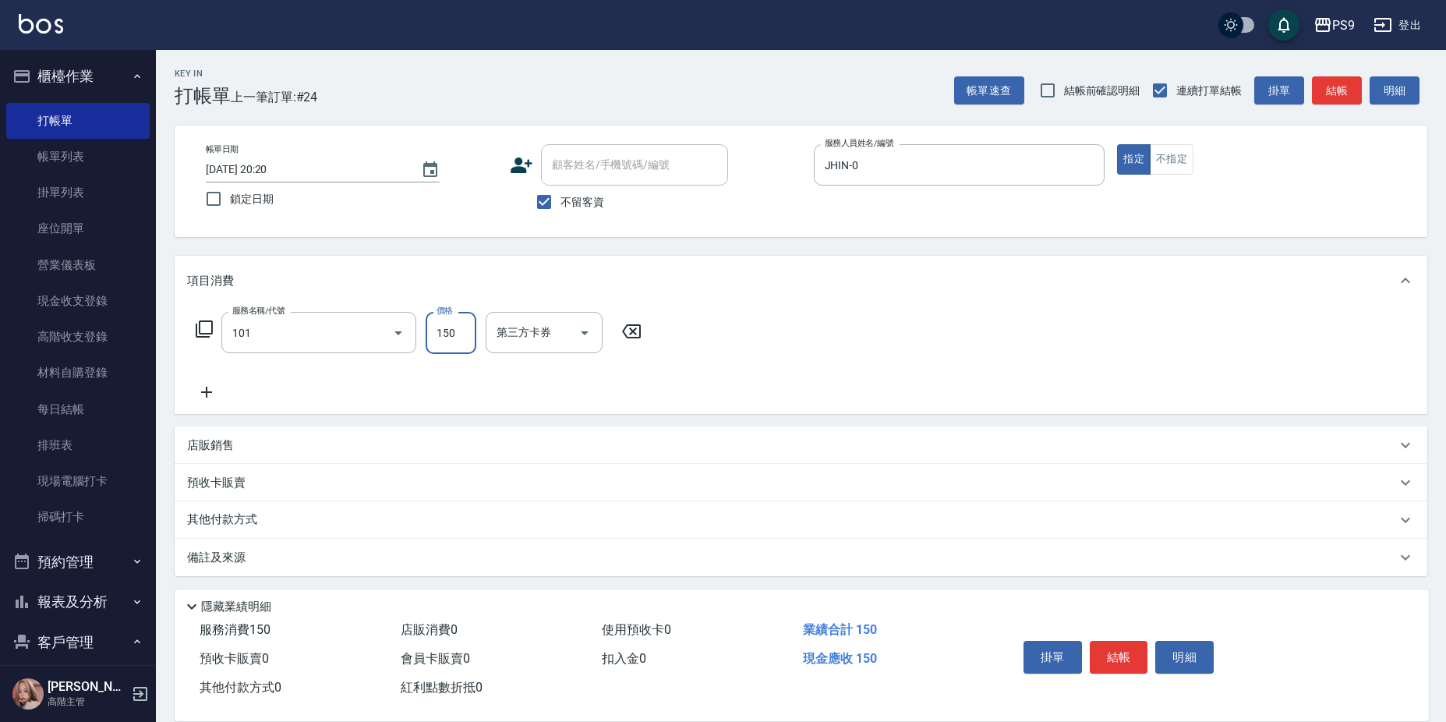
type input "洗髮(101)"
type input "依依-32"
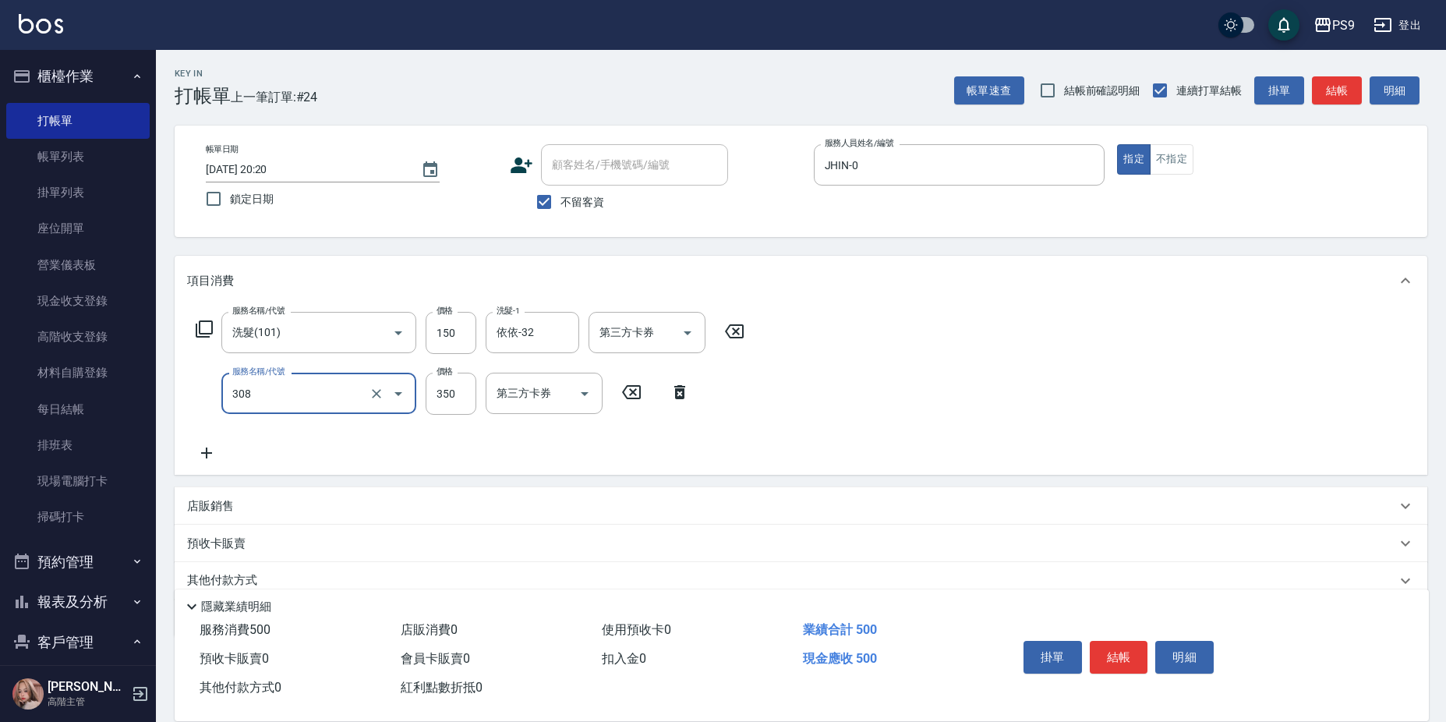
type input "剪-350(308)"
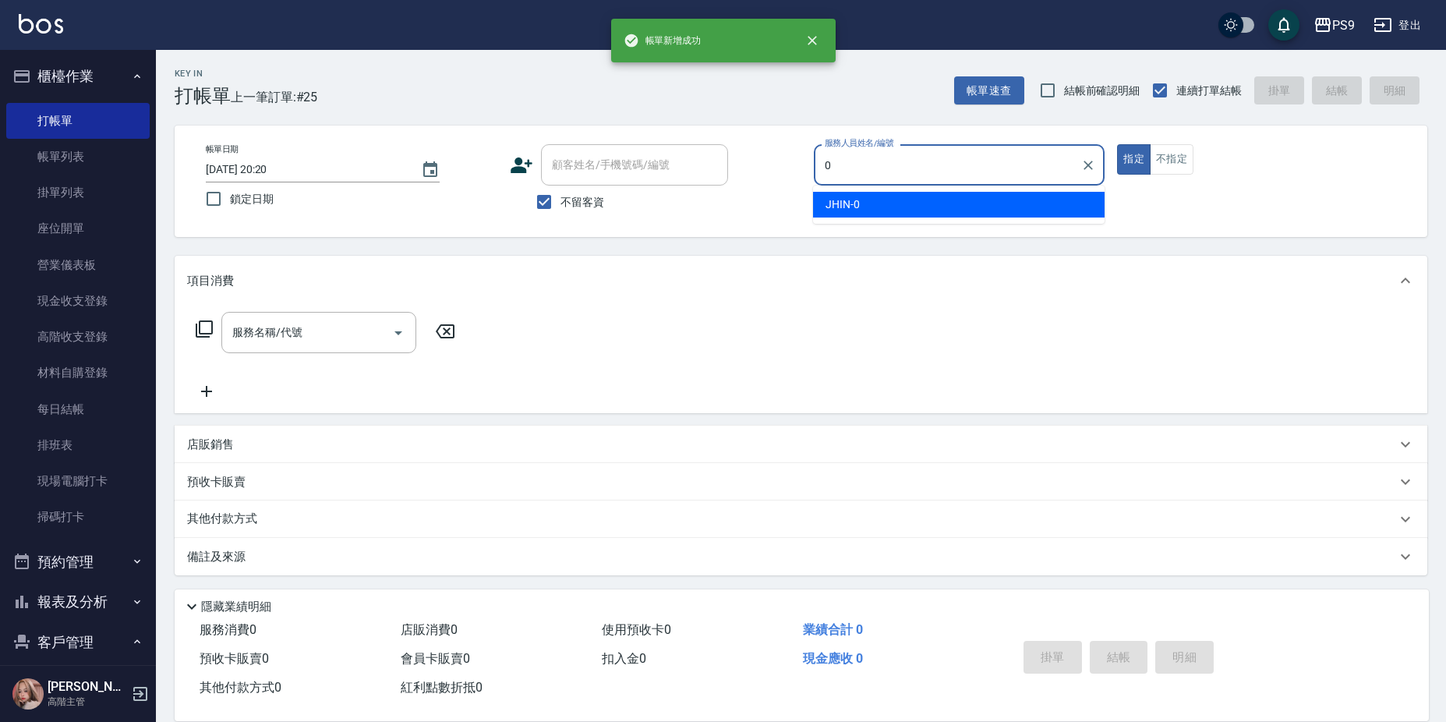
type input "JHIN-0"
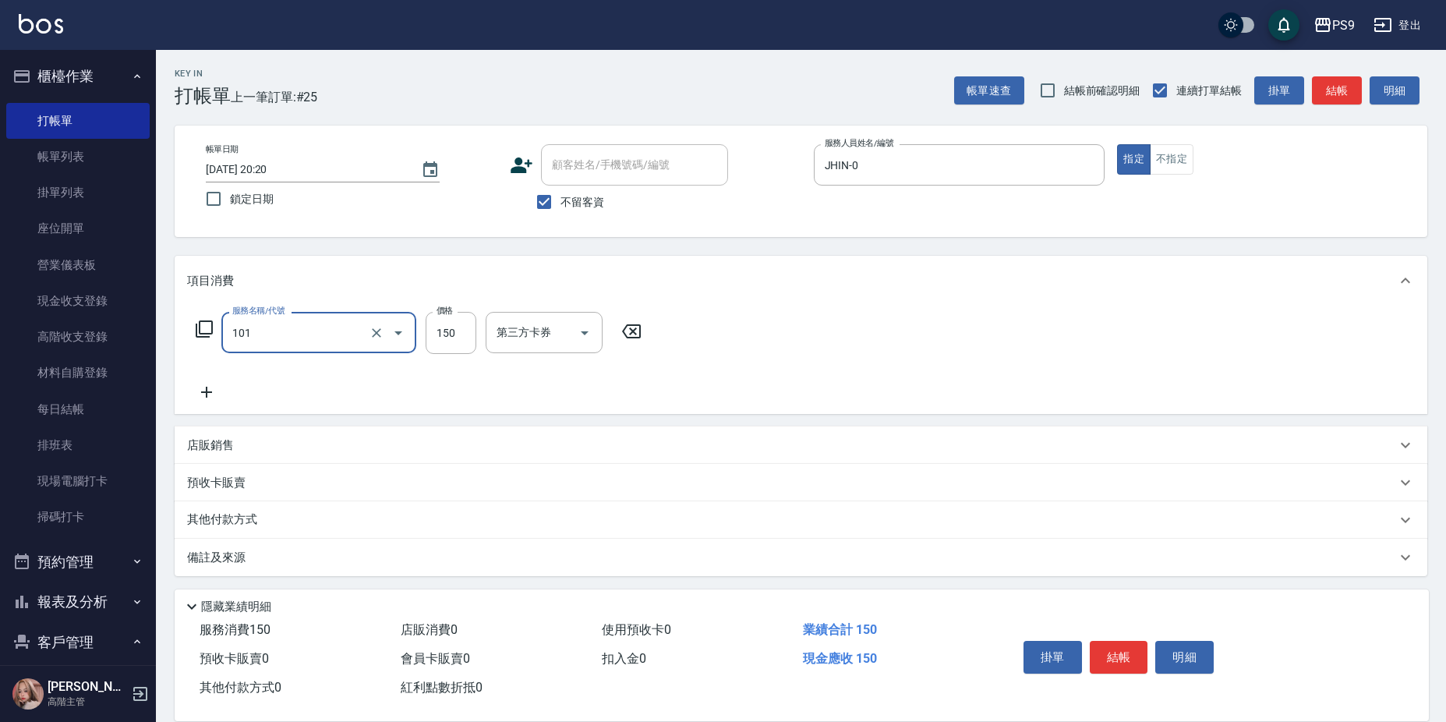
type input "洗髮(101)"
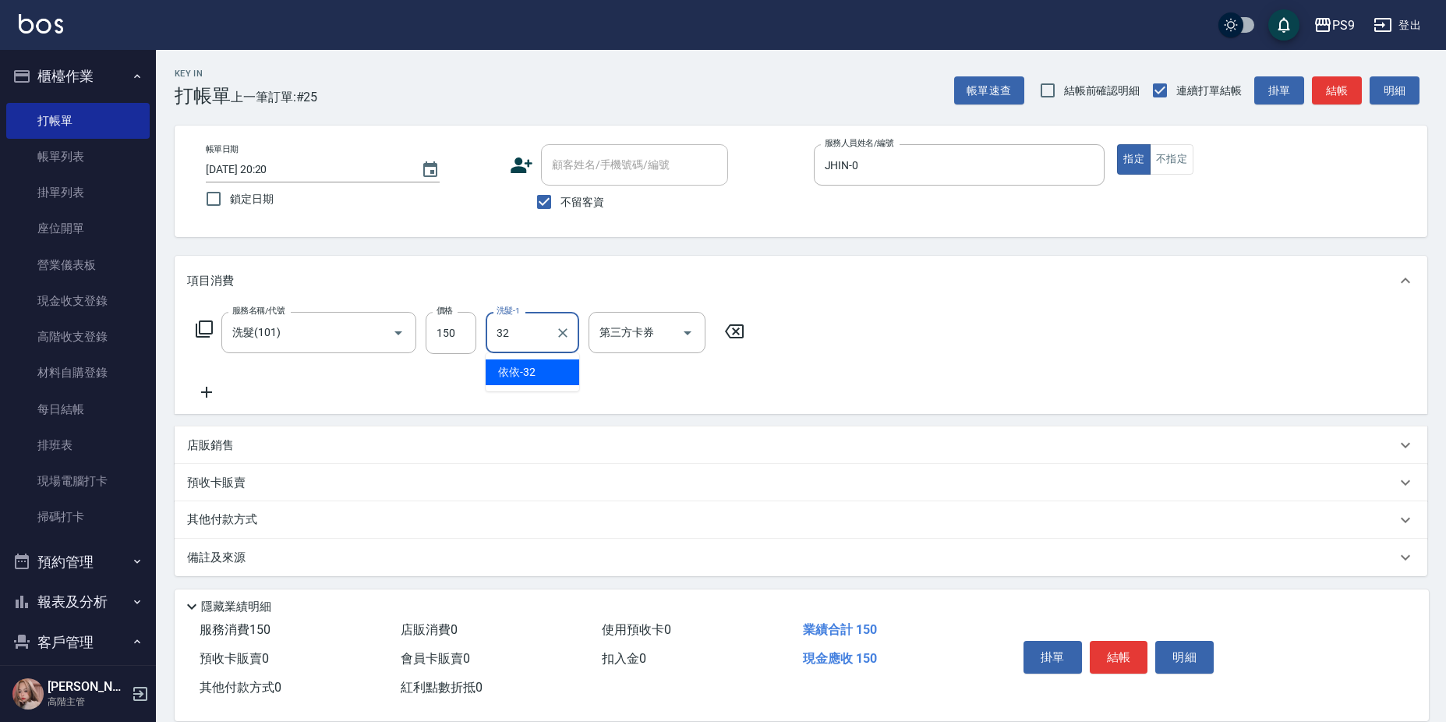
type input "依依-32"
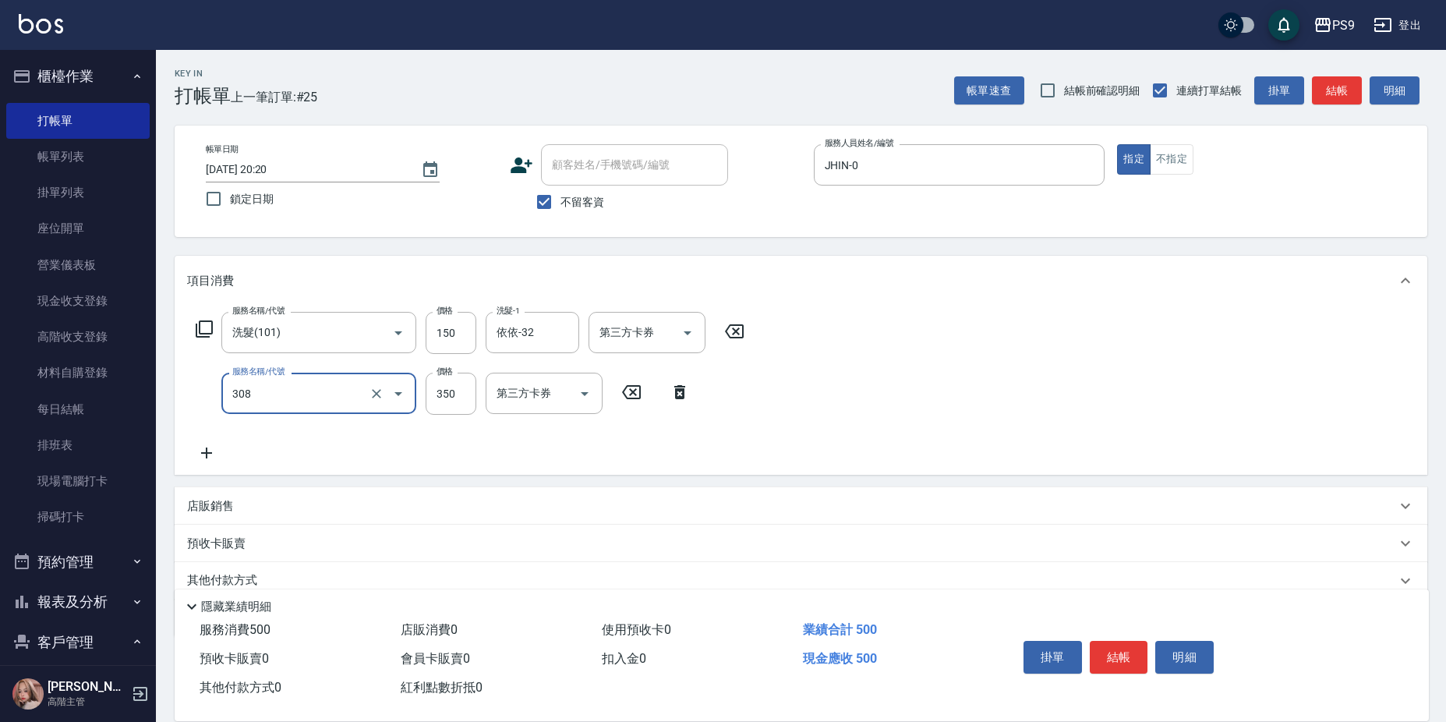
type input "剪-350(308)"
